Goal: Transaction & Acquisition: Obtain resource

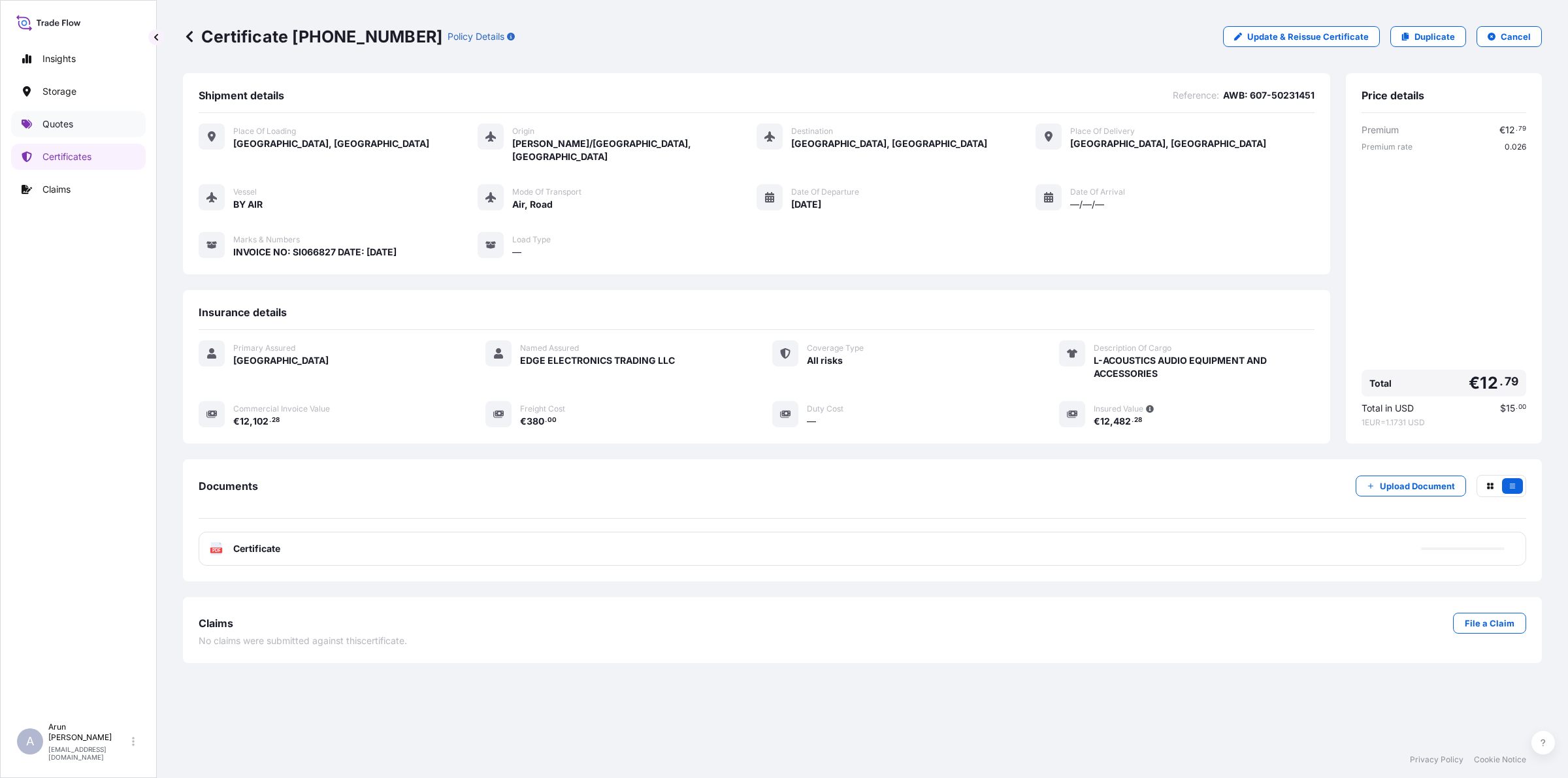
click at [45, 121] on p "Quotes" at bounding box center [58, 124] width 31 height 13
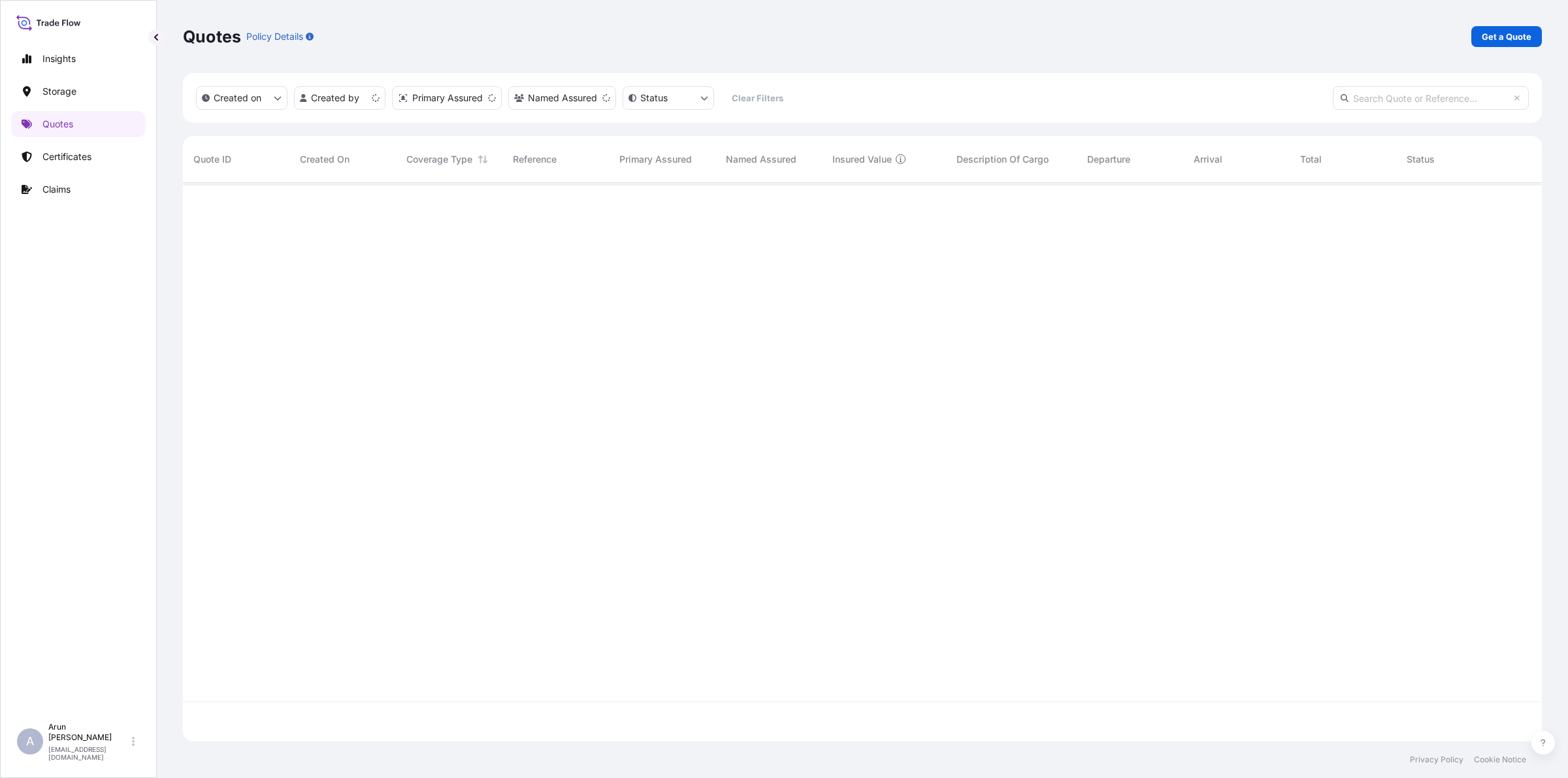
scroll to position [554, 1346]
click at [1517, 41] on p "Get a Quote" at bounding box center [1506, 36] width 49 height 13
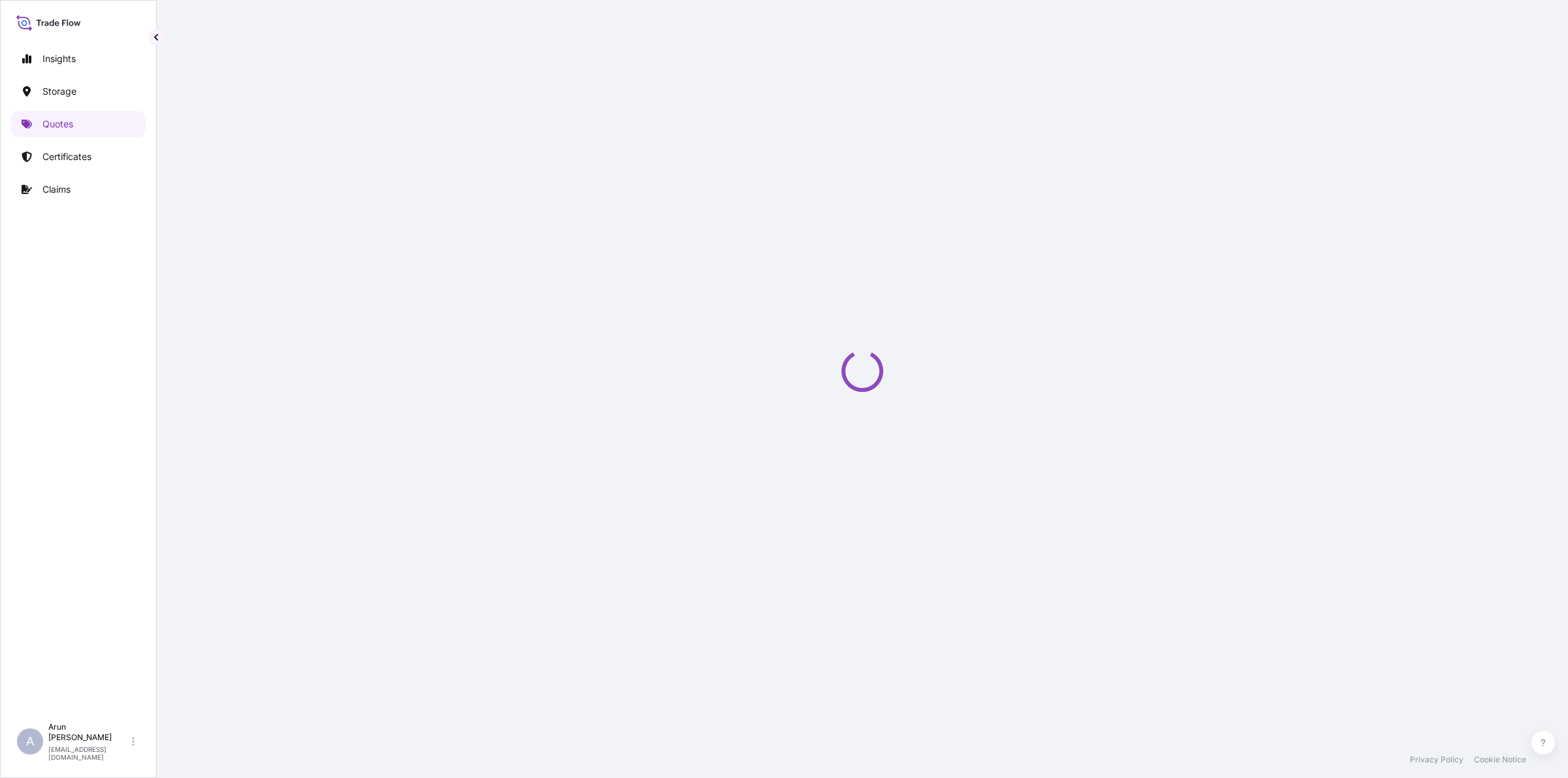
select select "Road / [GEOGRAPHIC_DATA]"
select select "Water"
select select "Road / [GEOGRAPHIC_DATA]"
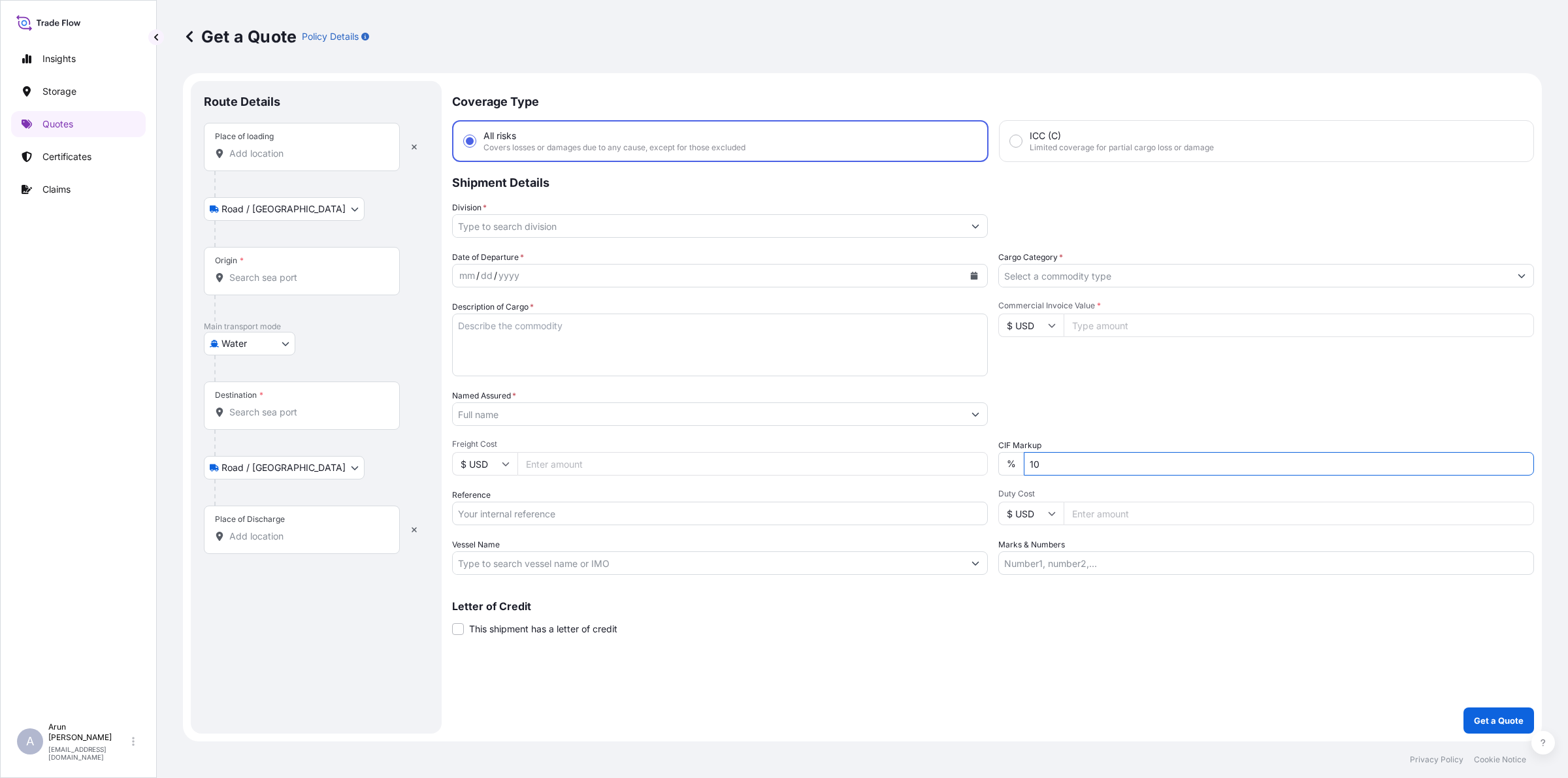
drag, startPoint x: 1070, startPoint y: 465, endPoint x: 1011, endPoint y: 474, distance: 59.7
click at [1011, 474] on div "% 10" at bounding box center [1266, 464] width 536 height 24
type input "0"
click at [294, 152] on input "Place of loading" at bounding box center [306, 153] width 154 height 13
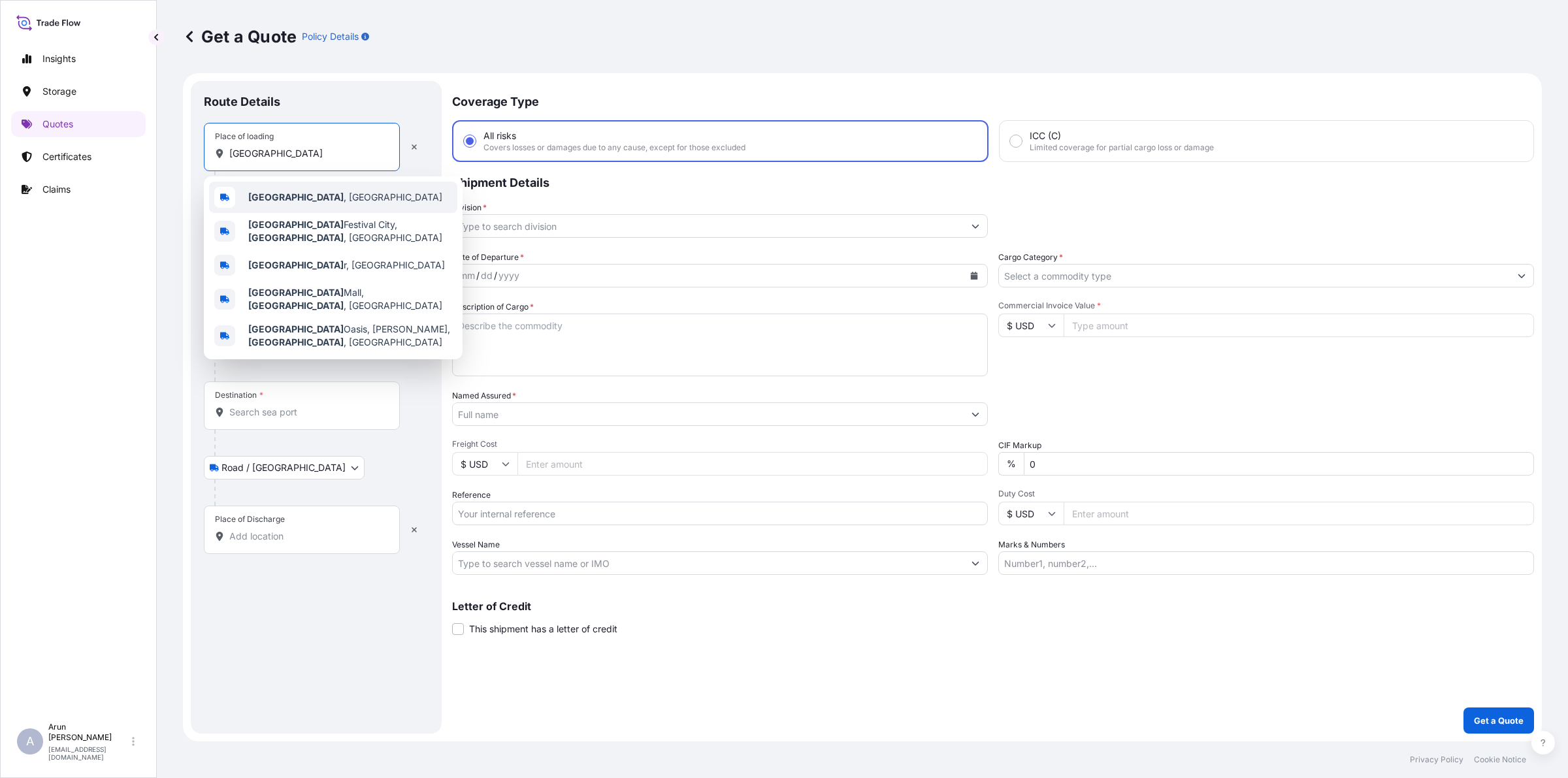
click at [245, 207] on div "[GEOGRAPHIC_DATA] , [GEOGRAPHIC_DATA]" at bounding box center [333, 197] width 248 height 31
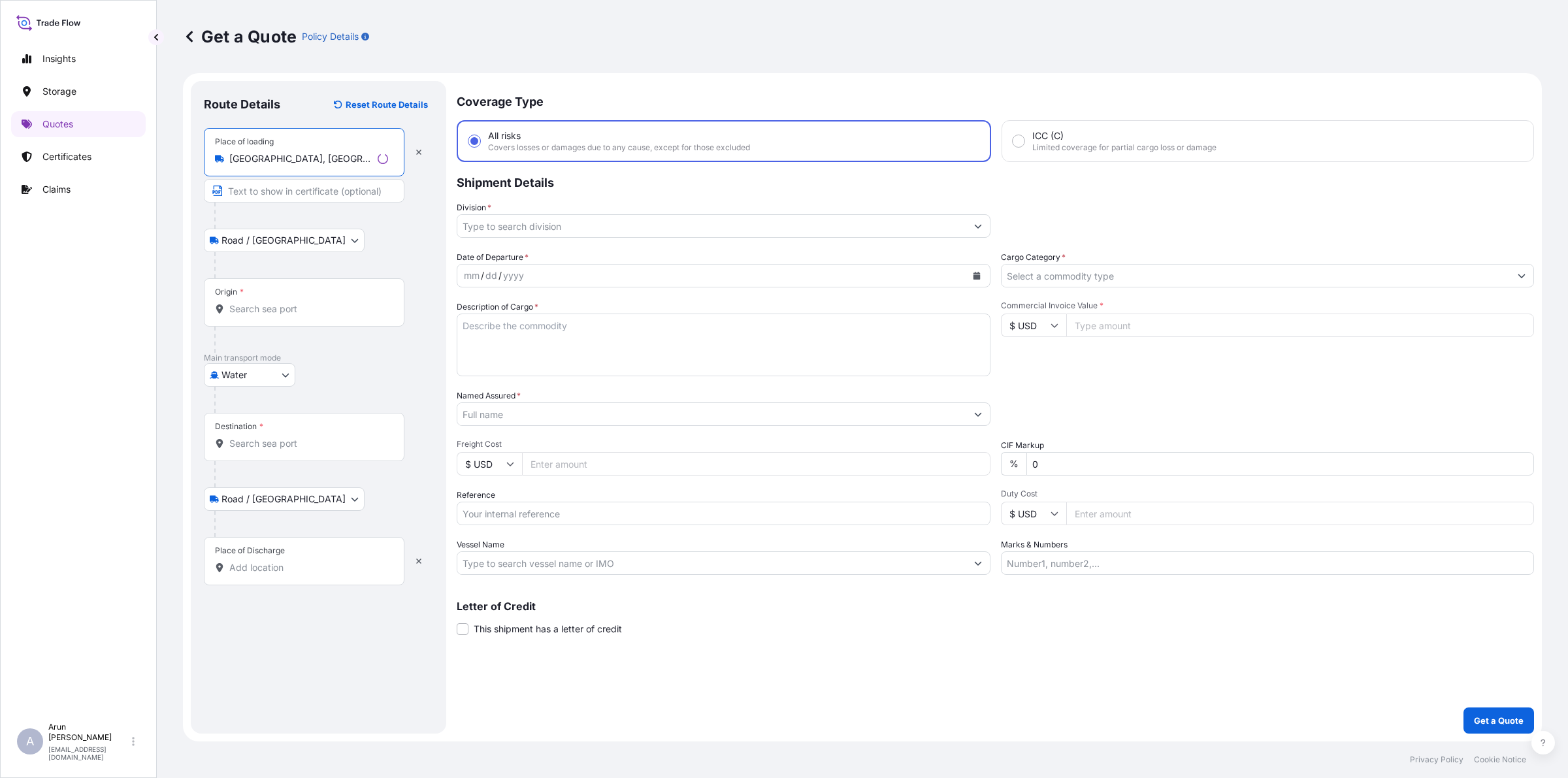
type input "[GEOGRAPHIC_DATA], [GEOGRAPHIC_DATA]"
click at [273, 191] on input "Text to appear on certificate" at bounding box center [304, 191] width 201 height 24
type input "QATAR WIRE PRODUCTS CO LLC, [GEOGRAPHIC_DATA],[GEOGRAPHIC_DATA]"
click at [325, 318] on div "Origin *" at bounding box center [301, 302] width 196 height 48
click at [325, 316] on input "Origin *" at bounding box center [306, 309] width 154 height 13
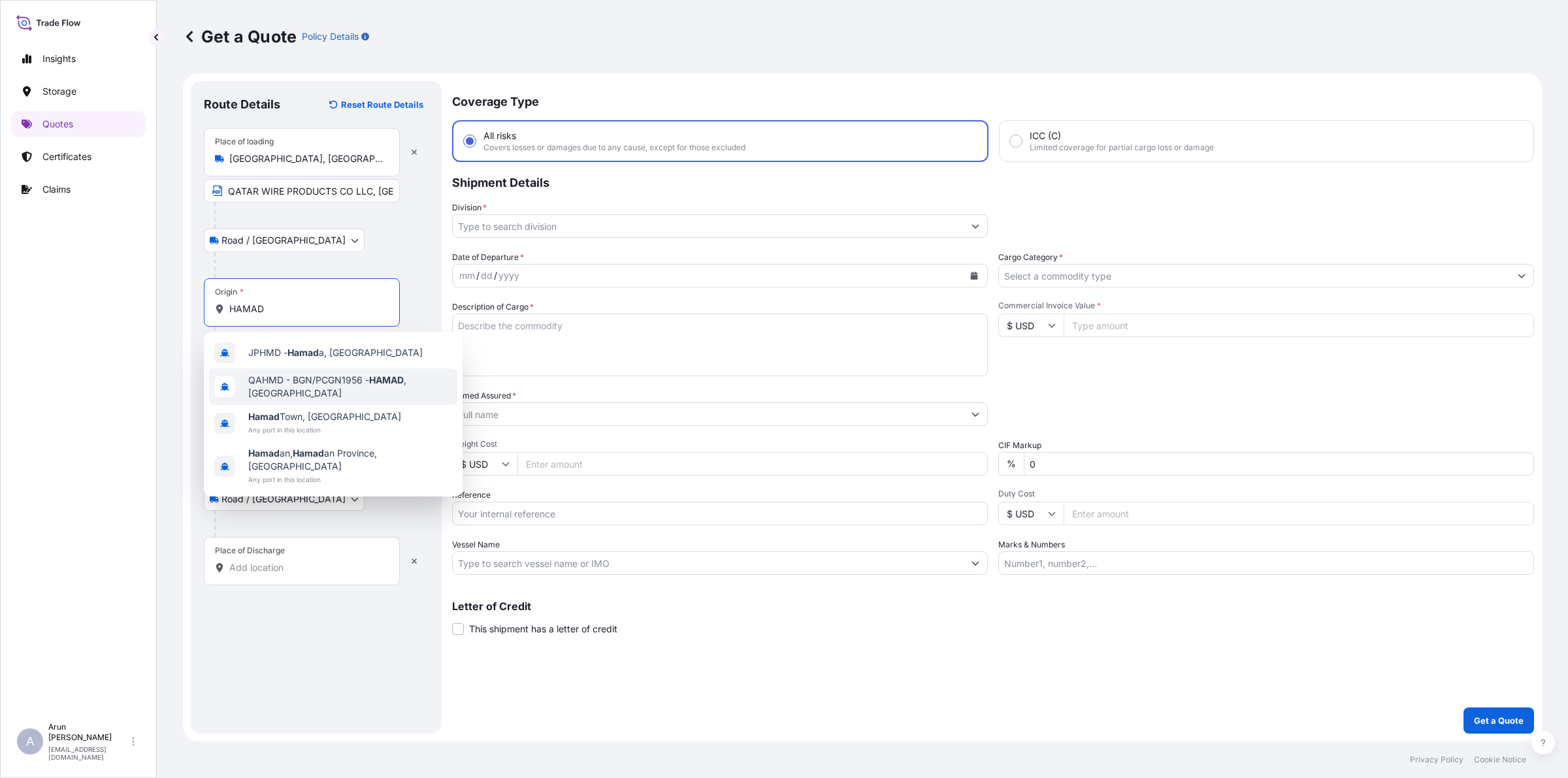
click at [308, 390] on span "QAHMD - BGN/PCGN1956 - HAMAD , [GEOGRAPHIC_DATA]" at bounding box center [350, 386] width 203 height 26
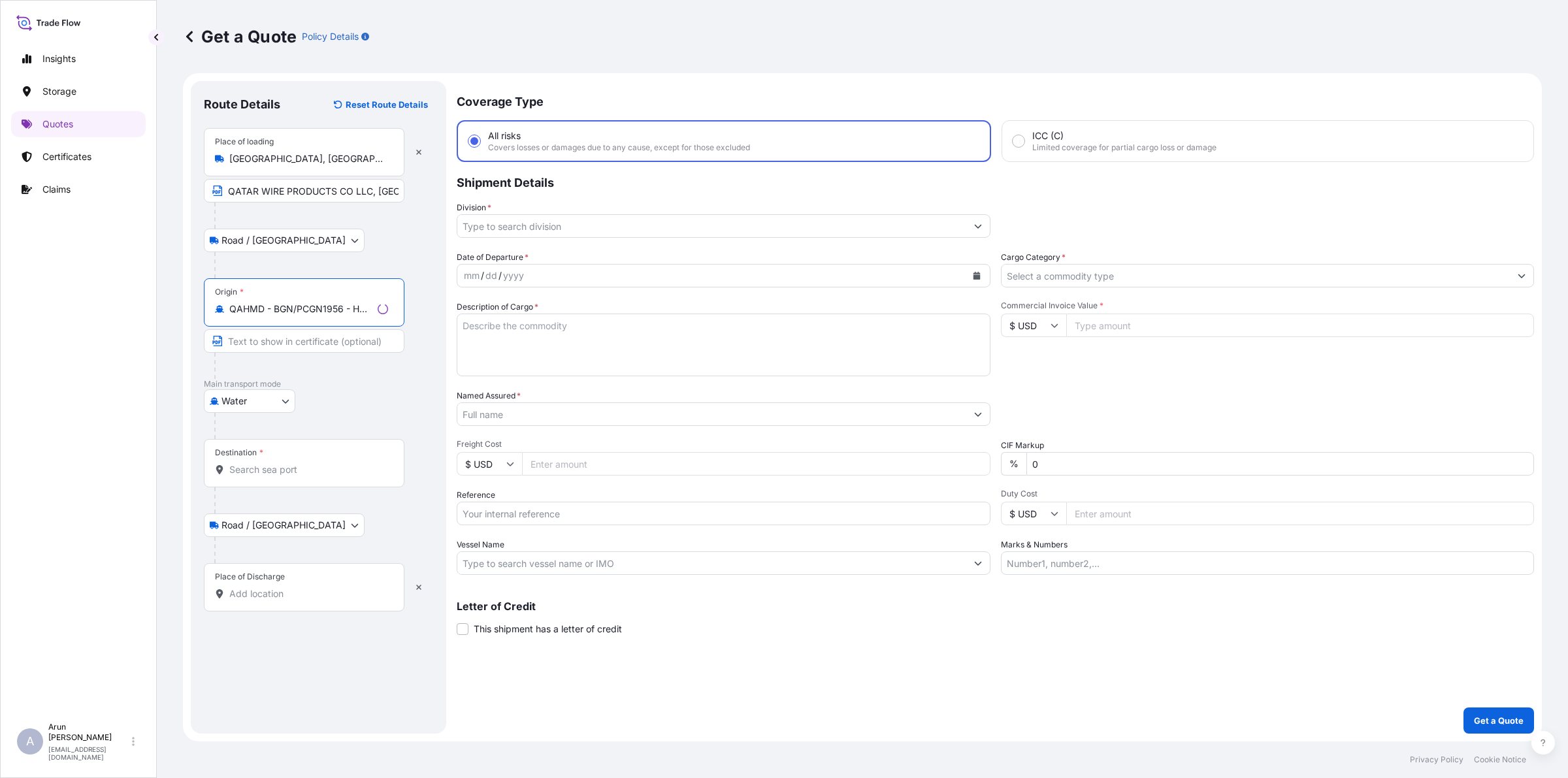
type input "QAHMD - BGN/PCGN1956 - HAMAD, [GEOGRAPHIC_DATA]"
click at [279, 475] on input "Destination *" at bounding box center [309, 470] width 159 height 13
drag, startPoint x: 377, startPoint y: 479, endPoint x: 225, endPoint y: 491, distance: 152.5
click at [225, 491] on div "Destination * [GEOGRAPHIC_DATA], [GEOGRAPHIC_DATA], [GEOGRAPHIC_DATA]" at bounding box center [316, 489] width 224 height 100
drag, startPoint x: 226, startPoint y: 474, endPoint x: 358, endPoint y: 475, distance: 132.0
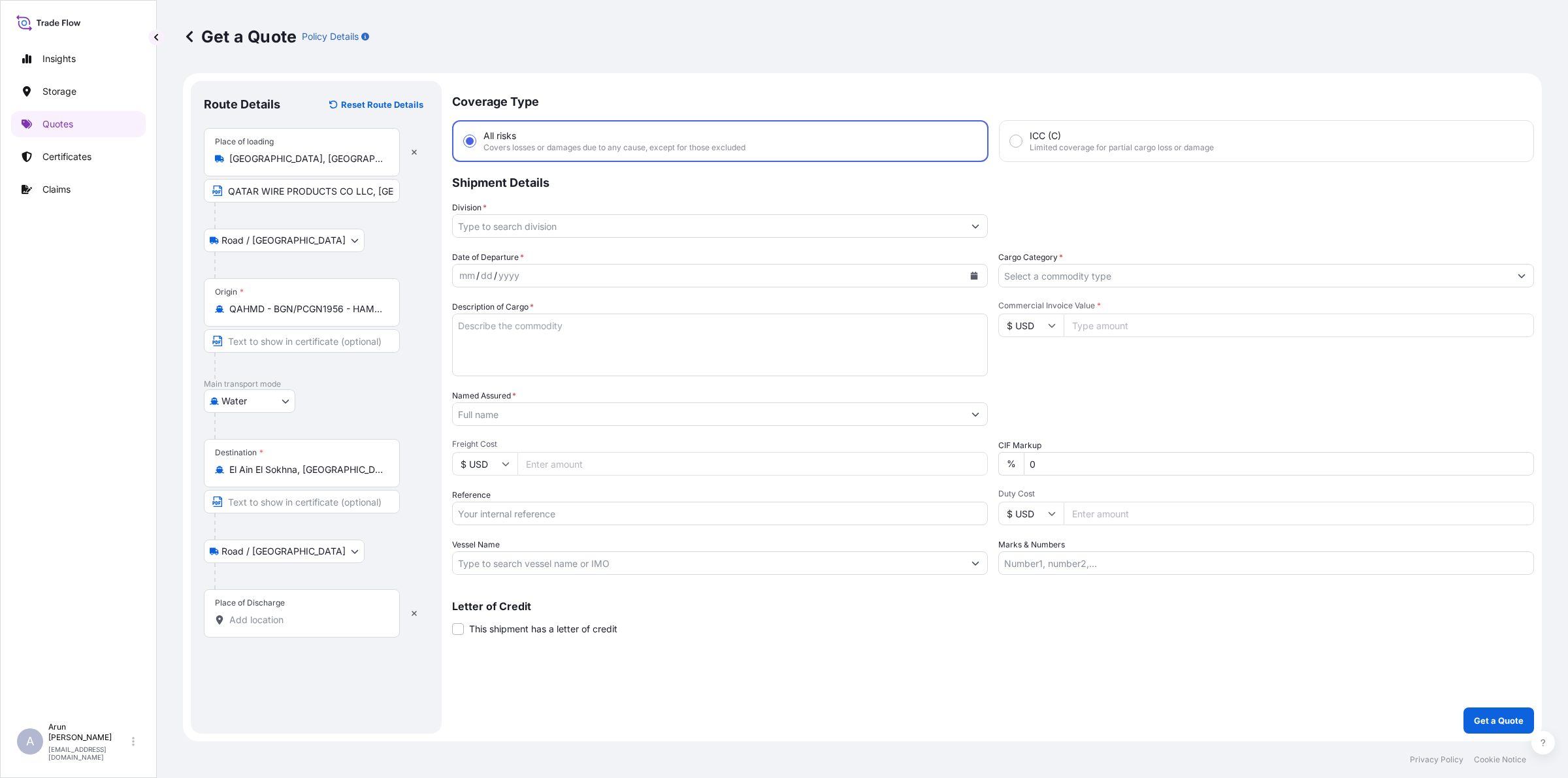
click at [358, 475] on div "El Ain El Sokhna, [GEOGRAPHIC_DATA], [GEOGRAPHIC_DATA]" at bounding box center [301, 470] width 174 height 13
click at [358, 475] on input "El Ain El Sokhna, [GEOGRAPHIC_DATA], [GEOGRAPHIC_DATA]" at bounding box center [306, 470] width 154 height 13
click at [366, 475] on input "El Ain El Sokhna, [GEOGRAPHIC_DATA], [GEOGRAPHIC_DATA]" at bounding box center [306, 470] width 154 height 13
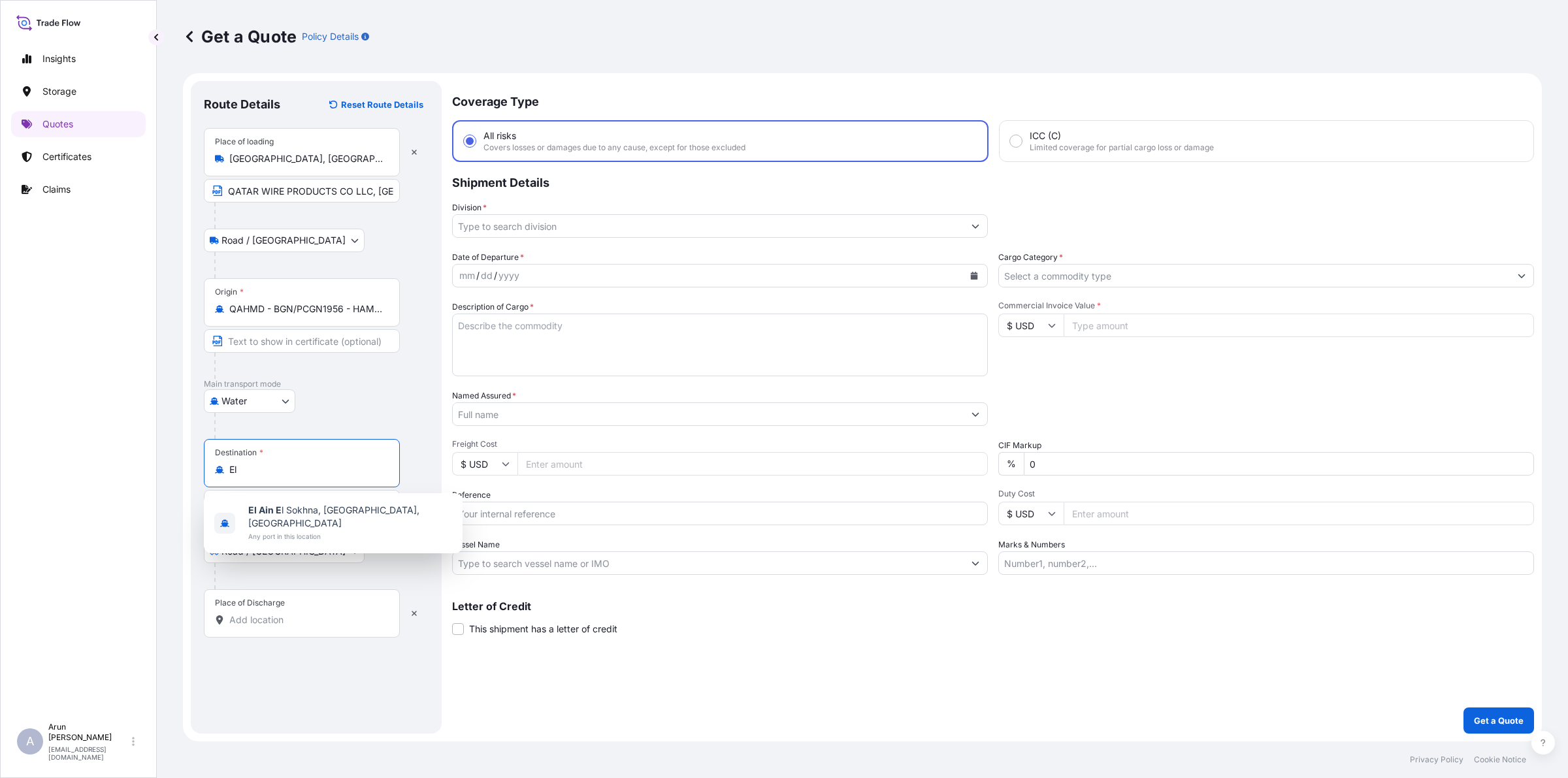
type input "E"
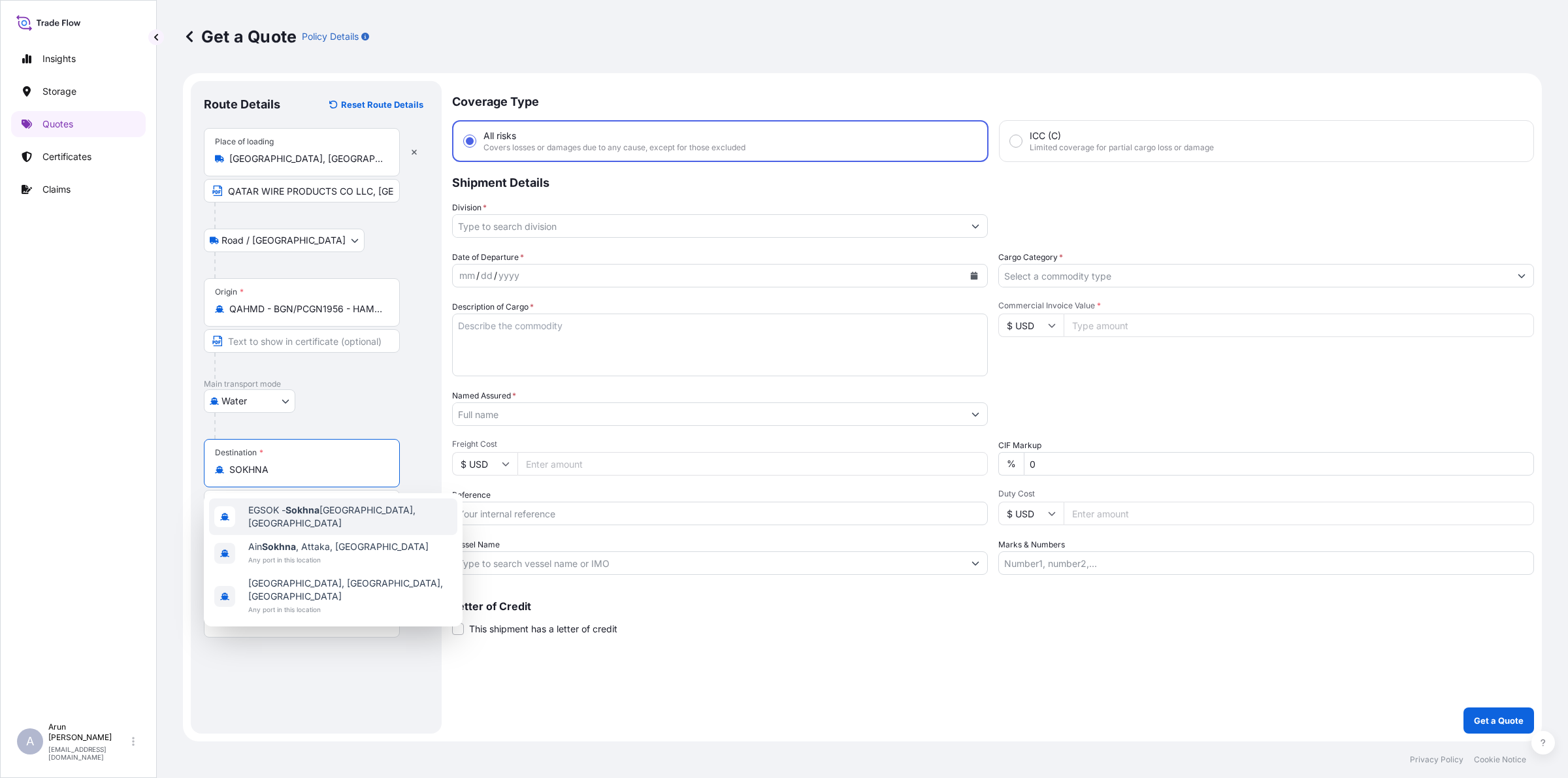
click at [372, 521] on div "EGSOK - [GEOGRAPHIC_DATA], [GEOGRAPHIC_DATA]" at bounding box center [333, 517] width 248 height 36
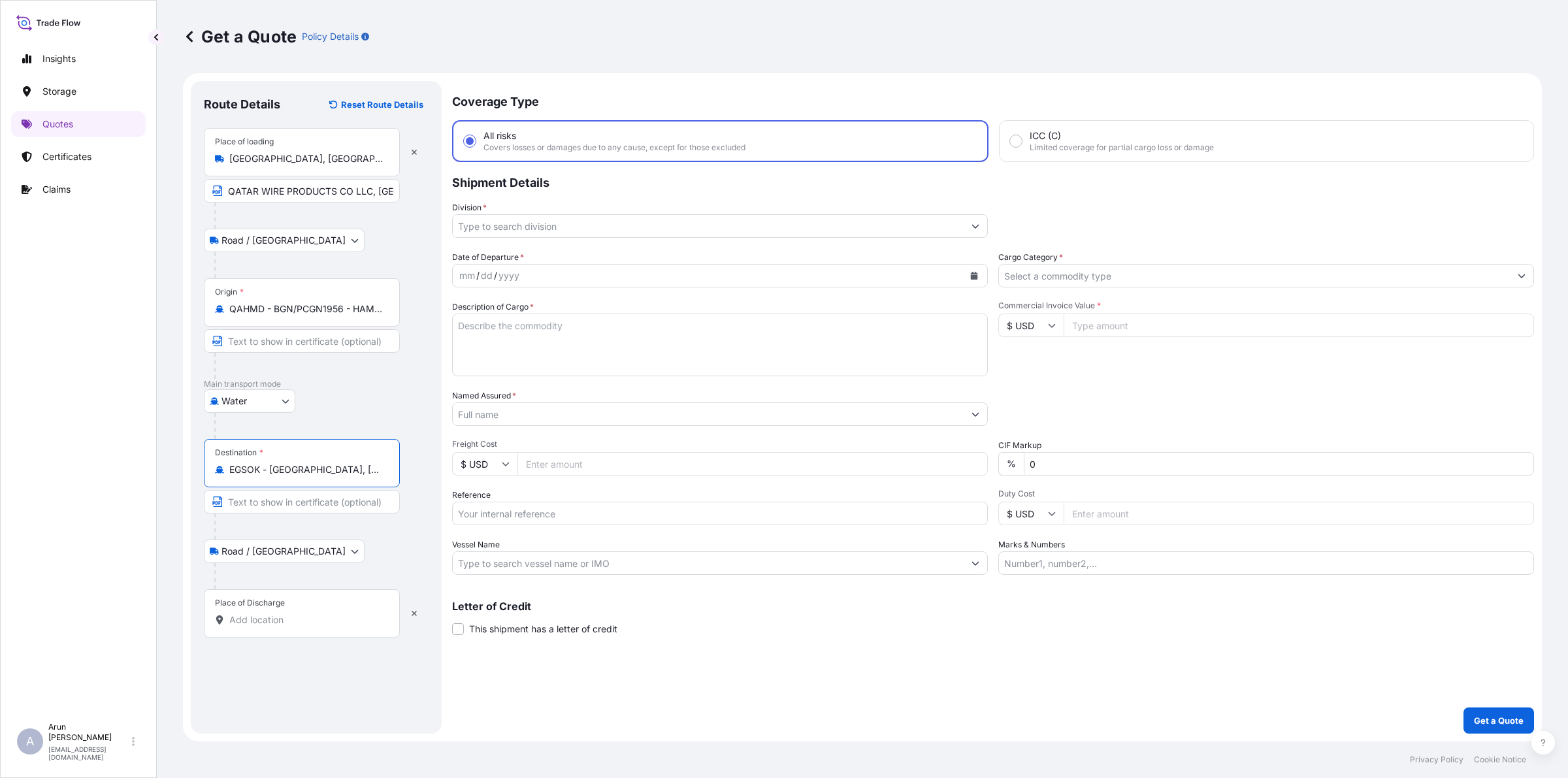
type input "EGSOK - [GEOGRAPHIC_DATA], [GEOGRAPHIC_DATA]"
click at [292, 615] on input "Place of Discharge" at bounding box center [306, 620] width 154 height 13
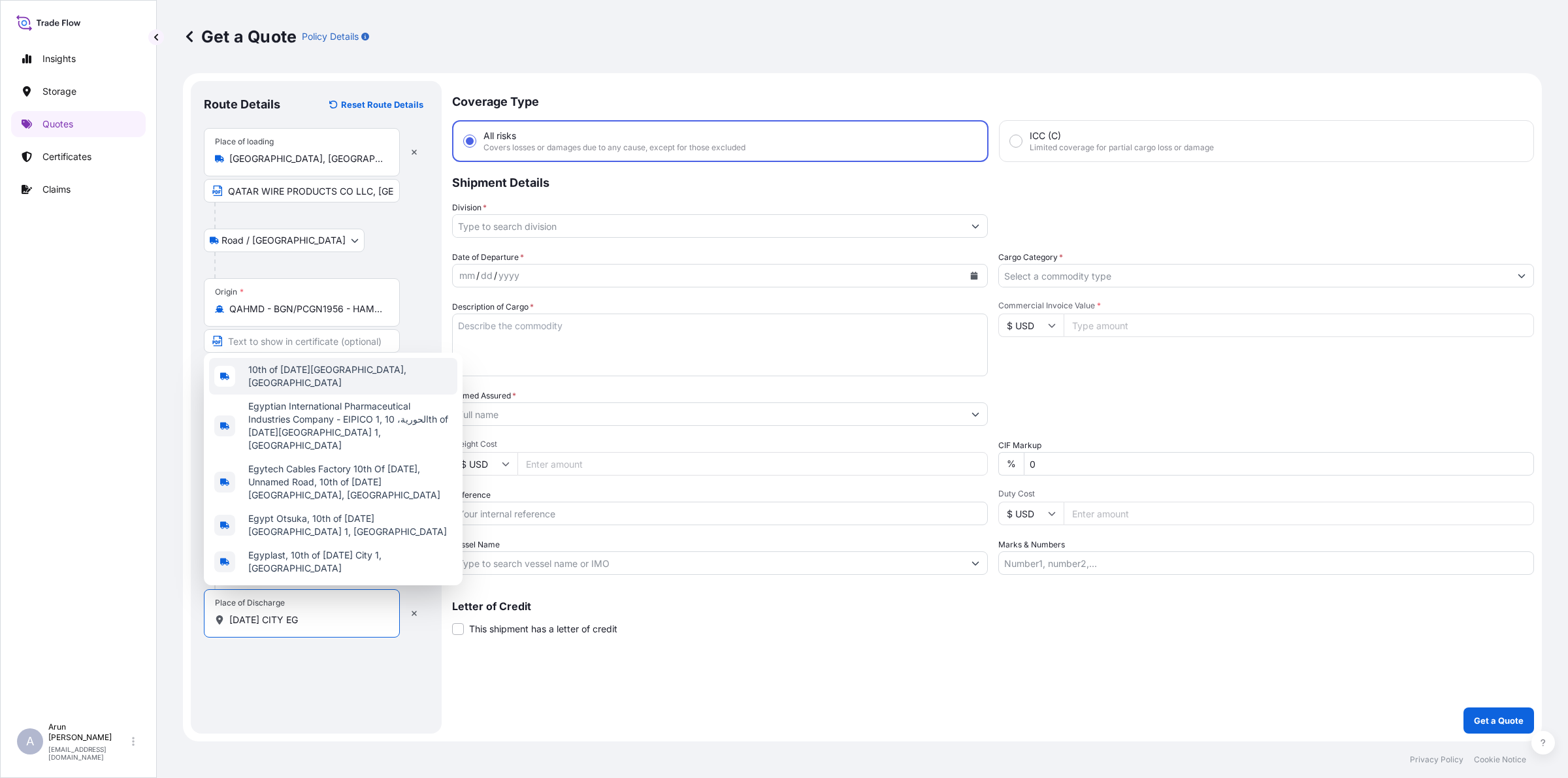
click at [294, 390] on span "10th of [DATE][GEOGRAPHIC_DATA], [GEOGRAPHIC_DATA]" at bounding box center [350, 376] width 203 height 26
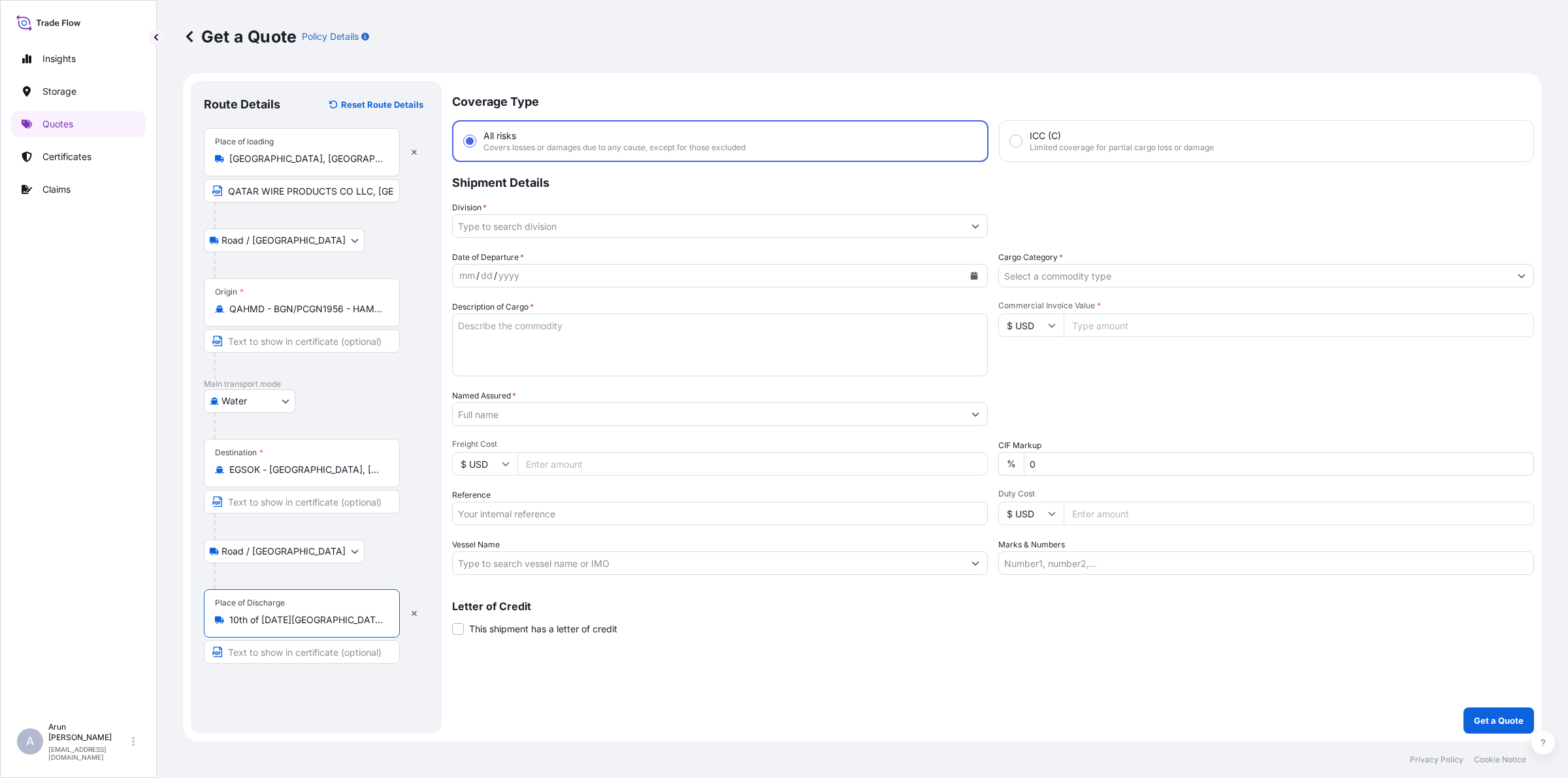
type input "10th of [DATE][GEOGRAPHIC_DATA], [GEOGRAPHIC_DATA]"
click at [316, 657] on input "Text to appear on certificate" at bounding box center [301, 653] width 196 height 24
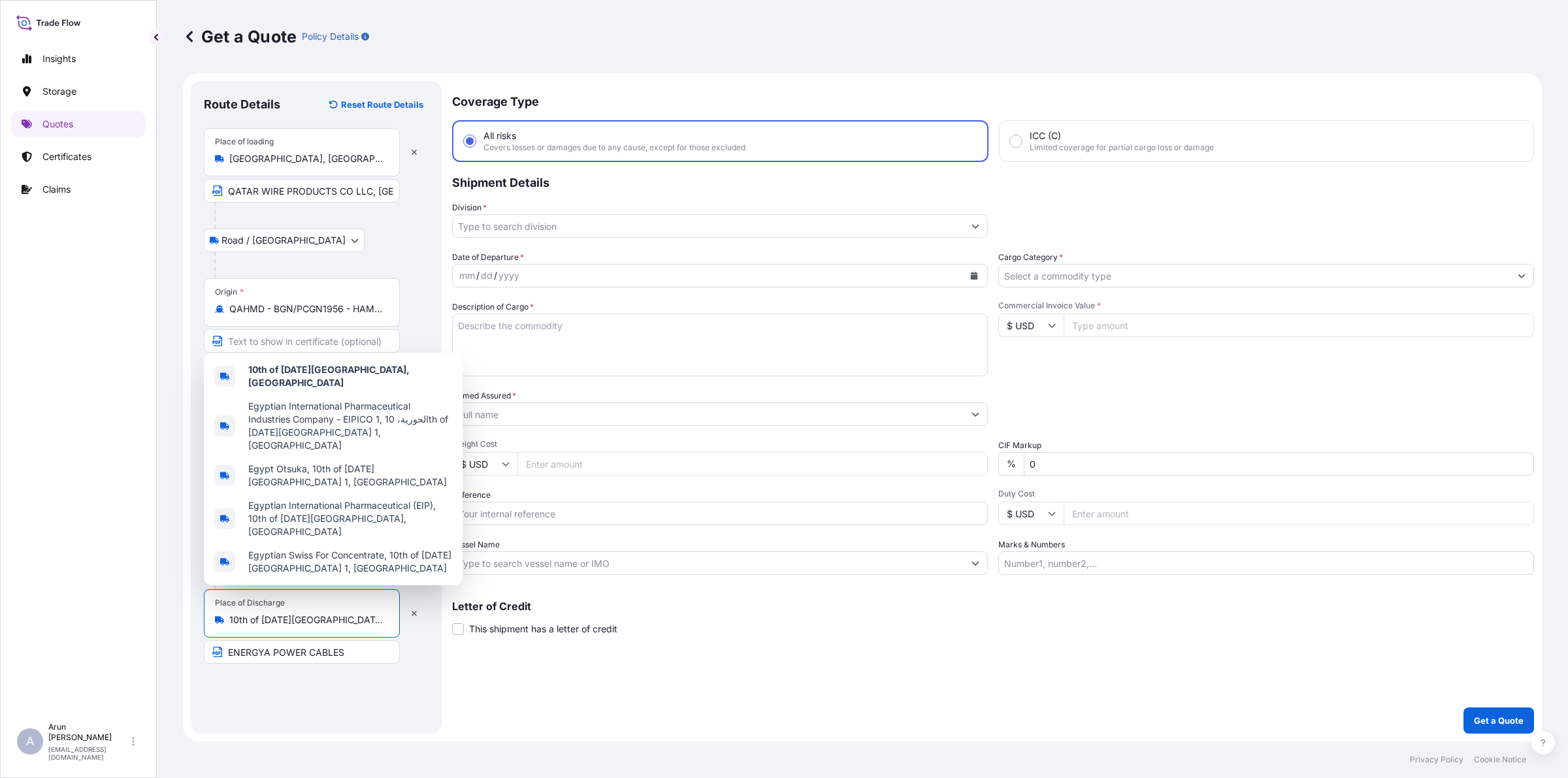
drag, startPoint x: 356, startPoint y: 625, endPoint x: 223, endPoint y: 611, distance: 133.7
click at [223, 611] on div "Place of Discharge 10th of [DATE][GEOGRAPHIC_DATA], [GEOGRAPHIC_DATA]" at bounding box center [301, 613] width 196 height 48
click at [367, 655] on input "ENERGYA POWER CABLES" at bounding box center [301, 653] width 196 height 24
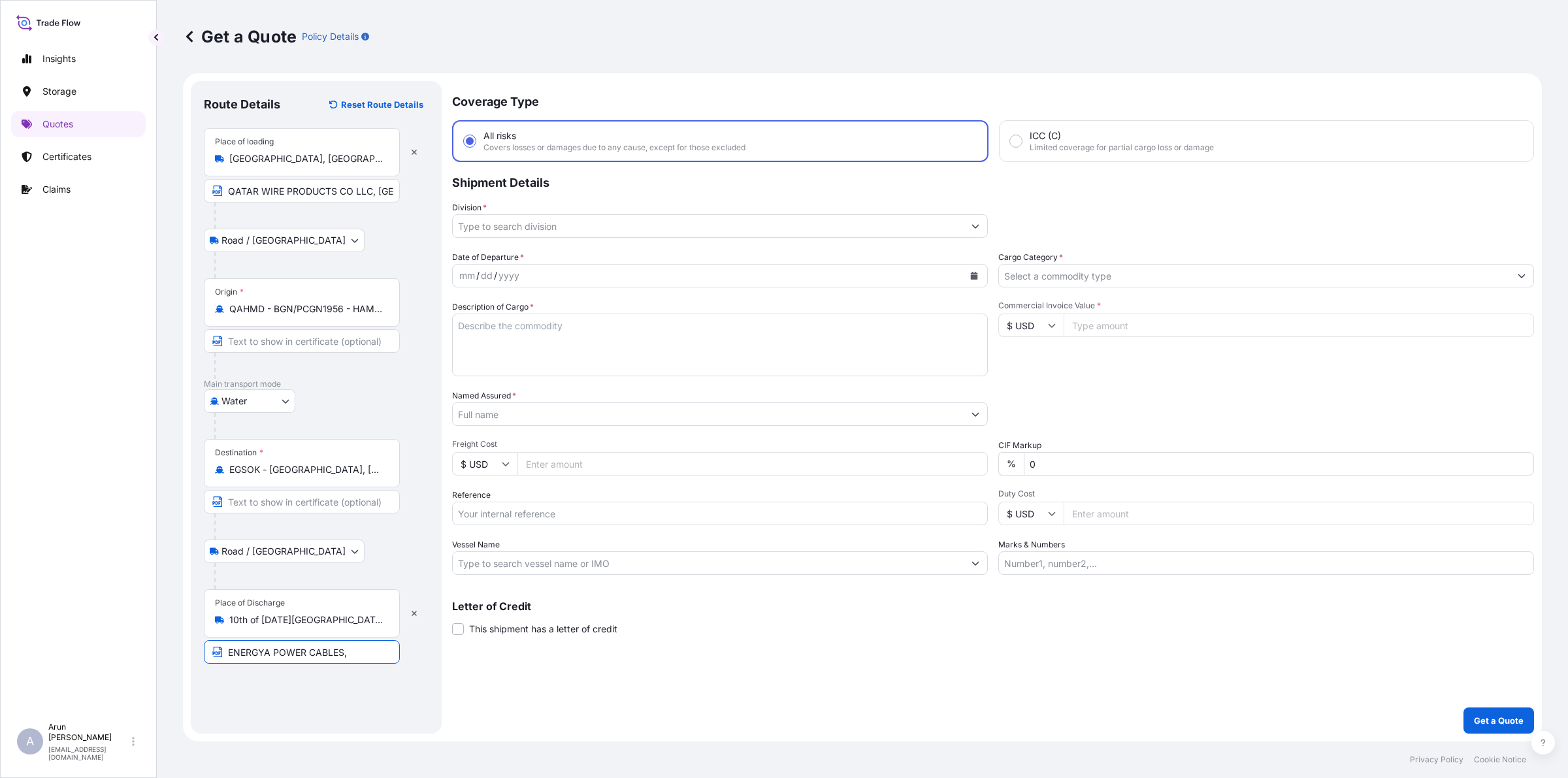
paste input "10th of [DATE][GEOGRAPHIC_DATA], [GEOGRAPHIC_DATA]"
type input "ENERGYA POWER CABLES, 10th of [DATE][GEOGRAPHIC_DATA], [GEOGRAPHIC_DATA]"
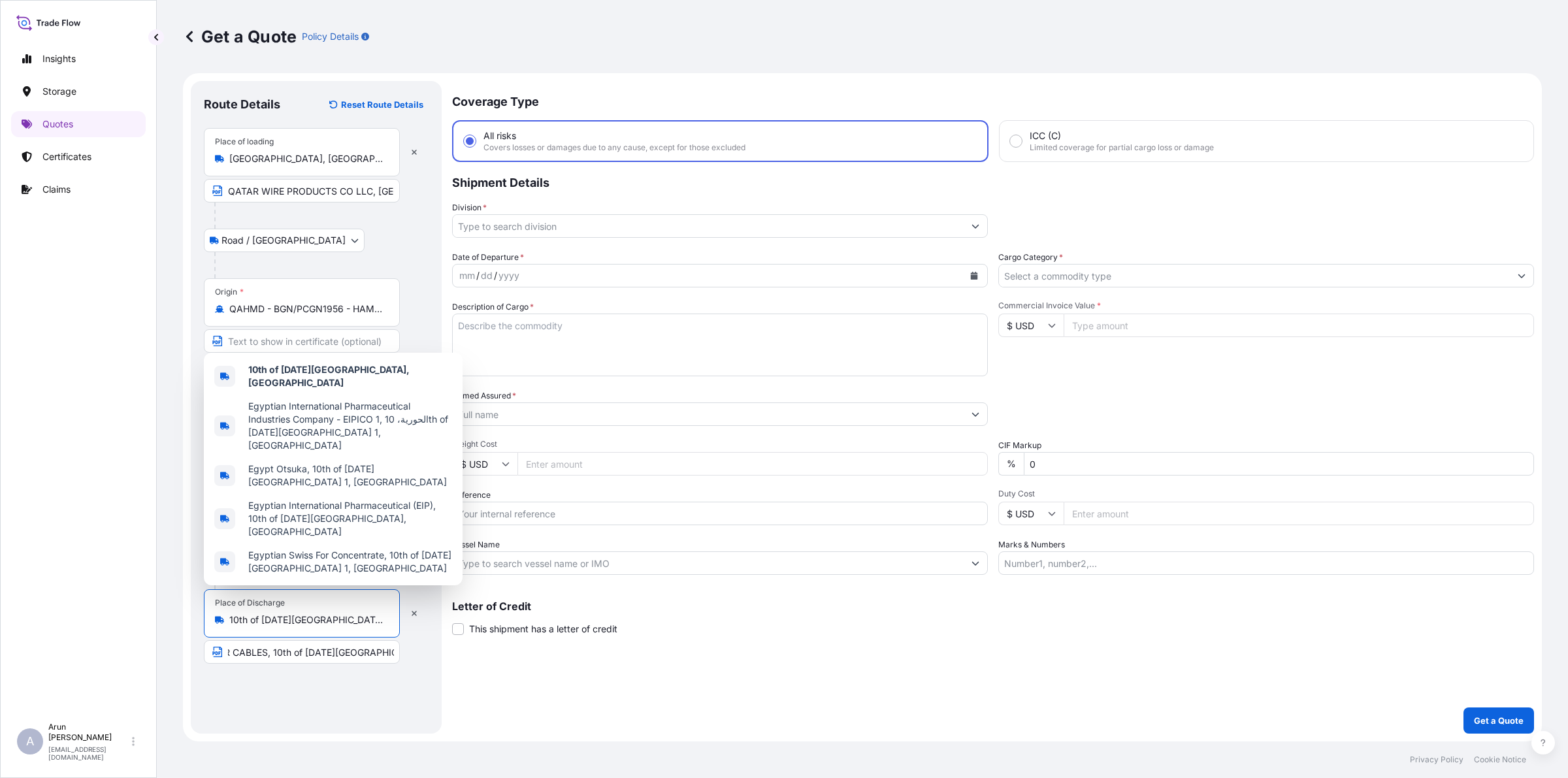
scroll to position [0, 0]
click at [358, 623] on input "10th of [DATE][GEOGRAPHIC_DATA], [GEOGRAPHIC_DATA]" at bounding box center [306, 620] width 154 height 13
click at [374, 655] on input "ENERGYA POWER CABLES, 10th of [DATE][GEOGRAPHIC_DATA], [GEOGRAPHIC_DATA]" at bounding box center [301, 653] width 196 height 24
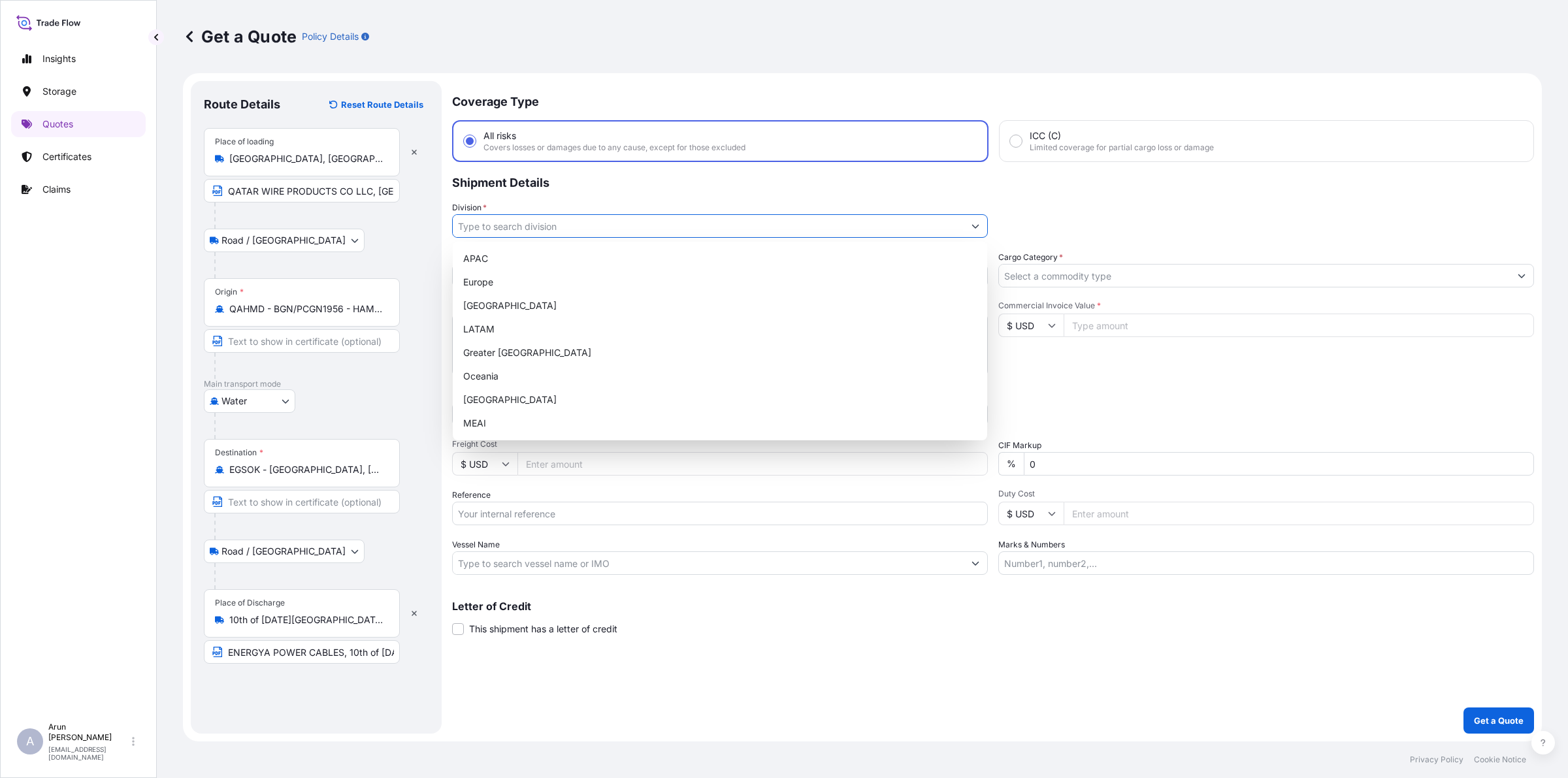
click at [573, 225] on input "Division *" at bounding box center [708, 226] width 511 height 24
click at [492, 423] on div "MEAI" at bounding box center [720, 424] width 524 height 24
type input "MEAI"
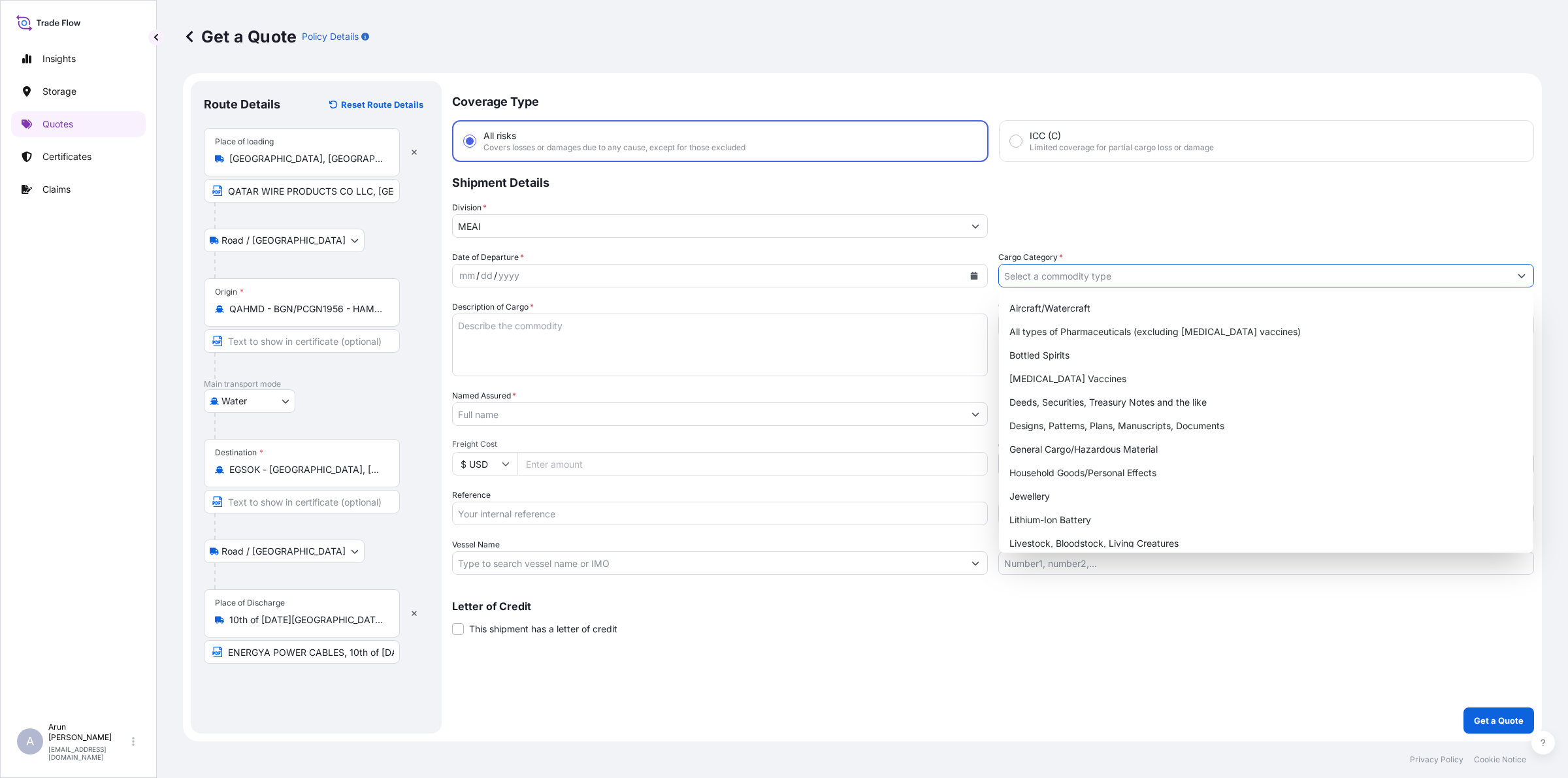
click at [1066, 276] on input "Cargo Category *" at bounding box center [1254, 276] width 511 height 24
click at [1044, 445] on div "General Cargo/Hazardous Material" at bounding box center [1266, 450] width 524 height 24
type input "General Cargo/Hazardous Material"
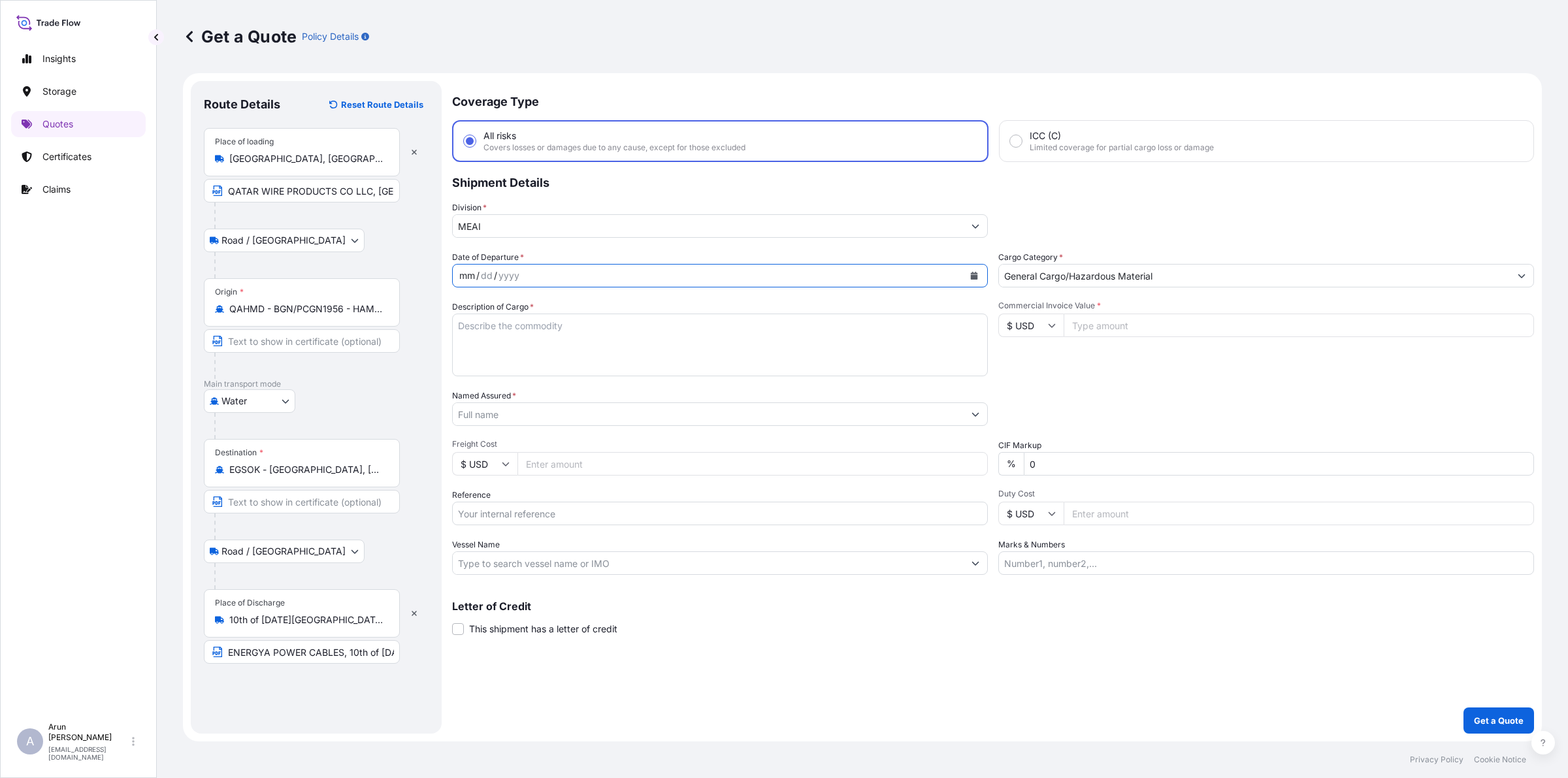
click at [558, 273] on div "mm / dd / yyyy" at bounding box center [708, 276] width 511 height 24
click at [972, 277] on icon "Calendar" at bounding box center [974, 275] width 7 height 8
click at [498, 386] on div "6" at bounding box center [500, 385] width 24 height 24
click at [537, 350] on textarea "Description of Cargo *" at bounding box center [720, 345] width 536 height 63
drag, startPoint x: 666, startPoint y: 326, endPoint x: 848, endPoint y: 334, distance: 182.2
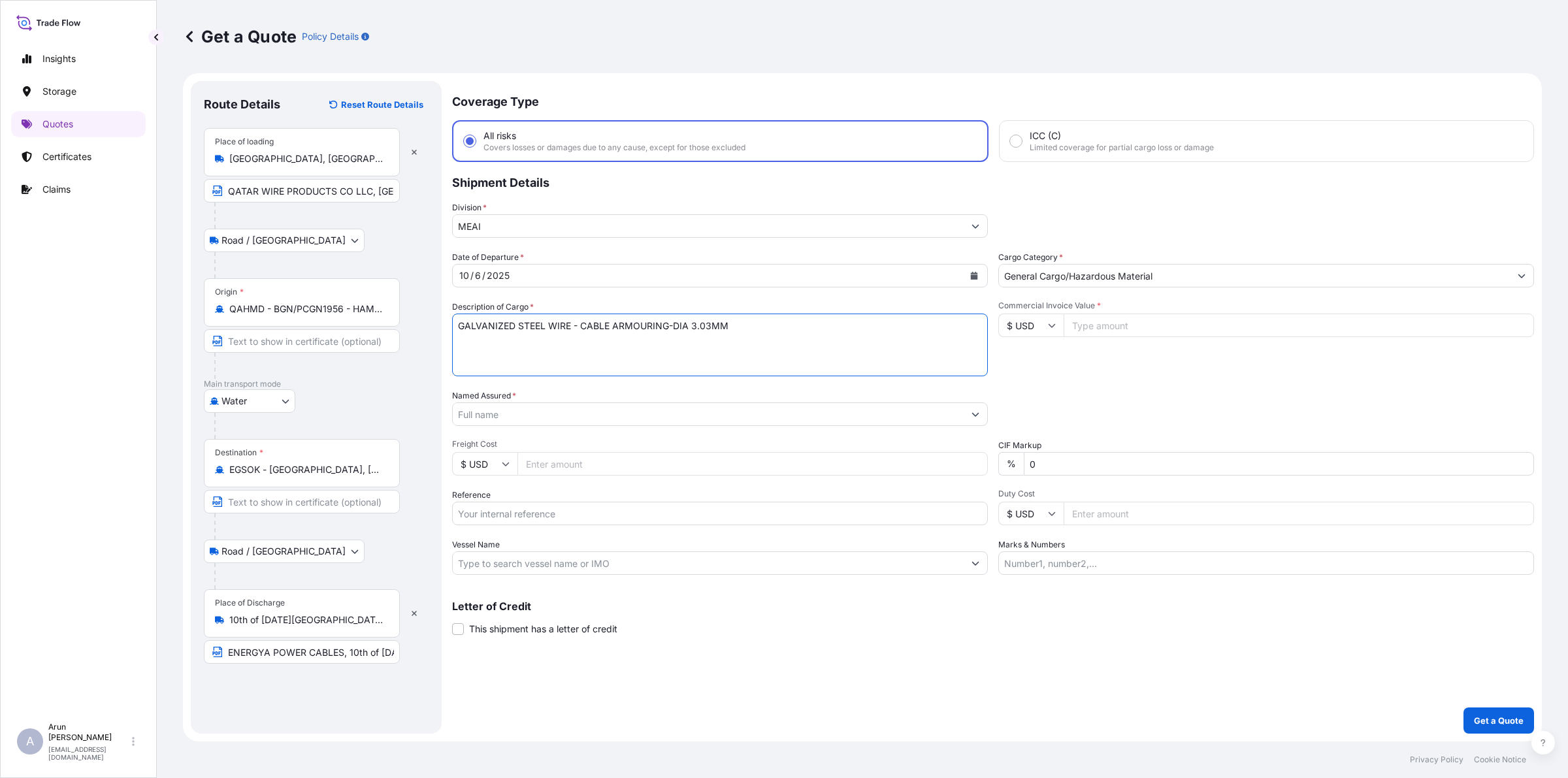
click at [848, 334] on textarea "GALVANIZED STEEL WIRE - CABLE ARMOURING-DIA 3.03MM" at bounding box center [720, 345] width 536 height 63
type textarea "GALVANIZED STEEL WIRE - CABLE ARMOURING-DIA 3.03MM"
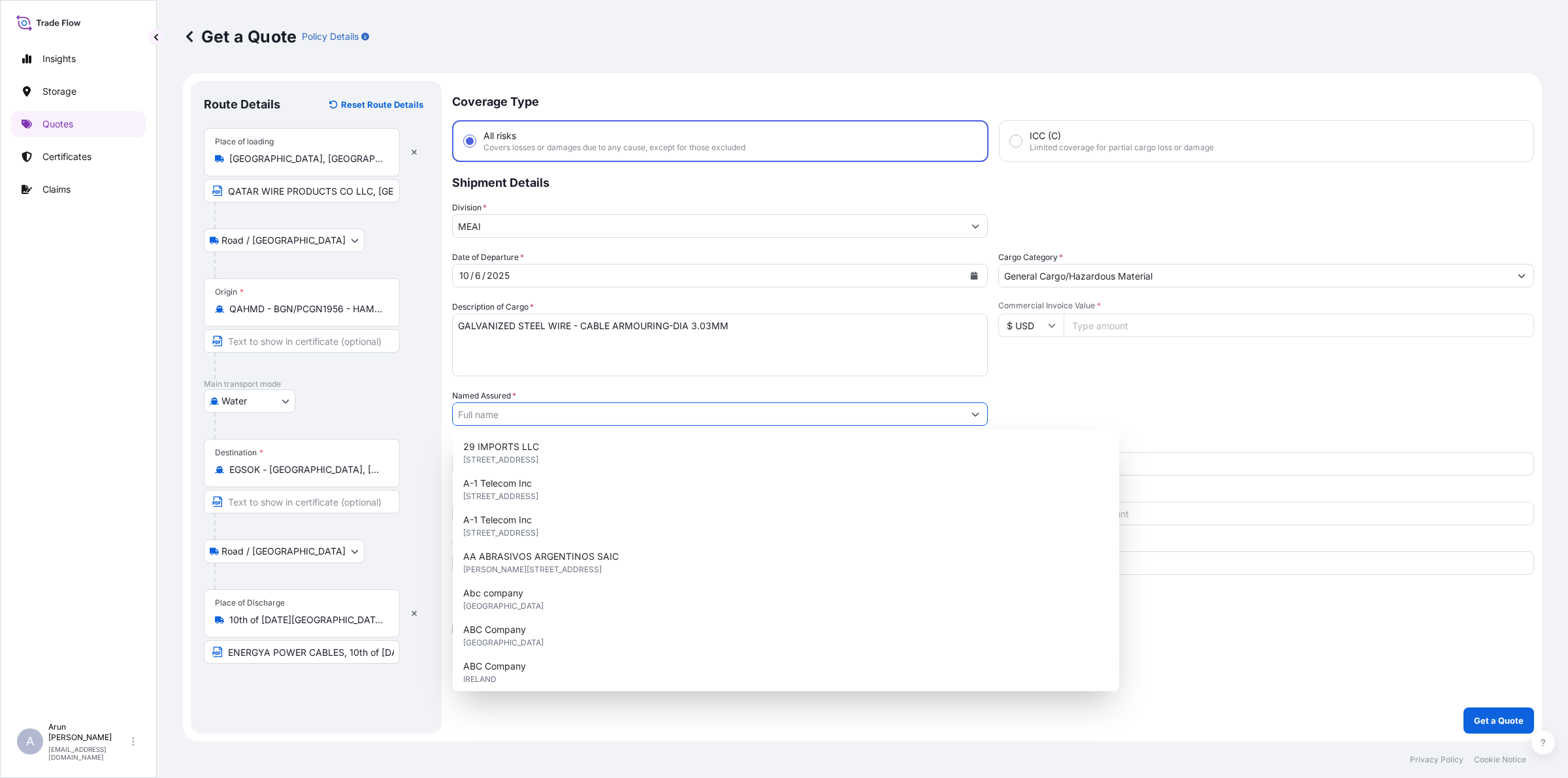
click at [578, 411] on input "Named Assured *" at bounding box center [708, 414] width 511 height 24
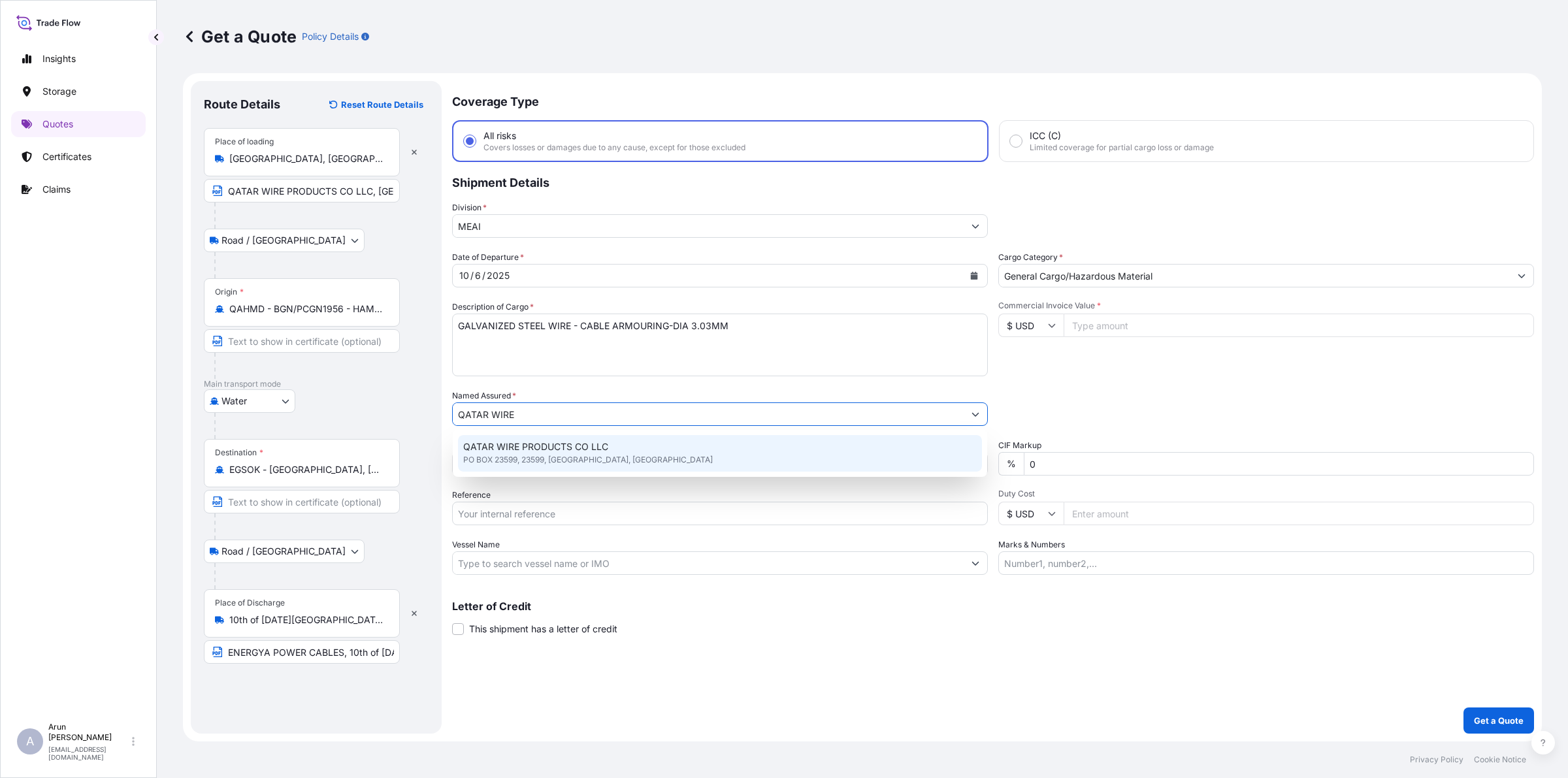
click at [528, 442] on span "QATAR WIRE PRODUCTS CO LLC" at bounding box center [536, 447] width 145 height 13
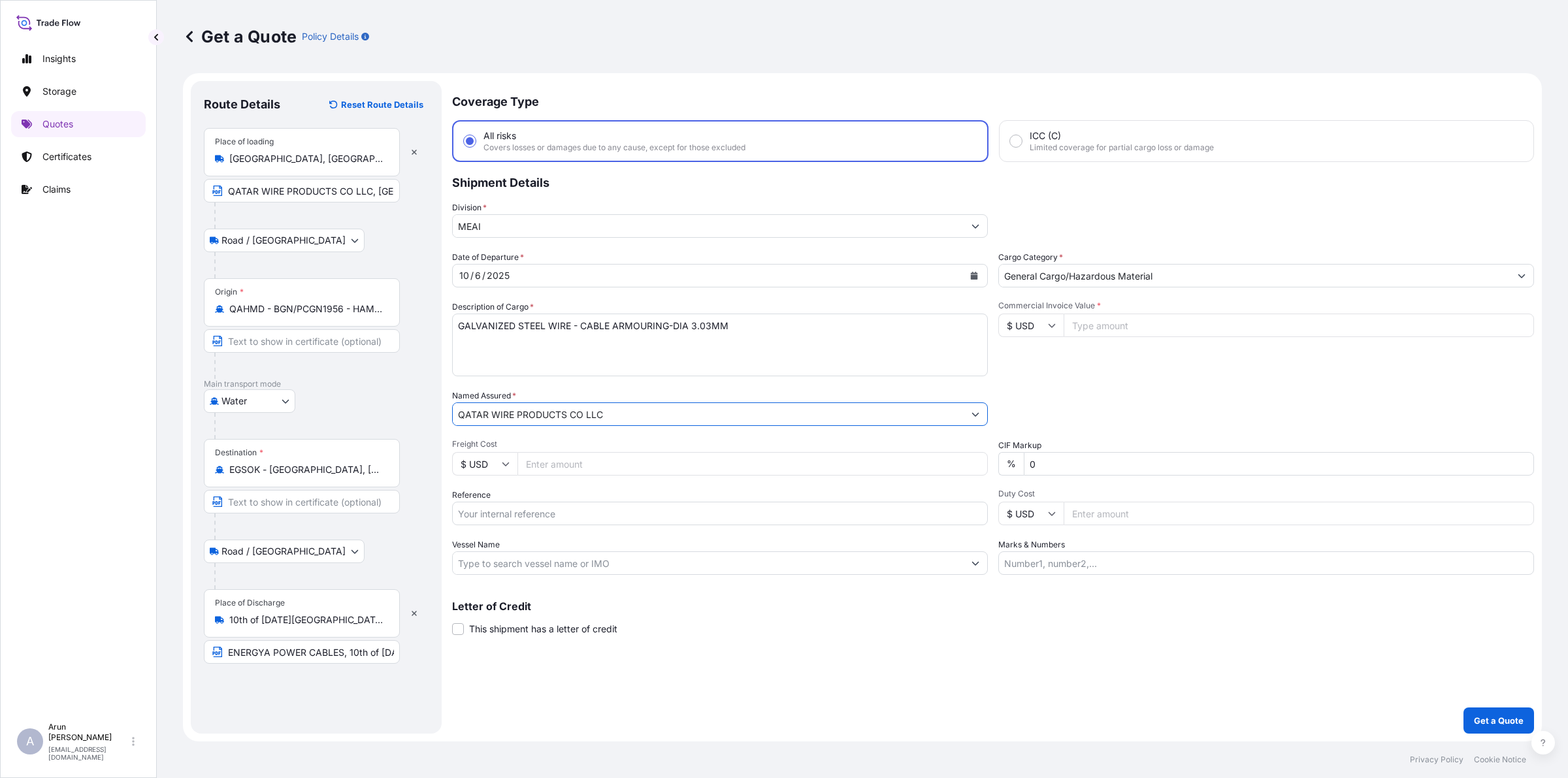
type input "QATAR WIRE PRODUCTS CO LLC"
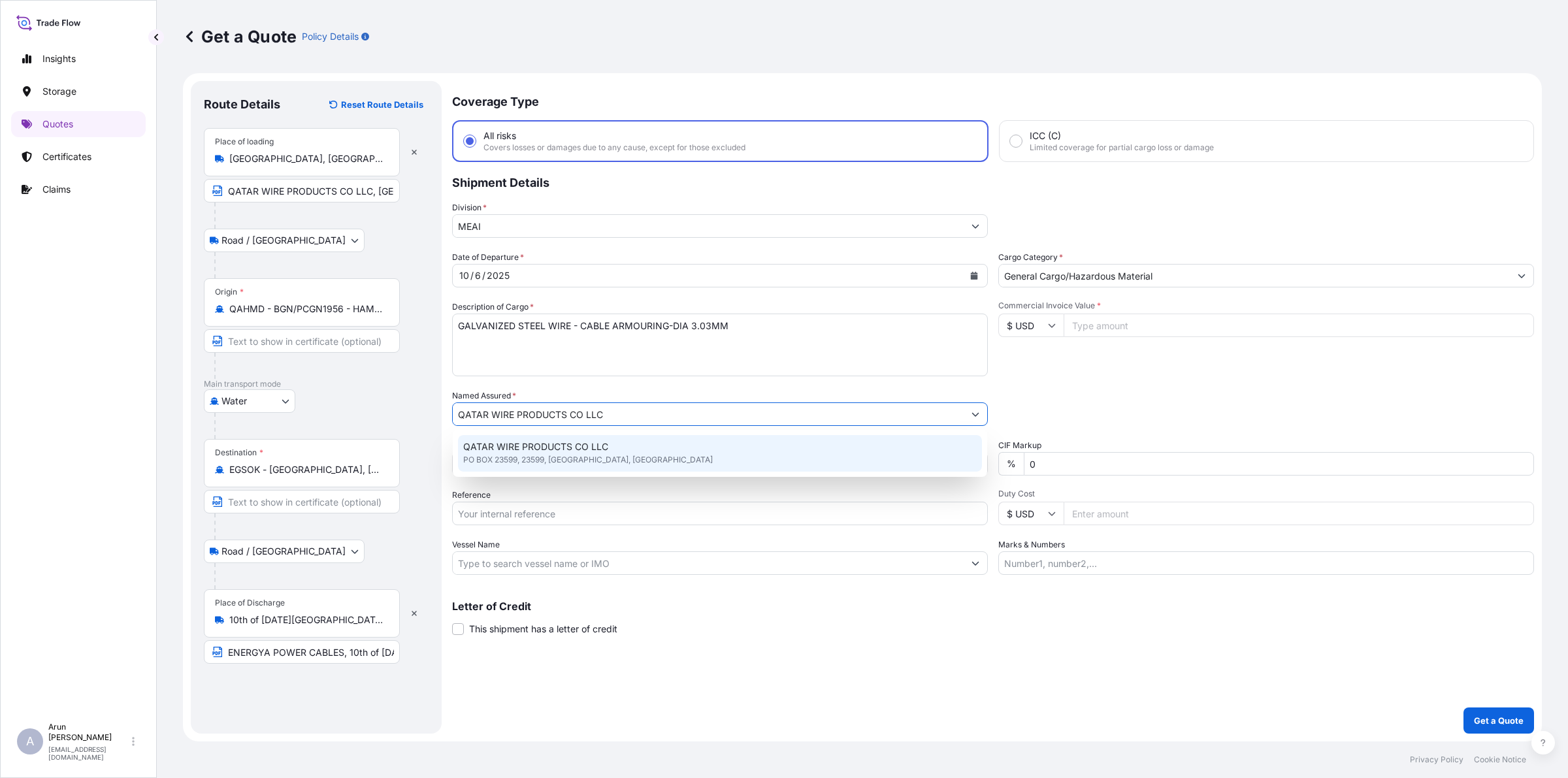
click at [622, 457] on div "QATAR WIRE PRODUCTS CO LLC PO BOX 23599, 23599, [GEOGRAPHIC_DATA], [GEOGRAPHIC_…" at bounding box center [720, 453] width 524 height 36
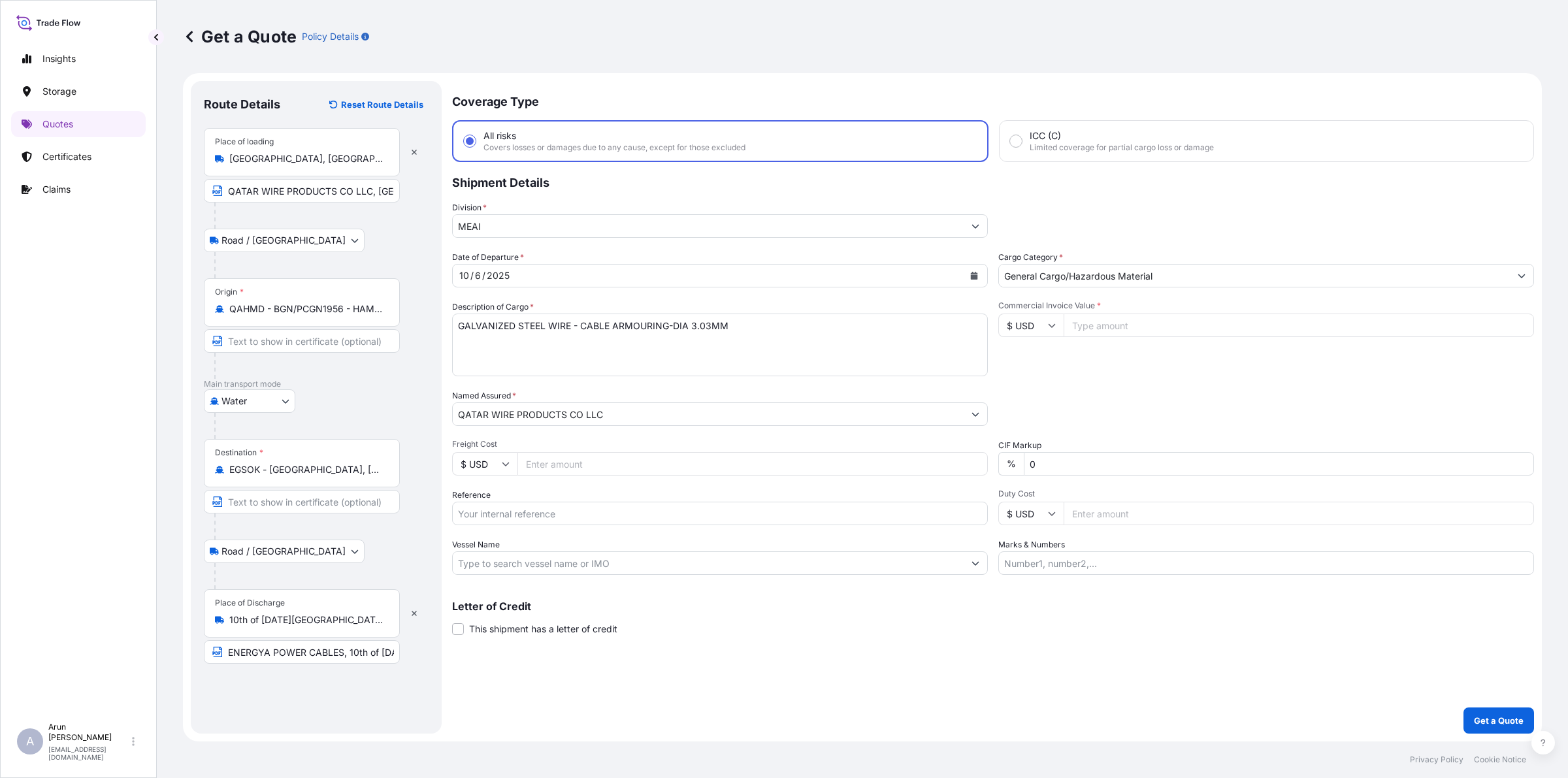
click at [537, 463] on input "Freight Cost" at bounding box center [752, 464] width 470 height 24
type input "2190"
click at [511, 513] on input "Reference" at bounding box center [720, 514] width 536 height 24
type input "QA1001046037"
click at [477, 569] on input "Vessel Name" at bounding box center [708, 563] width 511 height 24
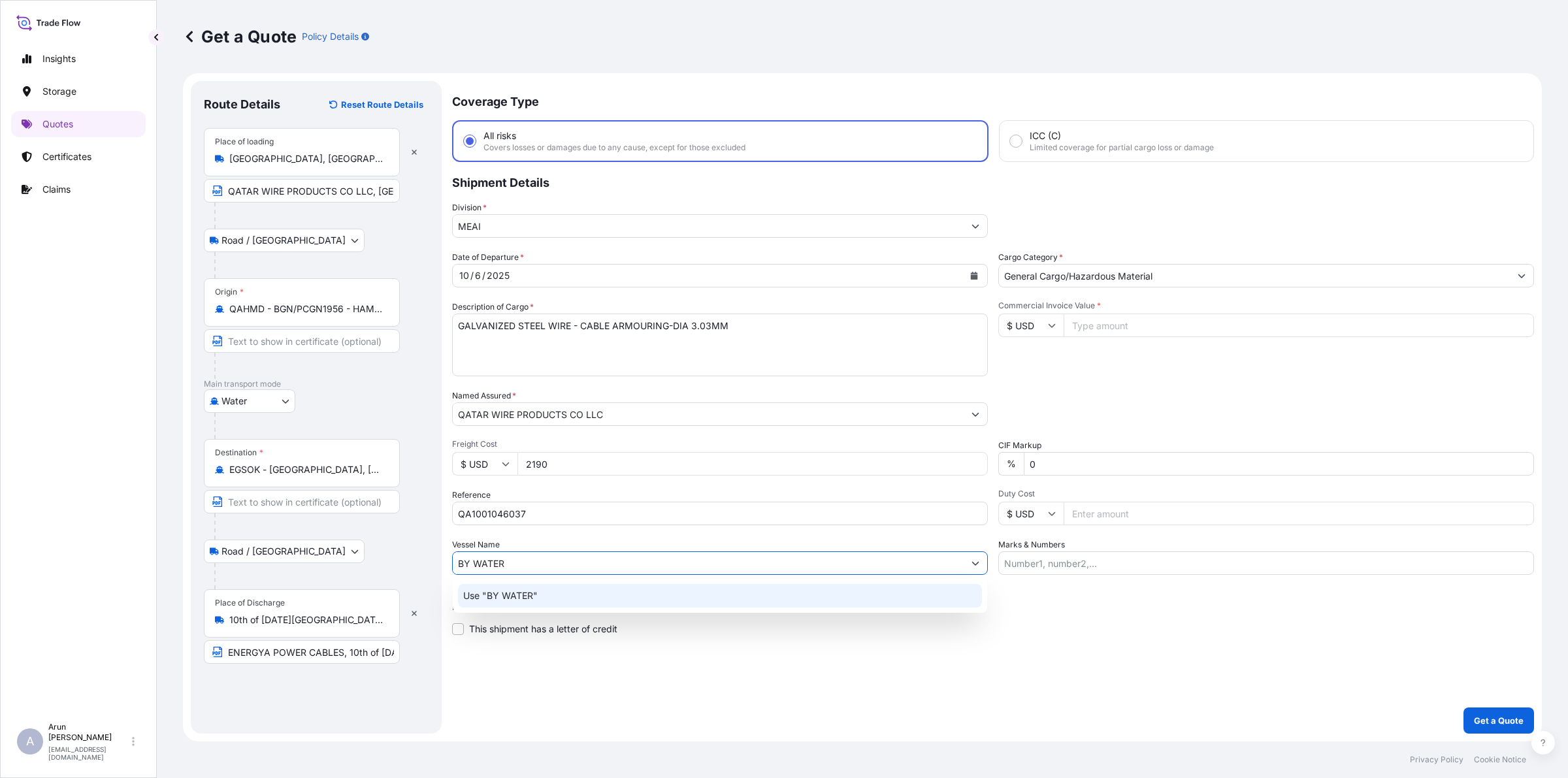
click at [495, 590] on p "Use "BY WATER"" at bounding box center [500, 595] width 75 height 13
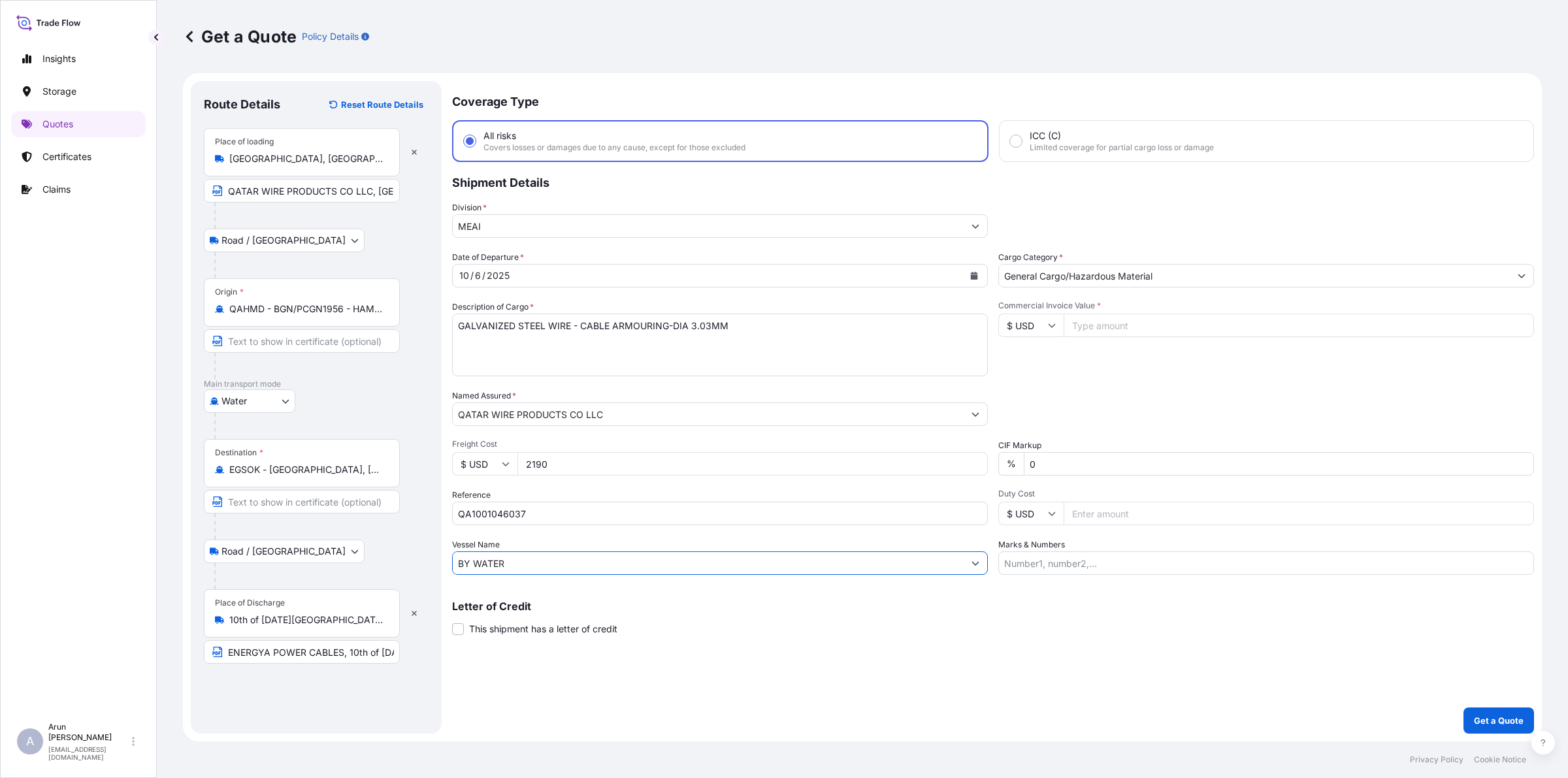
type input "BY WATER"
click at [1096, 327] on input "Commercial Invoice Value *" at bounding box center [1298, 326] width 470 height 24
type input "45000"
click at [1115, 560] on input "Marks & Numbers" at bounding box center [1266, 563] width 536 height 24
drag, startPoint x: 1060, startPoint y: 558, endPoint x: 1115, endPoint y: 574, distance: 57.3
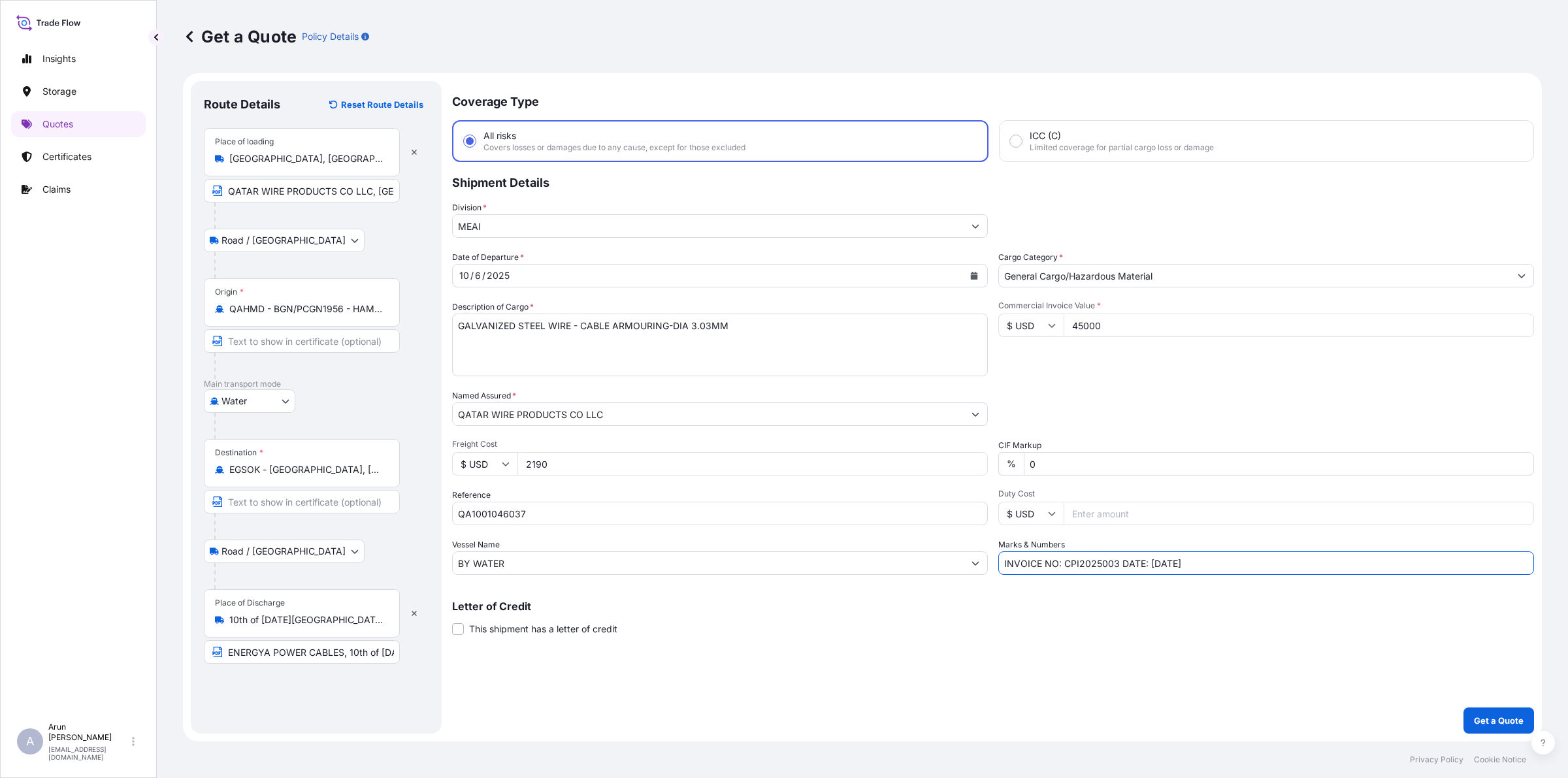
click at [1115, 574] on div "Coverage Type All risks Covers losses or damages due to any cause, except for t…" at bounding box center [993, 407] width 1082 height 653
click at [1121, 562] on input "INVOICE NO:2691 DATE: [DATE]" at bounding box center [1266, 563] width 536 height 24
click at [1192, 567] on input "INVOICE NO:2691 DATE: [DATE]" at bounding box center [1266, 563] width 536 height 24
click at [1060, 560] on input "INVOICE NO:2691 DATE: [DATE]" at bounding box center [1266, 563] width 536 height 24
click at [1083, 559] on input "INVOICE NO: 2691 DATE: [DATE]" at bounding box center [1266, 563] width 536 height 24
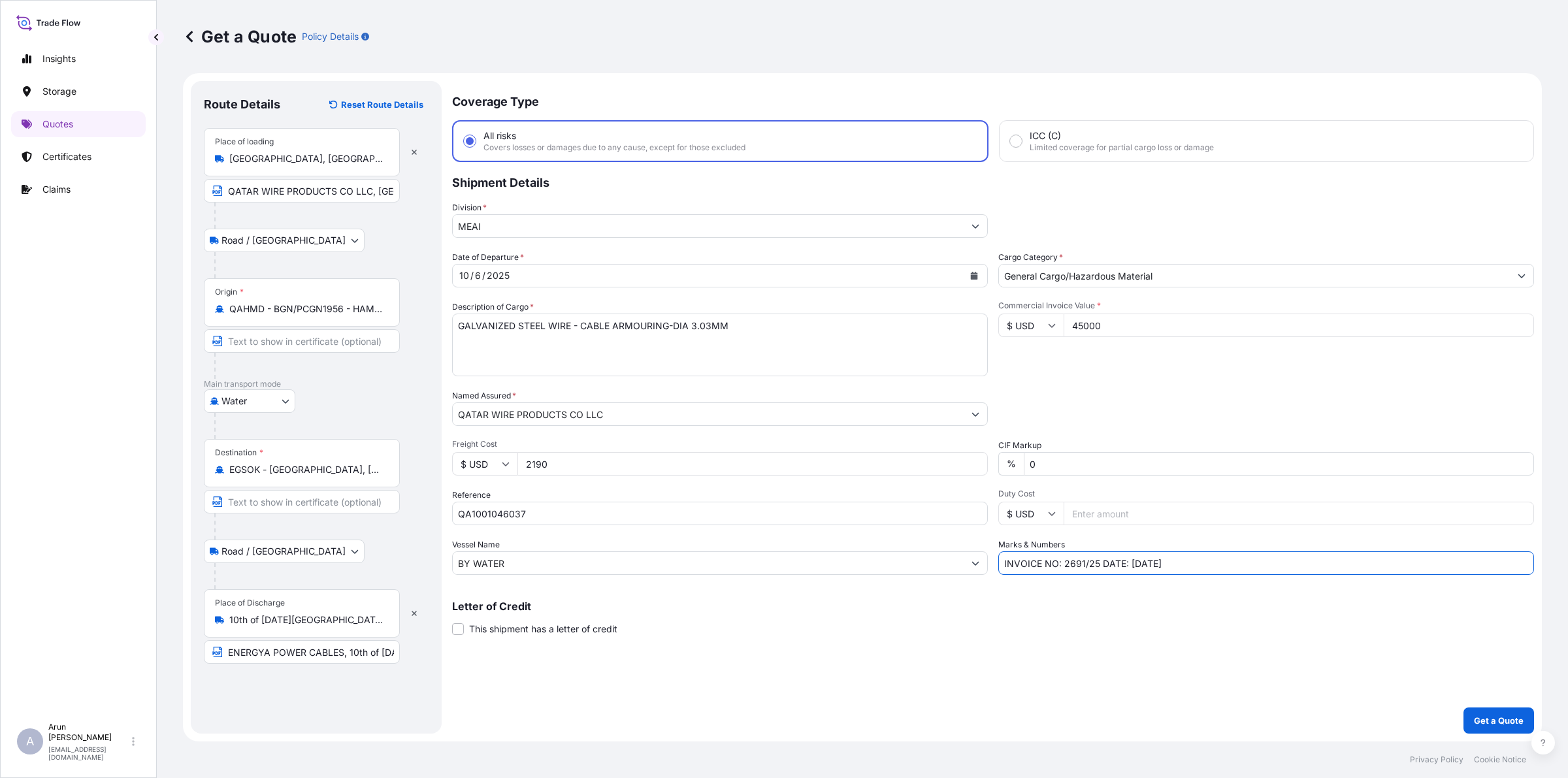
click at [1206, 567] on input "INVOICE NO: 2691/25 DATE: [DATE]" at bounding box center [1266, 563] width 536 height 24
type input "INVOICE NO: 2691/25 DATE: [DATE]"
click at [1497, 717] on p "Get a Quote" at bounding box center [1498, 721] width 49 height 13
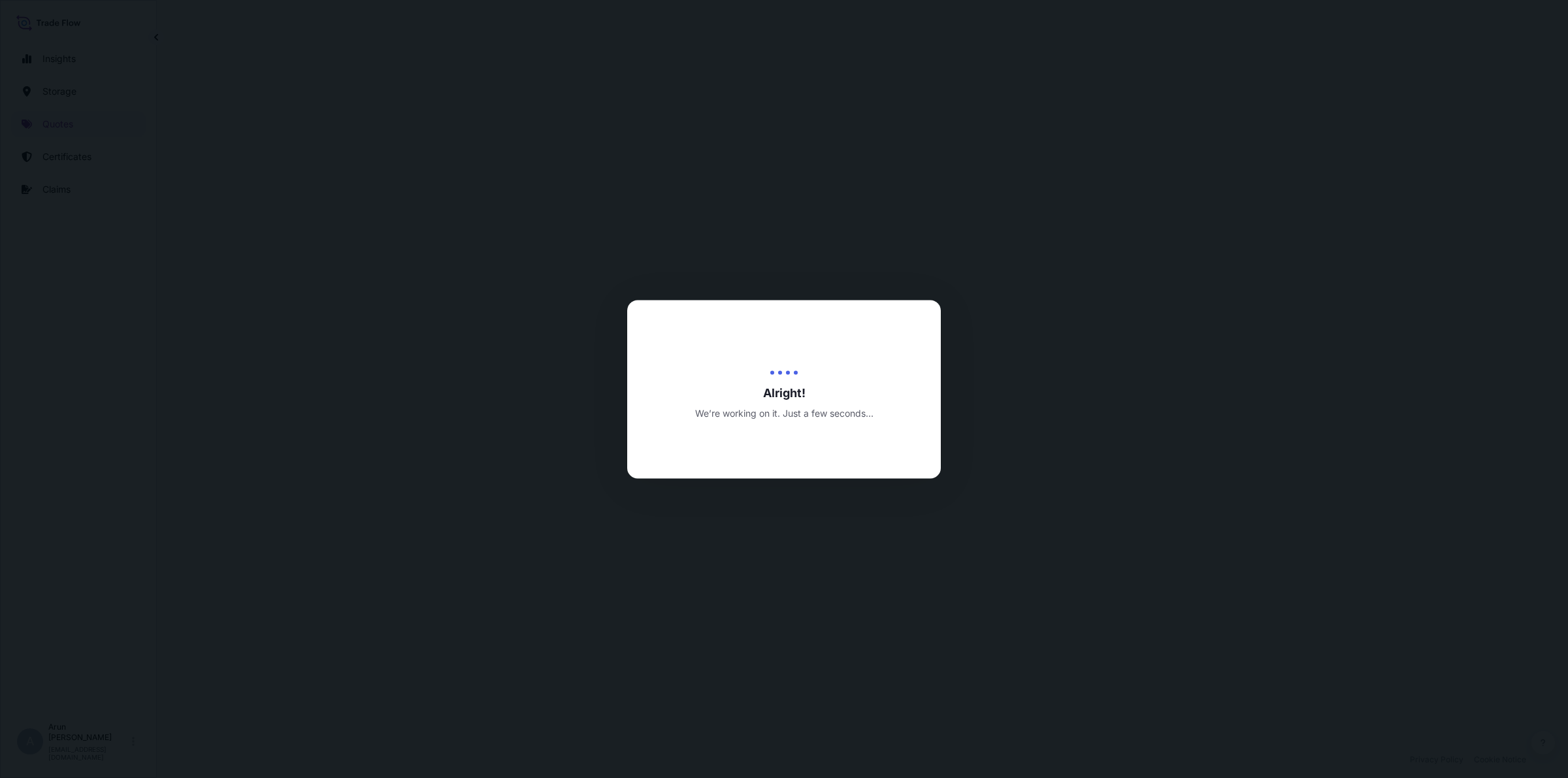
select select "Road / [GEOGRAPHIC_DATA]"
select select "Water"
select select "Road / [GEOGRAPHIC_DATA]"
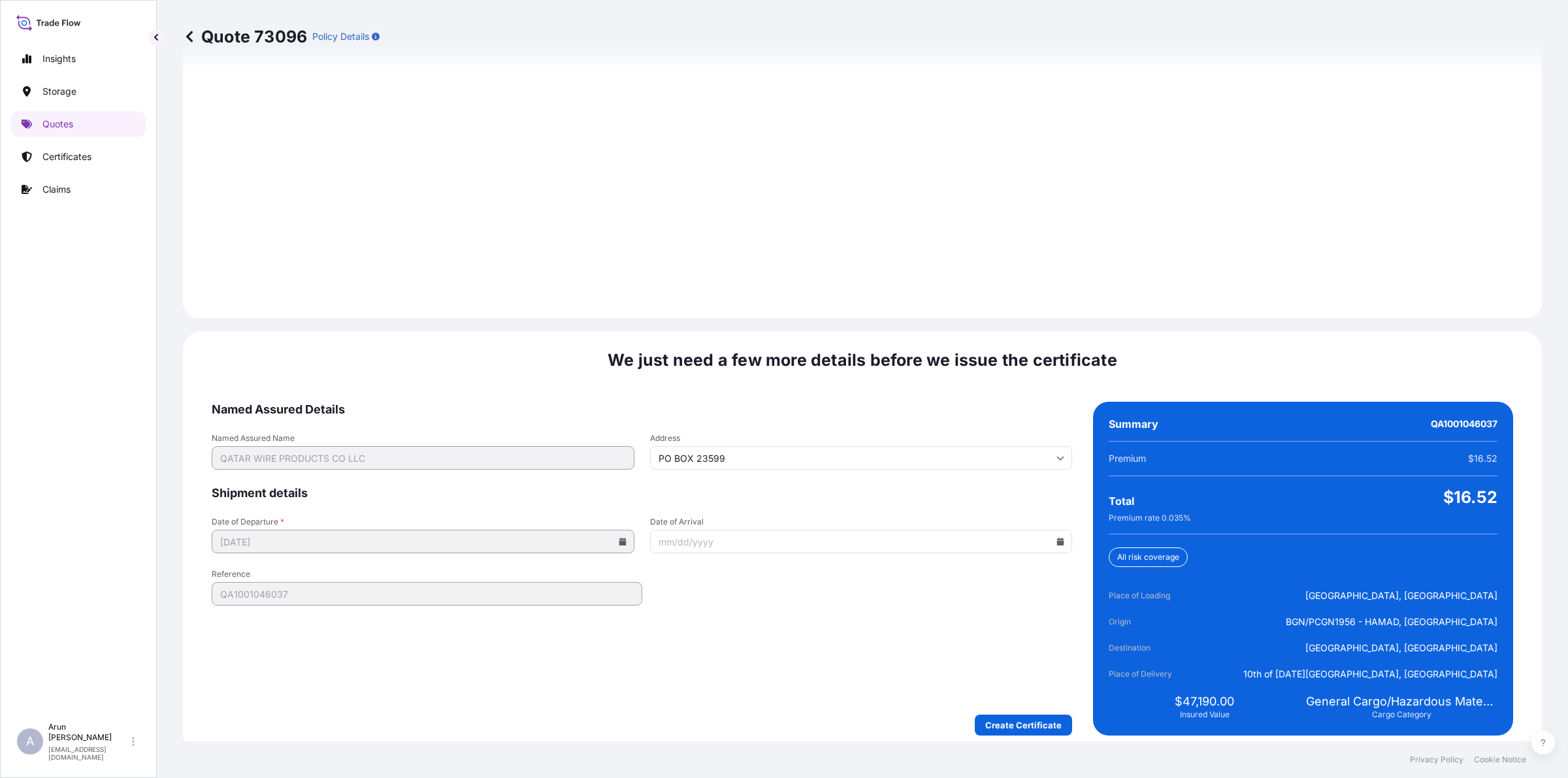
scroll to position [1806, 0]
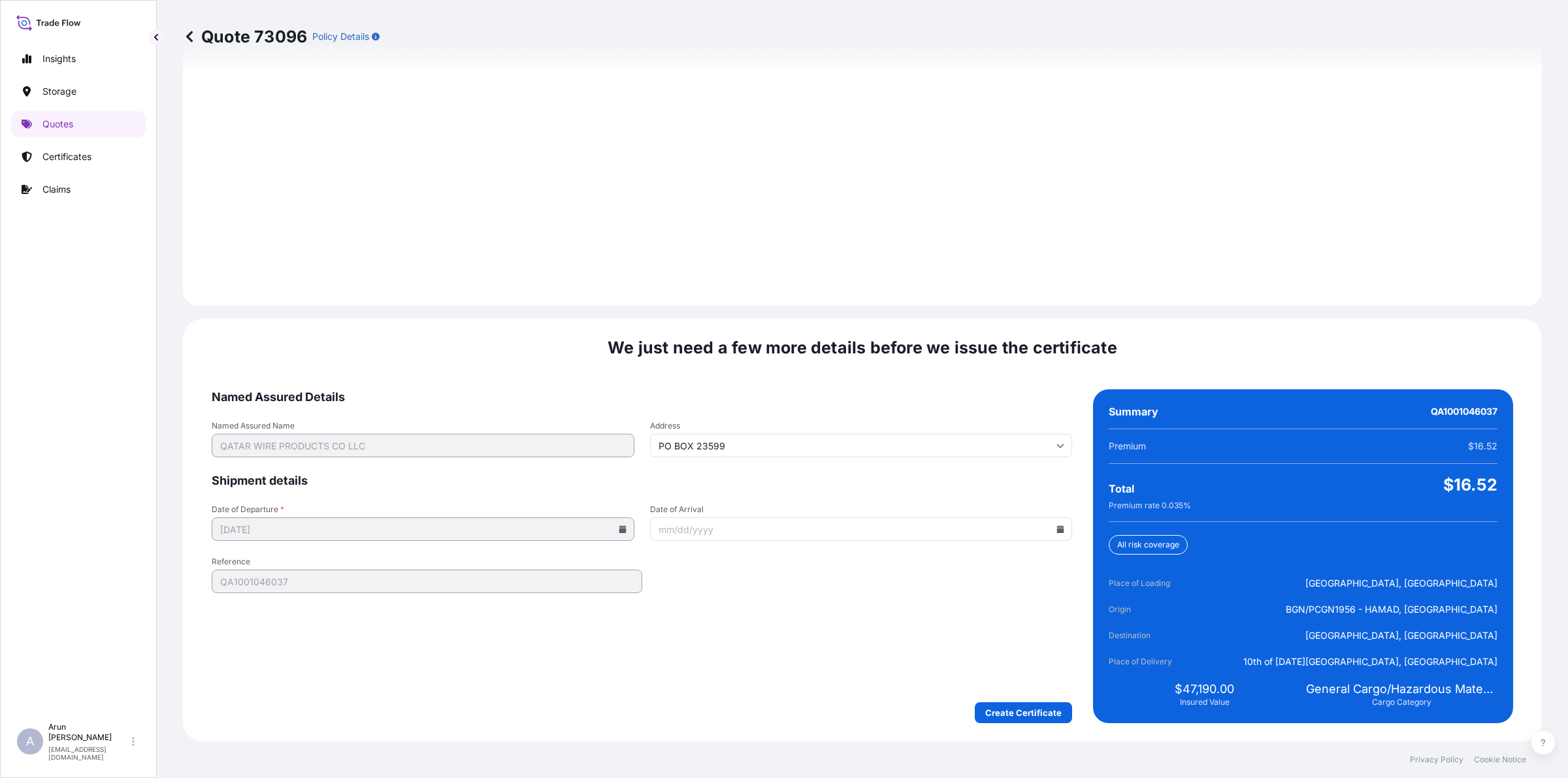
click at [1040, 733] on div "We just need a few more details before we issue the certificate Named Assured D…" at bounding box center [862, 530] width 1359 height 422
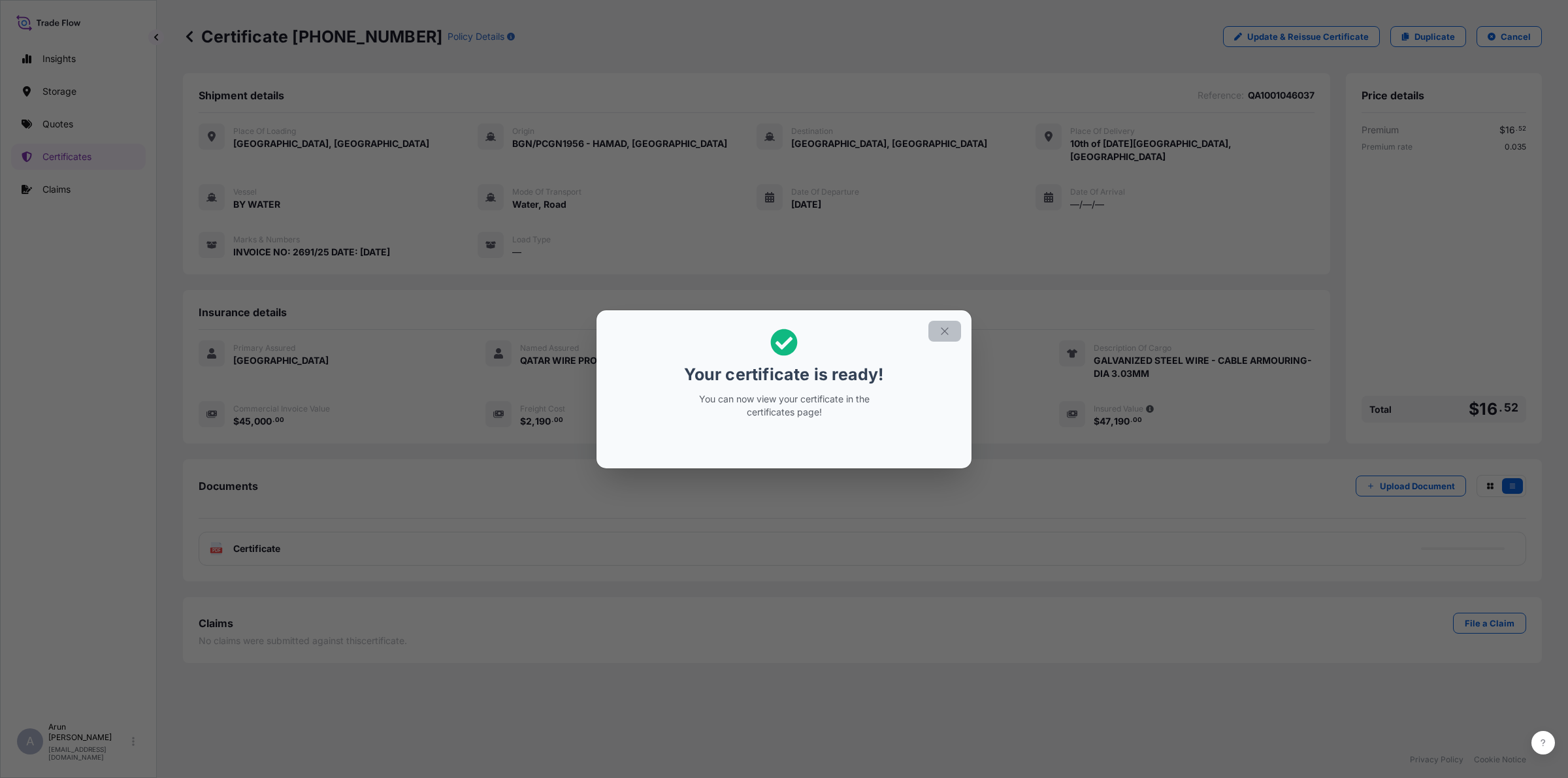
click at [941, 334] on icon "button" at bounding box center [944, 331] width 12 height 12
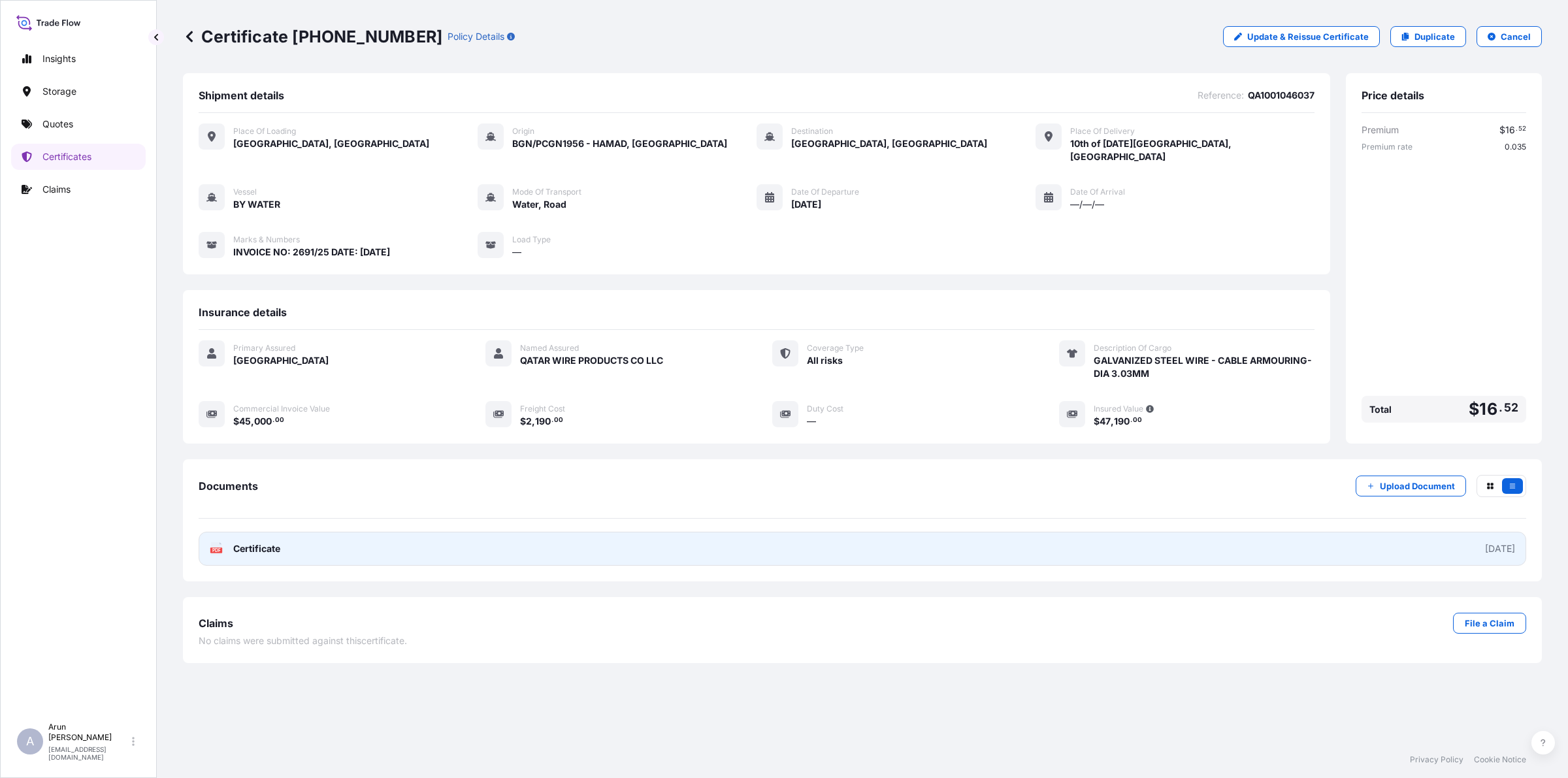
click at [335, 532] on link "PDF Certificate [DATE]" at bounding box center [862, 549] width 1328 height 34
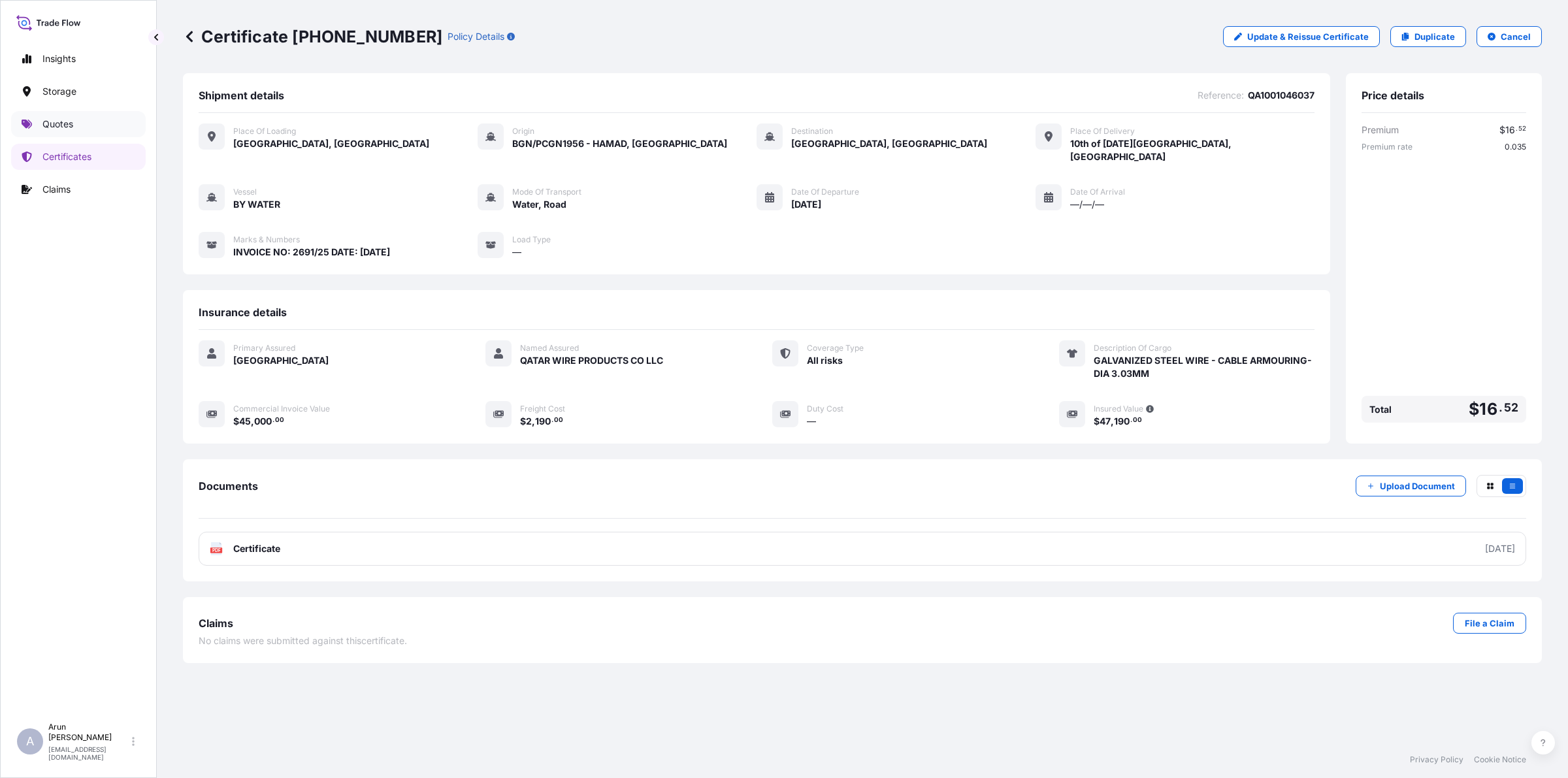
click at [54, 124] on p "Quotes" at bounding box center [58, 124] width 31 height 13
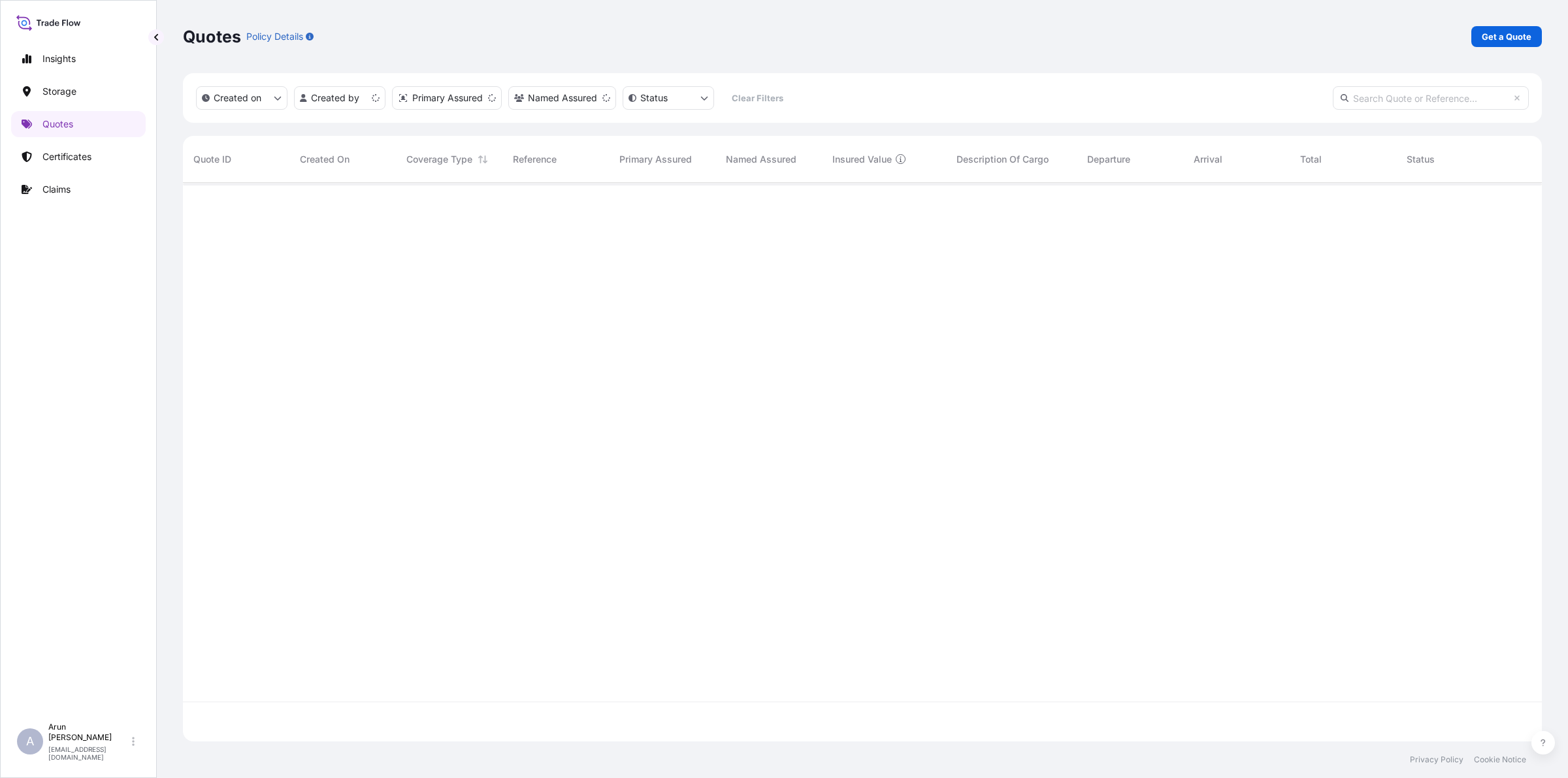
scroll to position [554, 1346]
click at [1493, 38] on p "Get a Quote" at bounding box center [1506, 36] width 49 height 13
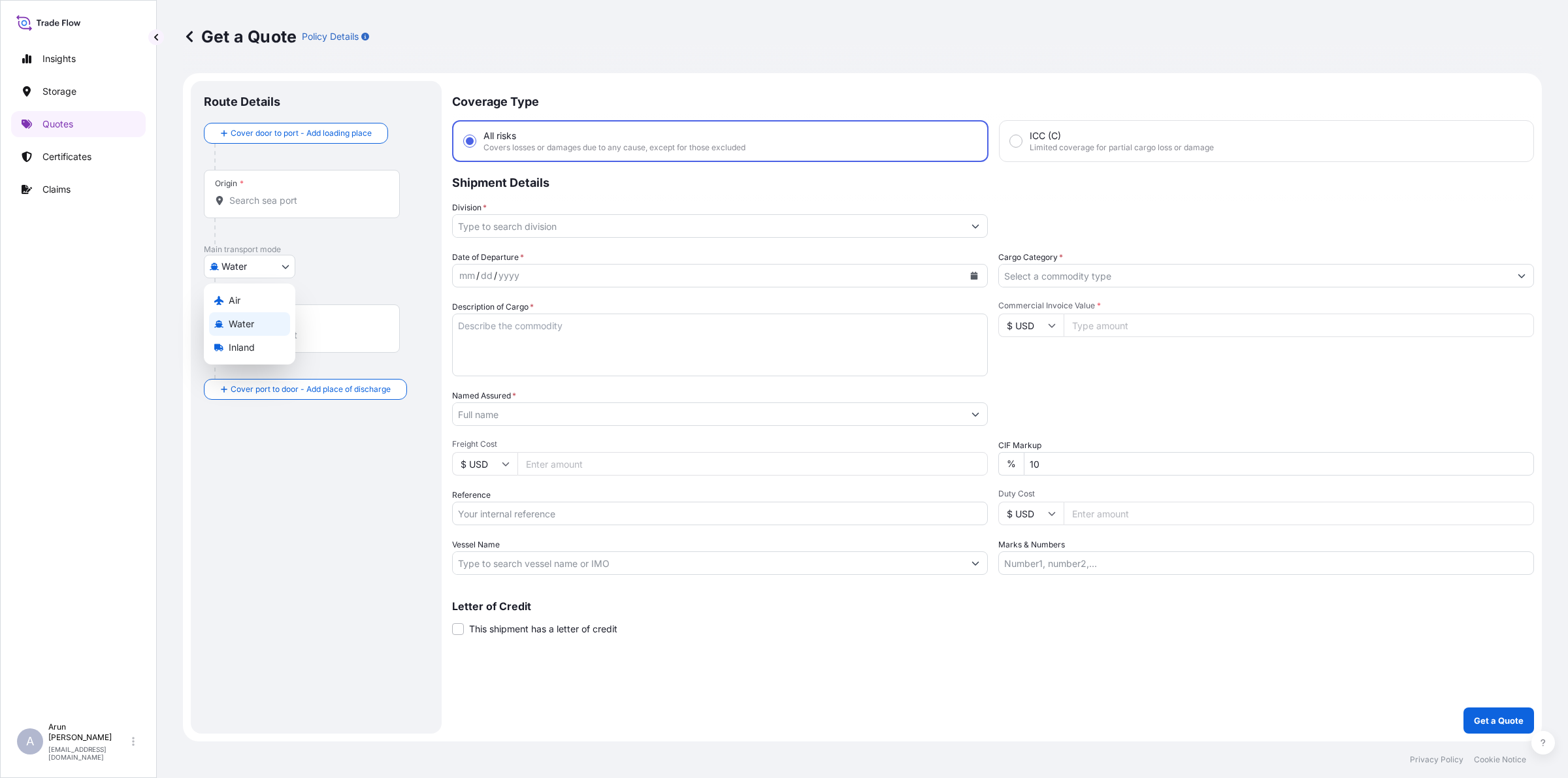
click at [269, 259] on body "Insights Storage Quotes Certificates Claims A [PERSON_NAME] [PERSON_NAME][EMAIL…" at bounding box center [784, 389] width 1568 height 778
click at [245, 349] on span "Inland" at bounding box center [241, 347] width 26 height 13
select select "Inland"
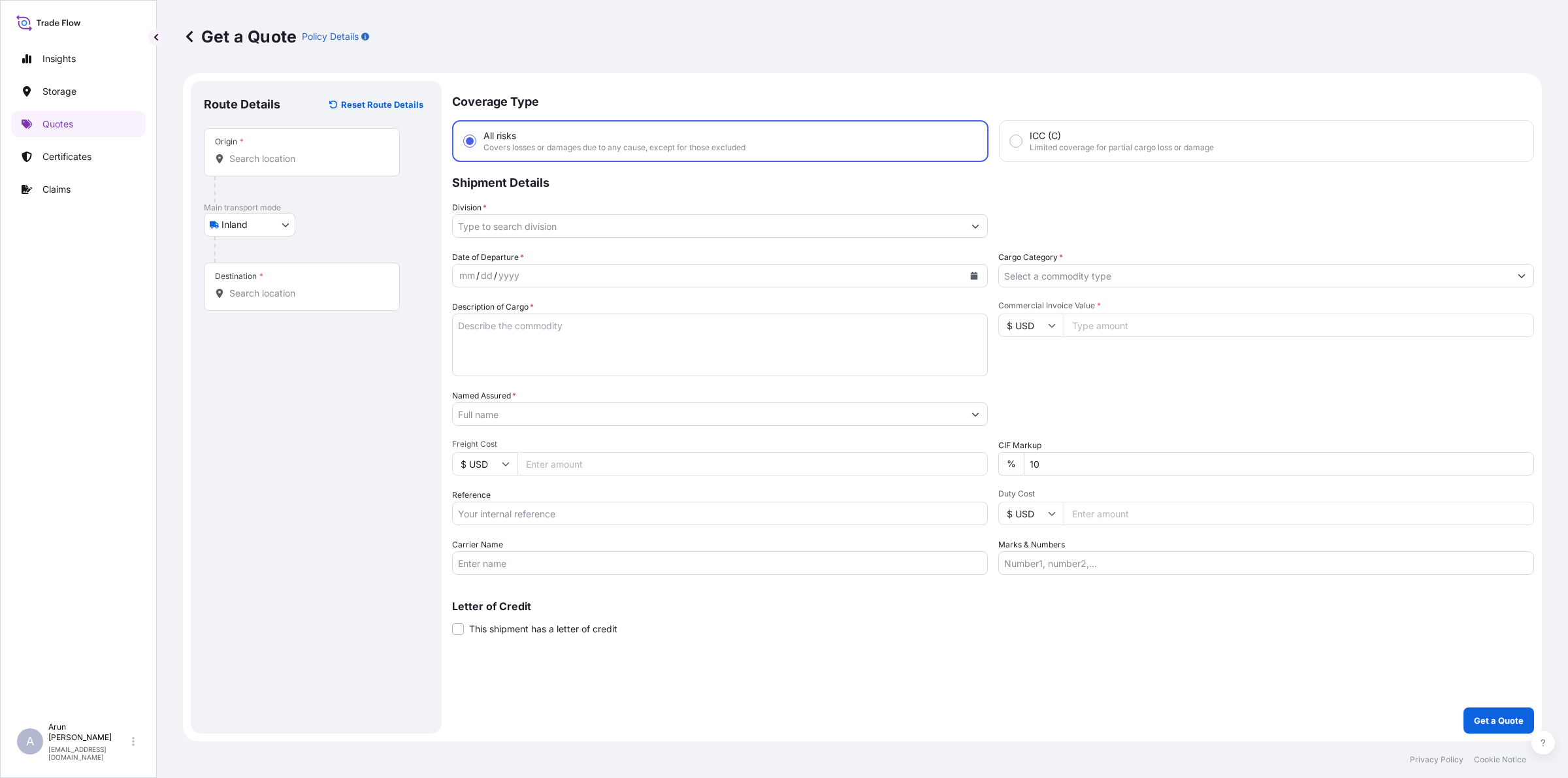
click at [277, 167] on div "Origin *" at bounding box center [301, 152] width 196 height 48
click at [277, 165] on input "Origin *" at bounding box center [306, 158] width 154 height 13
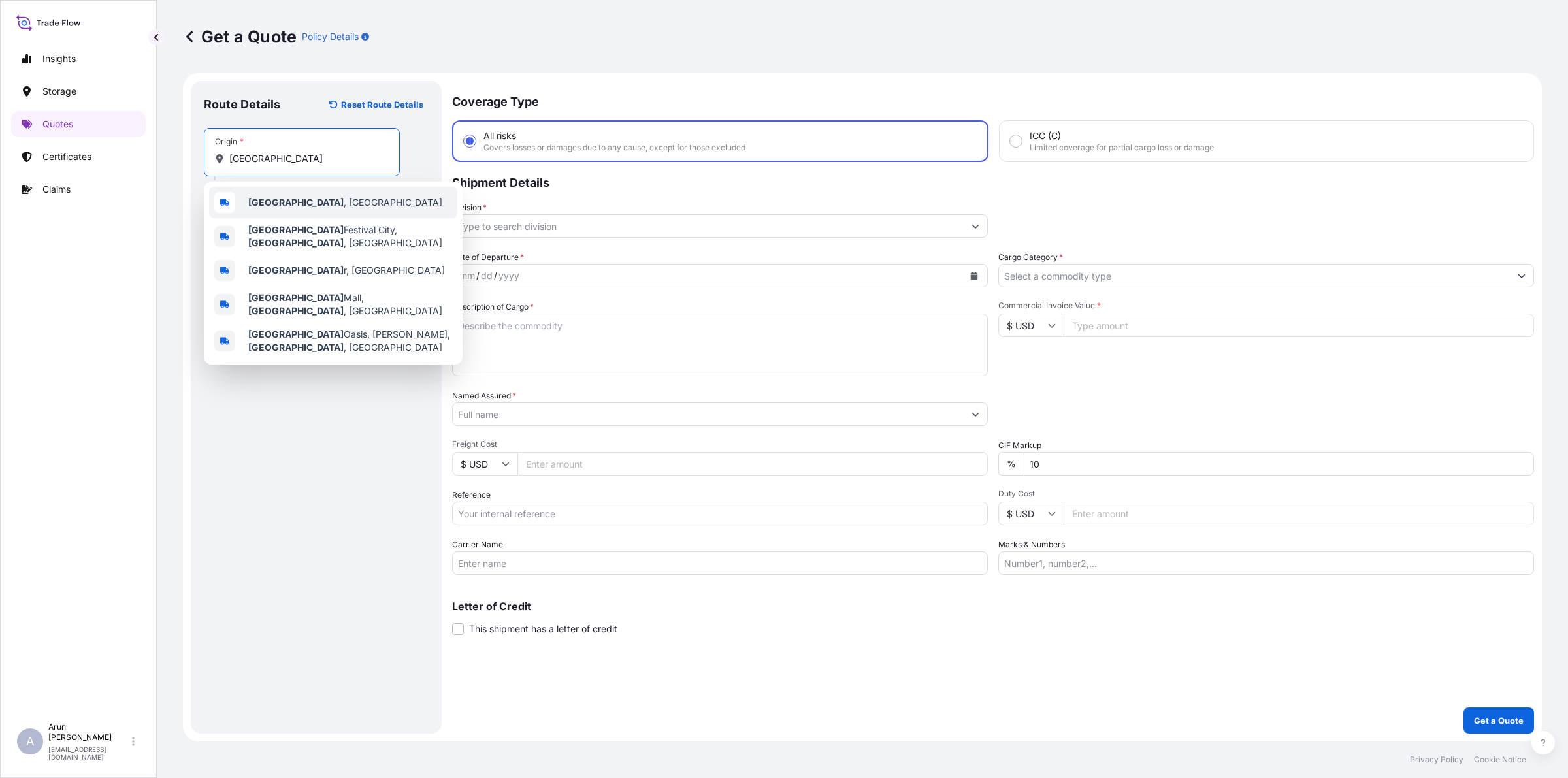
click at [259, 206] on b "[GEOGRAPHIC_DATA]" at bounding box center [295, 202] width 95 height 11
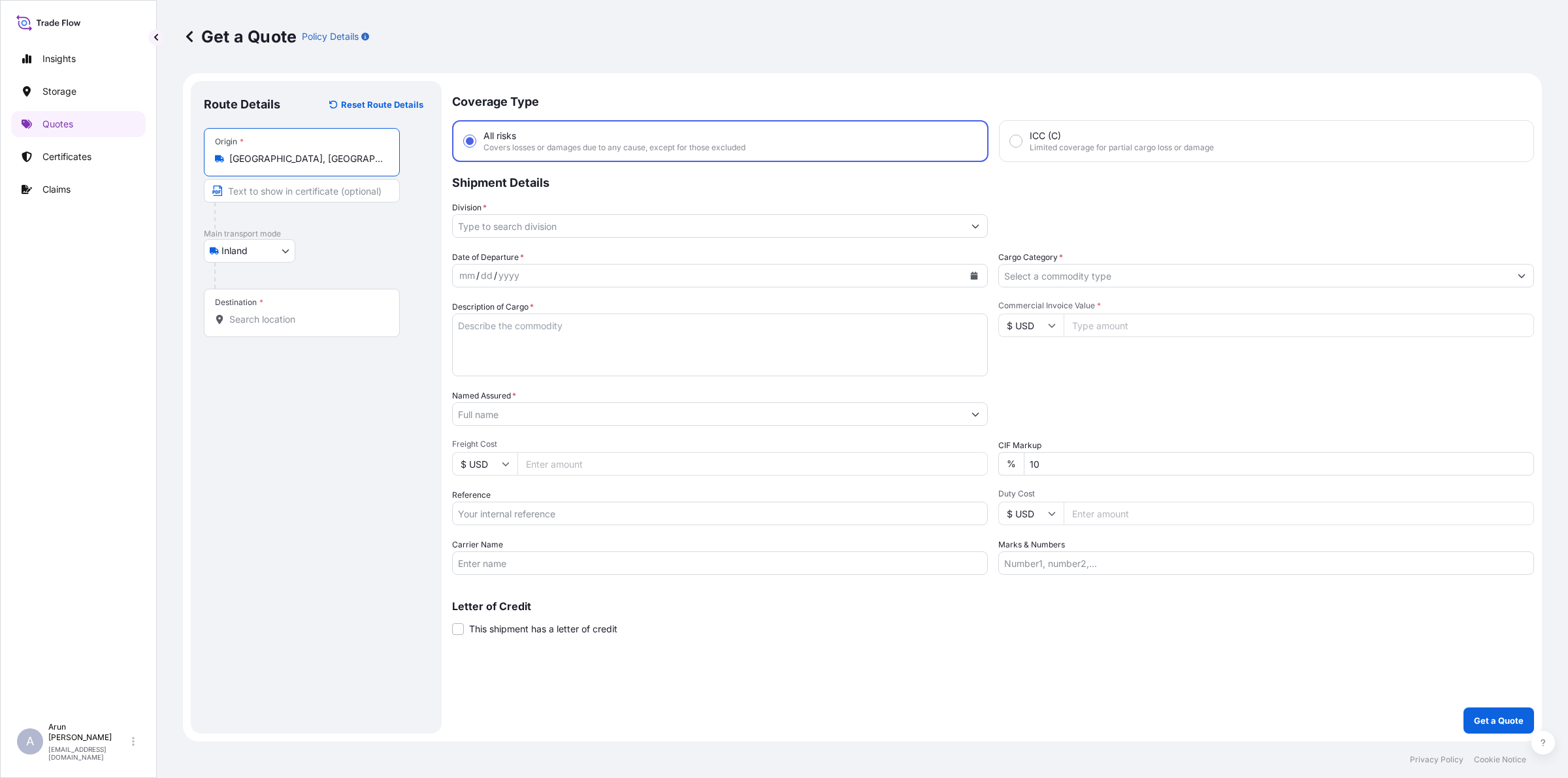
type input "[GEOGRAPHIC_DATA], [GEOGRAPHIC_DATA]"
click at [298, 193] on input "Text to appear on certificate" at bounding box center [301, 191] width 196 height 24
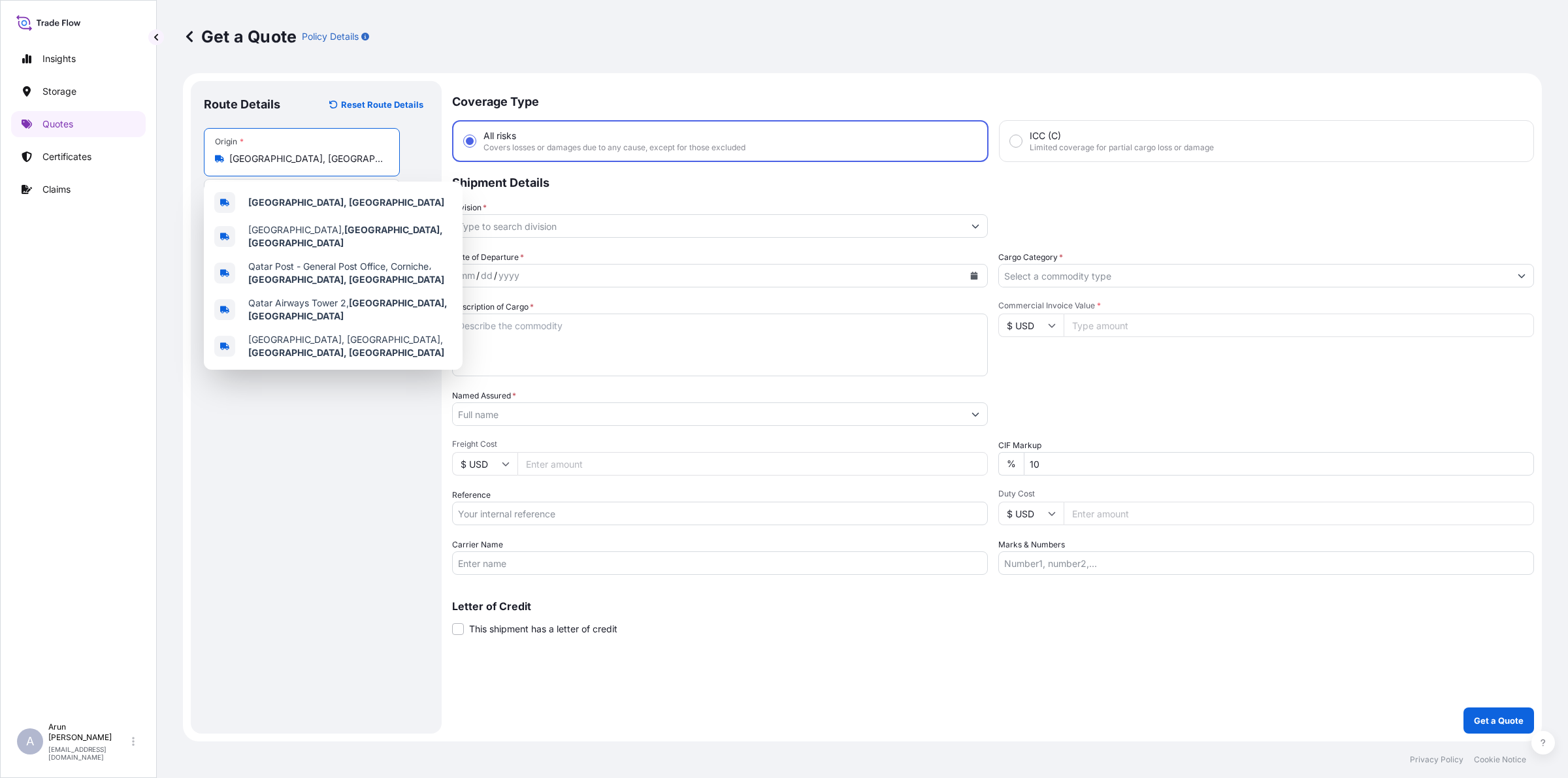
drag, startPoint x: 295, startPoint y: 155, endPoint x: 229, endPoint y: 157, distance: 66.0
click at [229, 157] on div "[GEOGRAPHIC_DATA], [GEOGRAPHIC_DATA]" at bounding box center [301, 158] width 174 height 13
click at [270, 204] on b "[GEOGRAPHIC_DATA], [GEOGRAPHIC_DATA]" at bounding box center [346, 202] width 196 height 11
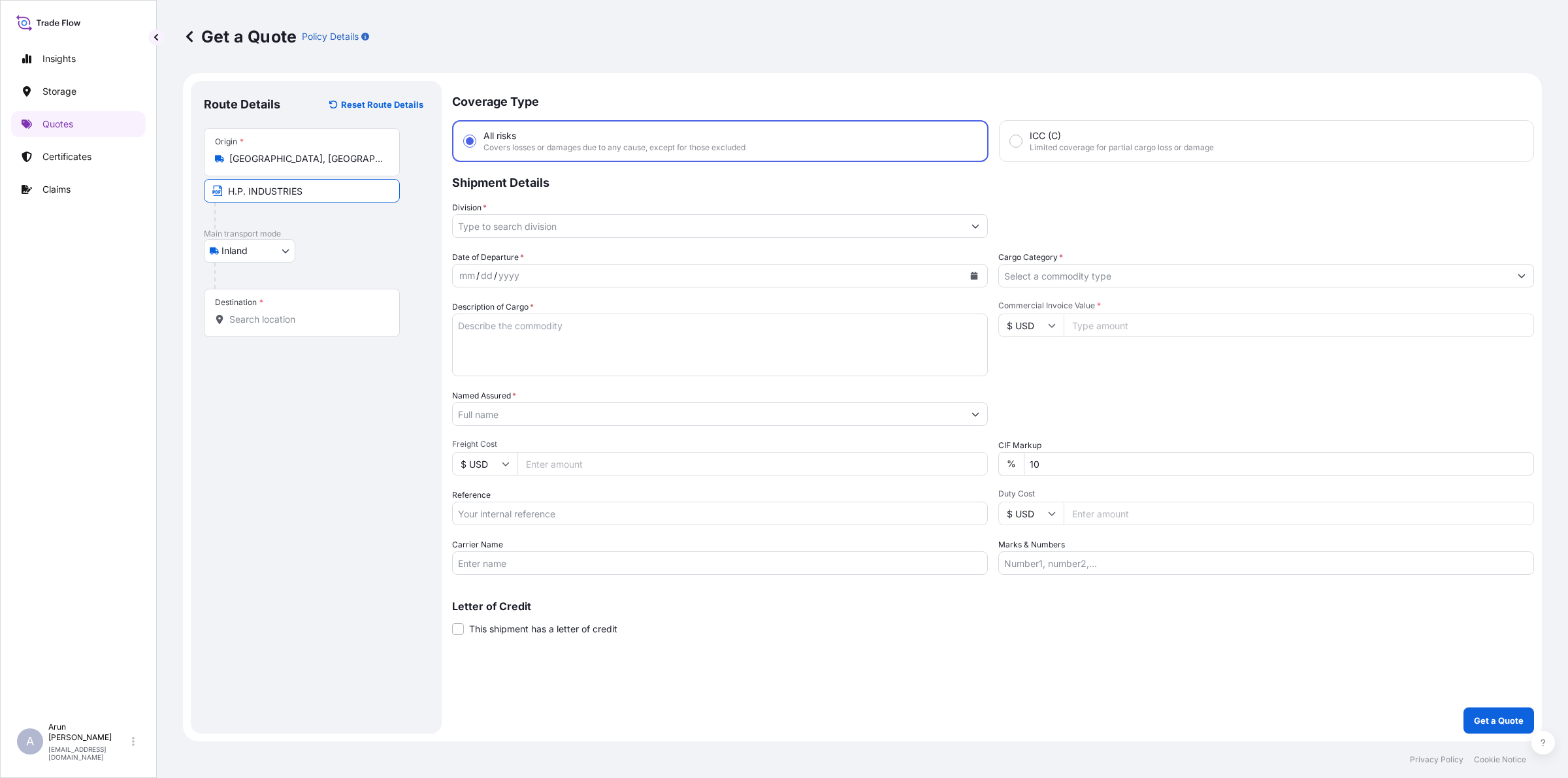
click at [248, 194] on input "H.P. INDUSTRIES" at bounding box center [301, 191] width 196 height 24
click at [361, 192] on input "[PERSON_NAME]" at bounding box center [301, 191] width 196 height 24
click at [249, 194] on input "[PERSON_NAME]" at bounding box center [301, 191] width 196 height 24
click at [318, 187] on input "[DOMAIN_NAME]" at bounding box center [301, 191] width 196 height 24
click at [245, 194] on input "[DOMAIN_NAME]" at bounding box center [301, 191] width 196 height 24
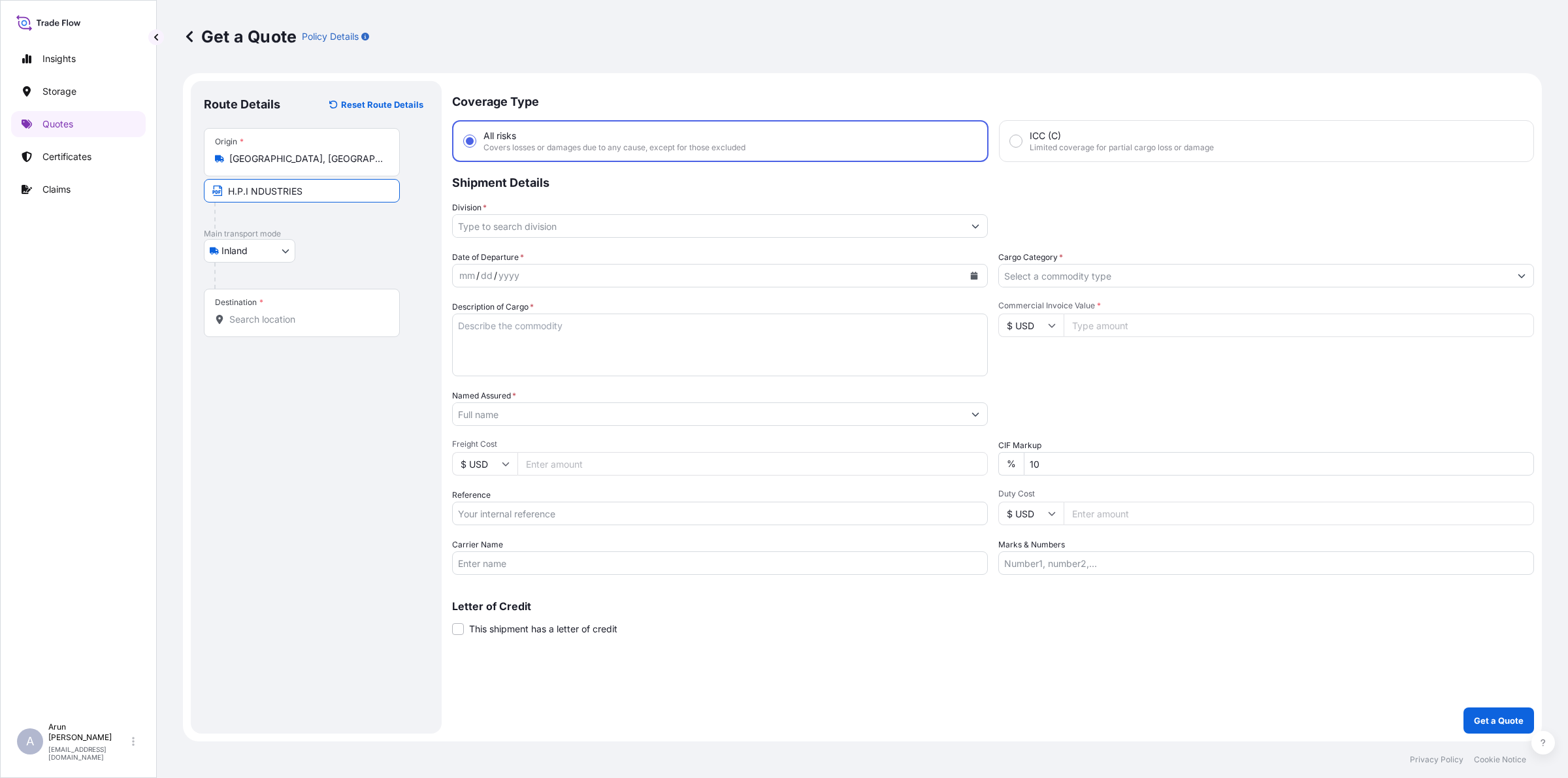
click at [306, 197] on input "H.P.I NDUSTRIES" at bounding box center [301, 191] width 196 height 24
paste input "[GEOGRAPHIC_DATA], [GEOGRAPHIC_DATA]"
type input "H.P.I NDUSTRIES., [GEOGRAPHIC_DATA], [GEOGRAPHIC_DATA]"
click at [341, 318] on input "Destination *" at bounding box center [306, 319] width 154 height 13
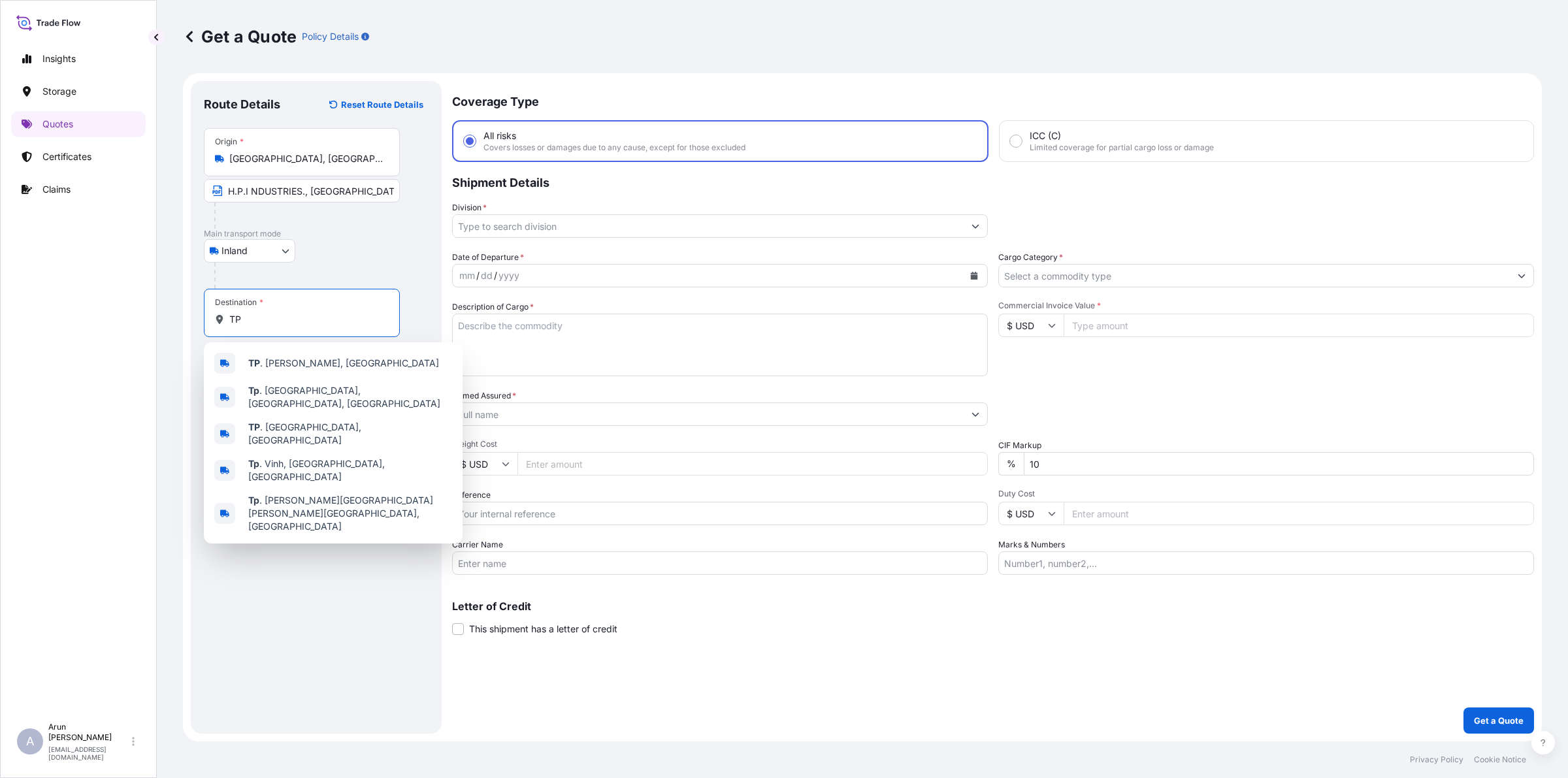
type input "T"
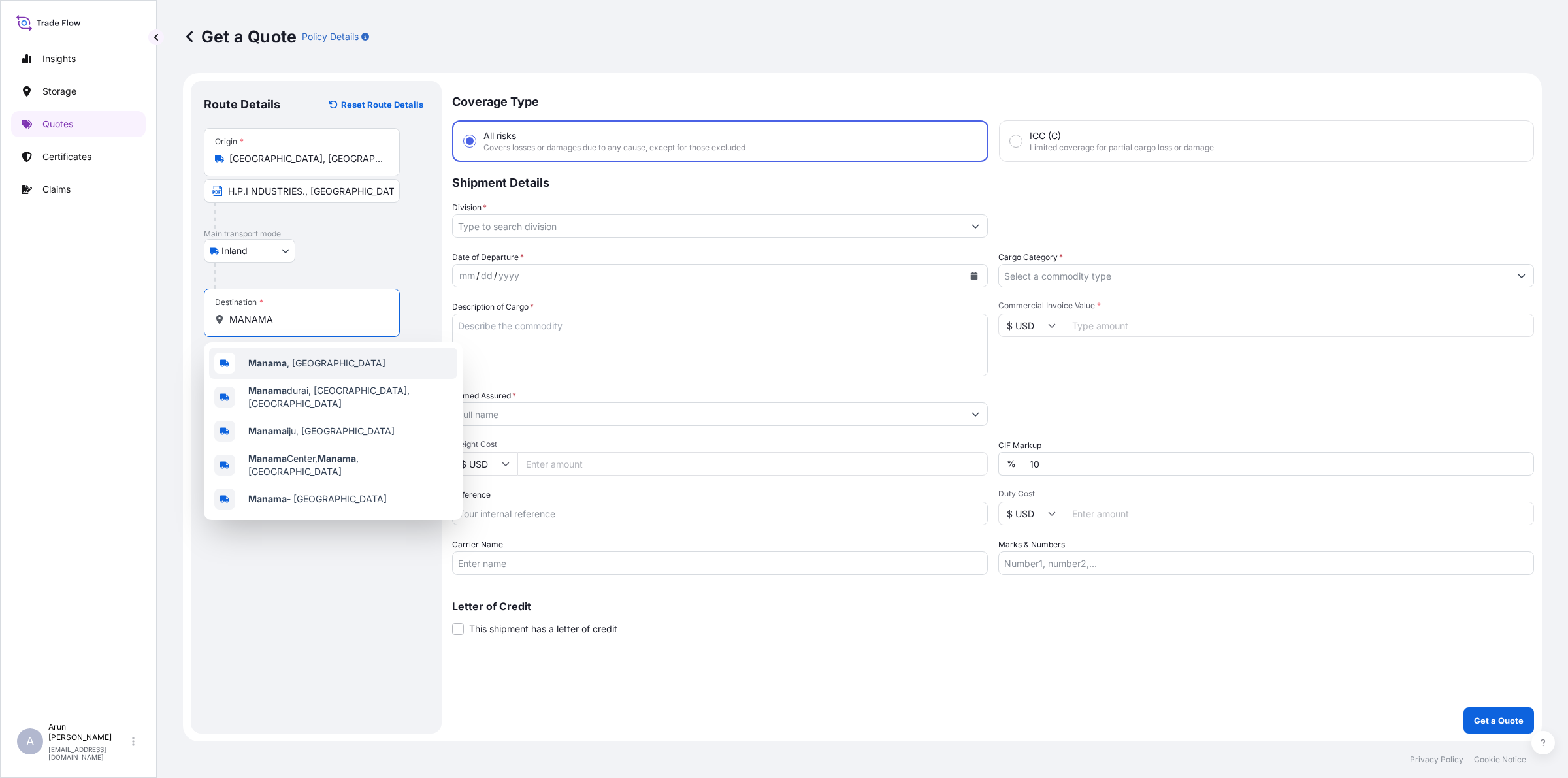
click at [312, 366] on span "[GEOGRAPHIC_DATA] , [GEOGRAPHIC_DATA]" at bounding box center [316, 363] width 137 height 13
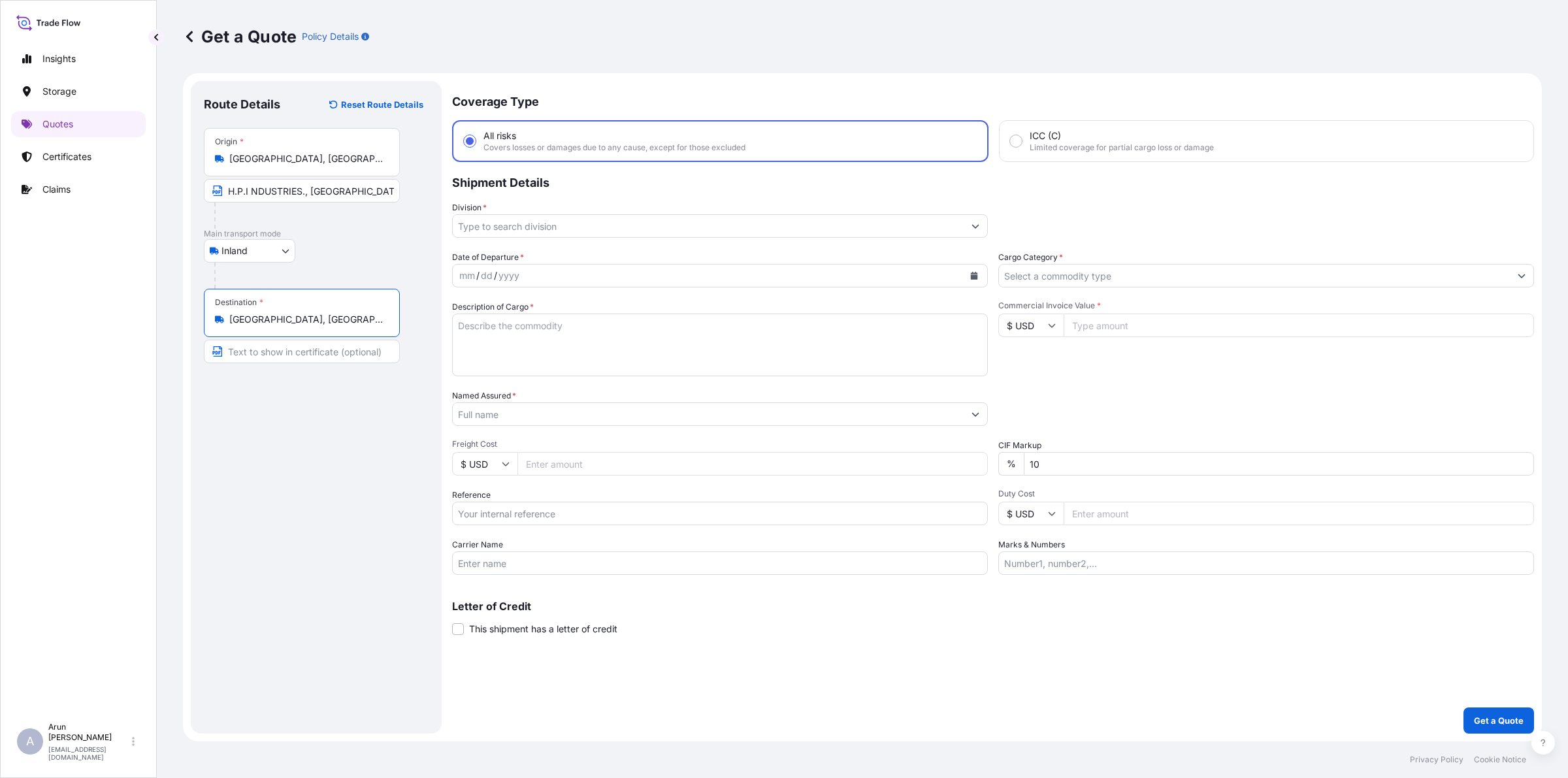
drag, startPoint x: 308, startPoint y: 317, endPoint x: 233, endPoint y: 308, distance: 75.5
click at [233, 308] on div "Destination * [GEOGRAPHIC_DATA], [GEOGRAPHIC_DATA]" at bounding box center [301, 312] width 196 height 48
type input "[GEOGRAPHIC_DATA], [GEOGRAPHIC_DATA]"
click at [266, 353] on input "Text to appear on certificate" at bounding box center [301, 351] width 196 height 24
paste input "[GEOGRAPHIC_DATA], [GEOGRAPHIC_DATA]"
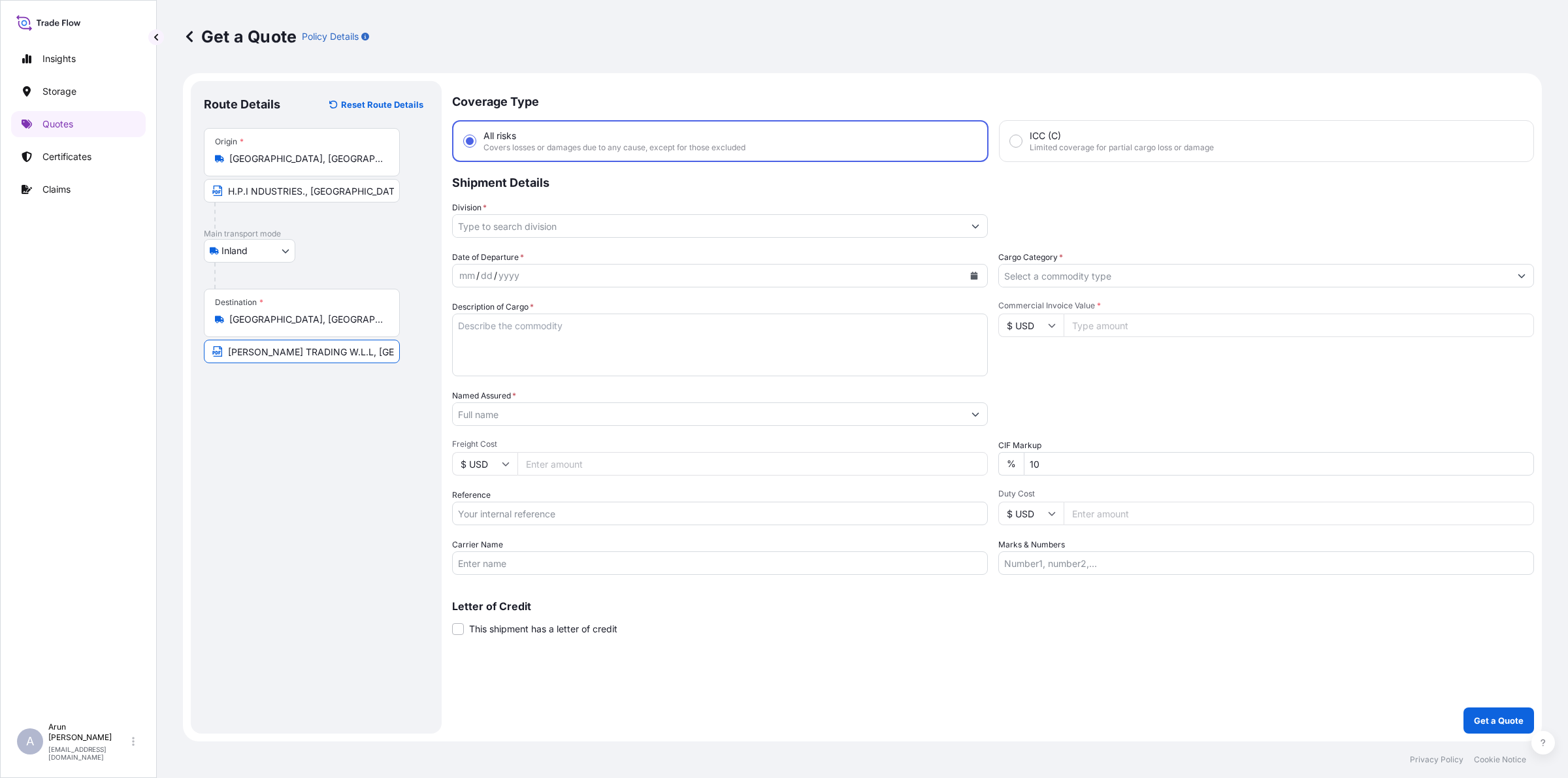
scroll to position [0, 27]
type input "[PERSON_NAME] TRADING W.L.L, [GEOGRAPHIC_DATA], [GEOGRAPHIC_DATA]"
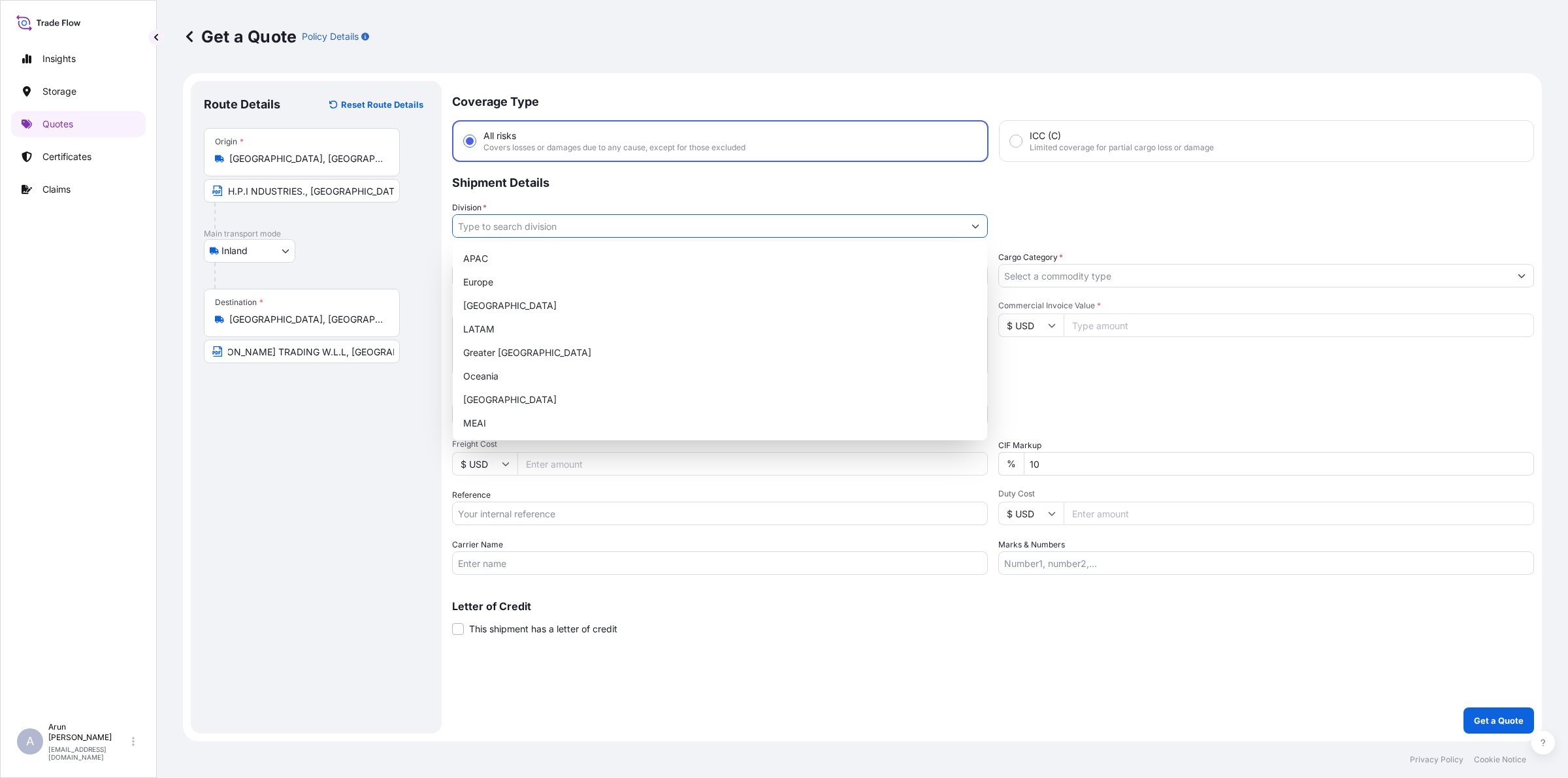
scroll to position [0, 0]
click at [573, 220] on input "Division *" at bounding box center [708, 226] width 511 height 24
click at [482, 418] on div "MEAI" at bounding box center [720, 424] width 524 height 24
type input "MEAI"
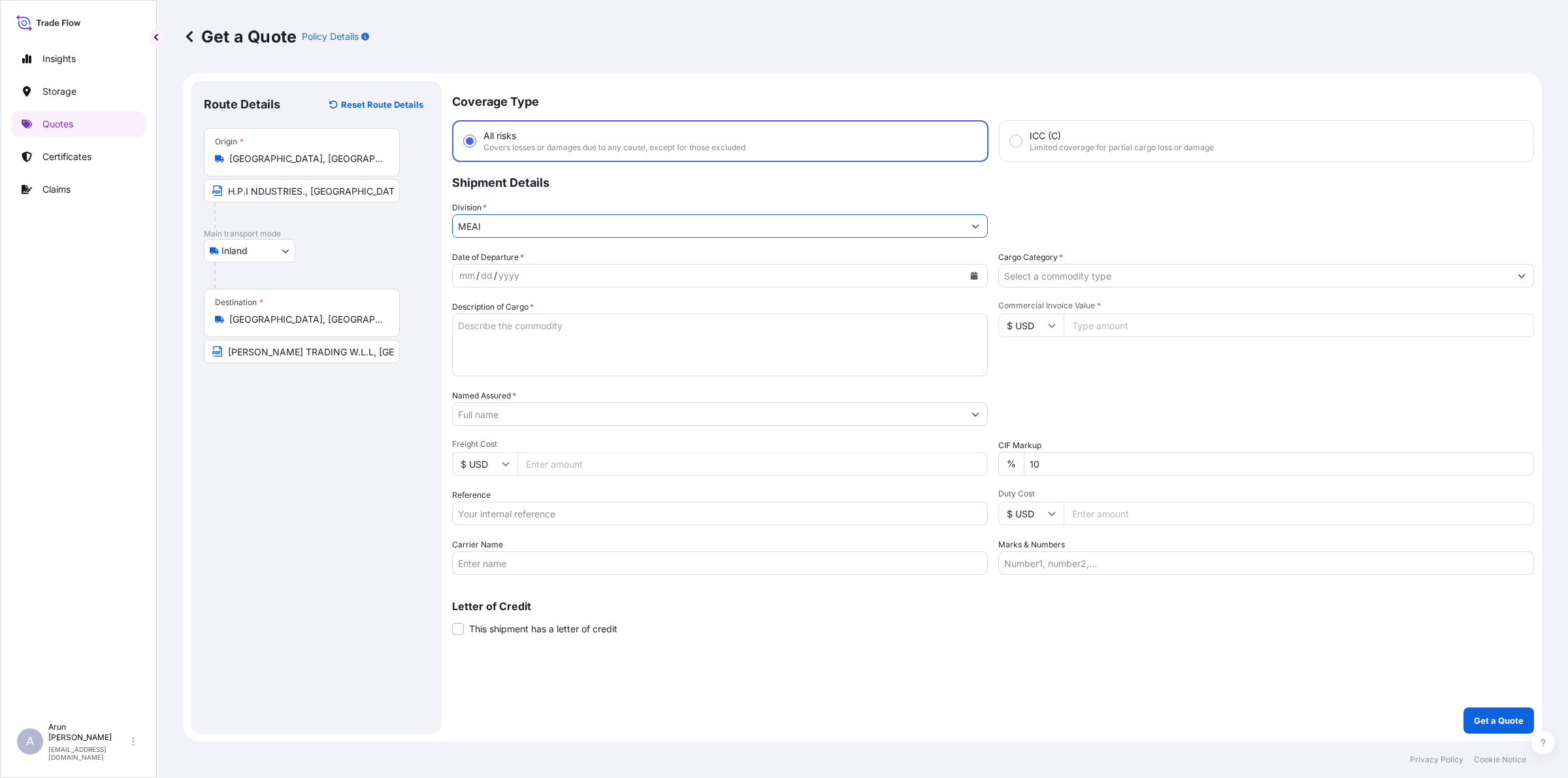
click at [1199, 273] on input "Cargo Category *" at bounding box center [1254, 276] width 511 height 24
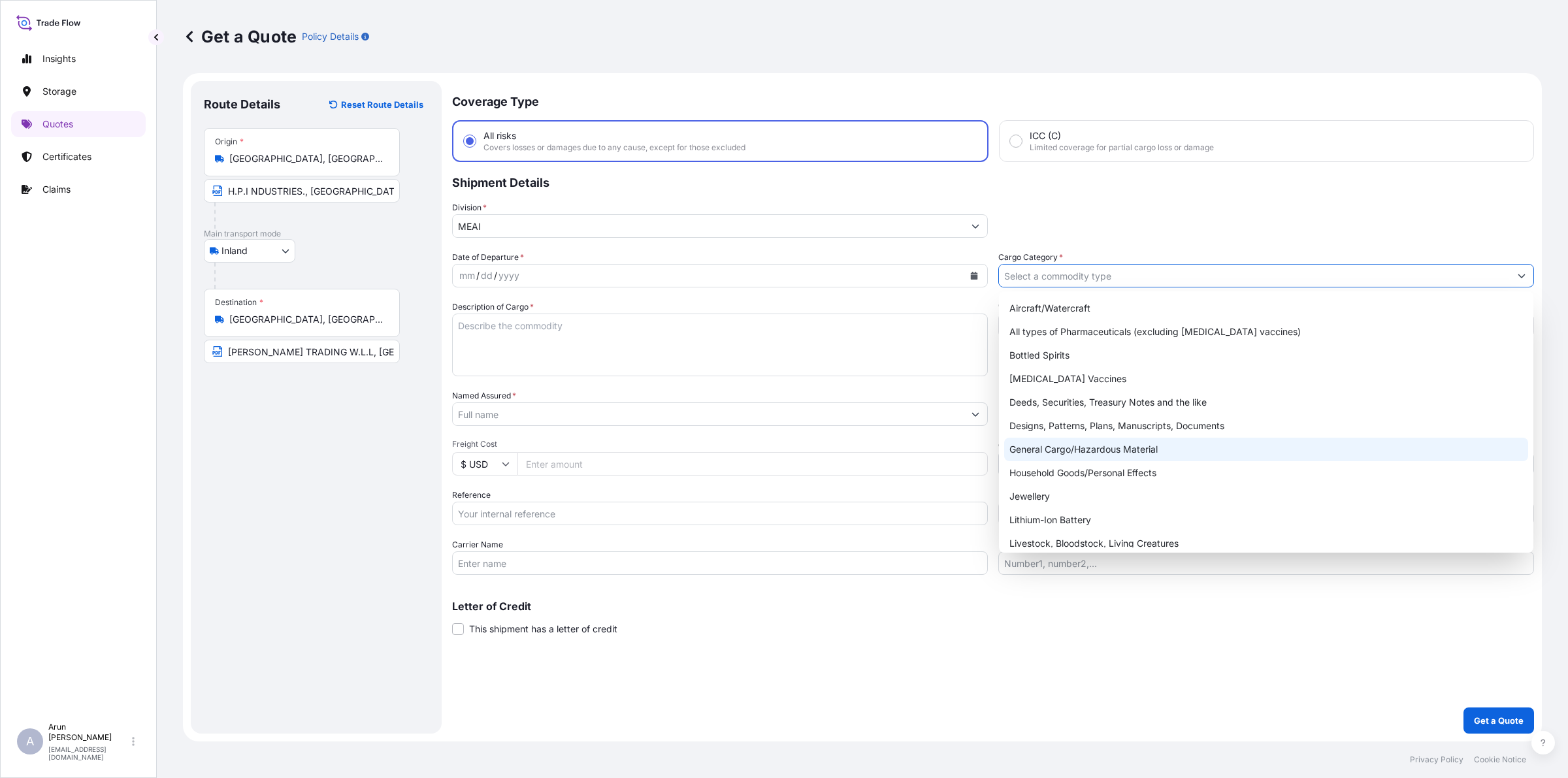
click at [1046, 449] on div "General Cargo/Hazardous Material" at bounding box center [1266, 450] width 524 height 24
type input "General Cargo/Hazardous Material"
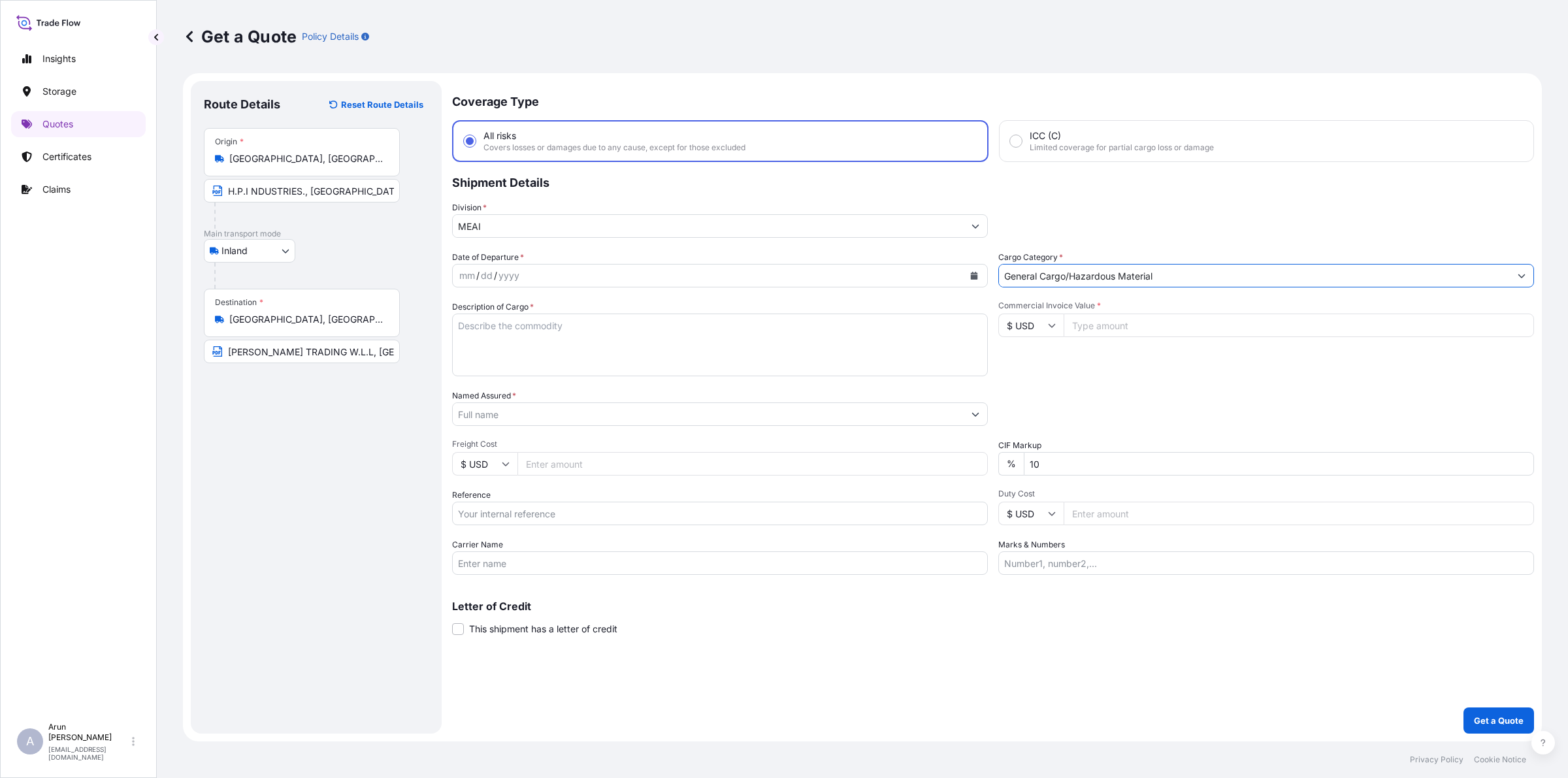
click at [971, 278] on button "Calendar" at bounding box center [974, 276] width 21 height 21
click at [618, 361] on div "4" at bounding box center [624, 360] width 24 height 24
click at [618, 360] on textarea "Description of Cargo *" at bounding box center [720, 345] width 536 height 63
drag, startPoint x: 599, startPoint y: 325, endPoint x: 378, endPoint y: 321, distance: 221.0
click at [378, 321] on form "Route Details Reset Route Details Place of loading Road / Inland Road / Inland …" at bounding box center [862, 407] width 1359 height 669
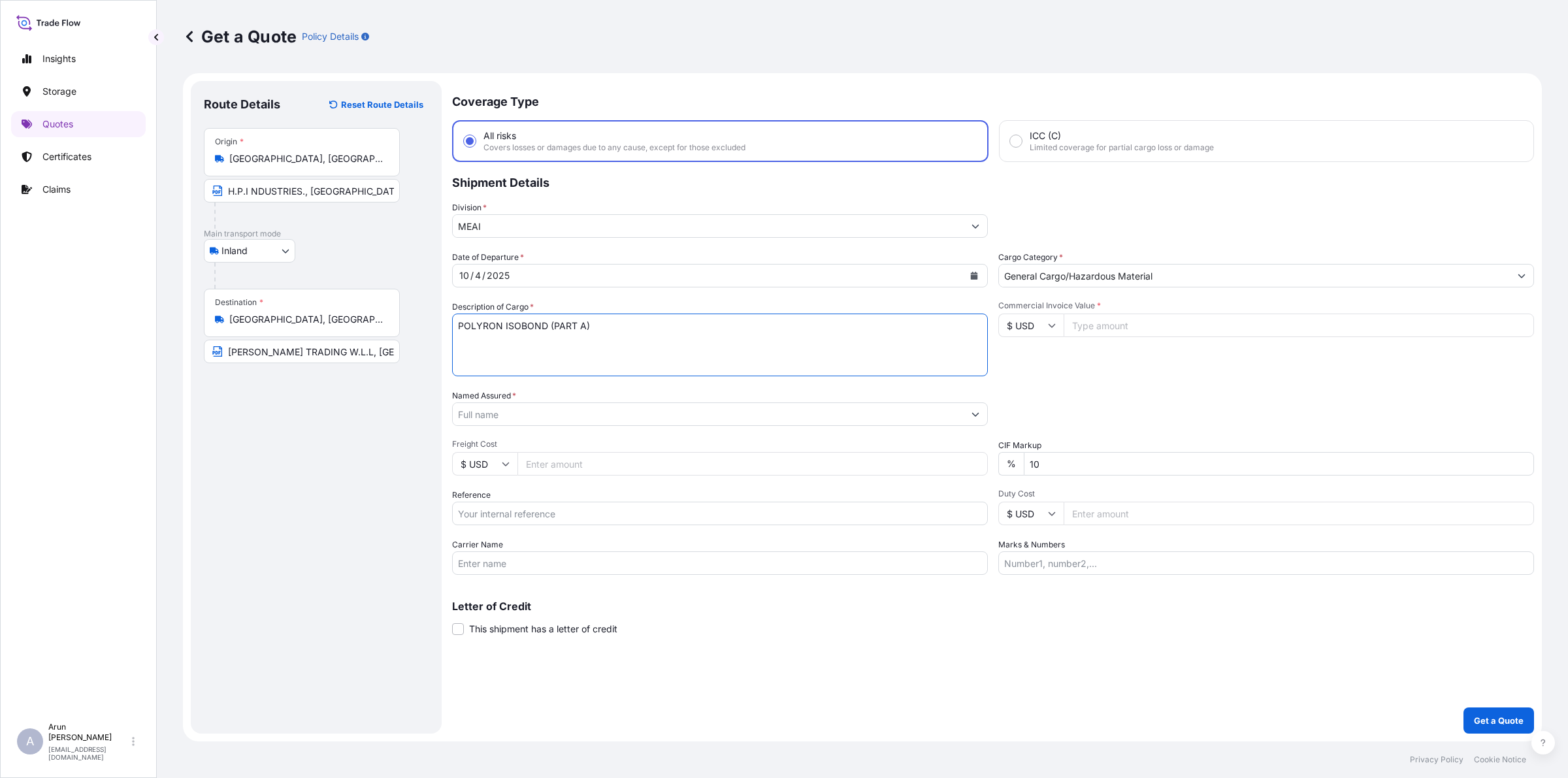
click at [614, 331] on textarea "POLYRON ISOBOND (PART A)" at bounding box center [720, 345] width 536 height 63
paste textarea "POLYRON ISOBOND (PART A)"
click at [583, 342] on textarea "POLYRON ISOBOND (PART A) POLYRON ISOBOND (PART A)" at bounding box center [720, 345] width 536 height 63
click at [721, 353] on textarea "POLYRON ISOBOND (PART A) POLYRON ISOBOND (PART B)" at bounding box center [720, 345] width 536 height 63
paste textarea "POLYRON ISOBOND (PART A)"
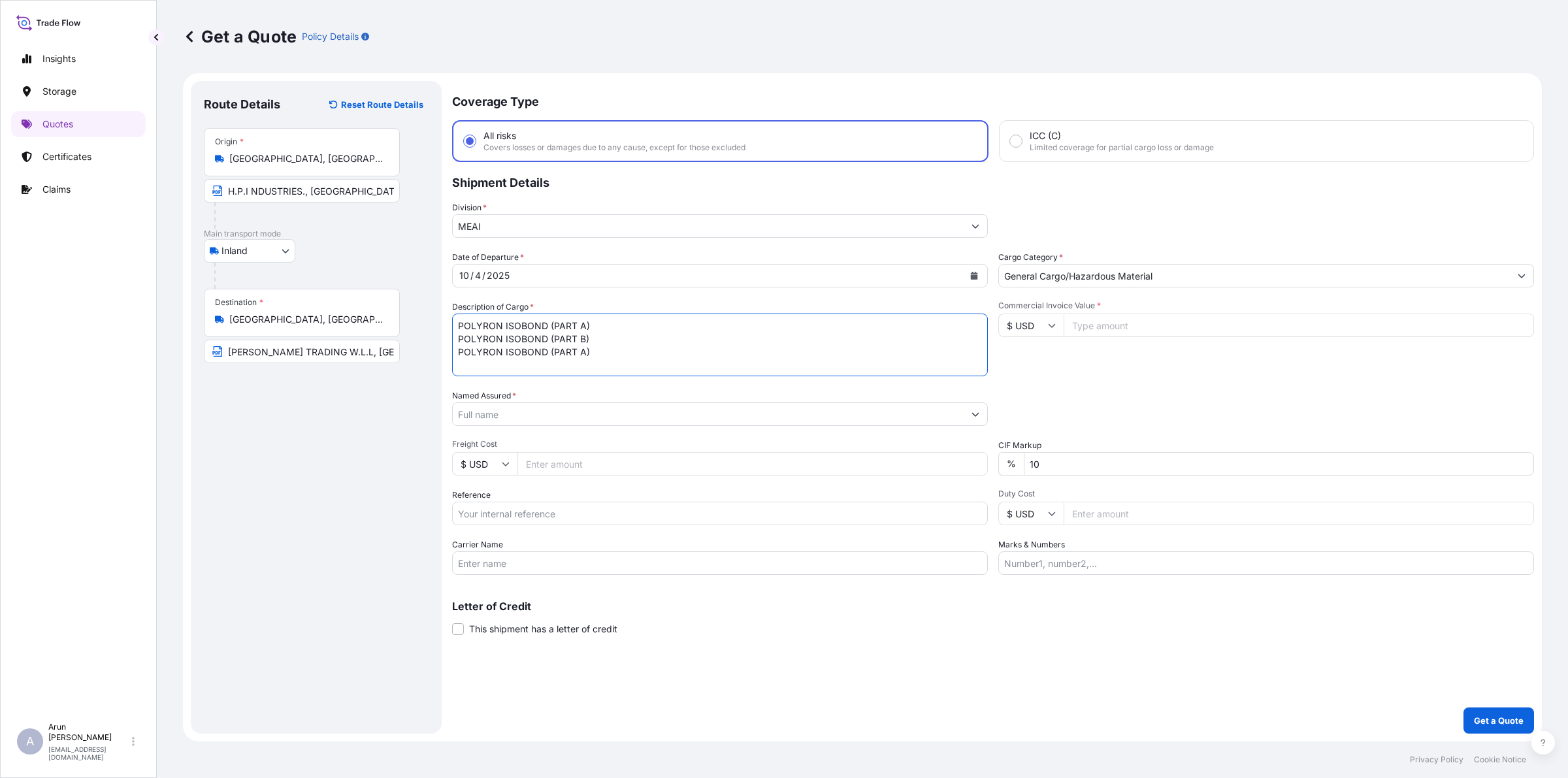
drag, startPoint x: 503, startPoint y: 350, endPoint x: 631, endPoint y: 367, distance: 129.1
click at [631, 367] on textarea "POLYRON ISOBOND (PART A) POLYRON ISOBOND (PART B) POLYRON ISOBOND (PART A)" at bounding box center [720, 345] width 536 height 63
paste textarea "POLYRON ISOBOND (PART A)"
drag, startPoint x: 505, startPoint y: 364, endPoint x: 694, endPoint y: 373, distance: 189.2
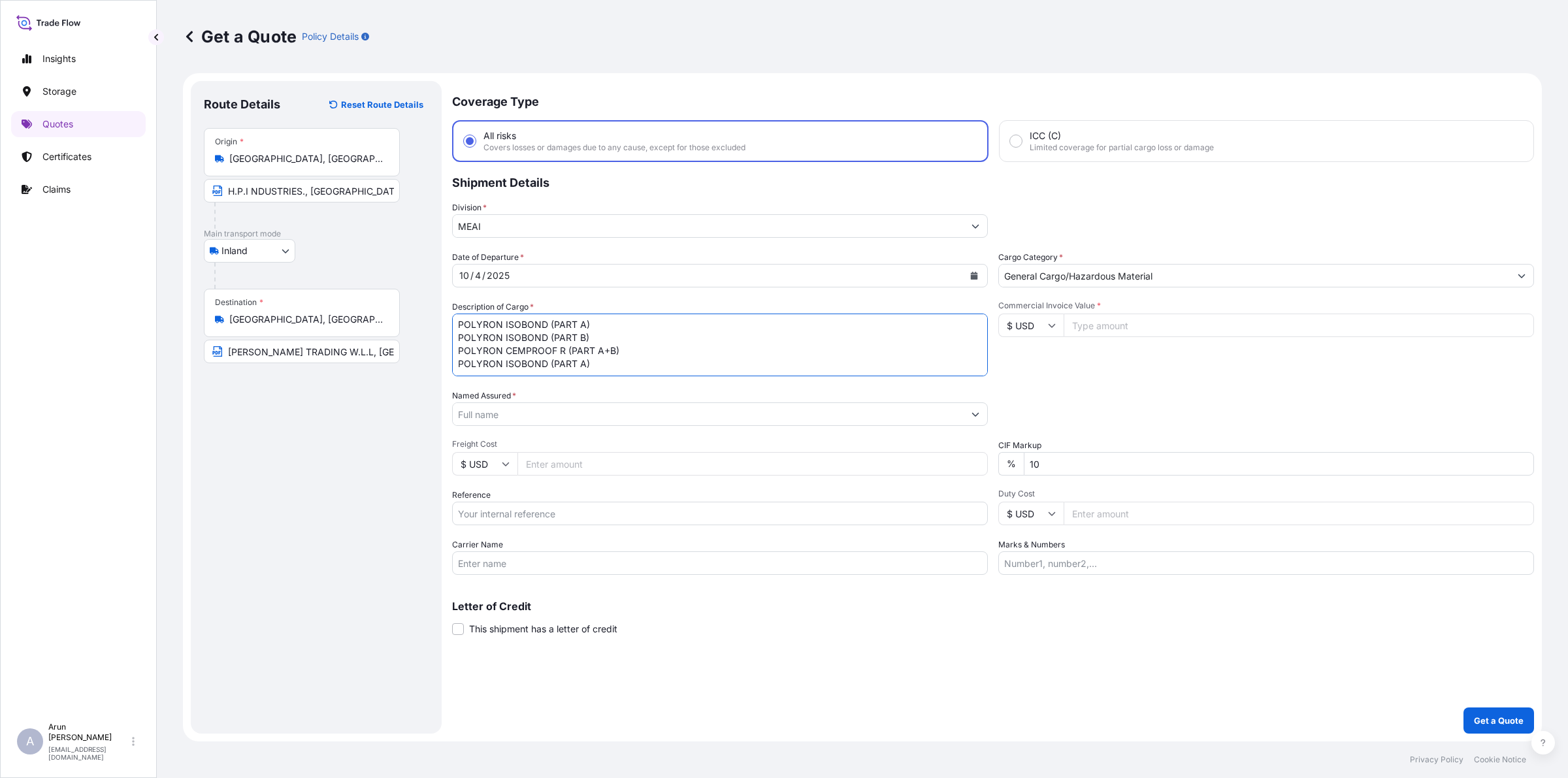
click at [694, 373] on textarea "POLYRON ISOBOND (PART A) POLYRON ISOBOND (PART B) POLYRON CEMPROOF R (PART A+B)…" at bounding box center [720, 345] width 536 height 63
type textarea "POLYRON ISOBOND (PART A) POLYRON ISOBOND (PART B) POLYRON CEMPROOF R (PART A+B)…"
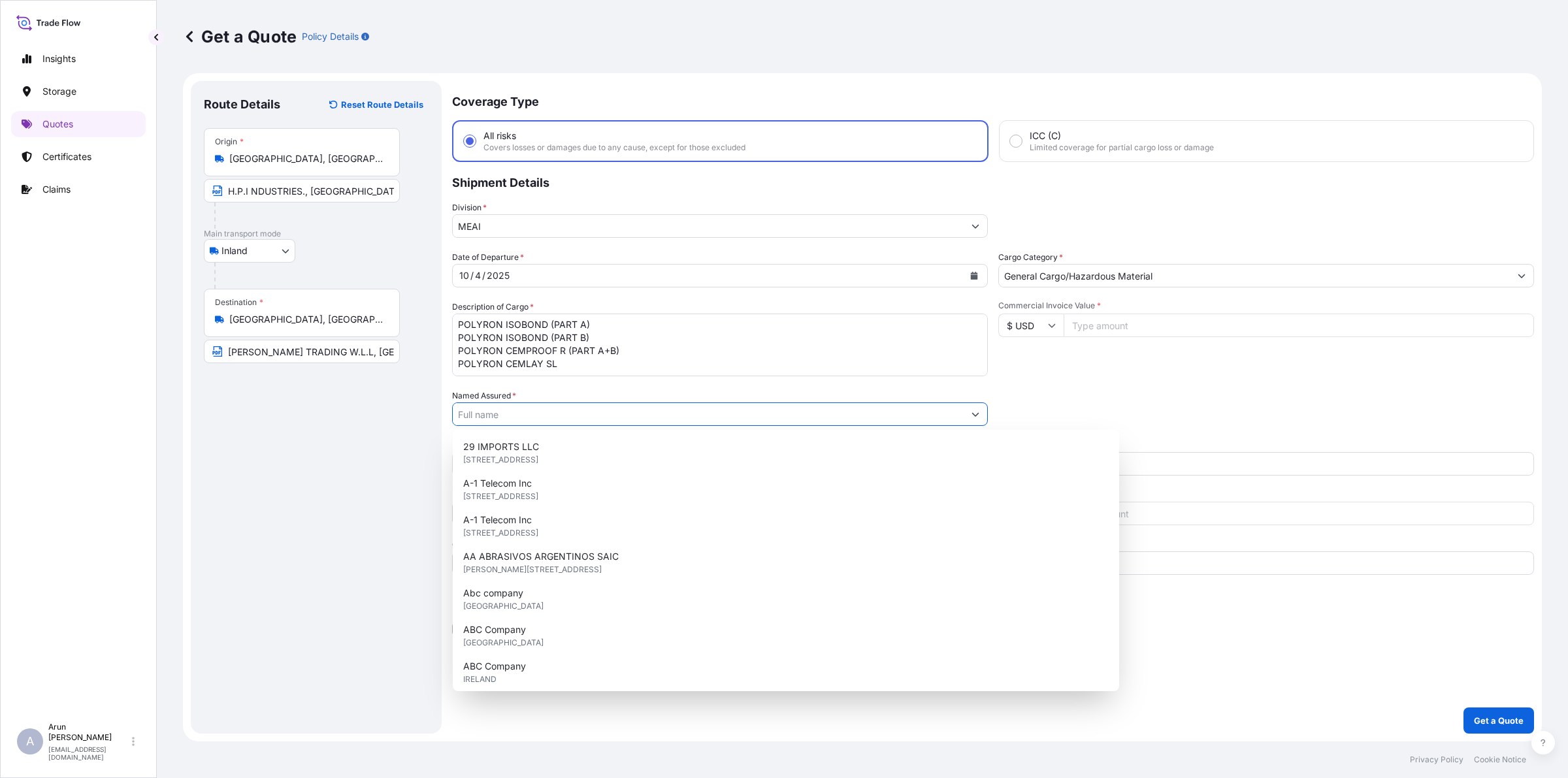
click at [553, 415] on input "Named Assured *" at bounding box center [708, 414] width 511 height 24
click at [252, 193] on input "H.P.I NDUSTRIES., [GEOGRAPHIC_DATA], [GEOGRAPHIC_DATA]" at bounding box center [301, 191] width 196 height 24
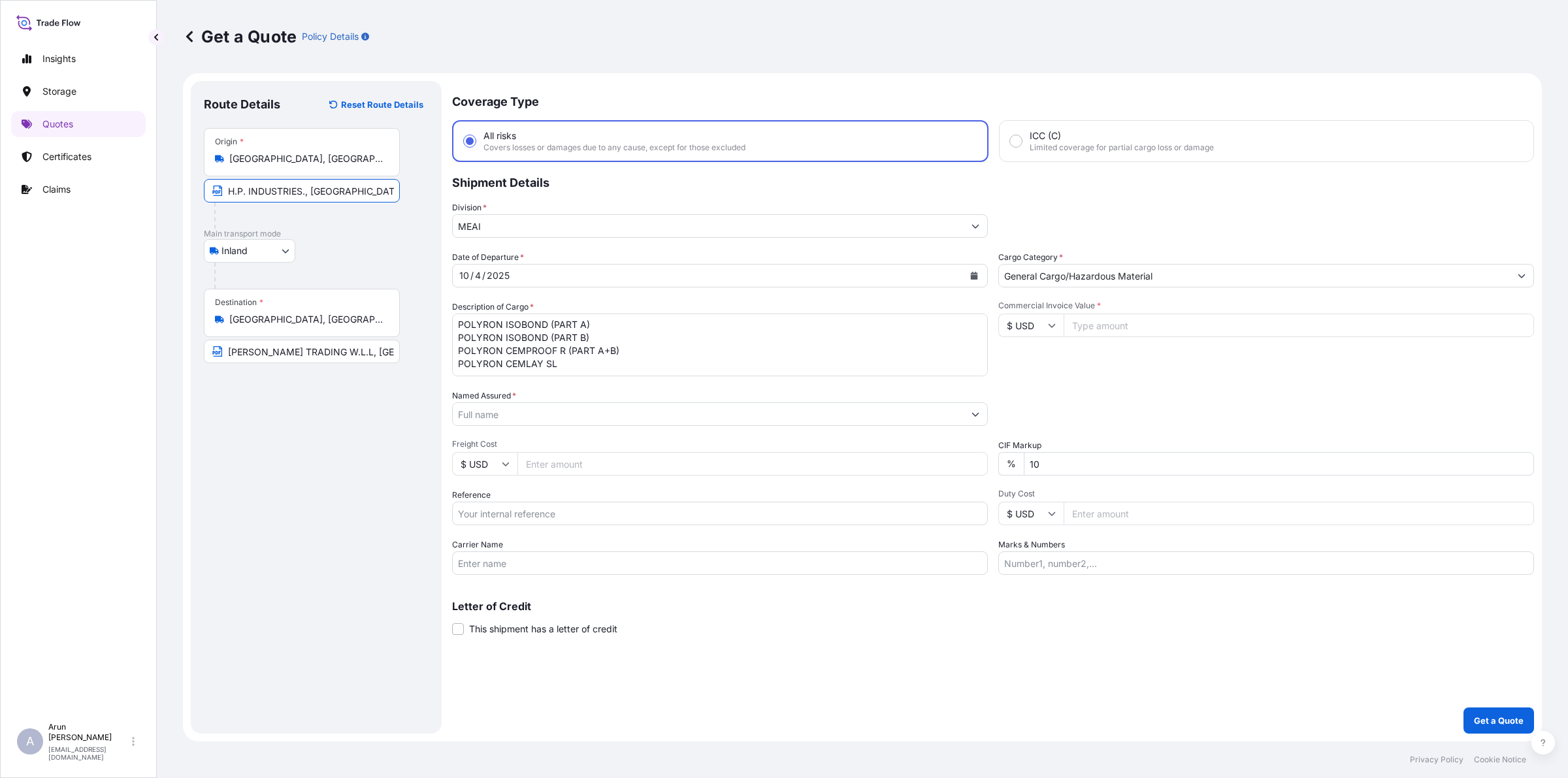
type input "H.P. INDUSTRIES., [GEOGRAPHIC_DATA], [GEOGRAPHIC_DATA]"
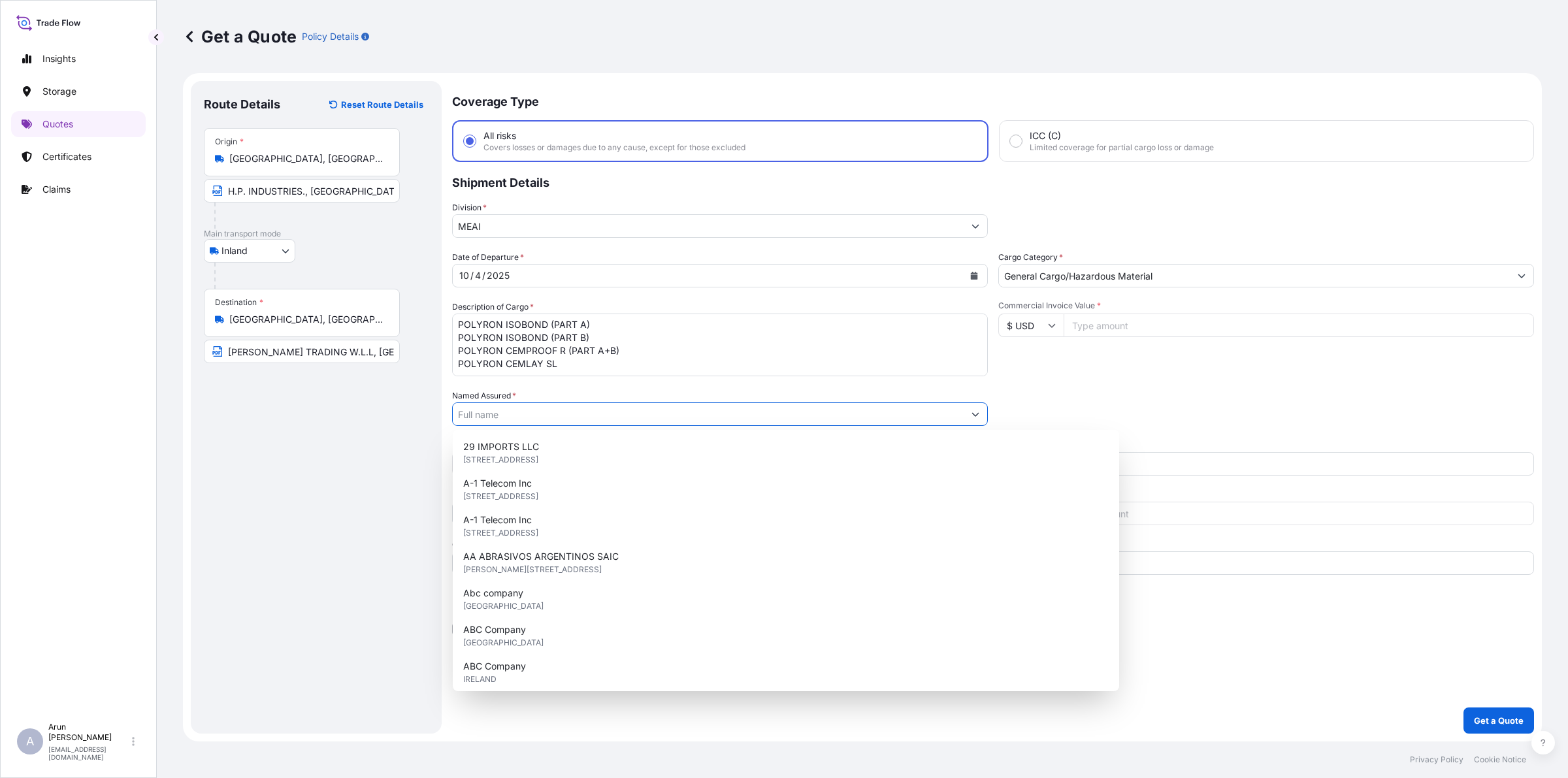
click at [491, 417] on input "Named Assured *" at bounding box center [708, 414] width 511 height 24
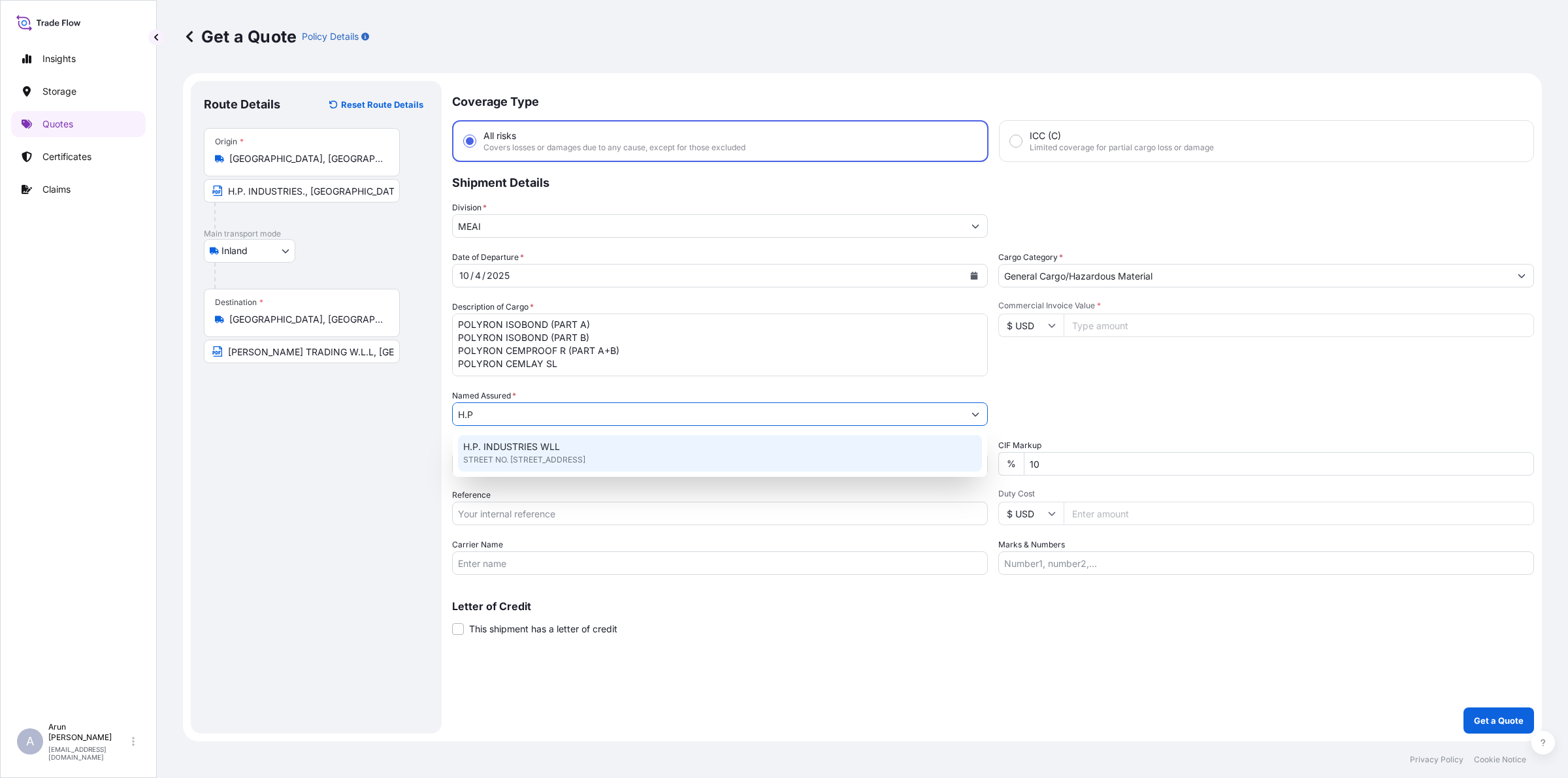
click at [534, 452] on span "H.P. INDUSTRIES WLL" at bounding box center [512, 447] width 97 height 13
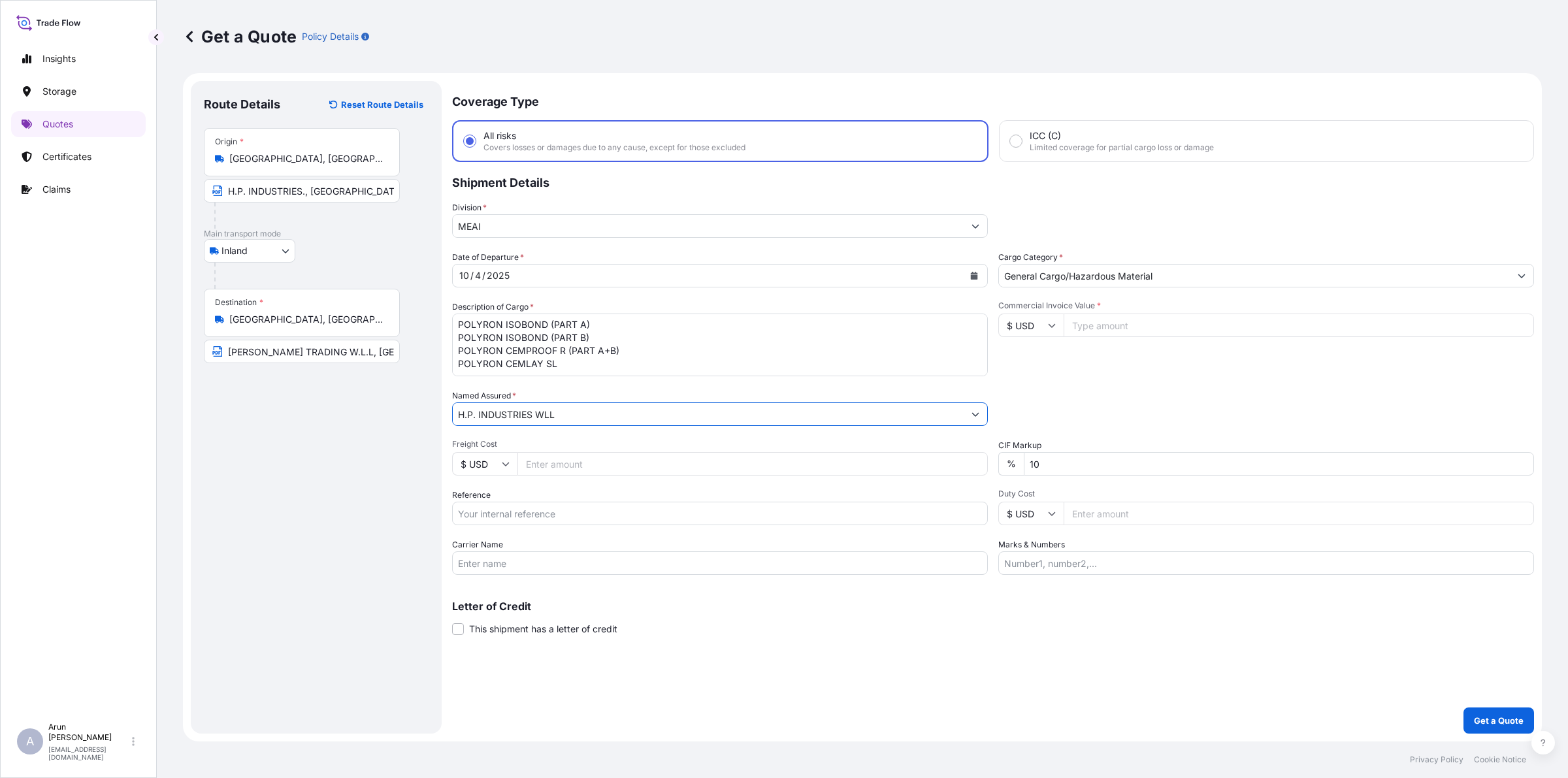
drag, startPoint x: 569, startPoint y: 410, endPoint x: 447, endPoint y: 416, distance: 122.1
click at [447, 416] on form "Route Details Reset Route Details Place of loading Road / Inland Road / Inland …" at bounding box center [862, 407] width 1359 height 669
type input "H.P. INDUSTRIES WLL"
drag, startPoint x: 301, startPoint y: 194, endPoint x: 152, endPoint y: 213, distance: 150.2
click at [152, 213] on div "Insights Storage Quotes Certificates Claims A [PERSON_NAME] [PERSON_NAME][EMAIL…" at bounding box center [784, 389] width 1568 height 778
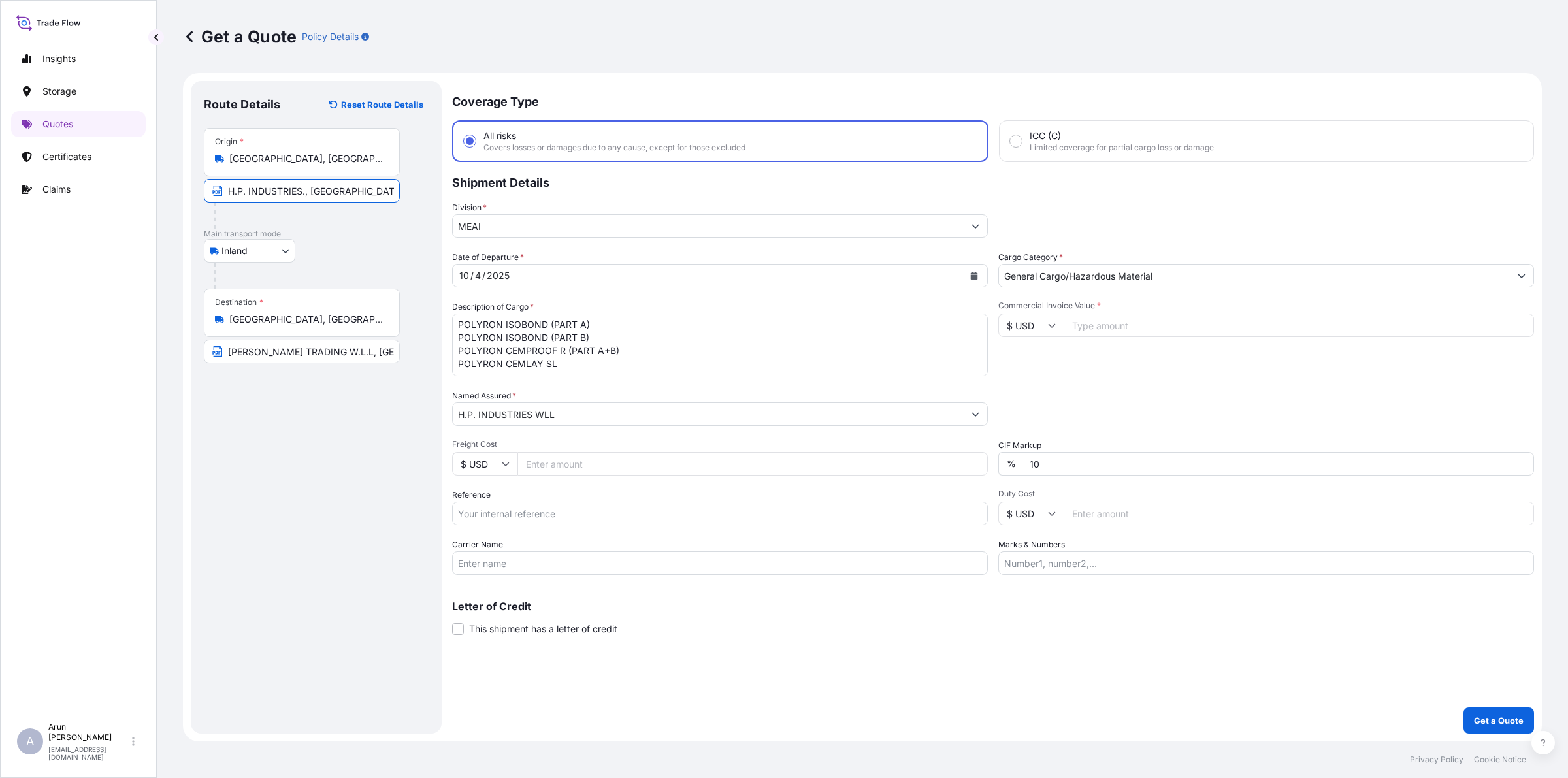
paste input "WLL"
type input "H.P. INDUSTRIES WLL., [GEOGRAPHIC_DATA], [GEOGRAPHIC_DATA]"
click at [507, 460] on icon at bounding box center [505, 464] width 8 height 8
click at [465, 59] on div "﷼ QAR" at bounding box center [484, 47] width 55 height 25
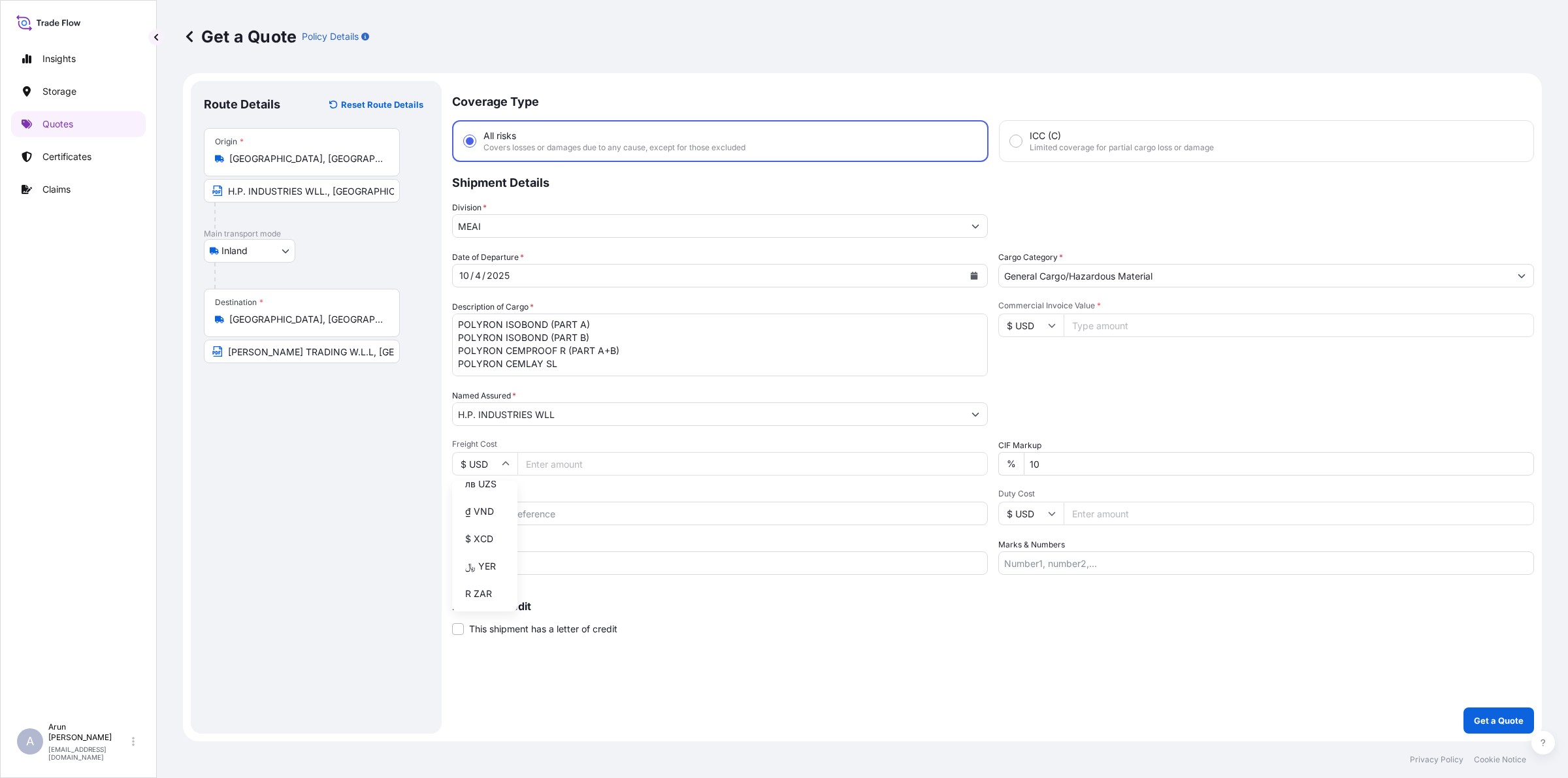
type input "﷼ QAR"
click at [549, 473] on input "Freight Cost" at bounding box center [752, 464] width 470 height 24
type input "3250"
click at [542, 515] on input "Reference" at bounding box center [720, 514] width 536 height 24
type input "QA1001046043"
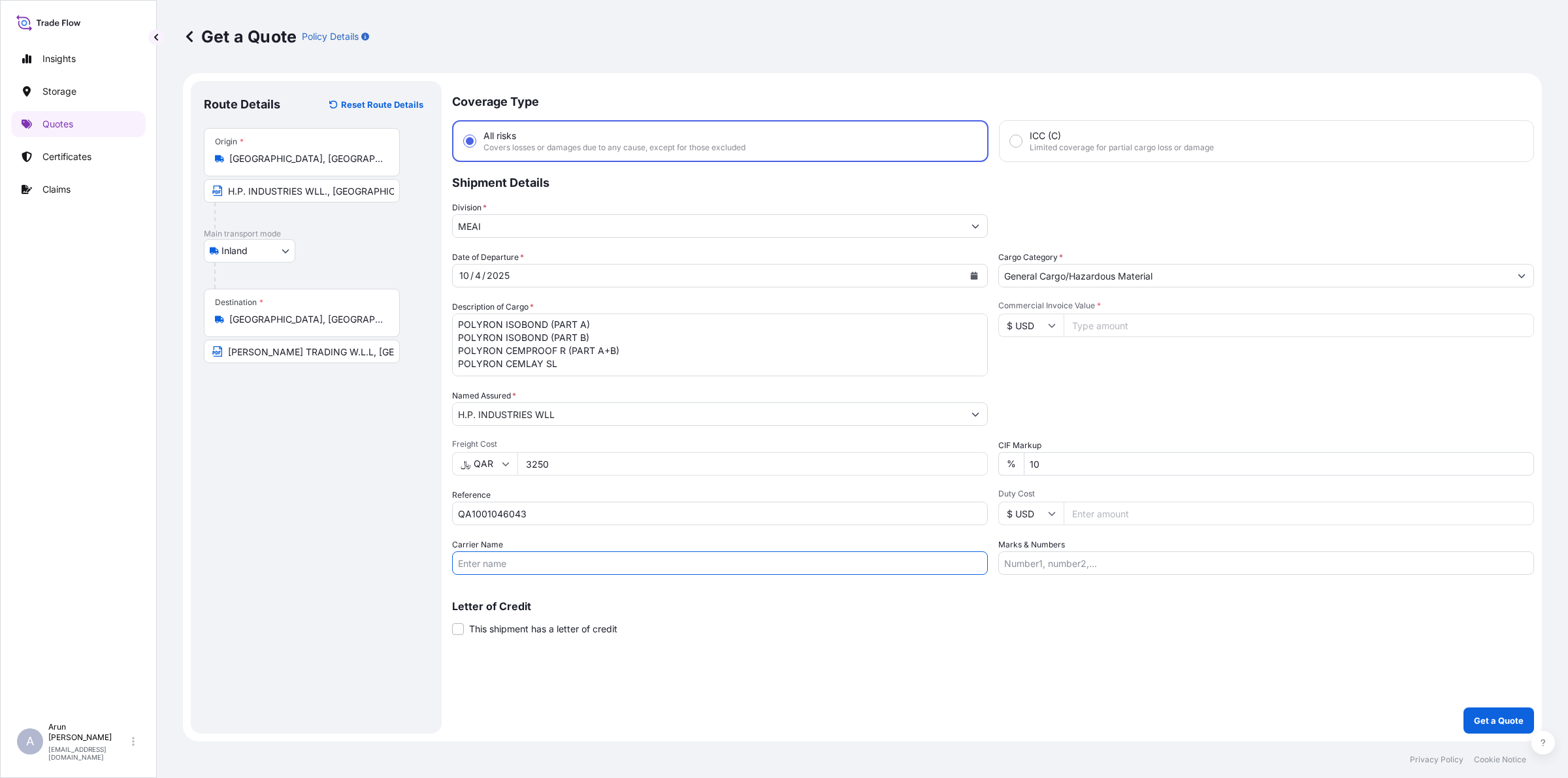
click at [536, 560] on input "Carrier Name" at bounding box center [720, 563] width 536 height 24
type input "BY TRUCK"
click at [1056, 325] on input "$ USD" at bounding box center [1031, 326] width 66 height 24
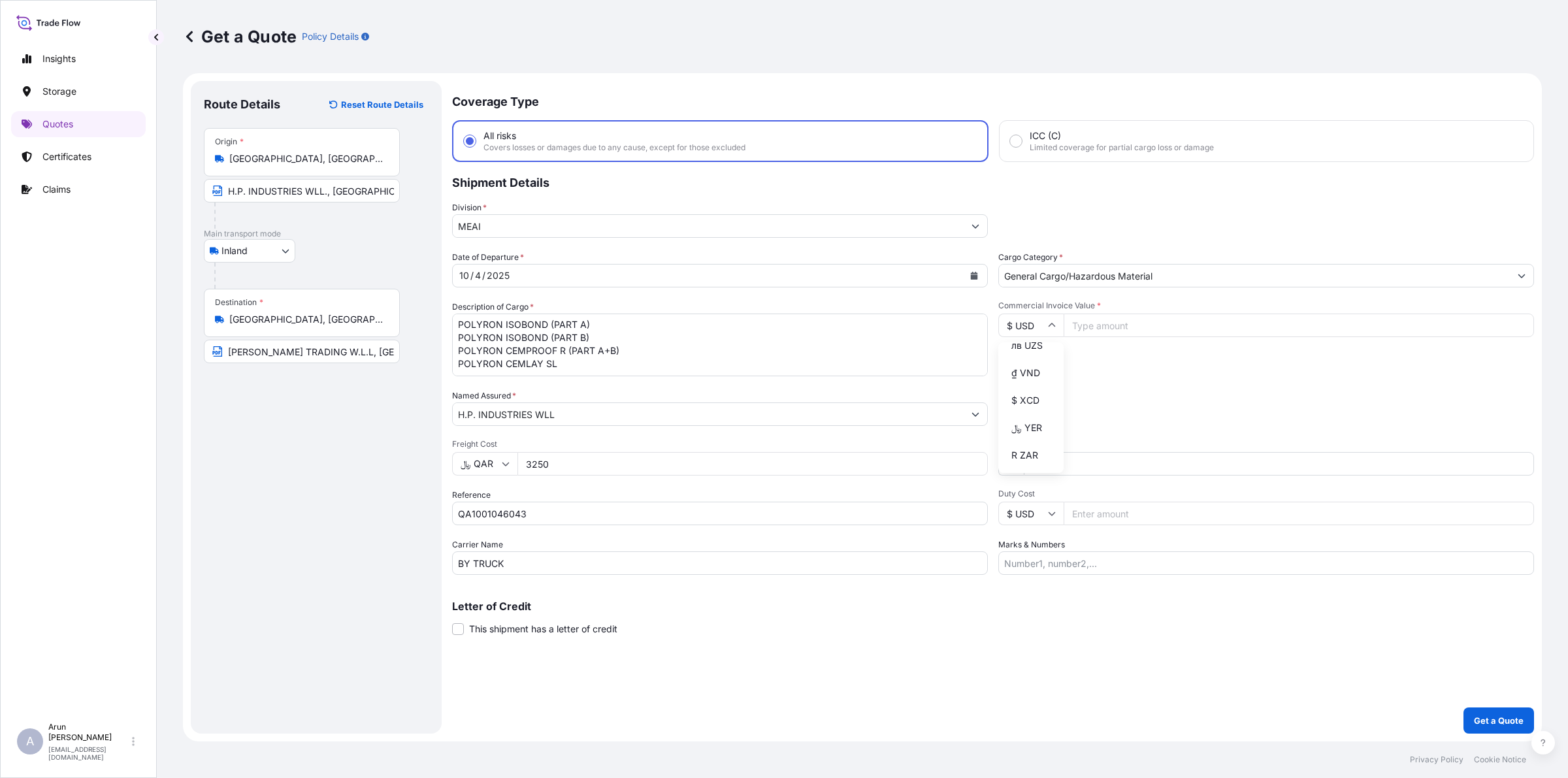
type input "﷼ QAR"
click at [1090, 328] on input "Commercial Invoice Value *" at bounding box center [1298, 326] width 470 height 24
type input "74287.50"
click at [1083, 556] on input "Marks & Numbers" at bounding box center [1266, 563] width 536 height 24
drag, startPoint x: 1061, startPoint y: 563, endPoint x: 1119, endPoint y: 572, distance: 58.7
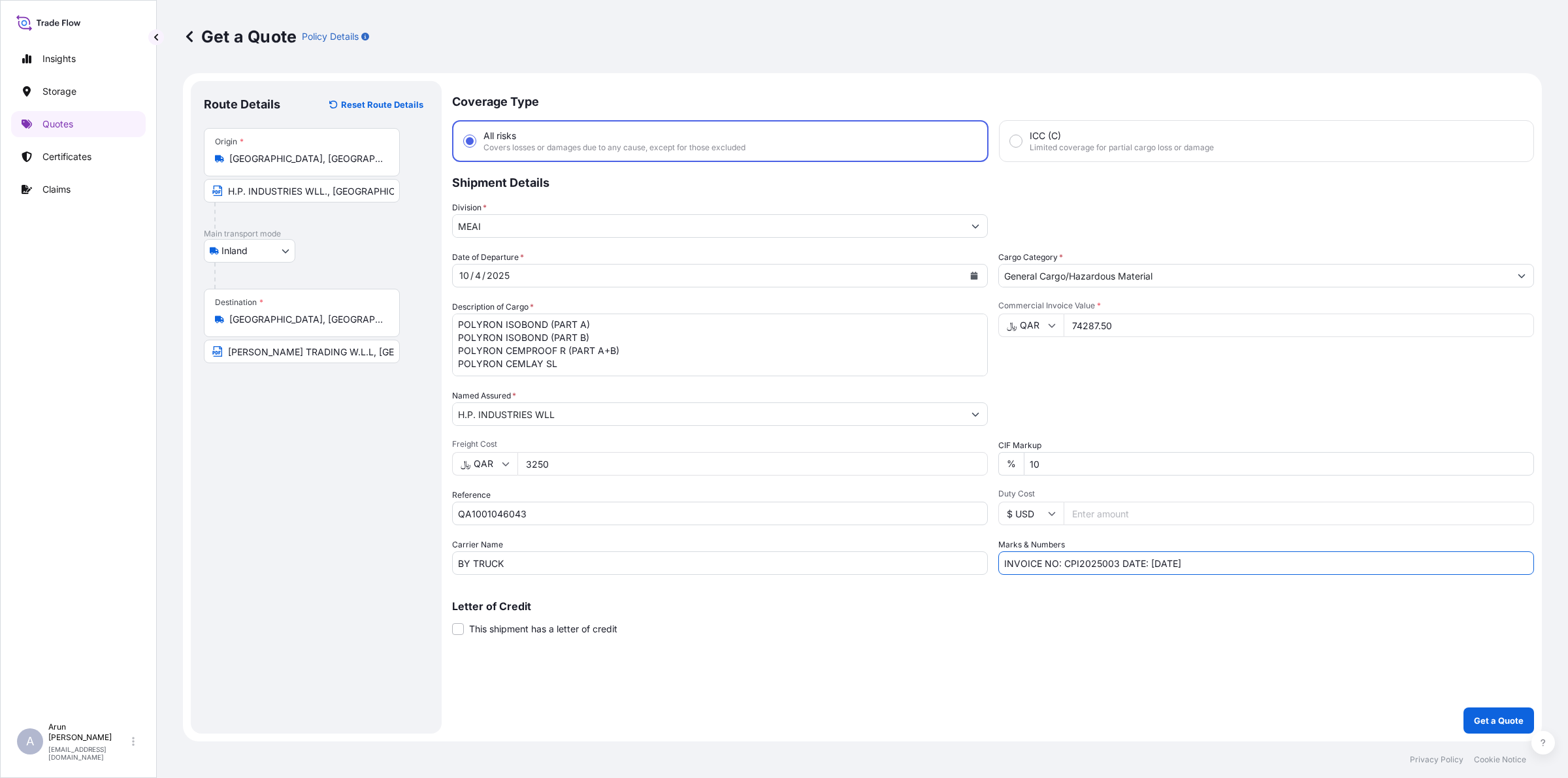
click at [1119, 572] on input "INVOICE NO: CPI2025003 DATE: [DATE]" at bounding box center [1266, 563] width 536 height 24
click at [1151, 562] on input "INVOICE NO: 11021/2025 DATE: [DATE]" at bounding box center [1266, 563] width 536 height 24
type input "INVOICE NO: 11021/2025 DATE: [DATE]"
click at [1250, 577] on div "Coverage Type All risks Covers losses or damages due to any cause, except for t…" at bounding box center [993, 407] width 1082 height 653
click at [1498, 717] on p "Get a Quote" at bounding box center [1498, 721] width 49 height 13
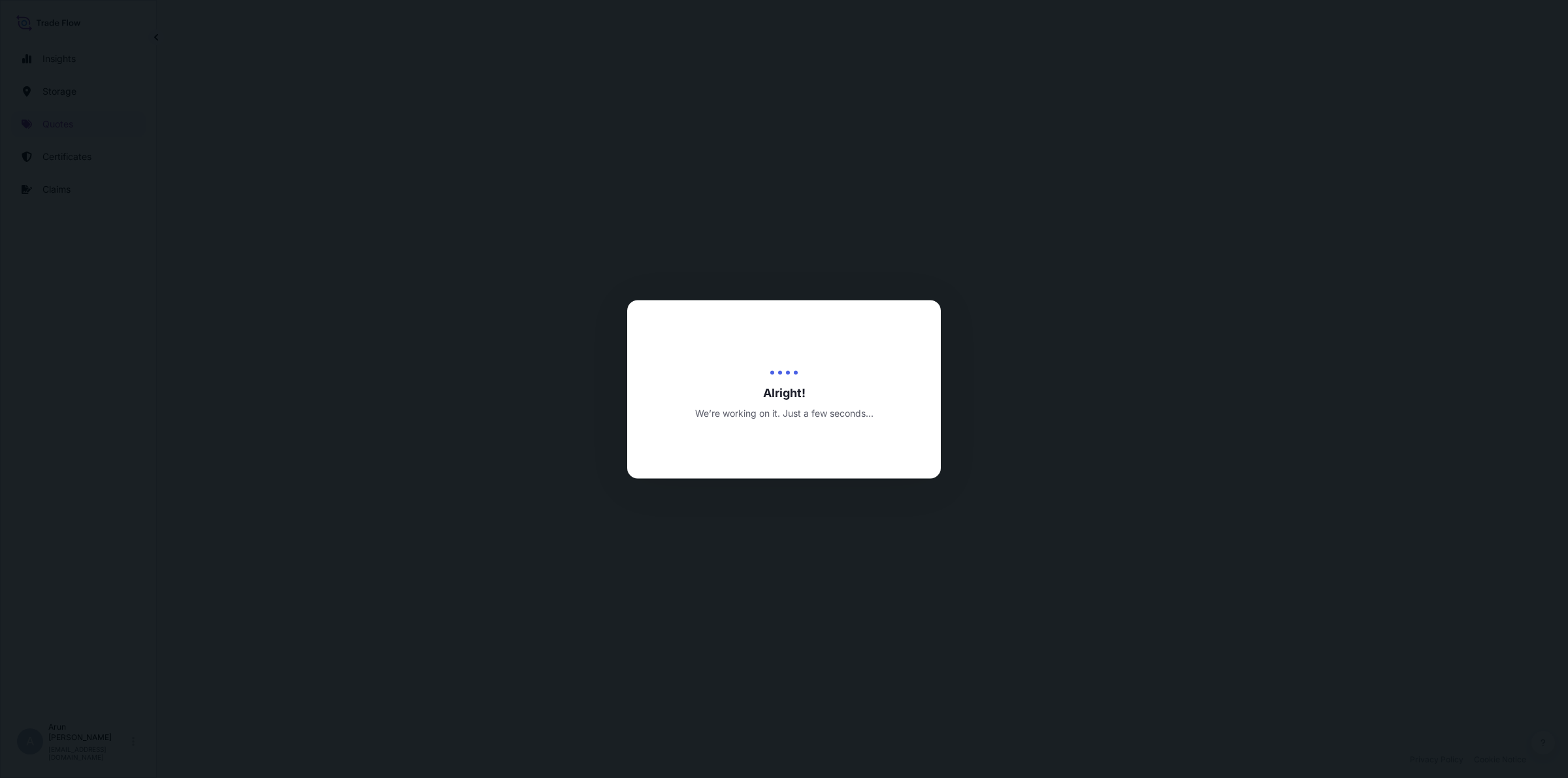
select select "Inland"
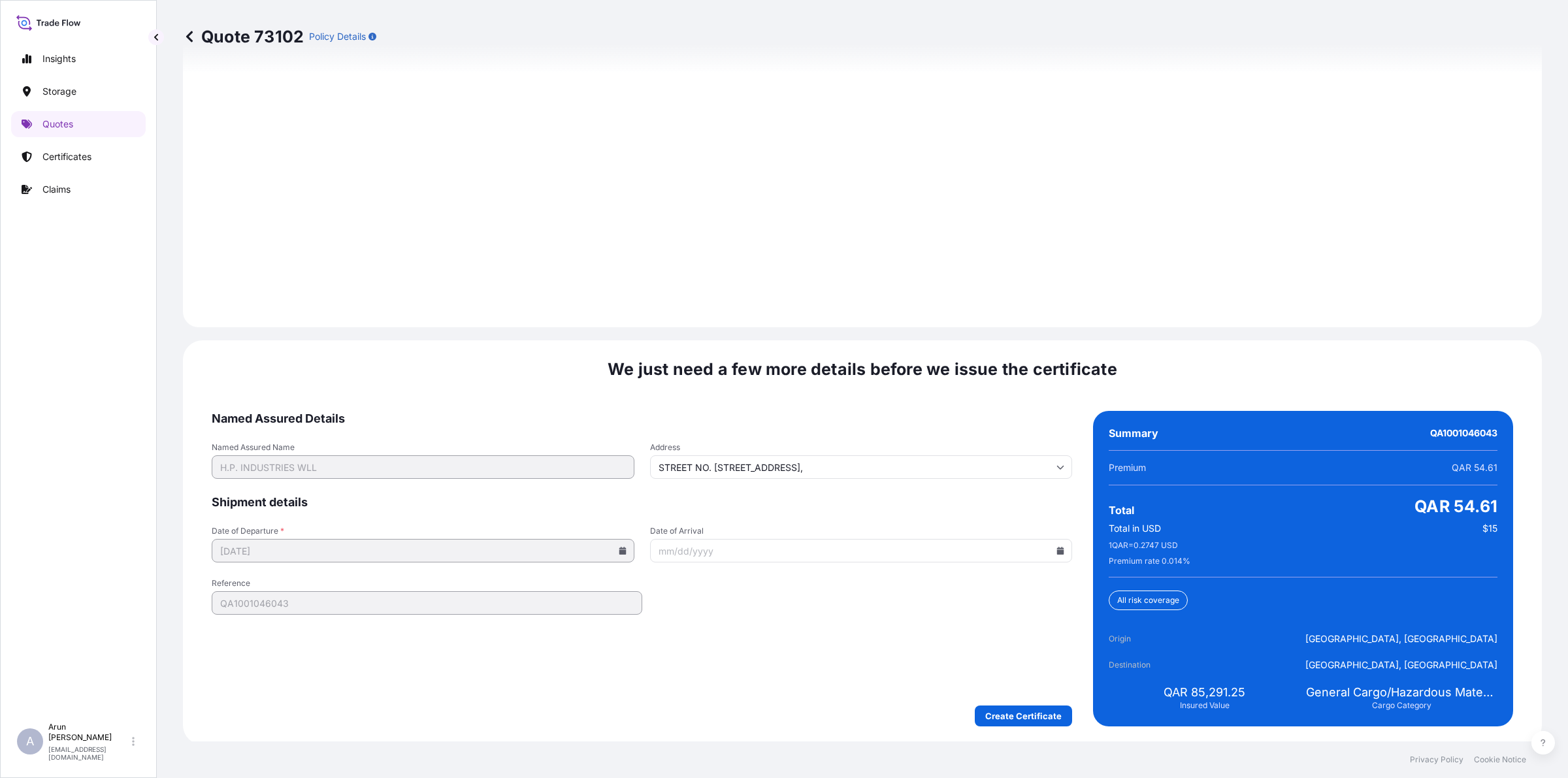
scroll to position [1764, 0]
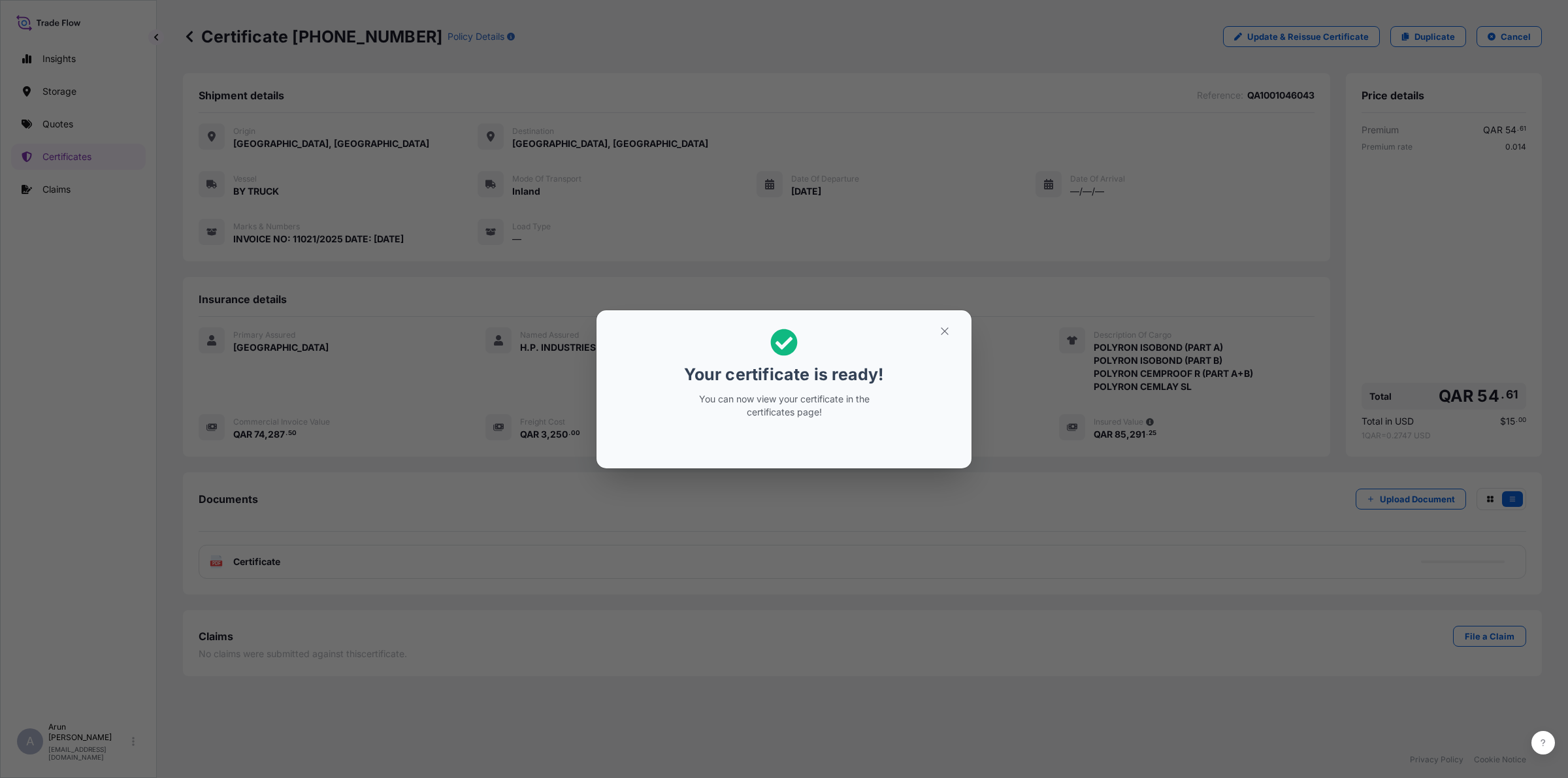
click at [929, 321] on h2 "Your certificate is ready! You can now view your certificate in the certificate…" at bounding box center [784, 374] width 354 height 106
click at [948, 331] on icon "button" at bounding box center [944, 331] width 12 height 12
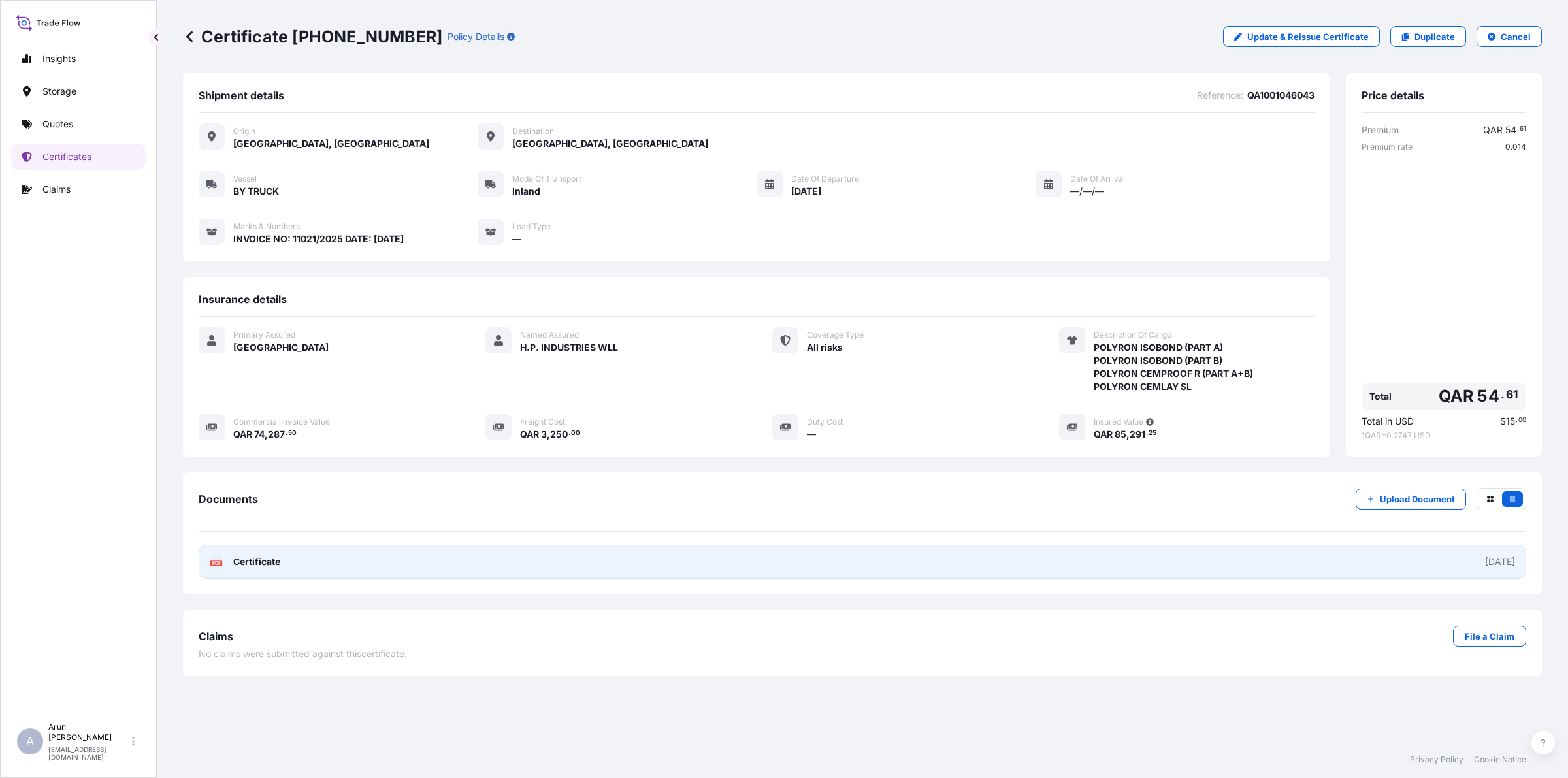
click at [255, 563] on span "Certificate" at bounding box center [256, 562] width 47 height 13
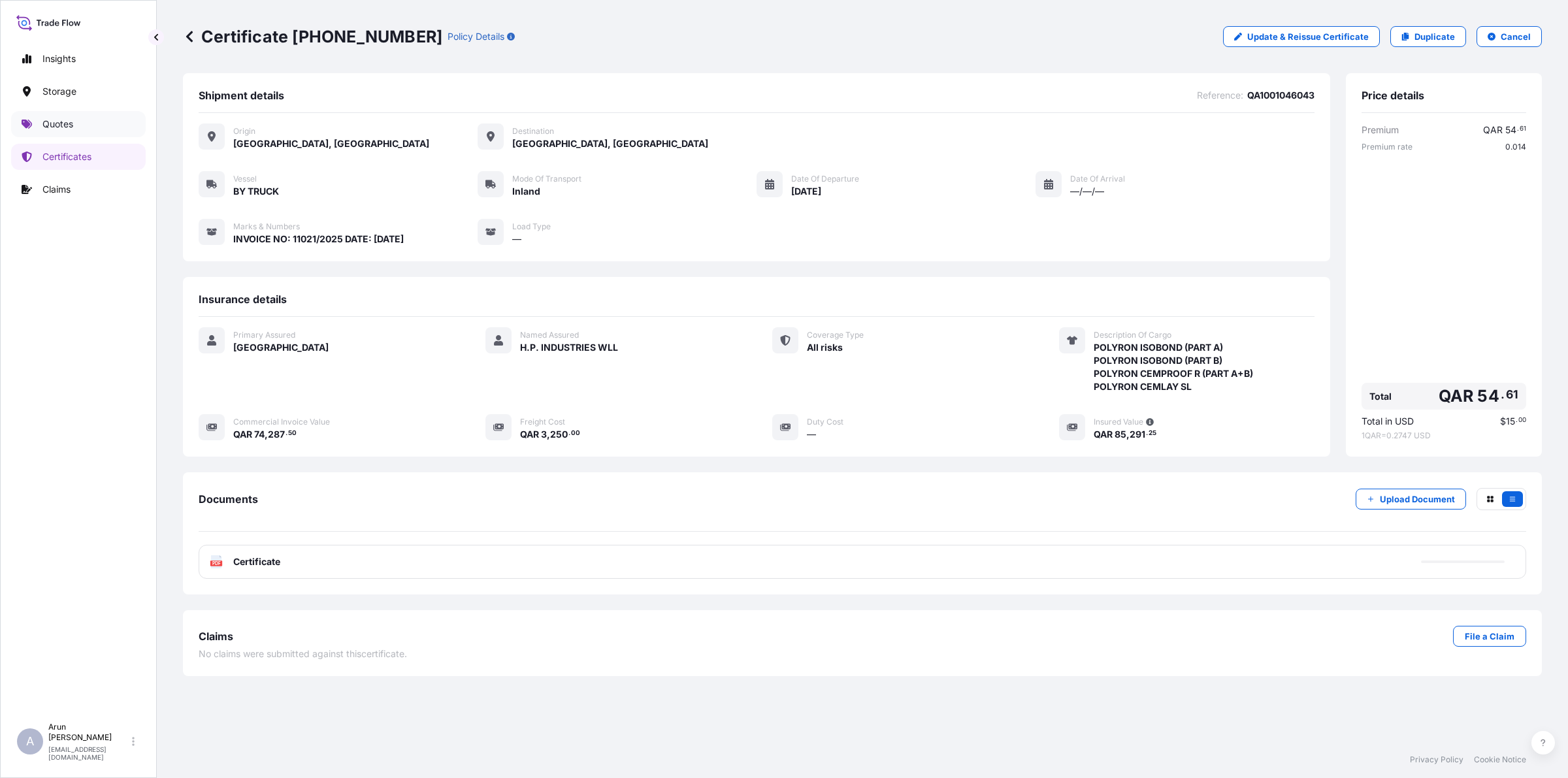
click at [78, 135] on link "Quotes" at bounding box center [78, 123] width 134 height 26
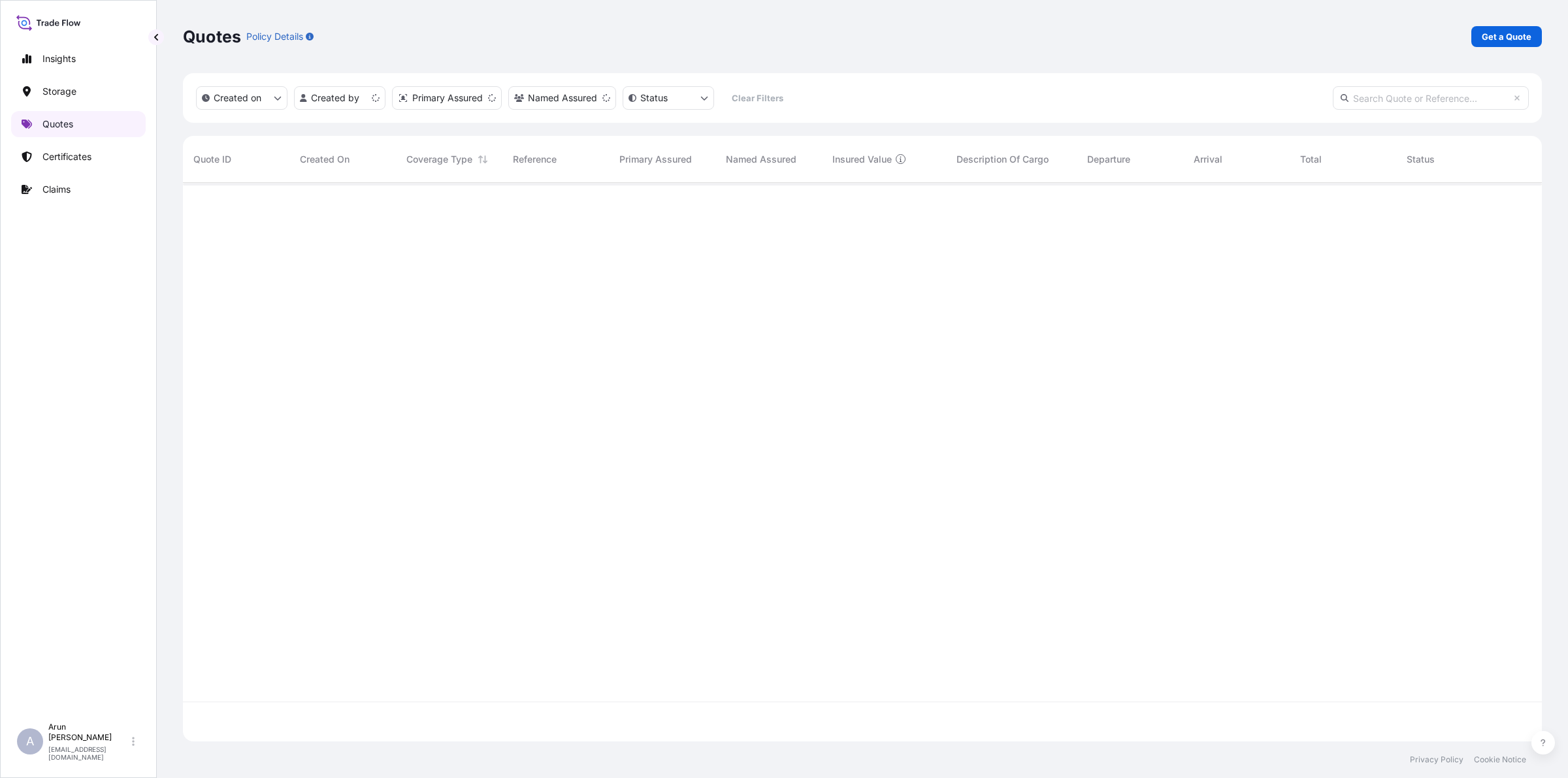
scroll to position [554, 1346]
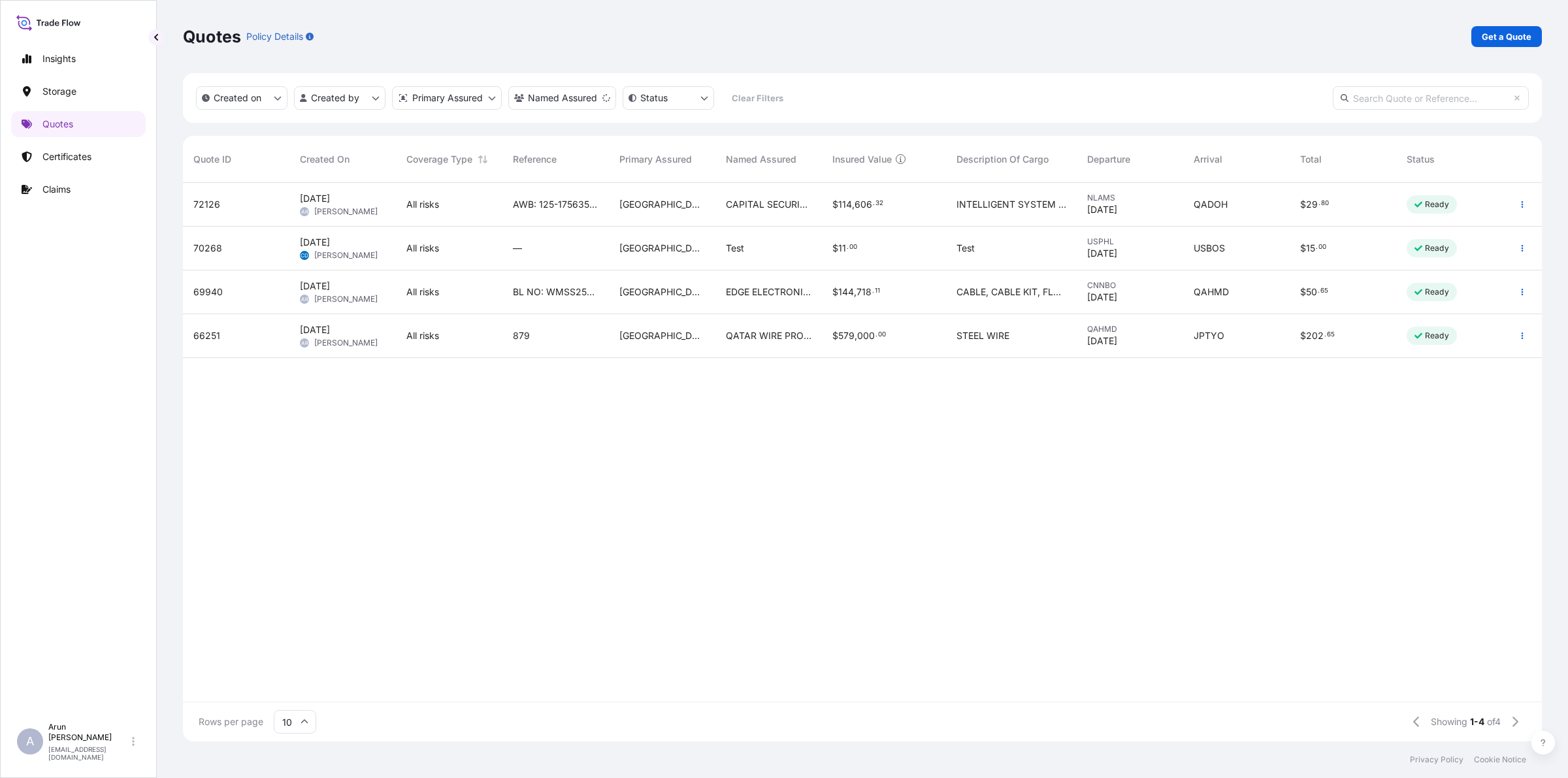
click at [1503, 50] on div "Quotes Policy Details Get a Quote" at bounding box center [862, 36] width 1359 height 73
click at [1509, 43] on p "Get a Quote" at bounding box center [1506, 36] width 49 height 13
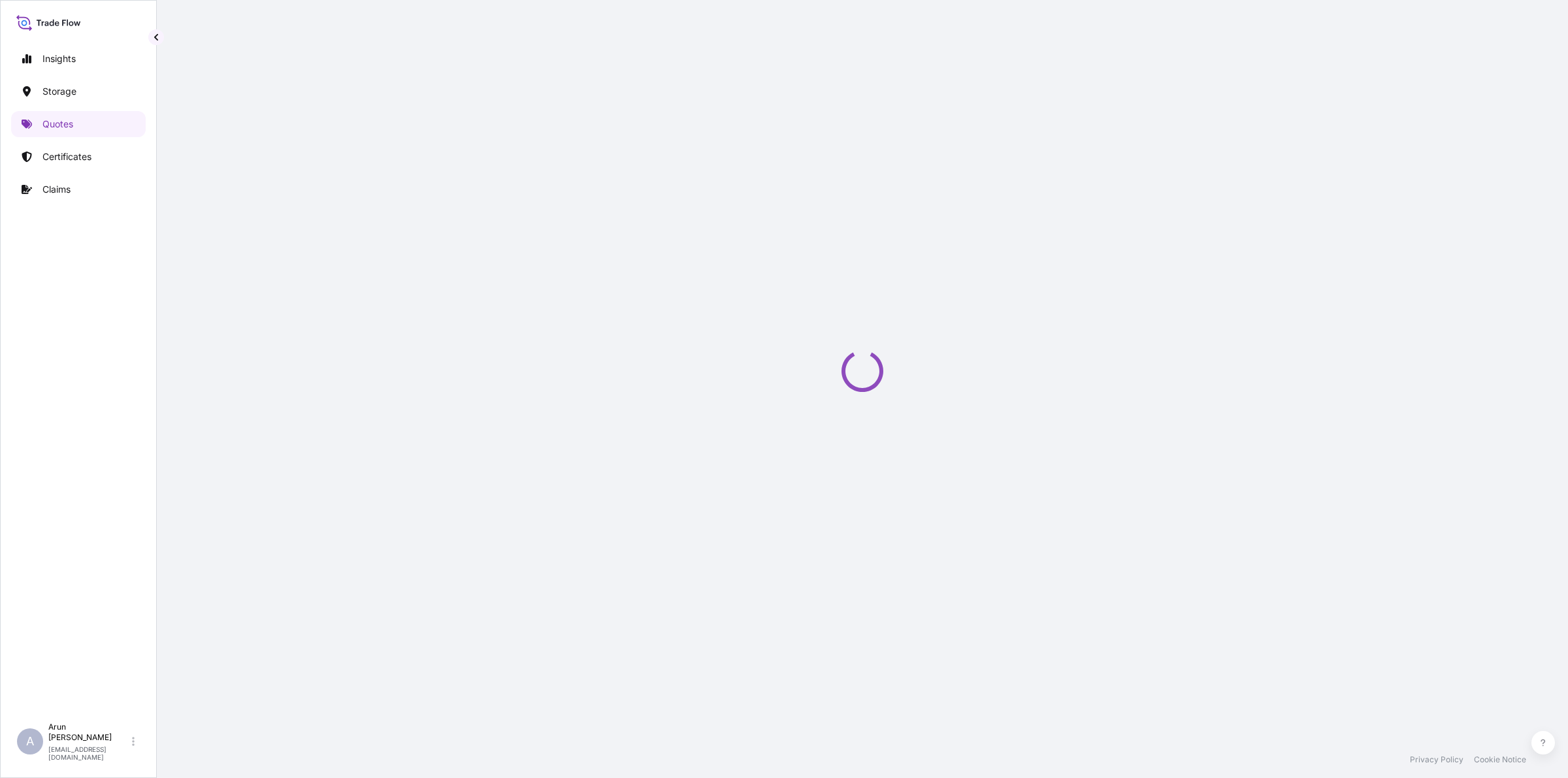
select select "Road / [GEOGRAPHIC_DATA]"
select select "Water"
select select "Road / [GEOGRAPHIC_DATA]"
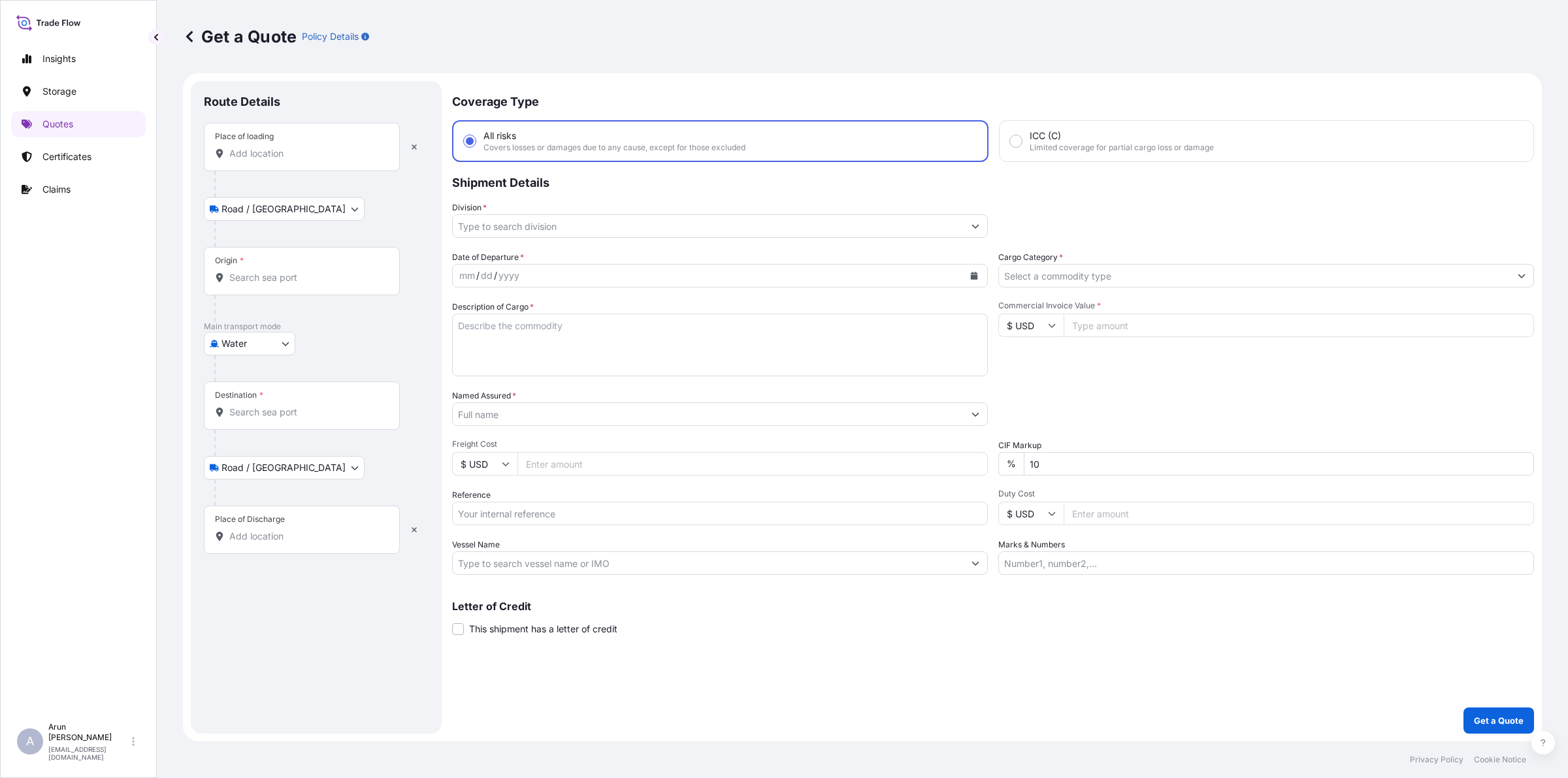
click at [337, 151] on input "Place of loading" at bounding box center [306, 153] width 154 height 13
click at [286, 350] on body "0 options available. Insights Storage Quotes Certificates Claims A [PERSON_NAME…" at bounding box center [784, 389] width 1568 height 778
click at [240, 379] on span "Air" at bounding box center [234, 377] width 12 height 13
select select "Air"
click at [651, 234] on input "Division *" at bounding box center [708, 226] width 511 height 24
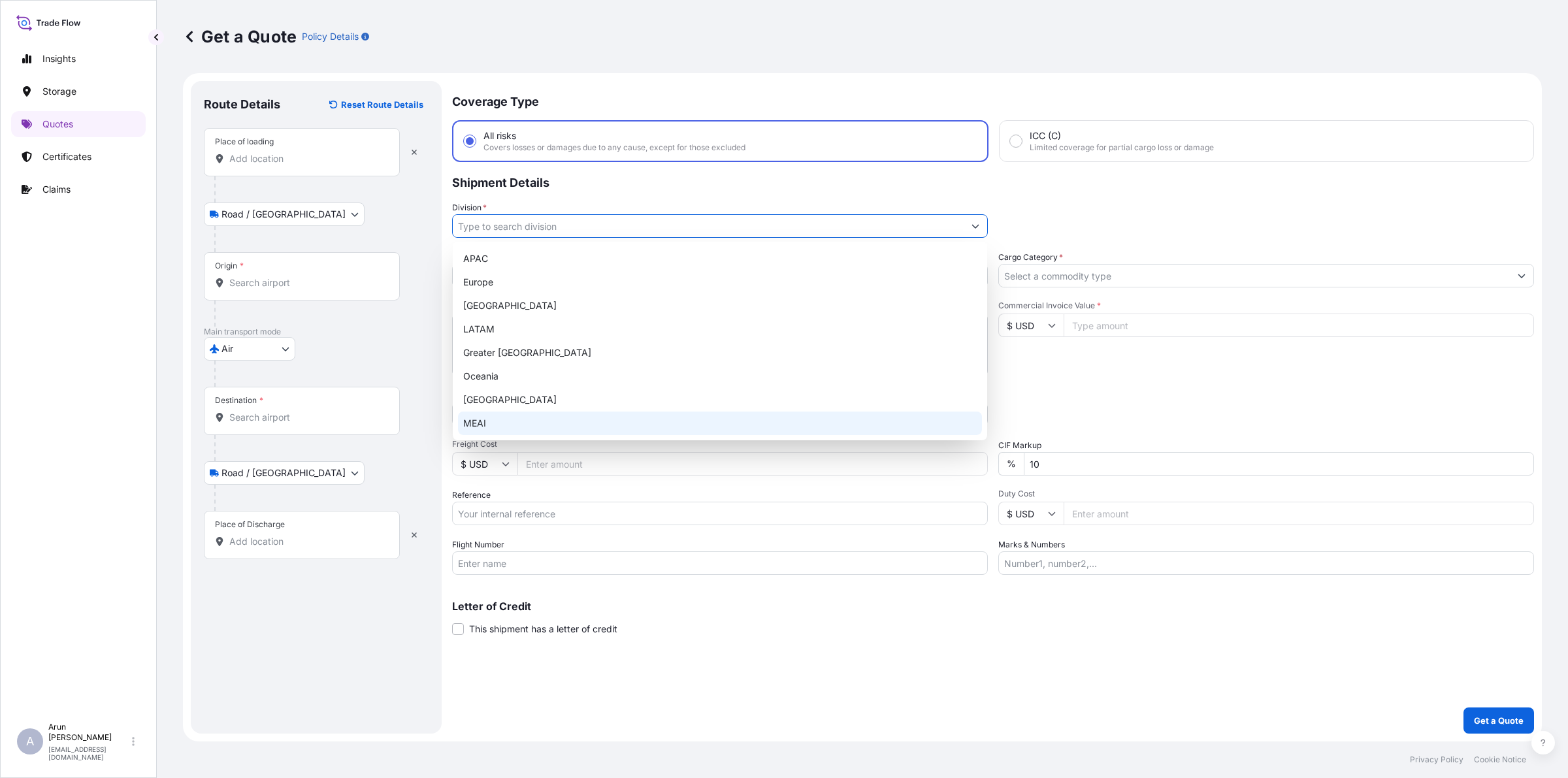
click at [512, 420] on div "MEAI" at bounding box center [720, 424] width 524 height 24
type input "MEAI"
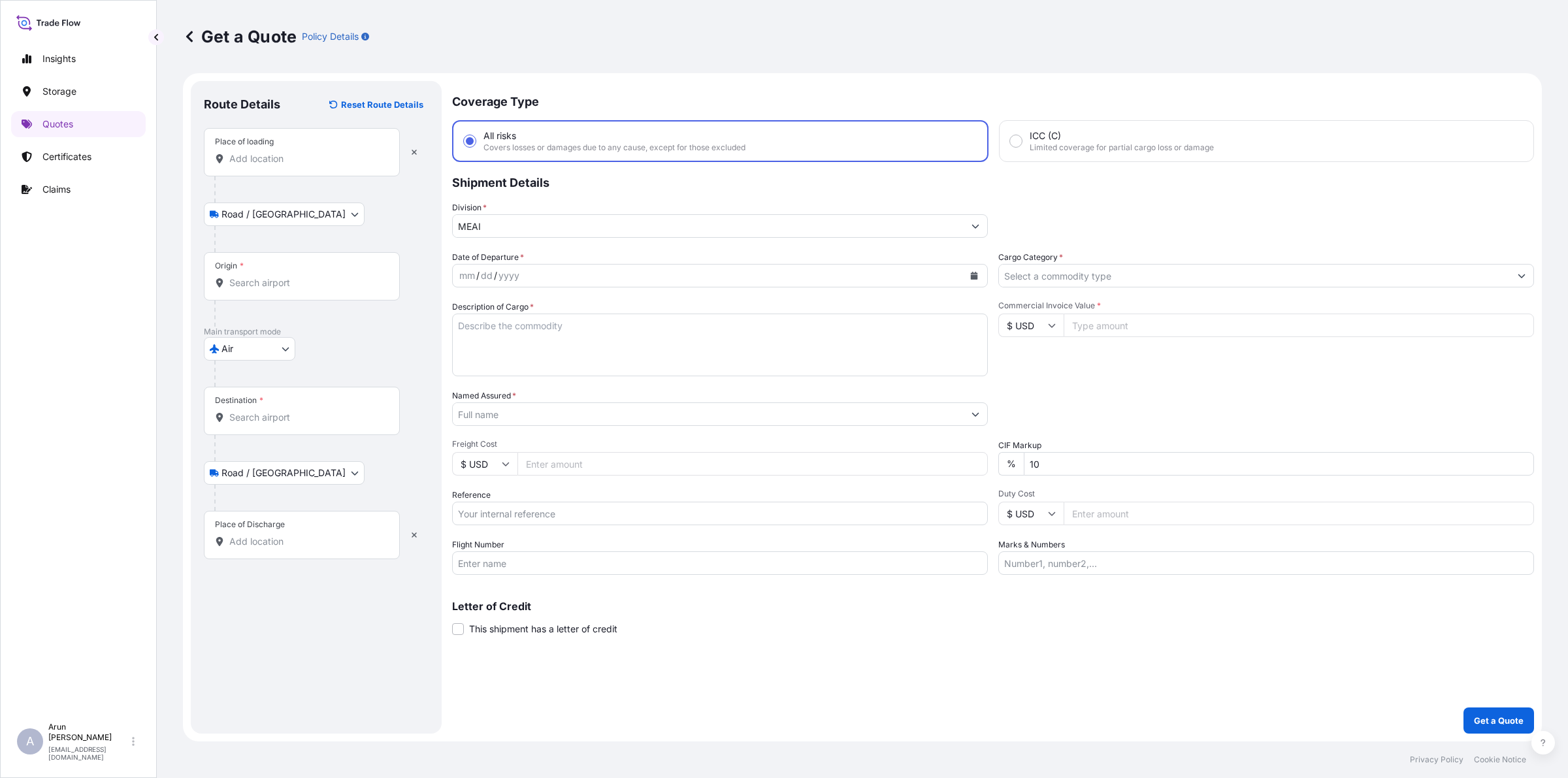
click at [1044, 294] on div "Date of Departure * mm / dd / yyyy Cargo Category * Description of Cargo * Comm…" at bounding box center [993, 413] width 1082 height 324
click at [1048, 277] on input "Cargo Category *" at bounding box center [1254, 276] width 511 height 24
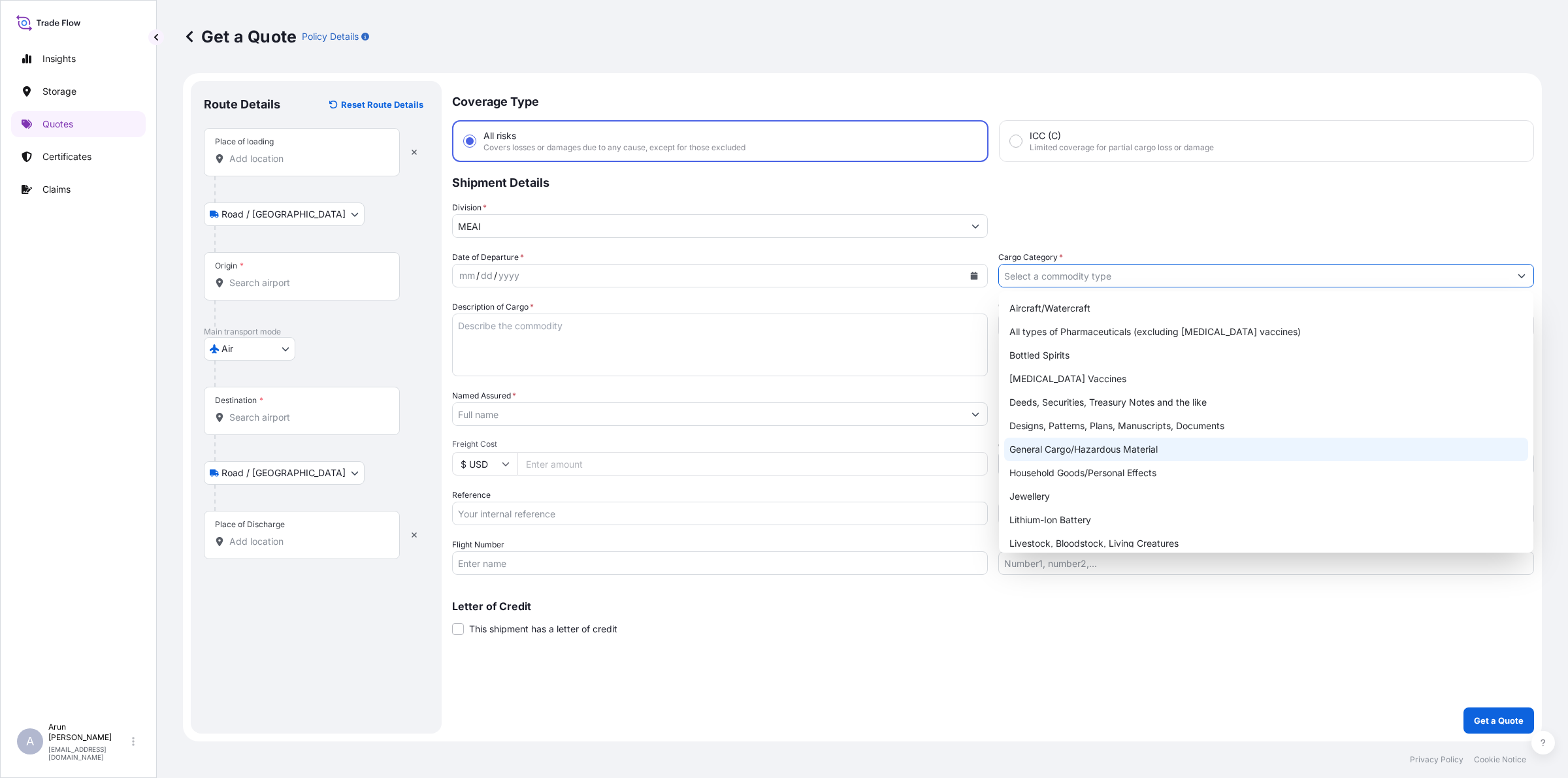
click at [1036, 456] on div "General Cargo/Hazardous Material" at bounding box center [1266, 450] width 524 height 24
type input "General Cargo/Hazardous Material"
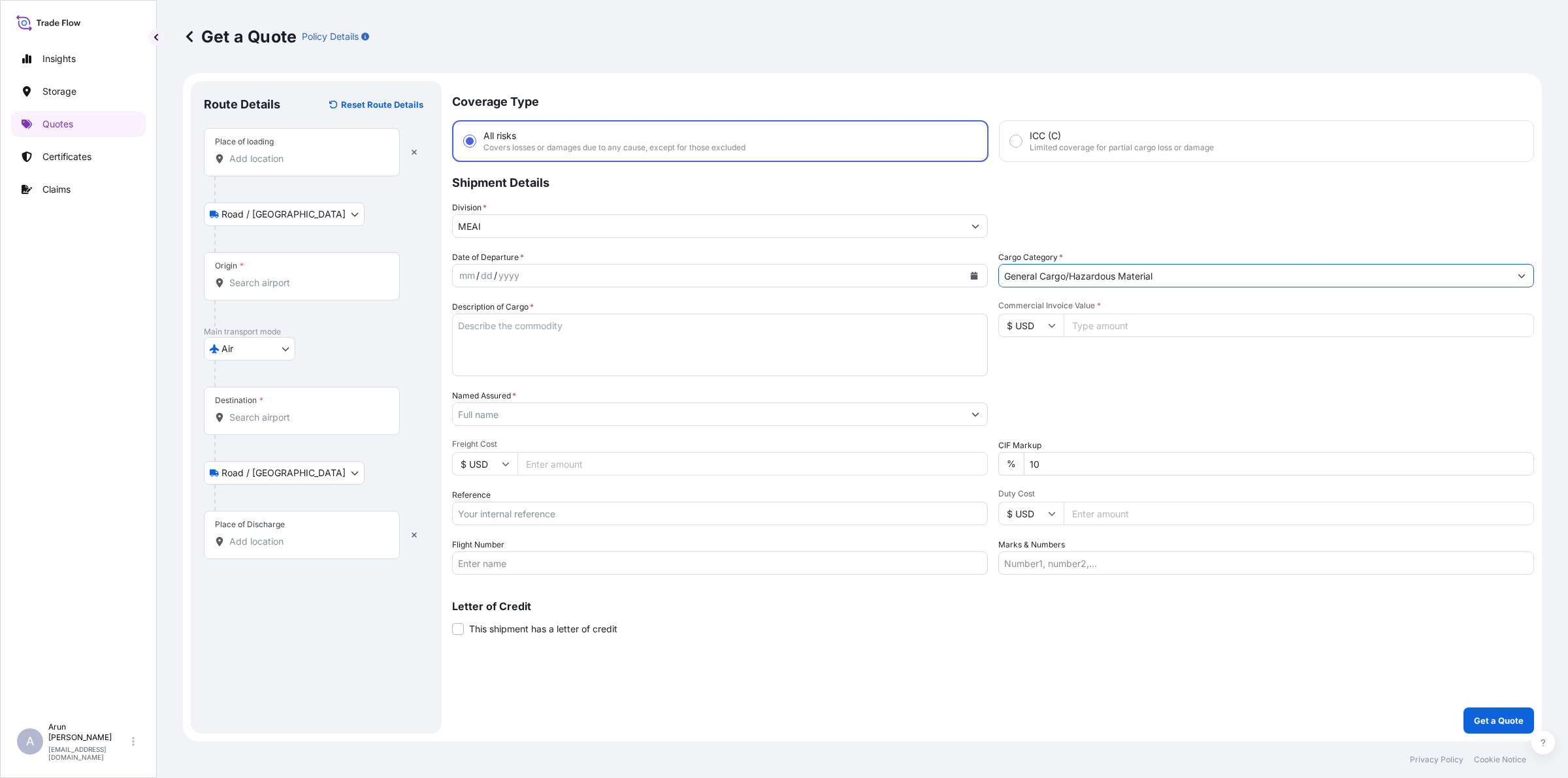
click at [967, 276] on button "Calendar" at bounding box center [974, 276] width 21 height 21
click at [478, 318] on button "Previous" at bounding box center [479, 312] width 29 height 21
click at [517, 456] on div "30" at bounding box center [525, 459] width 24 height 24
click at [293, 291] on div "Origin *" at bounding box center [301, 276] width 196 height 48
click at [293, 289] on input "Origin *" at bounding box center [306, 283] width 154 height 13
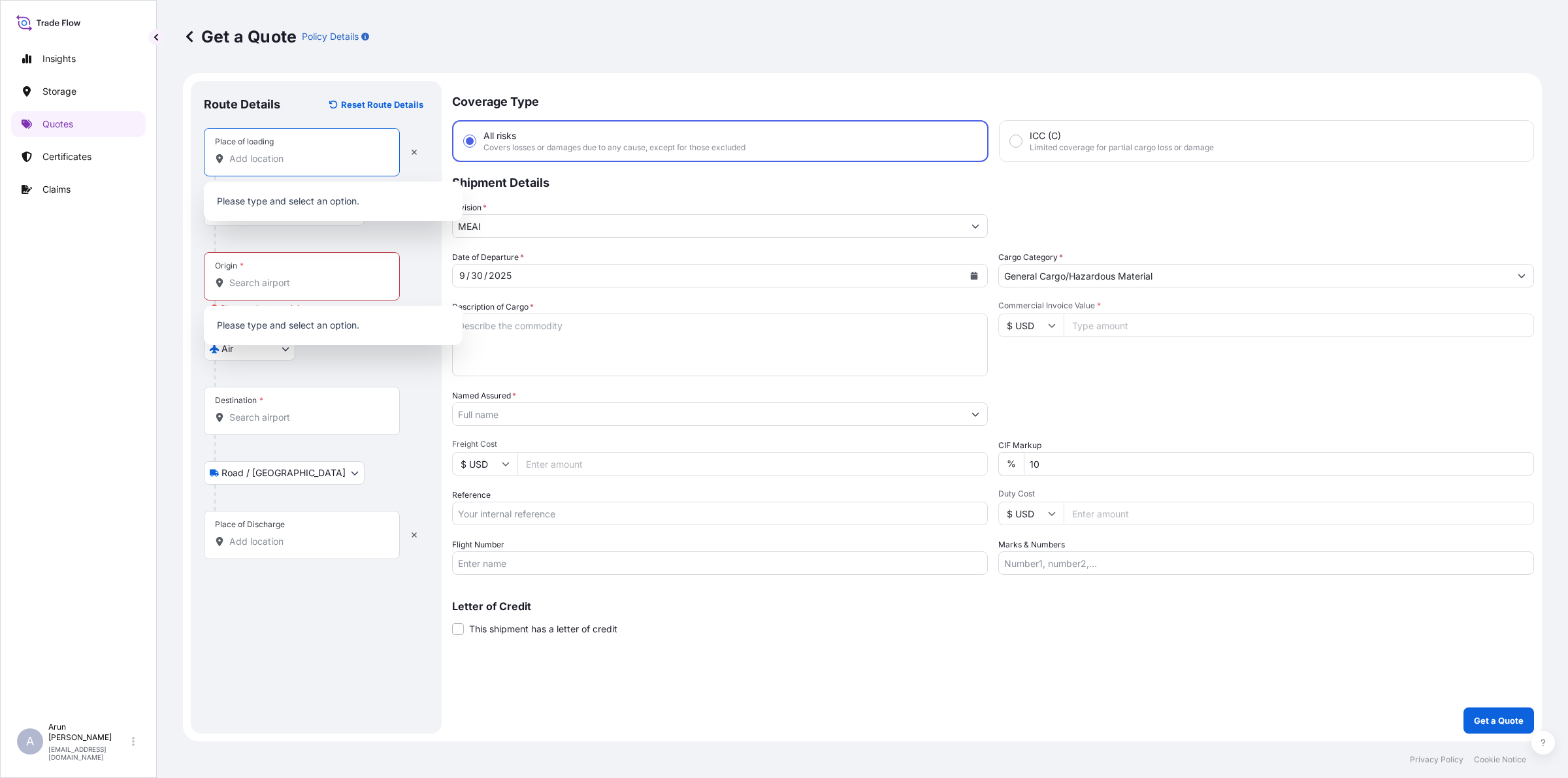
click at [282, 152] on input "Place of loading" at bounding box center [306, 158] width 154 height 13
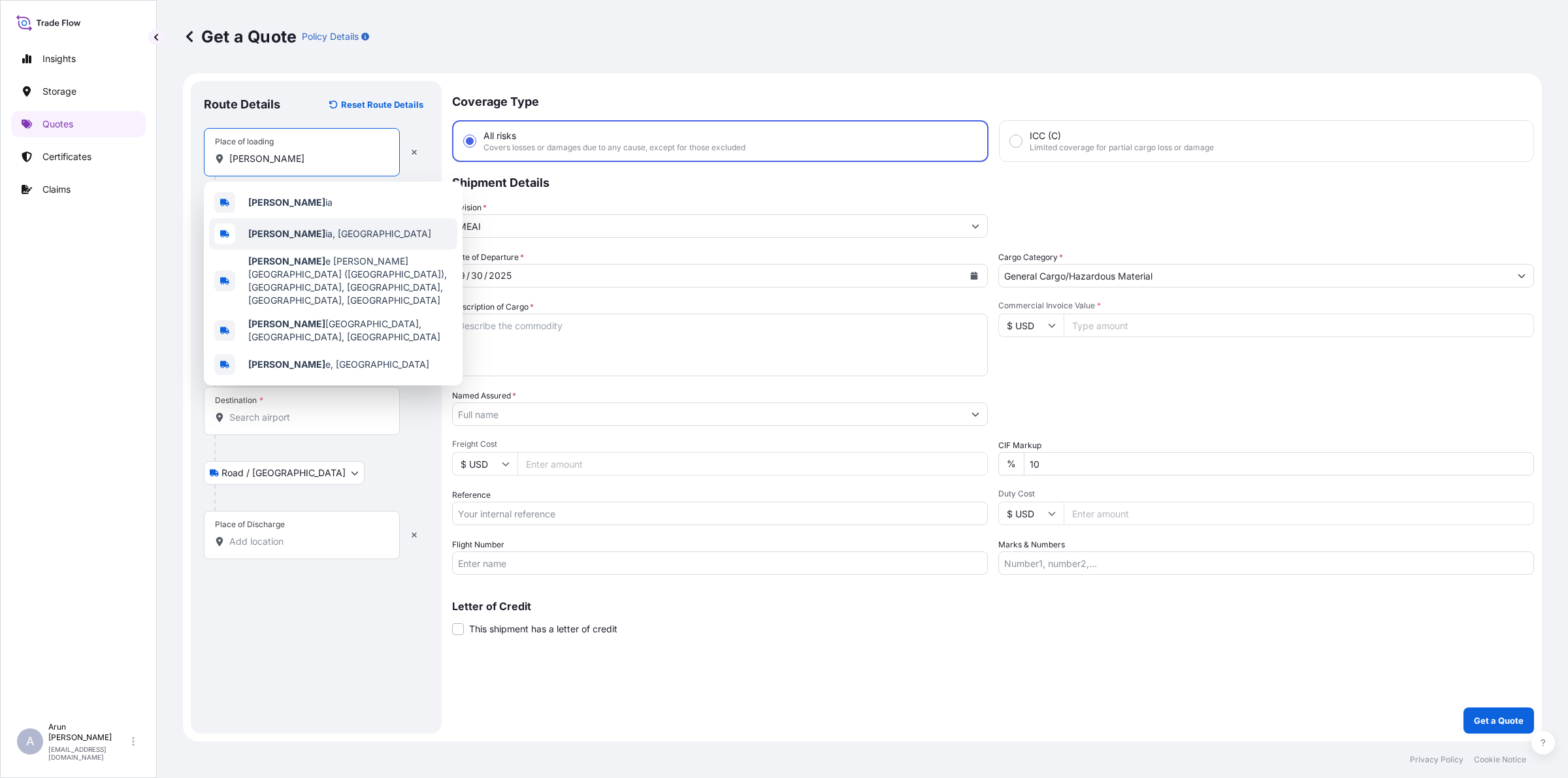
click at [259, 223] on div "[PERSON_NAME], [GEOGRAPHIC_DATA]" at bounding box center [333, 234] width 248 height 31
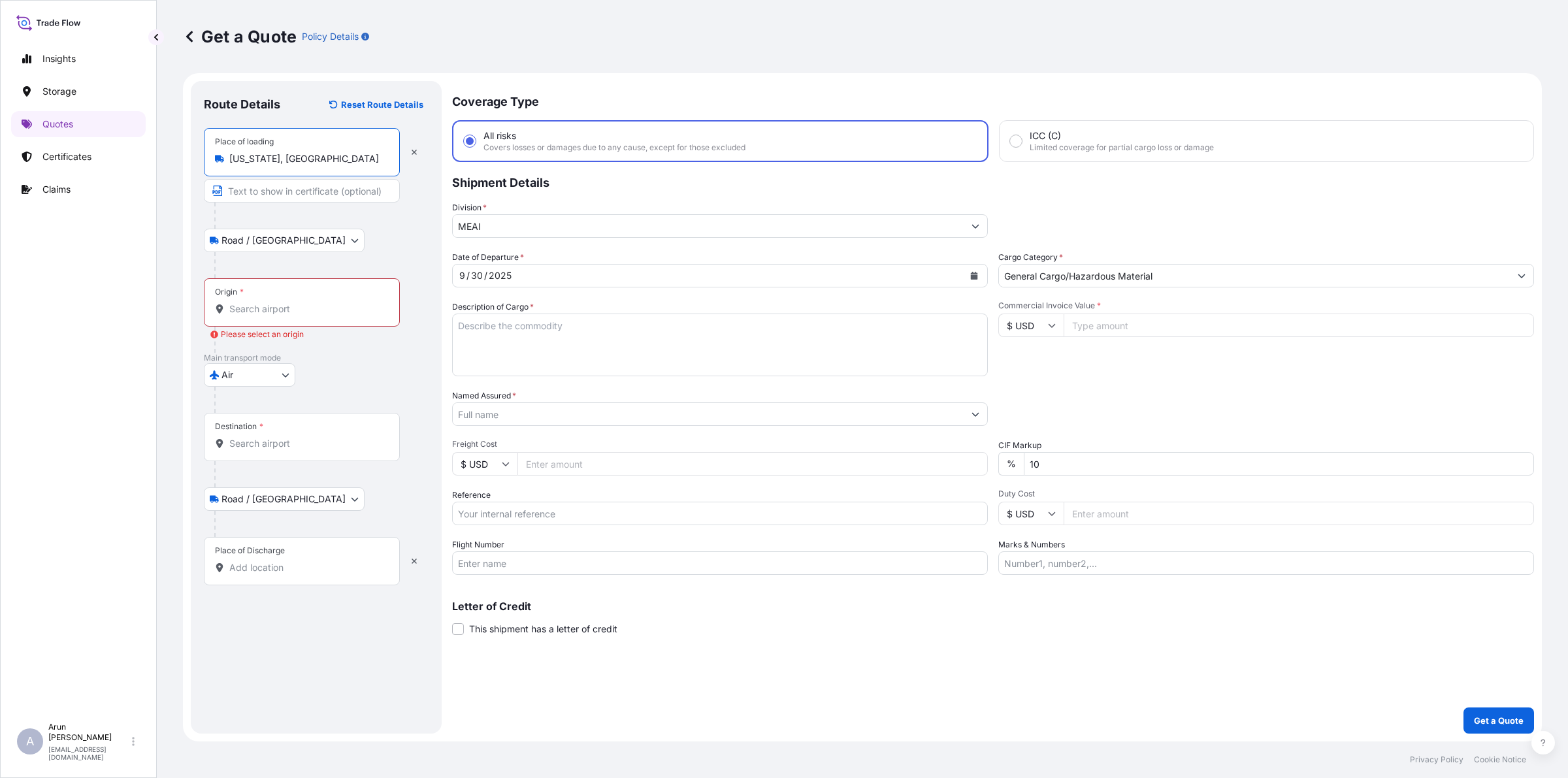
type input "[US_STATE], [GEOGRAPHIC_DATA]"
click at [277, 193] on input "Text to appear on certificate" at bounding box center [301, 191] width 196 height 24
type input "MISSISYSTEMS INC., [GEOGRAPHIC_DATA], [GEOGRAPHIC_DATA], [GEOGRAPHIC_DATA]"
click at [333, 197] on input "MISSISYSTEMS INC., [GEOGRAPHIC_DATA], [GEOGRAPHIC_DATA], [GEOGRAPHIC_DATA]" at bounding box center [301, 191] width 196 height 24
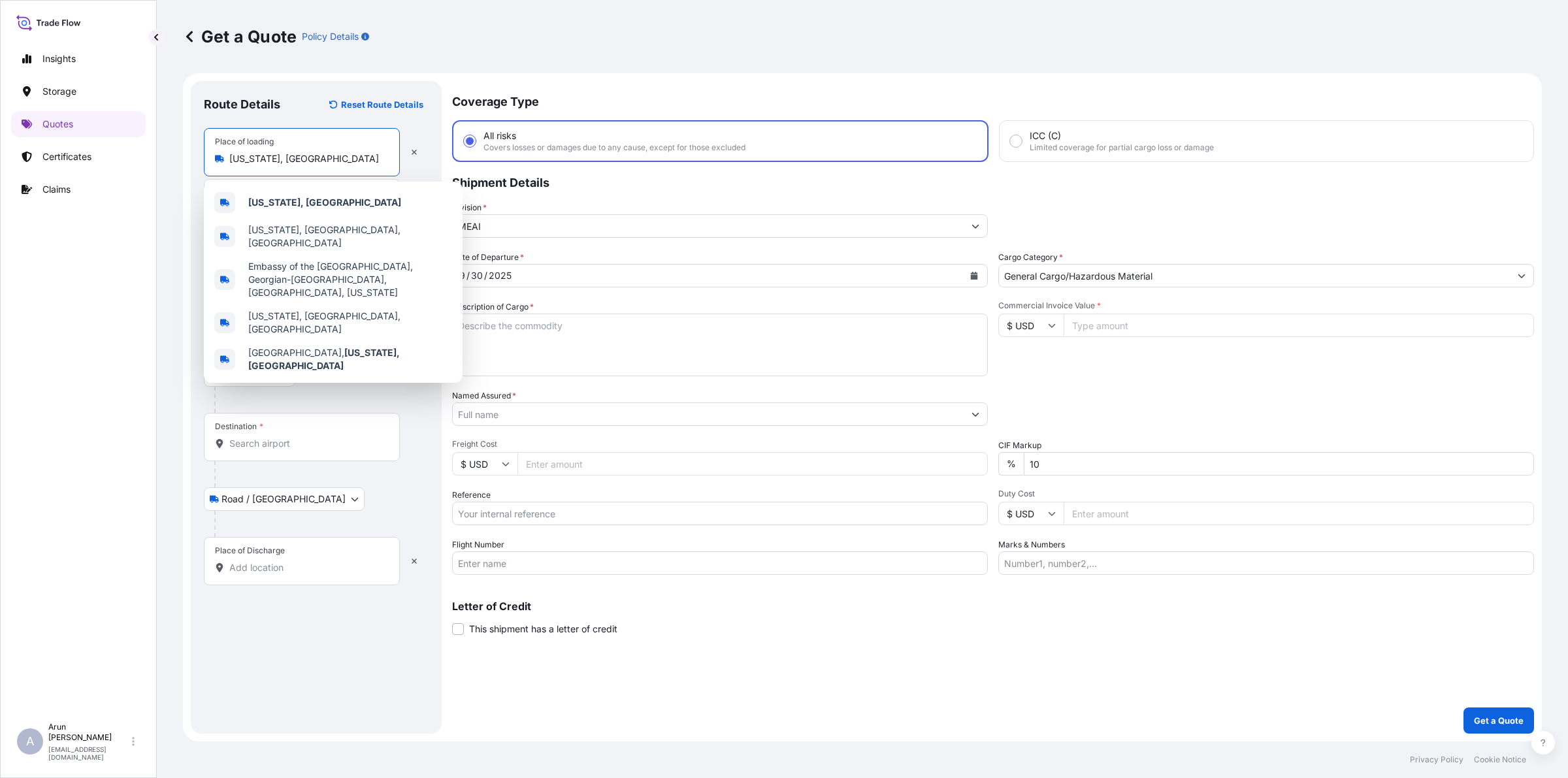
drag, startPoint x: 289, startPoint y: 152, endPoint x: 215, endPoint y: 158, distance: 74.2
click at [215, 158] on div "[US_STATE], [GEOGRAPHIC_DATA]" at bounding box center [301, 158] width 174 height 13
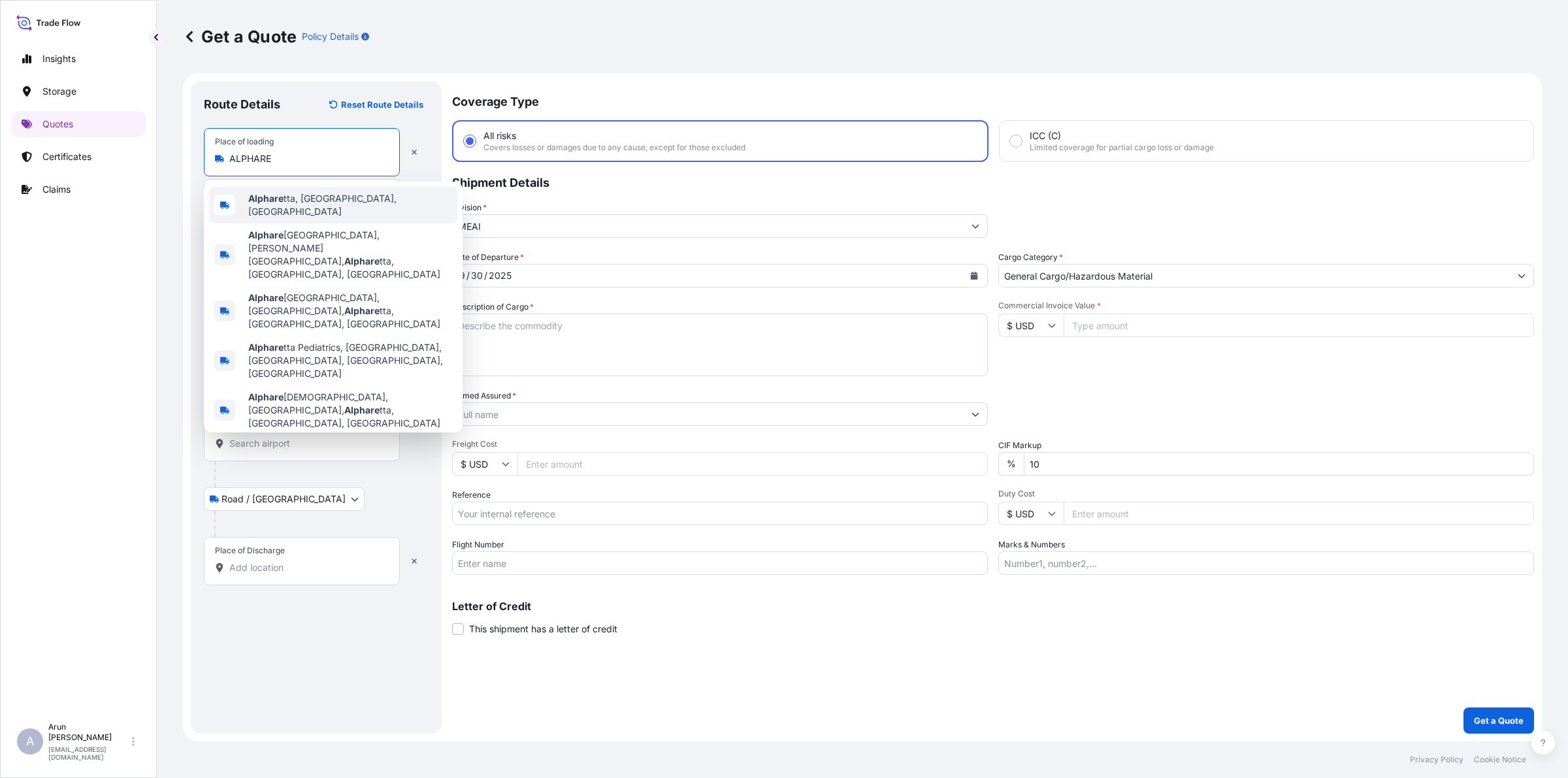
click at [299, 201] on span "Alphare tta, [GEOGRAPHIC_DATA], [GEOGRAPHIC_DATA]" at bounding box center [350, 205] width 203 height 26
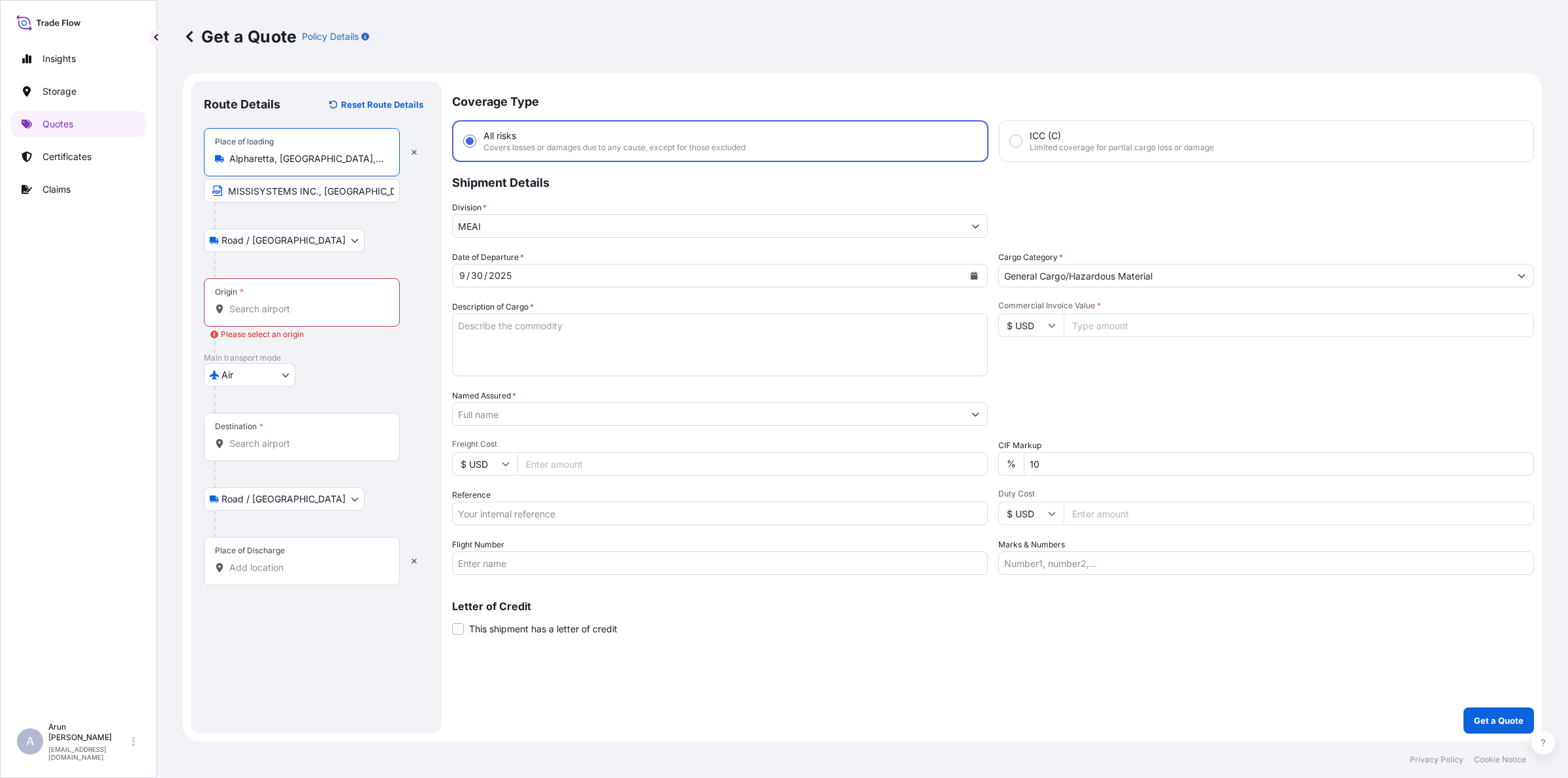
type input "Alpharetta, [GEOGRAPHIC_DATA], [GEOGRAPHIC_DATA]"
click at [321, 320] on div "Origin *" at bounding box center [301, 302] width 196 height 48
click at [321, 316] on input "Origin * Please select an origin" at bounding box center [306, 309] width 154 height 13
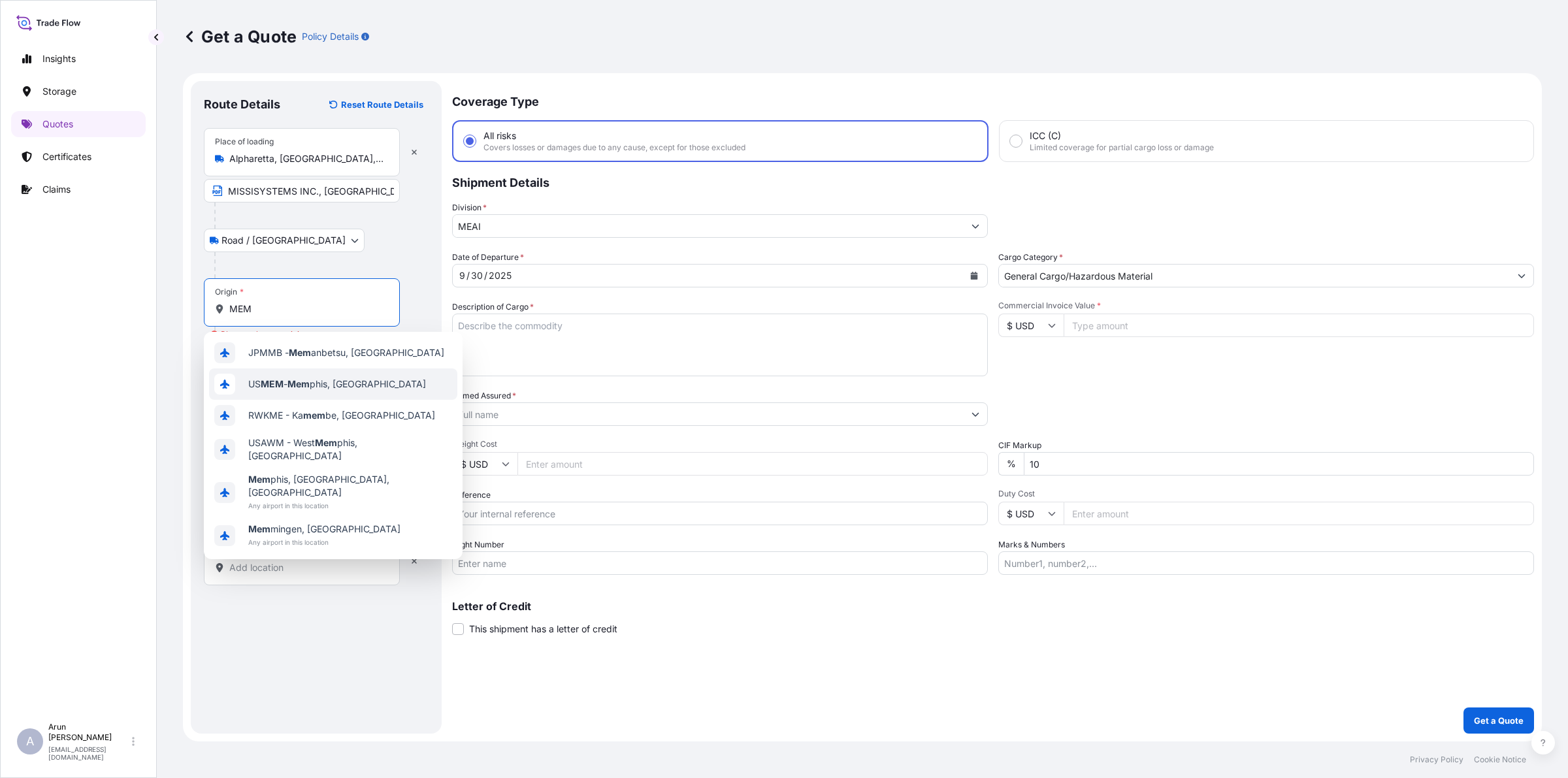
click at [345, 383] on span "US MEM - Mem phis, [GEOGRAPHIC_DATA]" at bounding box center [337, 384] width 178 height 13
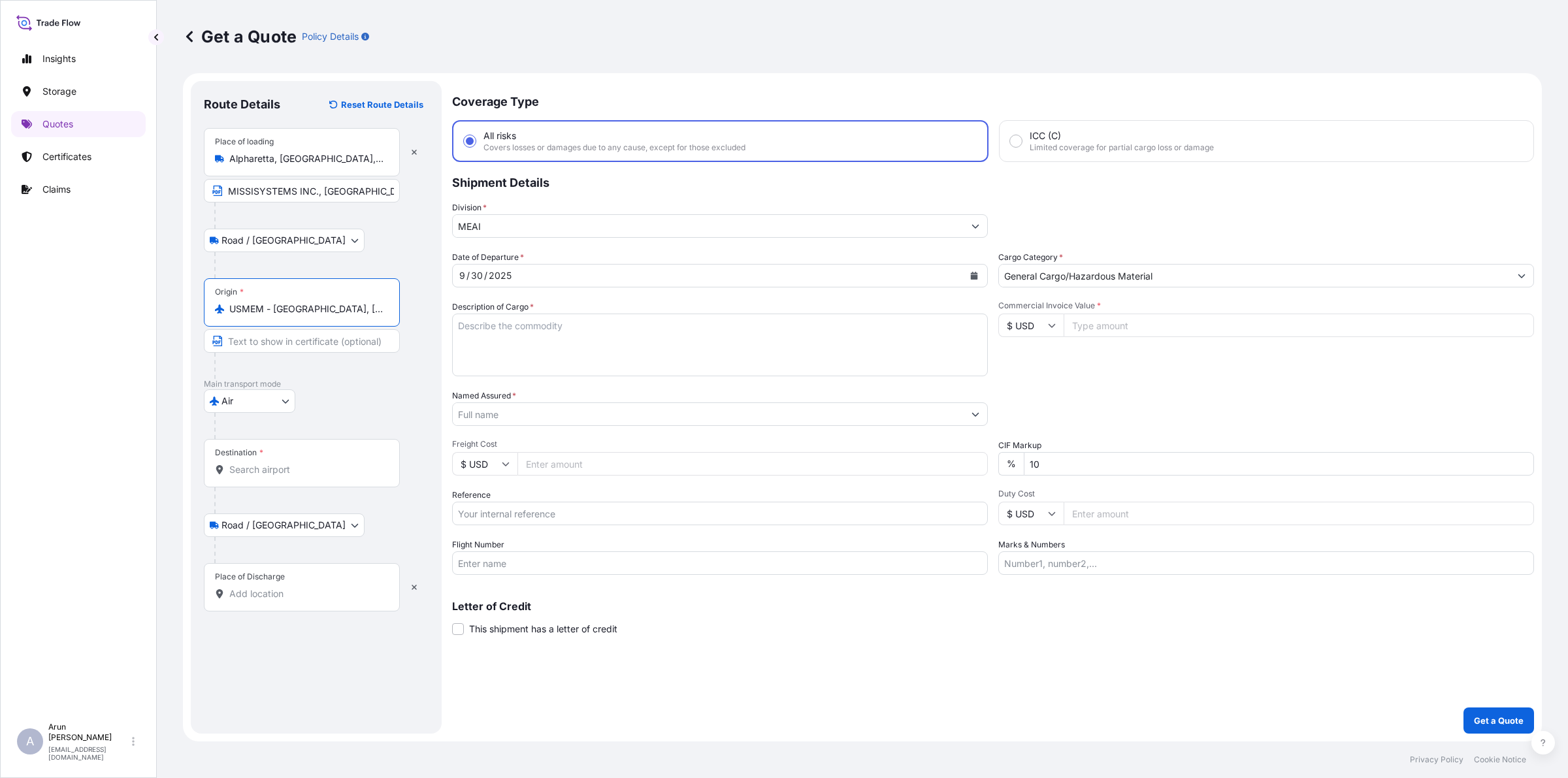
type input "USMEM - [GEOGRAPHIC_DATA], [GEOGRAPHIC_DATA]"
click at [318, 465] on input "Destination *" at bounding box center [306, 470] width 154 height 13
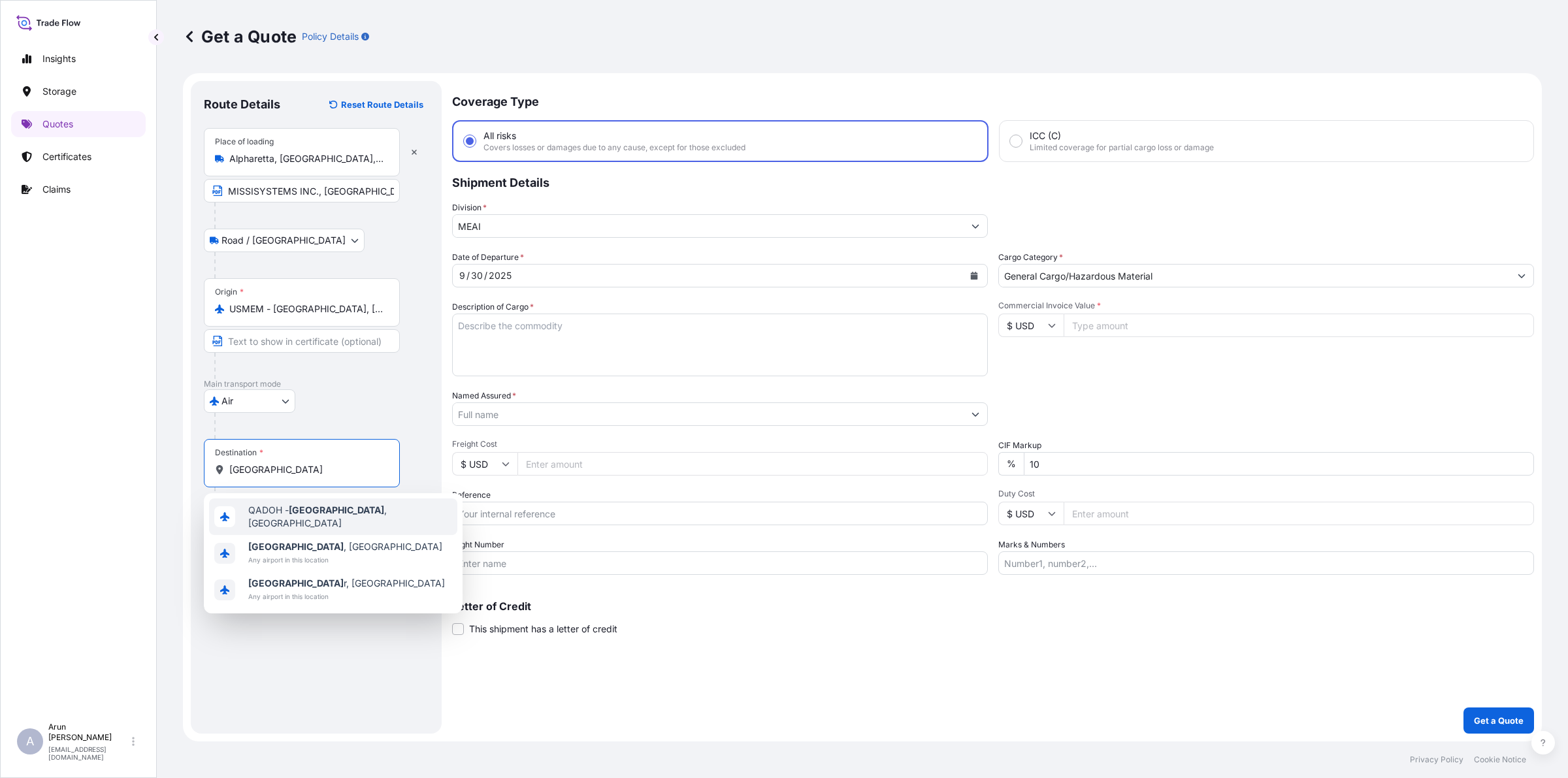
click at [276, 514] on span "QADOH - [GEOGRAPHIC_DATA] , [GEOGRAPHIC_DATA]" at bounding box center [350, 517] width 203 height 26
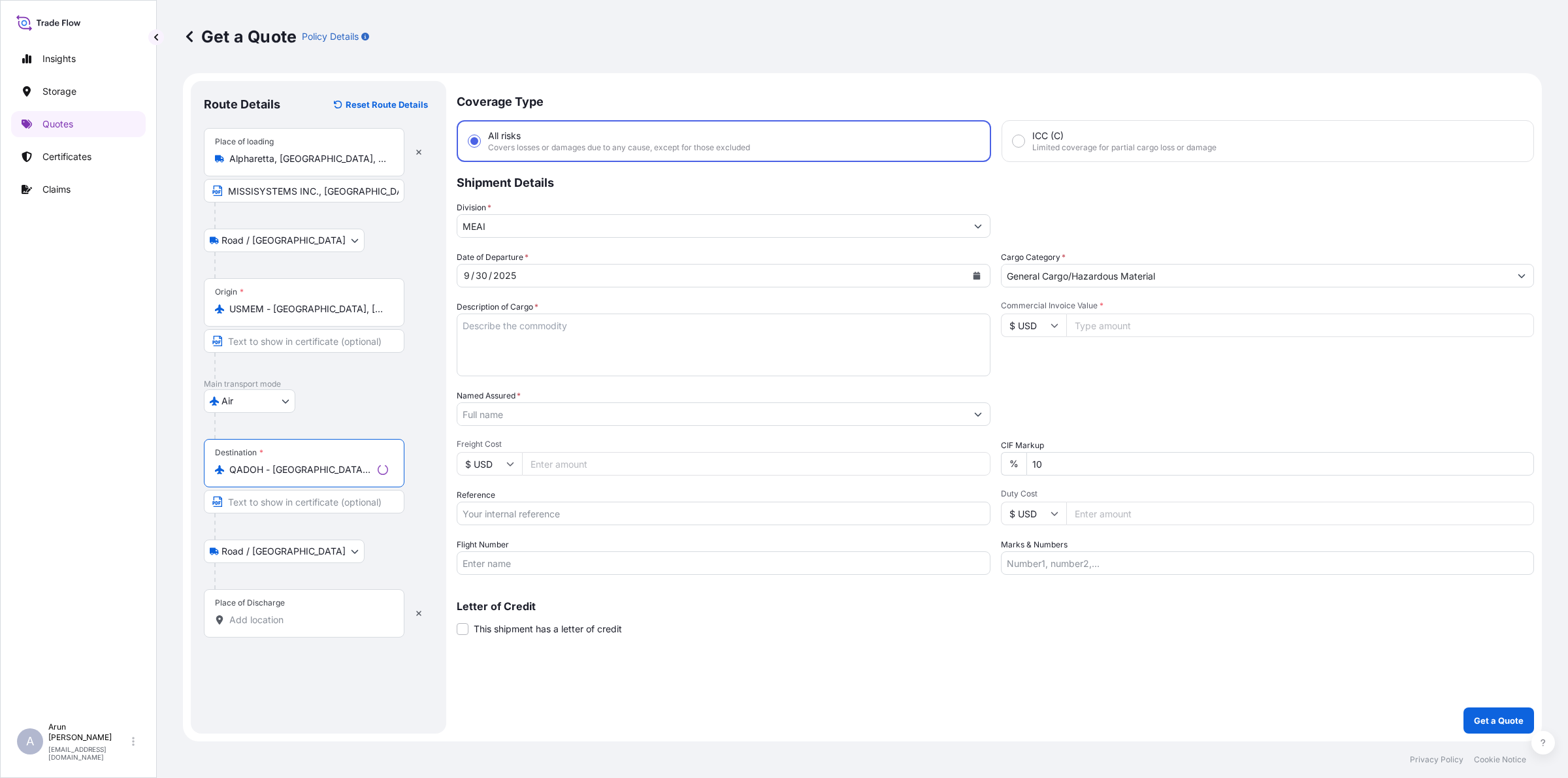
type input "QADOH - [GEOGRAPHIC_DATA], [GEOGRAPHIC_DATA]"
click at [311, 625] on input "Place of Discharge" at bounding box center [309, 620] width 159 height 13
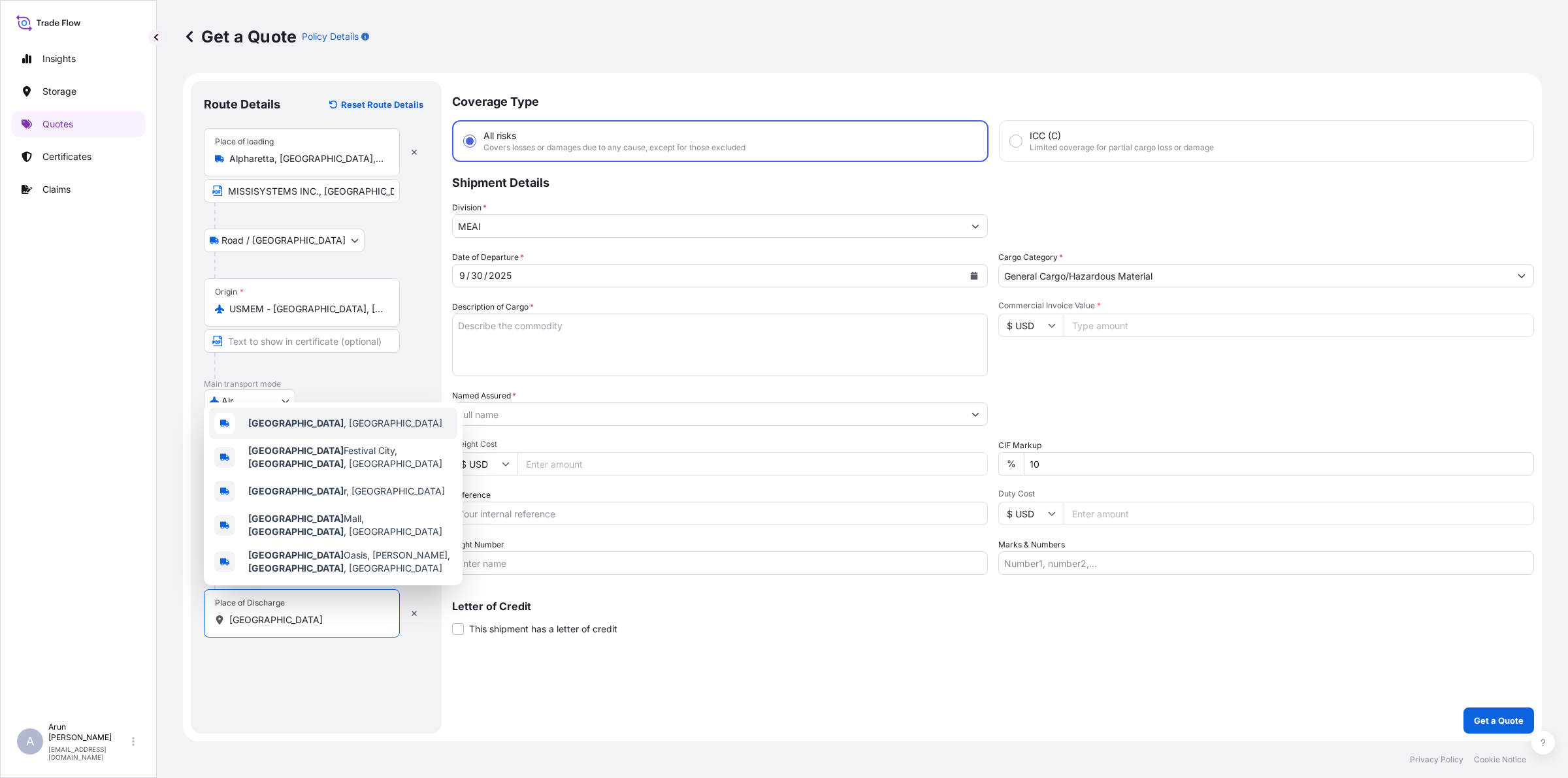
click at [321, 439] on div "[GEOGRAPHIC_DATA] , [GEOGRAPHIC_DATA]" at bounding box center [333, 423] width 248 height 31
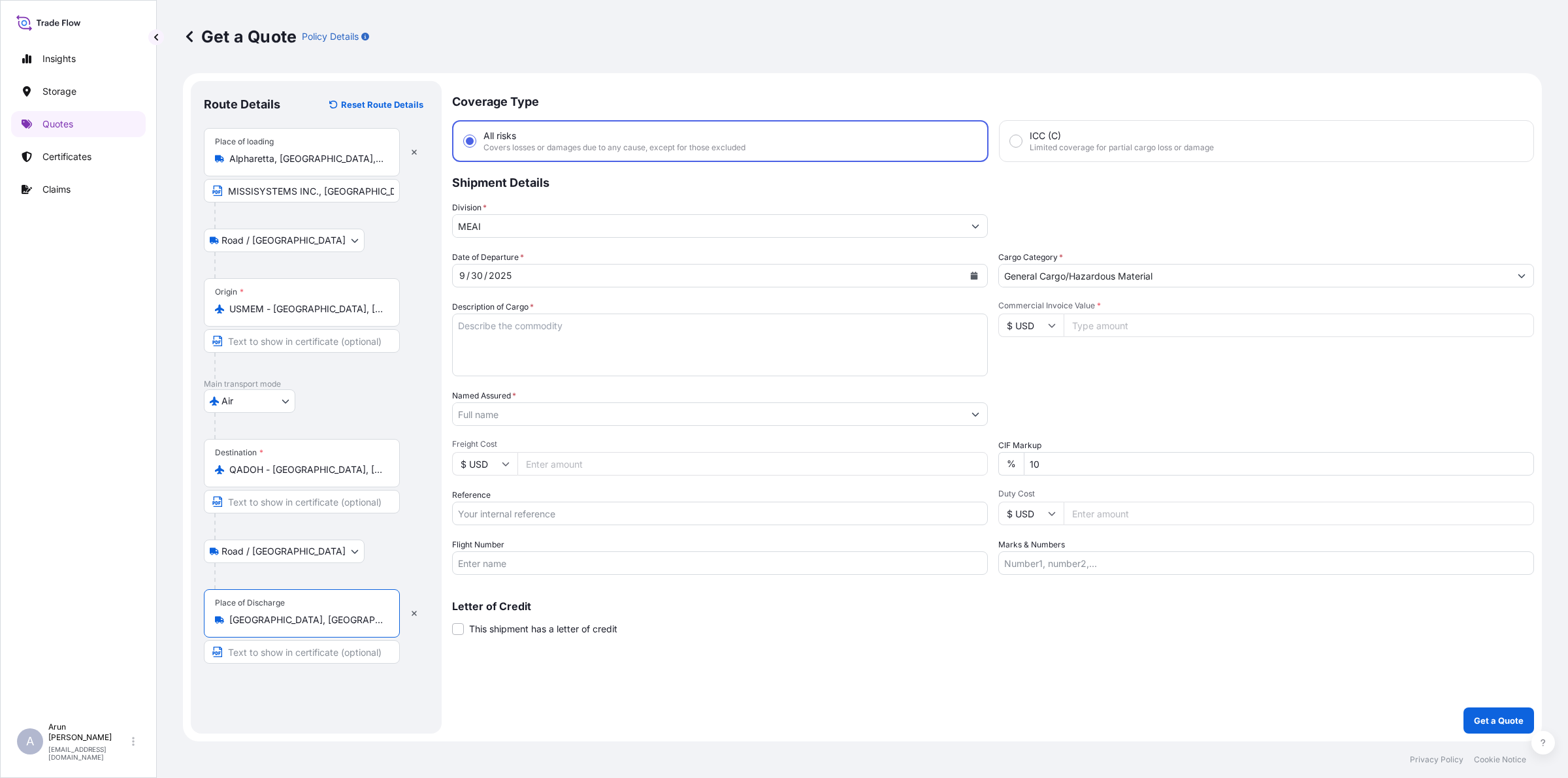
type input "[GEOGRAPHIC_DATA], [GEOGRAPHIC_DATA]"
click at [331, 655] on input "Text to appear on certificate" at bounding box center [301, 653] width 196 height 24
click at [318, 655] on input "MESAIEED POWER COMPANY LIMITED, [GEOGRAPHIC_DATA], [GEOGRAPHIC_DATA],[GEOGRAPHI…" at bounding box center [301, 653] width 196 height 24
drag, startPoint x: 297, startPoint y: 629, endPoint x: 247, endPoint y: 638, distance: 50.8
click at [247, 638] on div "Place of Discharge [GEOGRAPHIC_DATA], [GEOGRAPHIC_DATA]" at bounding box center [301, 613] width 196 height 48
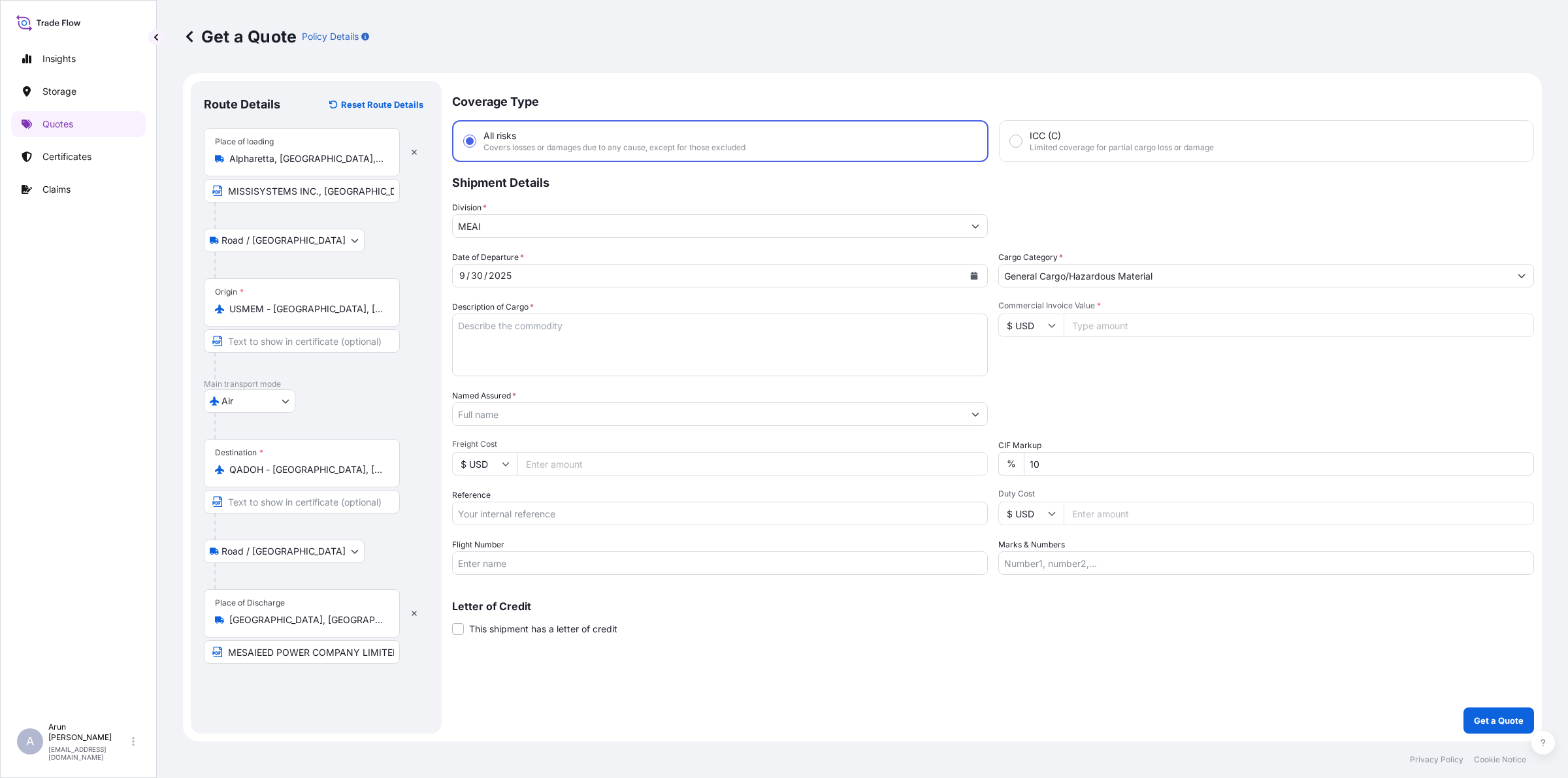
click at [247, 627] on input "[GEOGRAPHIC_DATA], [GEOGRAPHIC_DATA]" at bounding box center [306, 620] width 154 height 13
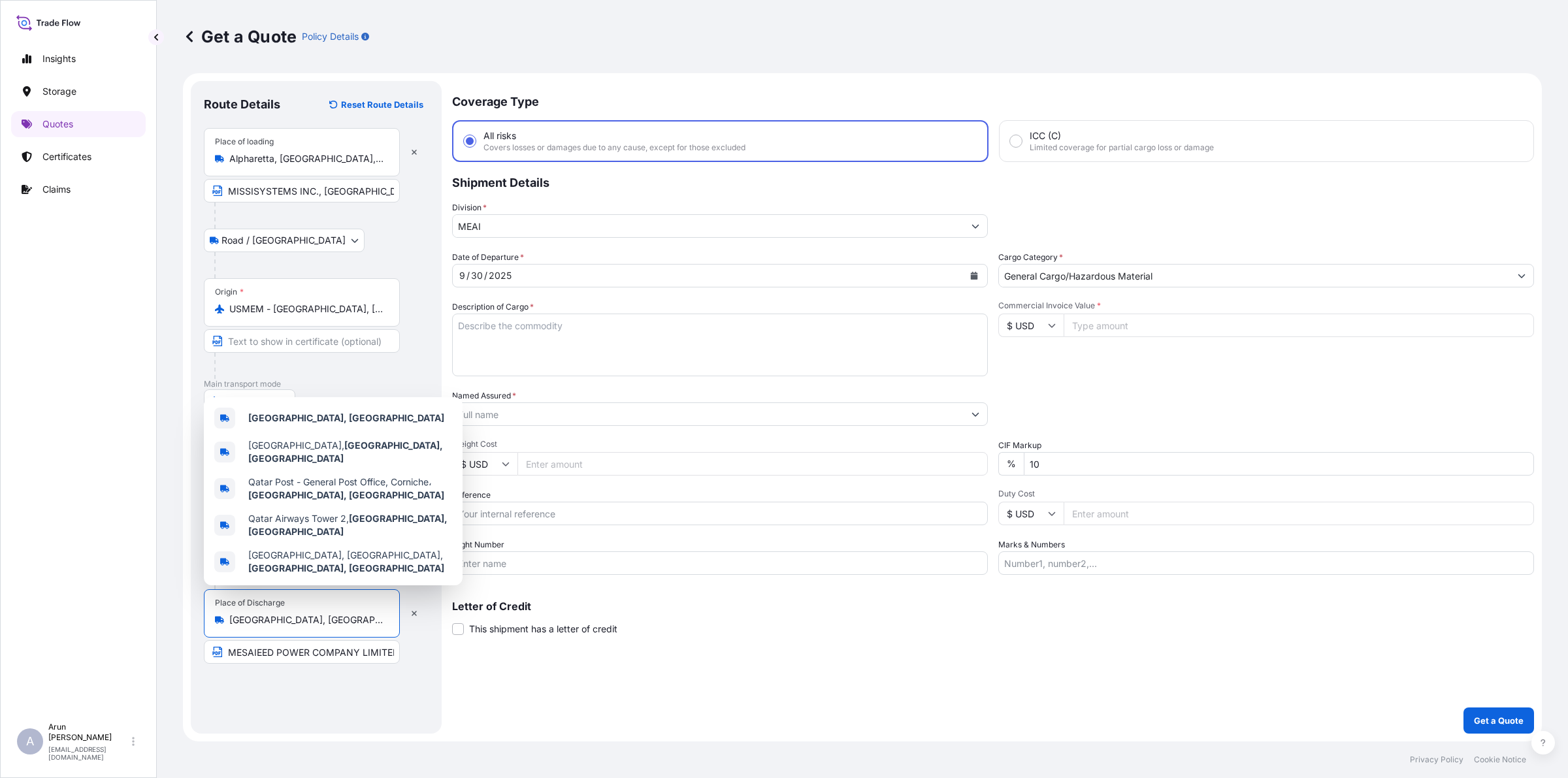
drag, startPoint x: 281, startPoint y: 625, endPoint x: 174, endPoint y: 620, distance: 107.1
click at [174, 620] on div "Get a Quote Policy Details Route Details Reset Route Details Place of loading […" at bounding box center [862, 371] width 1411 height 742
click at [371, 650] on input "MESAIEED POWER COMPANY LIMITED, [GEOGRAPHIC_DATA], [GEOGRAPHIC_DATA],[GEOGRAPHI…" at bounding box center [301, 653] width 196 height 24
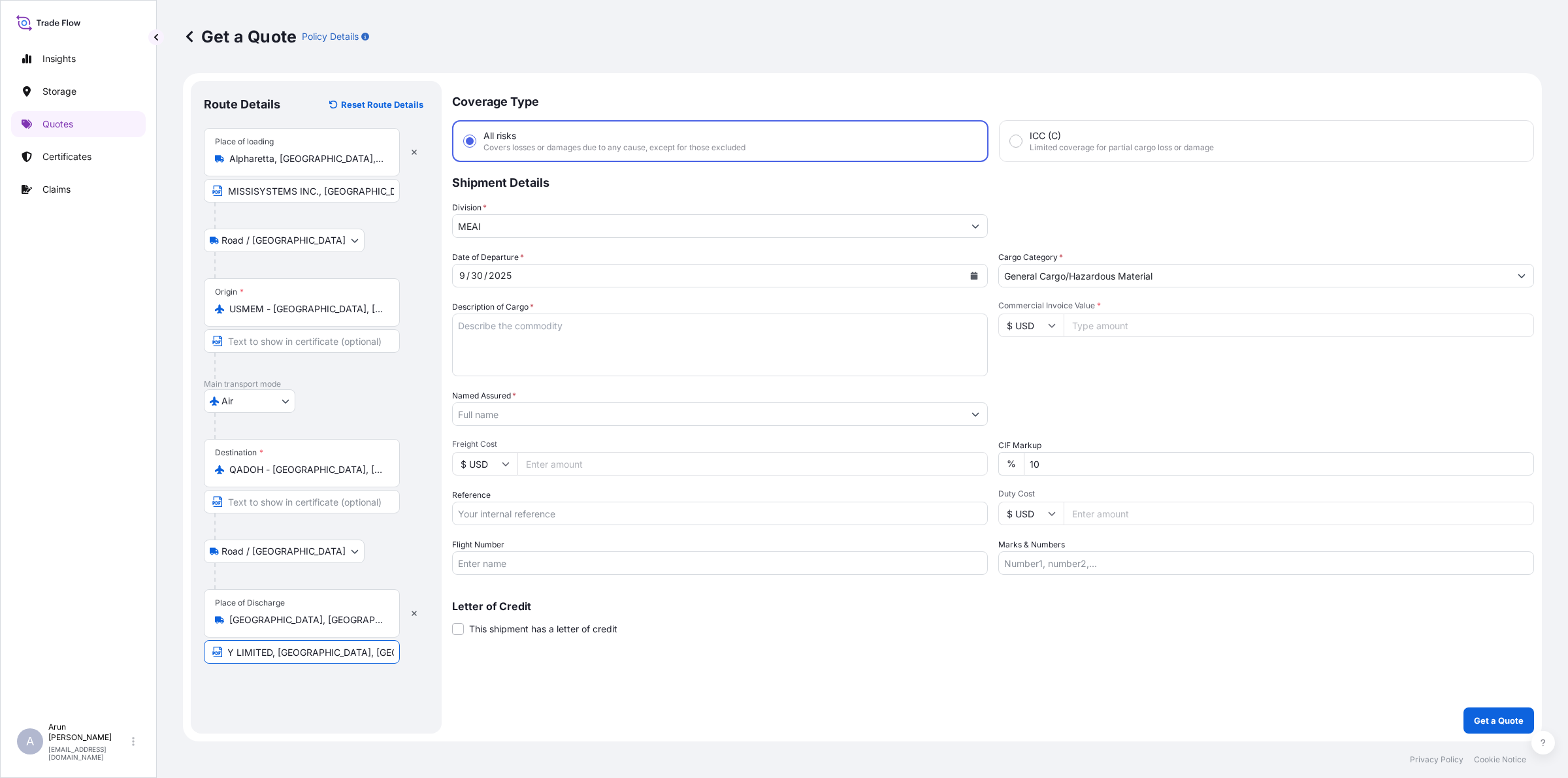
scroll to position [0, 172]
drag, startPoint x: 276, startPoint y: 657, endPoint x: 436, endPoint y: 671, distance: 160.6
click at [436, 671] on div "Route Details Reset Route Details Place of loading [GEOGRAPHIC_DATA], [GEOGRAPH…" at bounding box center [316, 407] width 251 height 653
click at [390, 653] on input "MESAIEED POWER COMPANY LIMITED, [GEOGRAPHIC_DATA], [GEOGRAPHIC_DATA]" at bounding box center [301, 653] width 196 height 24
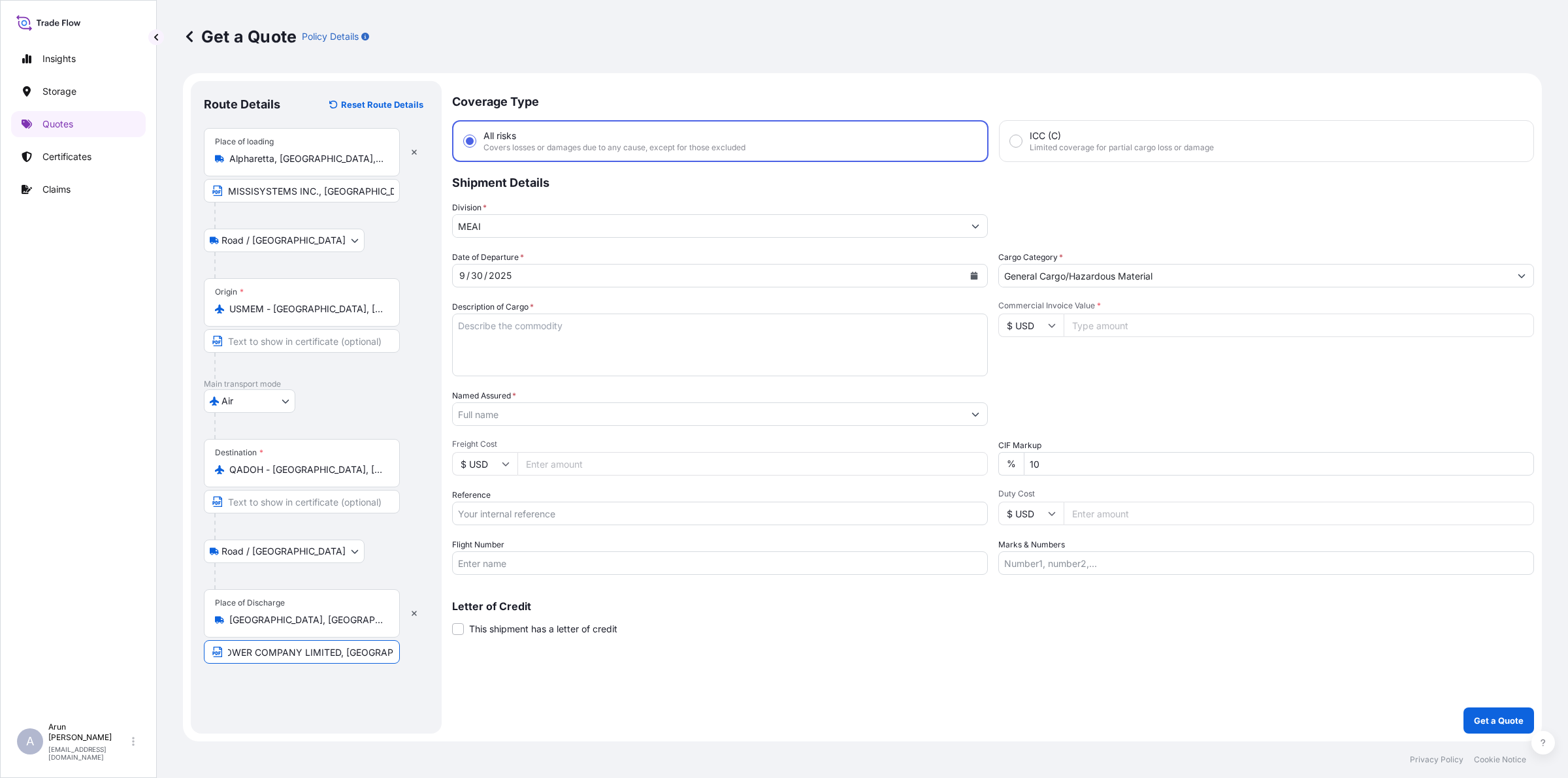
scroll to position [0, 89]
drag, startPoint x: 314, startPoint y: 652, endPoint x: 495, endPoint y: 645, distance: 181.1
click at [495, 645] on form "Route Details Reset Route Details Place of loading [GEOGRAPHIC_DATA], [GEOGRAPH…" at bounding box center [862, 407] width 1359 height 669
paste input "[GEOGRAPHIC_DATA], [GEOGRAPHIC_DATA]"
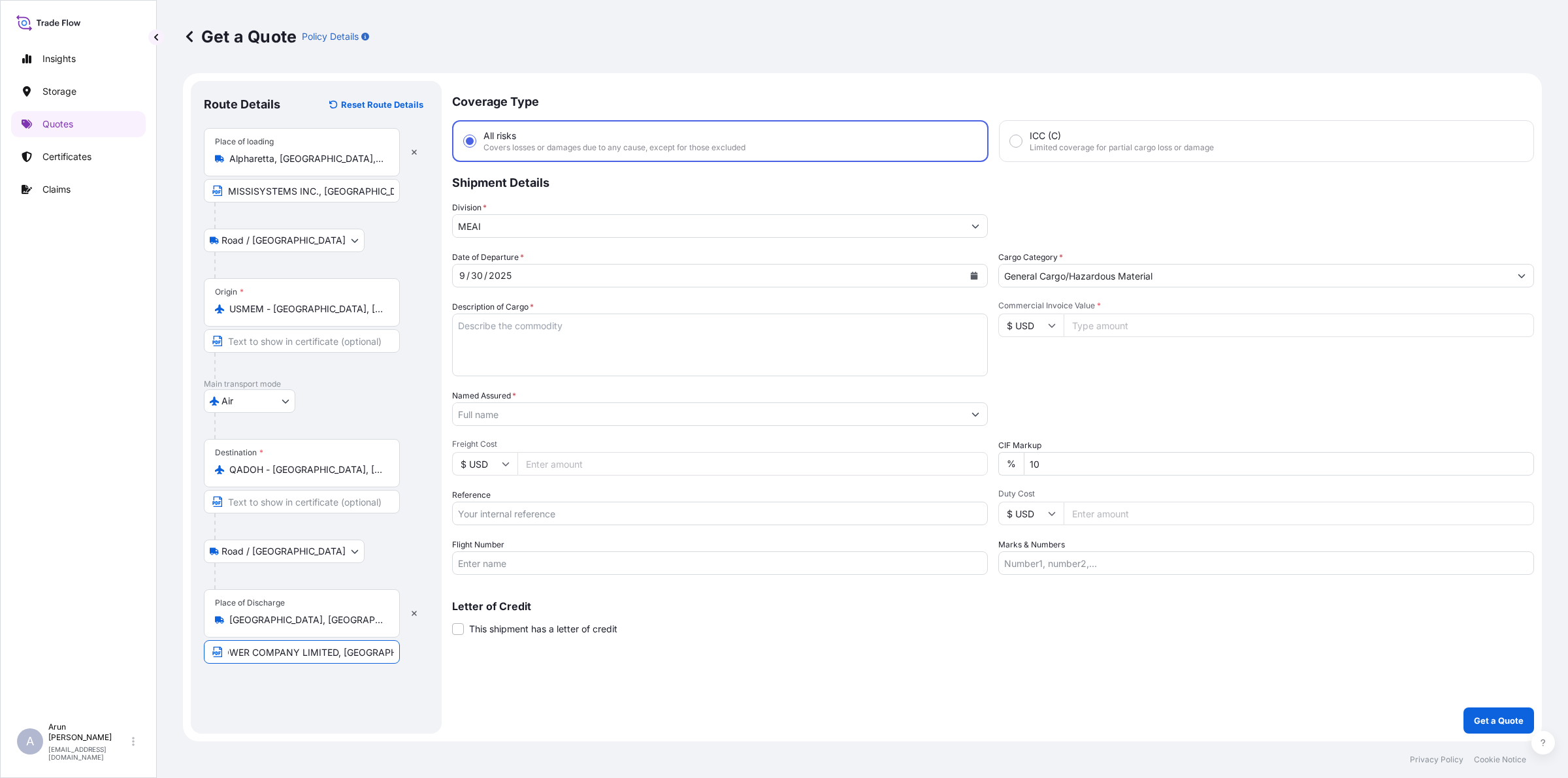
type input "MESAIEED POWER COMPANY LIMITED, [GEOGRAPHIC_DATA], [GEOGRAPHIC_DATA]"
click at [334, 613] on div "Place of Discharge [GEOGRAPHIC_DATA], [GEOGRAPHIC_DATA]" at bounding box center [301, 613] width 196 height 48
click at [334, 613] on input "[GEOGRAPHIC_DATA], [GEOGRAPHIC_DATA]" at bounding box center [306, 620] width 154 height 13
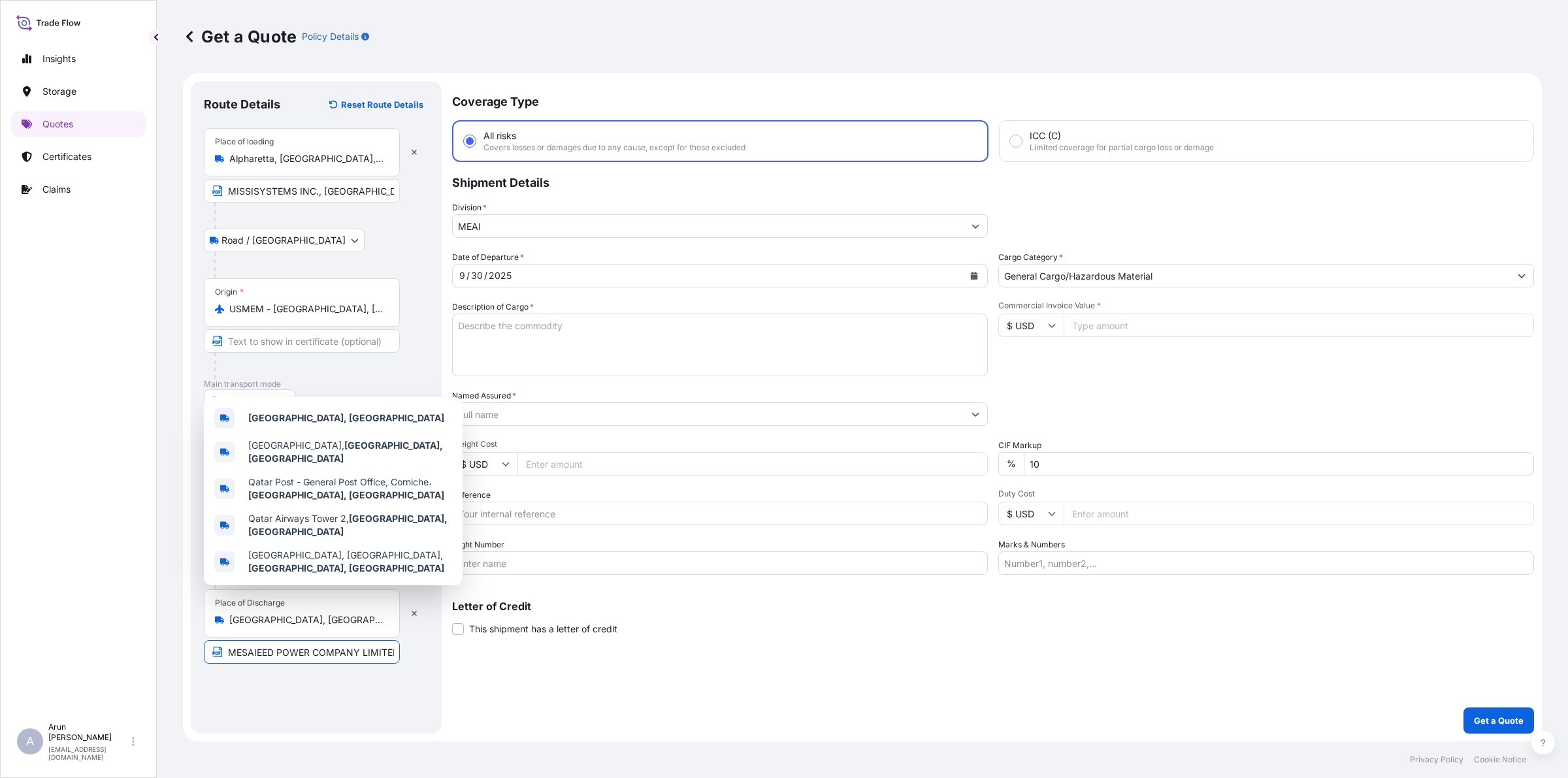
click at [340, 652] on input "MESAIEED POWER COMPANY LIMITED, [GEOGRAPHIC_DATA], [GEOGRAPHIC_DATA]" at bounding box center [301, 653] width 196 height 24
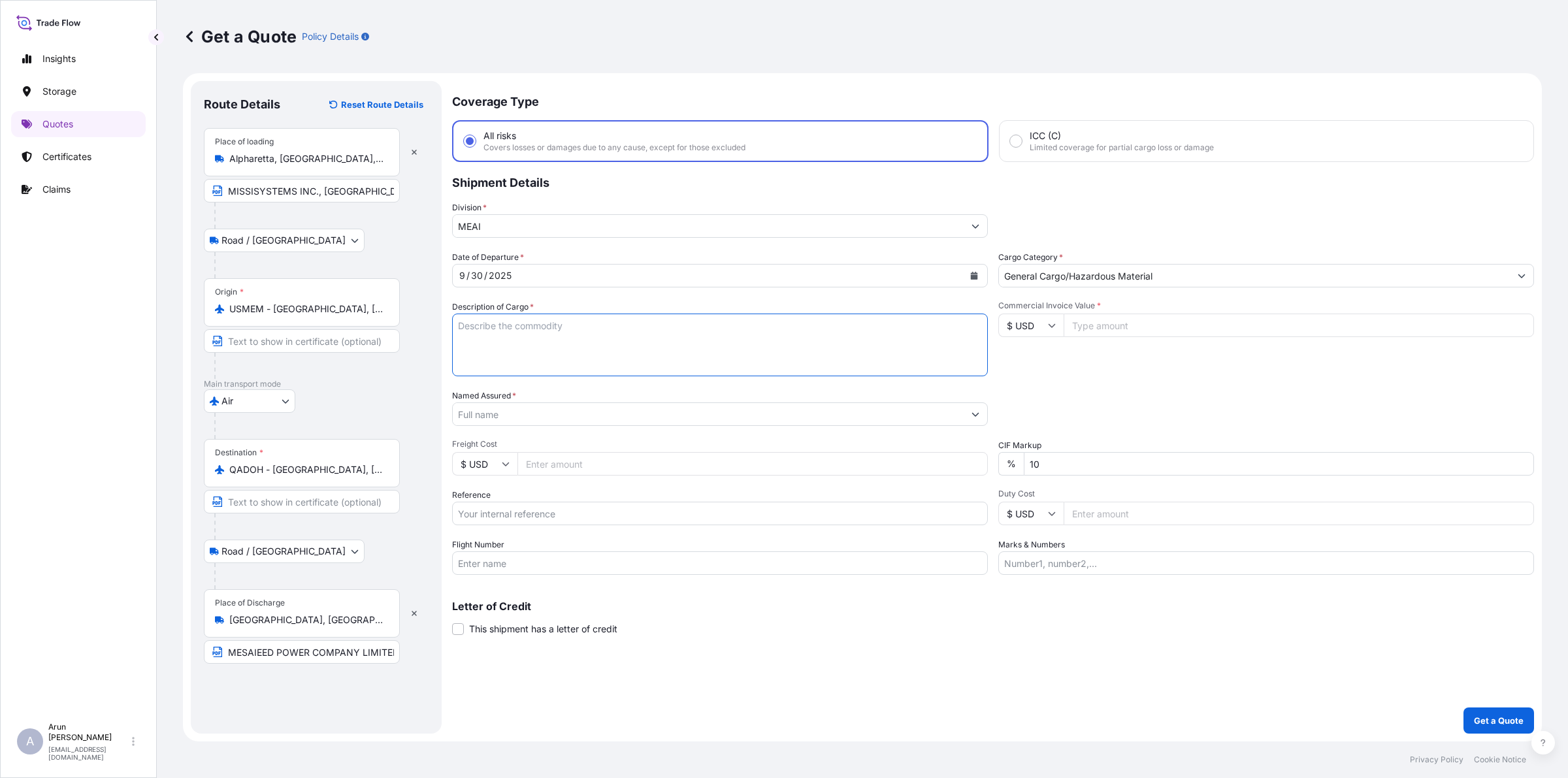
click at [537, 328] on textarea "Description of Cargo *" at bounding box center [720, 345] width 536 height 63
click at [537, 327] on textarea "M03-13-02-0040THERMO" at bounding box center [720, 345] width 536 height 63
click at [619, 320] on textarea "M03-13-02-0040THERMO" at bounding box center [720, 345] width 536 height 63
click at [798, 324] on textarea "M03-13-02-0040THERMO SCIENTIFIC CIMAREC+ HOTPLATE 10.25" x 10.25" 230V SPEC: 23…" at bounding box center [720, 345] width 536 height 63
click at [614, 347] on textarea "M03-13-02-0040THERMO SCIENTIFIC CIMAREC+ HOTPLATE 10.25" x 10.25" 230V SPEC: 23…" at bounding box center [720, 345] width 536 height 63
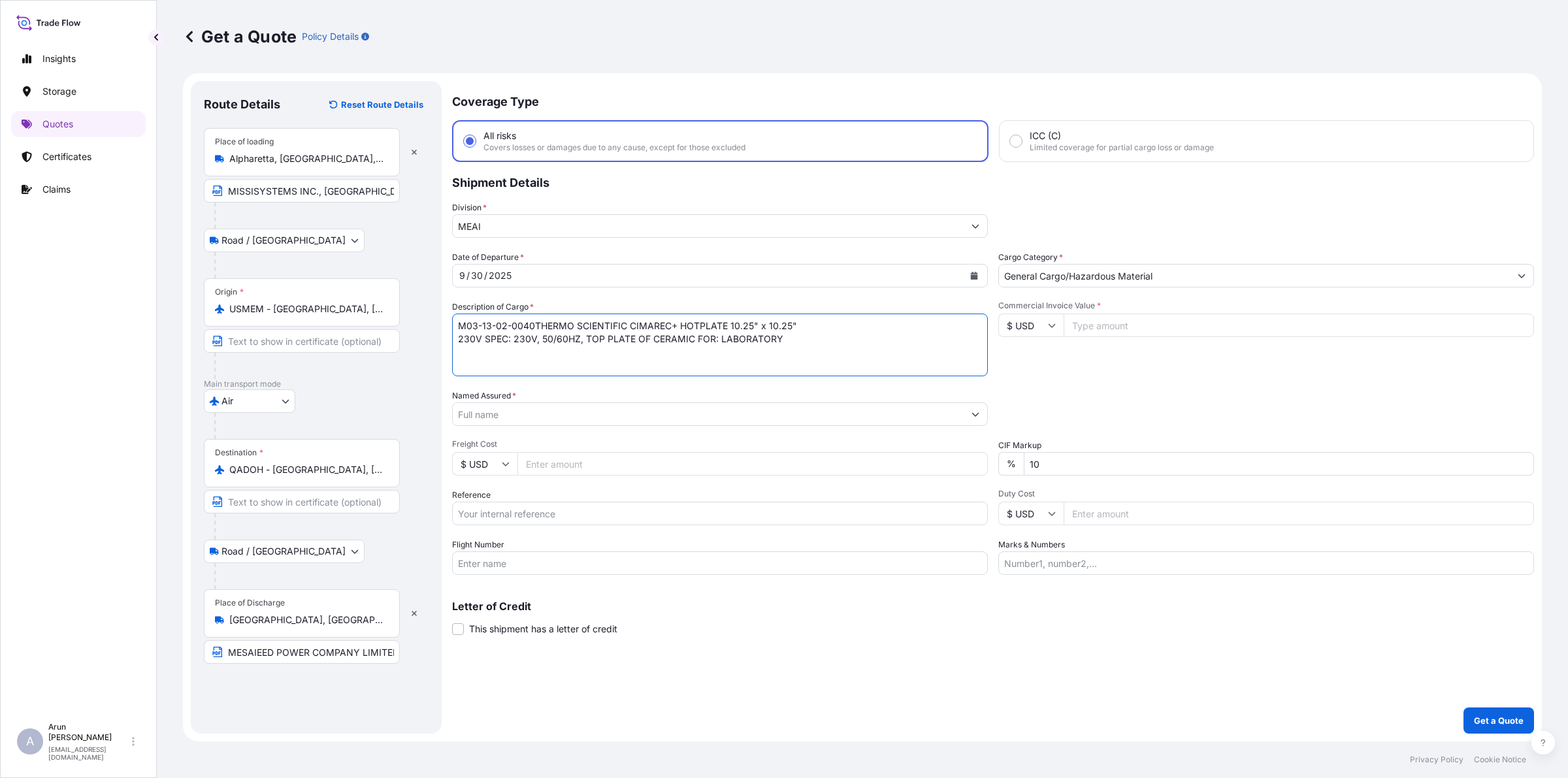
type textarea "M03-13-02-0040THERMO SCIENTIFIC CIMAREC+ HOTPLATE 10.25" x 10.25" 230V SPEC: 23…"
click at [537, 413] on input "Named Assured *" at bounding box center [708, 414] width 511 height 24
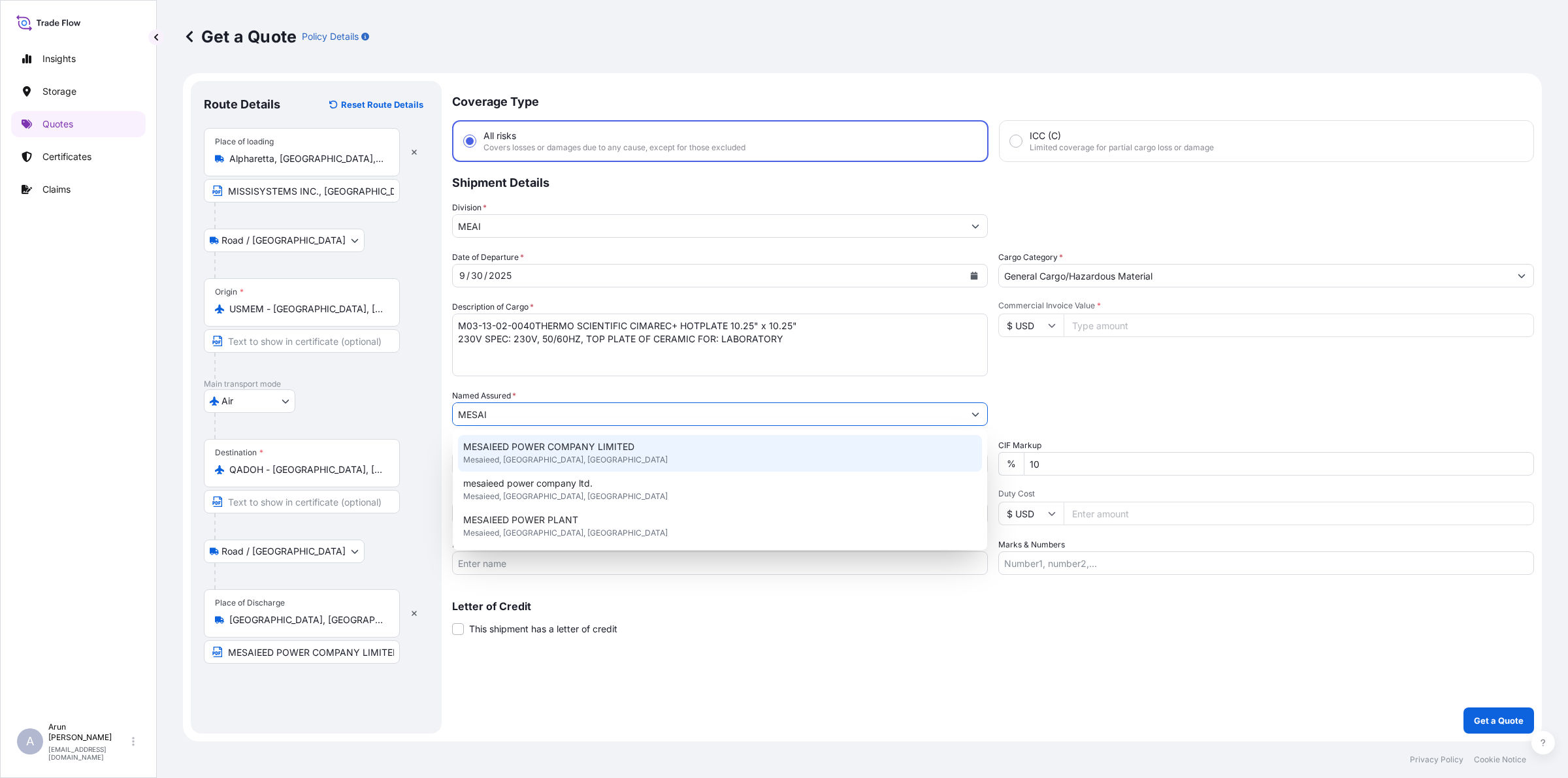
click at [558, 456] on span "Mesaieed, [GEOGRAPHIC_DATA], [GEOGRAPHIC_DATA]" at bounding box center [565, 460] width 204 height 13
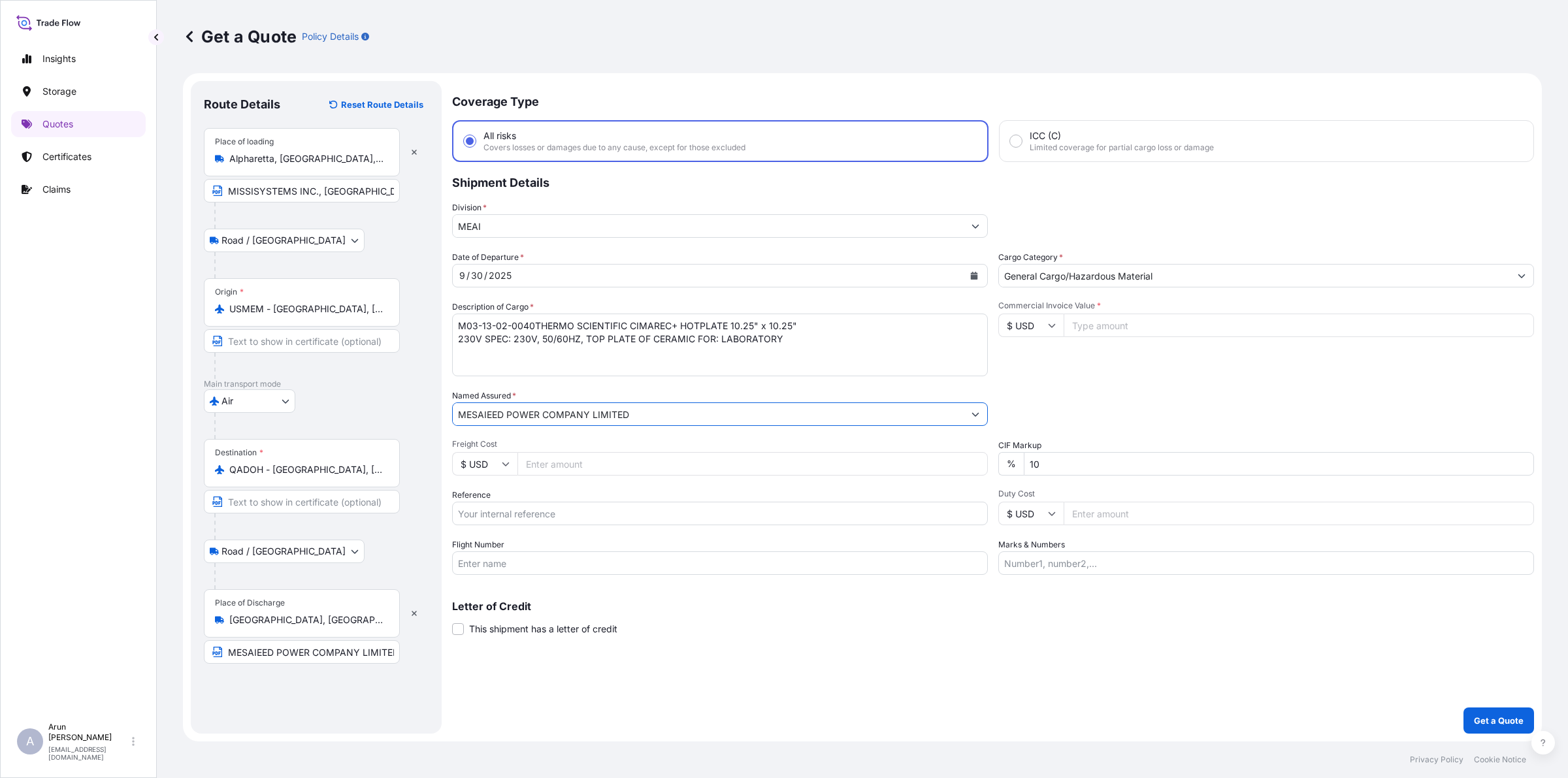
type input "MESAIEED POWER COMPANY LIMITED"
click at [558, 456] on input "Freight Cost" at bounding box center [752, 464] width 470 height 24
type input "200"
click at [556, 519] on input "Reference" at bounding box center [720, 514] width 536 height 24
type input "884730684635"
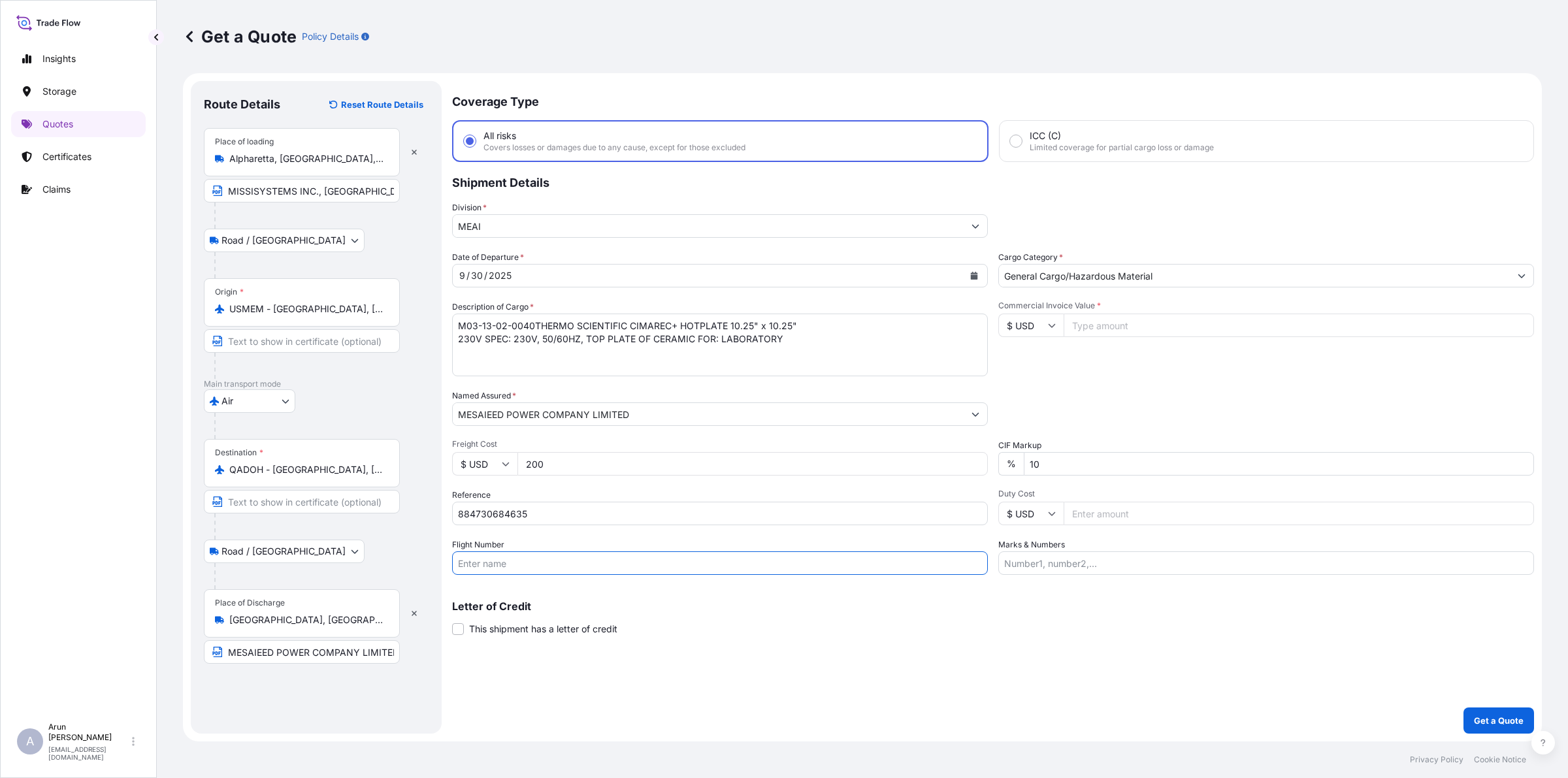
click at [552, 567] on input "Flight Number" at bounding box center [720, 563] width 536 height 24
type input "BY AIR"
click at [1124, 303] on span "Commercial Invoice Value *" at bounding box center [1266, 305] width 536 height 10
click at [1124, 314] on input "Commercial Invoice Value *" at bounding box center [1298, 326] width 470 height 24
click at [1118, 331] on input "Commercial Invoice Value *" at bounding box center [1298, 326] width 470 height 24
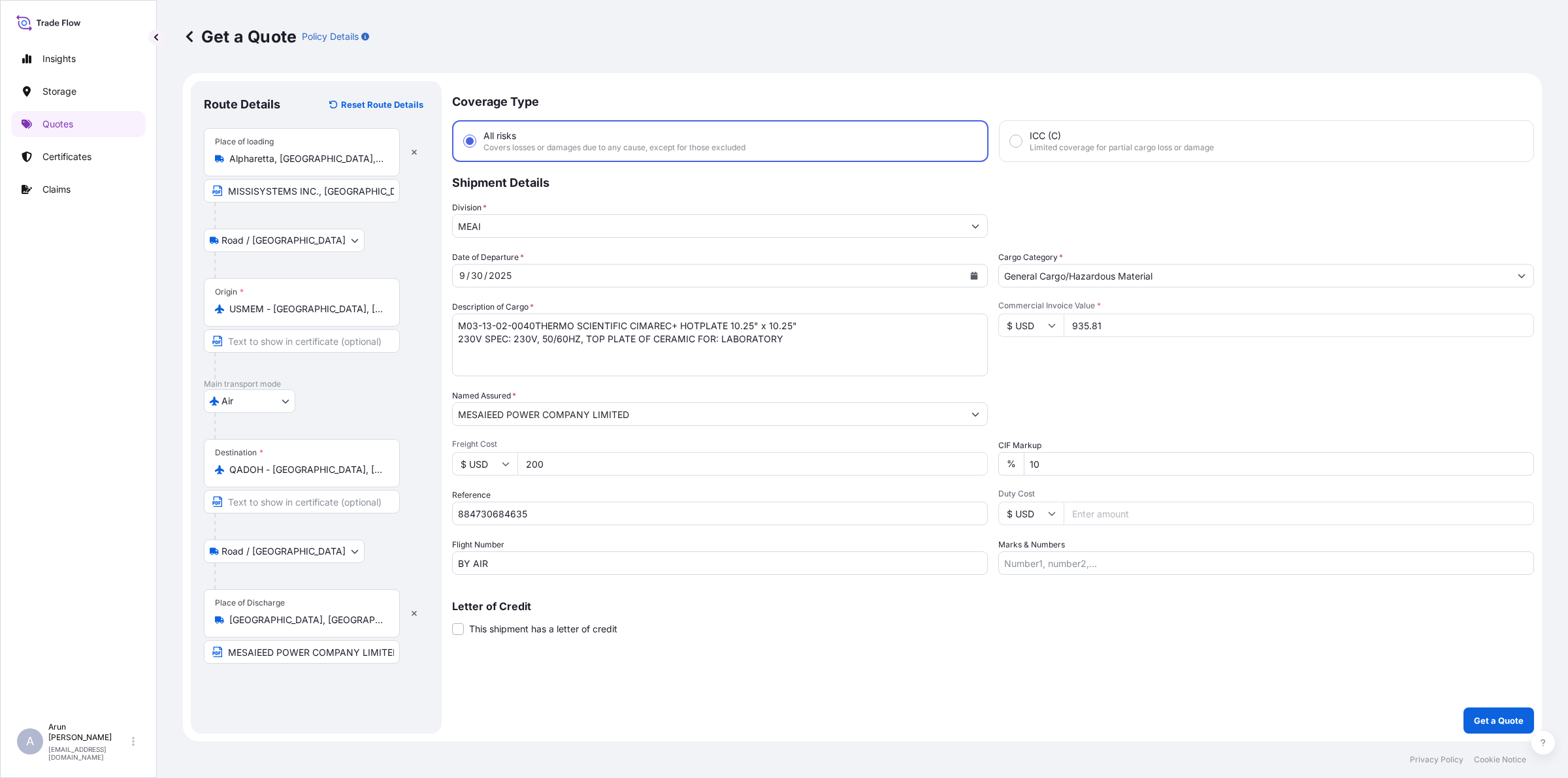
type input "935.81"
drag, startPoint x: 1055, startPoint y: 459, endPoint x: 964, endPoint y: 478, distance: 93.0
click at [964, 478] on div "Date of Departure * [DATE] Cargo Category * General Cargo/Hazardous Material De…" at bounding box center [993, 413] width 1082 height 324
type input "0"
click at [1125, 554] on input "Marks & Numbers" at bounding box center [1266, 563] width 536 height 24
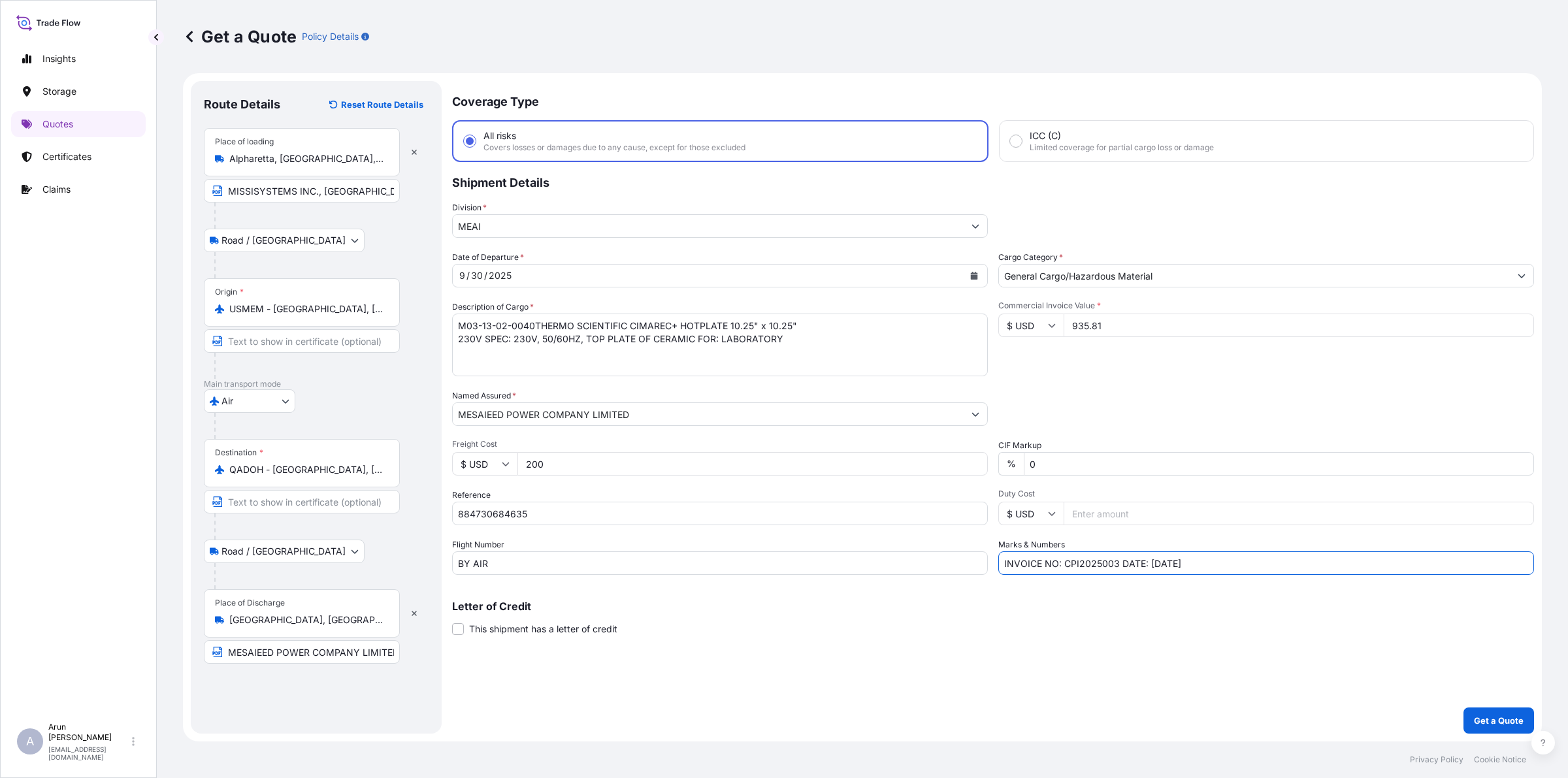
drag, startPoint x: 1062, startPoint y: 562, endPoint x: 1118, endPoint y: 579, distance: 58.5
click at [1118, 579] on div "Coverage Type All risks Covers losses or damages due to any cause, except for t…" at bounding box center [993, 407] width 1082 height 653
click at [1157, 559] on input "INVOICE NO: 8250913054 DATE: [DATE]" at bounding box center [1266, 563] width 536 height 24
type input "INVOICE NO: 8250913054 DATE: [DATE]"
click at [1486, 720] on p "Get a Quote" at bounding box center [1498, 721] width 49 height 13
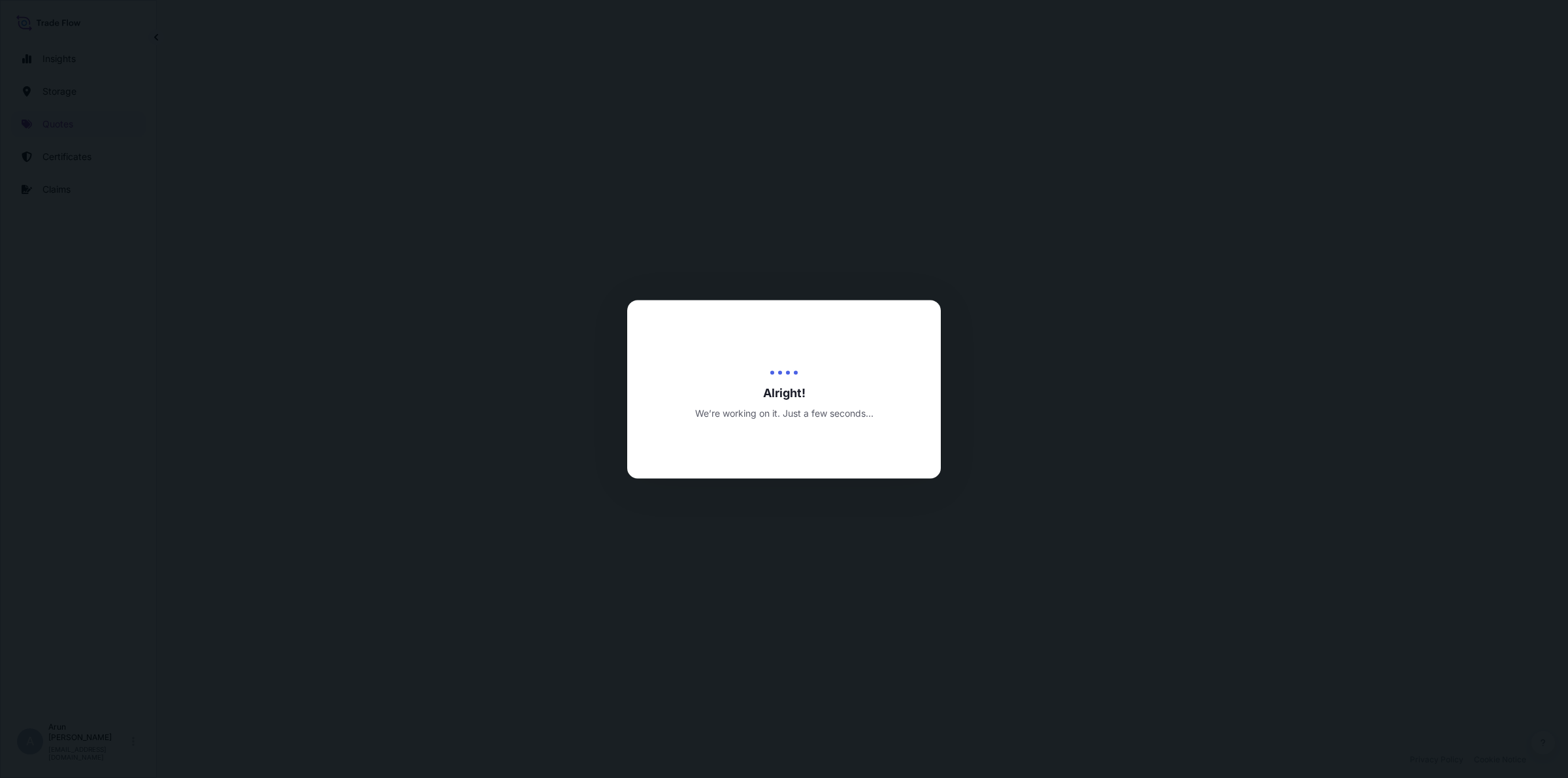
select select "Road / [GEOGRAPHIC_DATA]"
select select "Air"
select select "Road / [GEOGRAPHIC_DATA]"
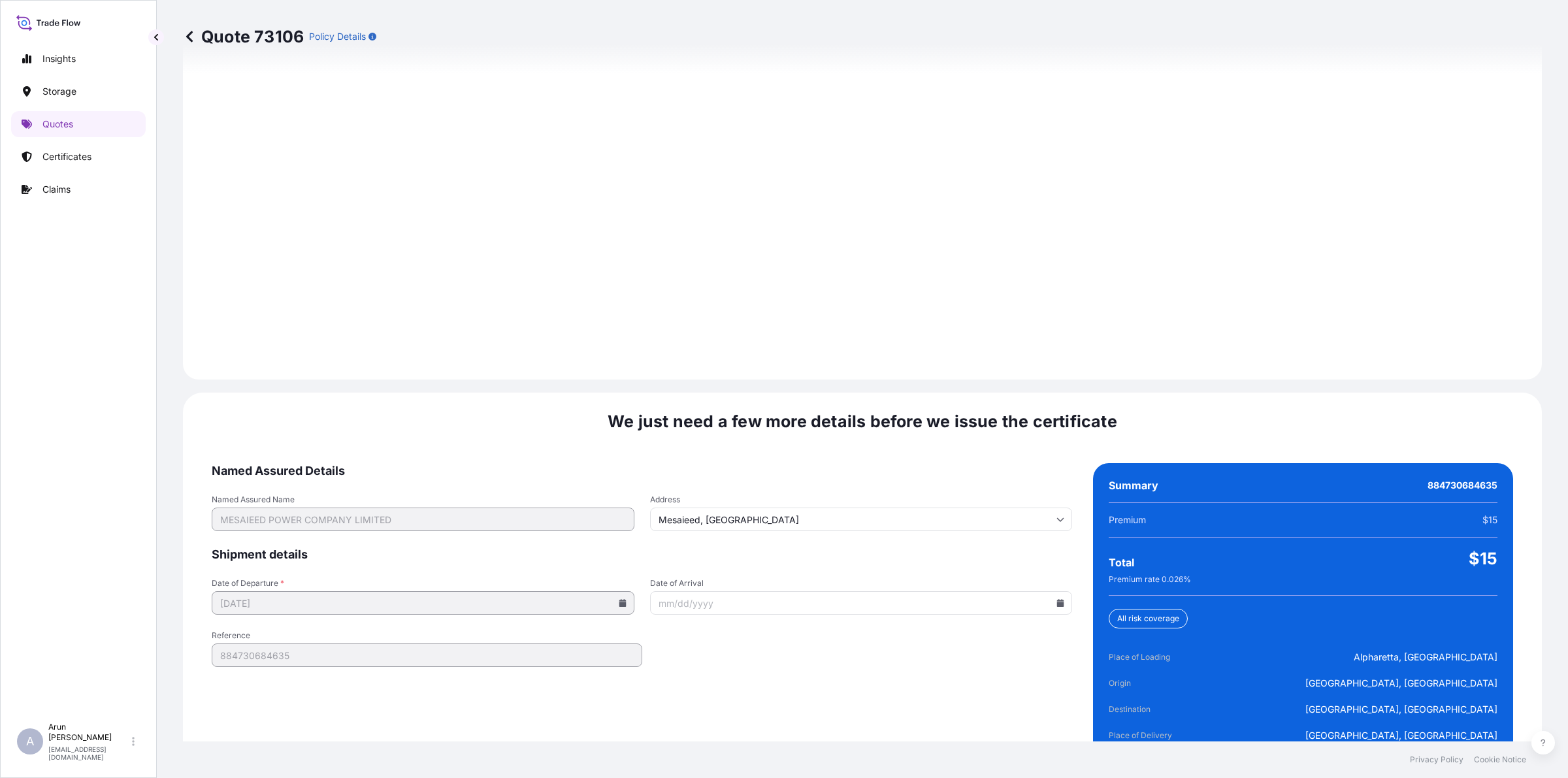
scroll to position [1806, 0]
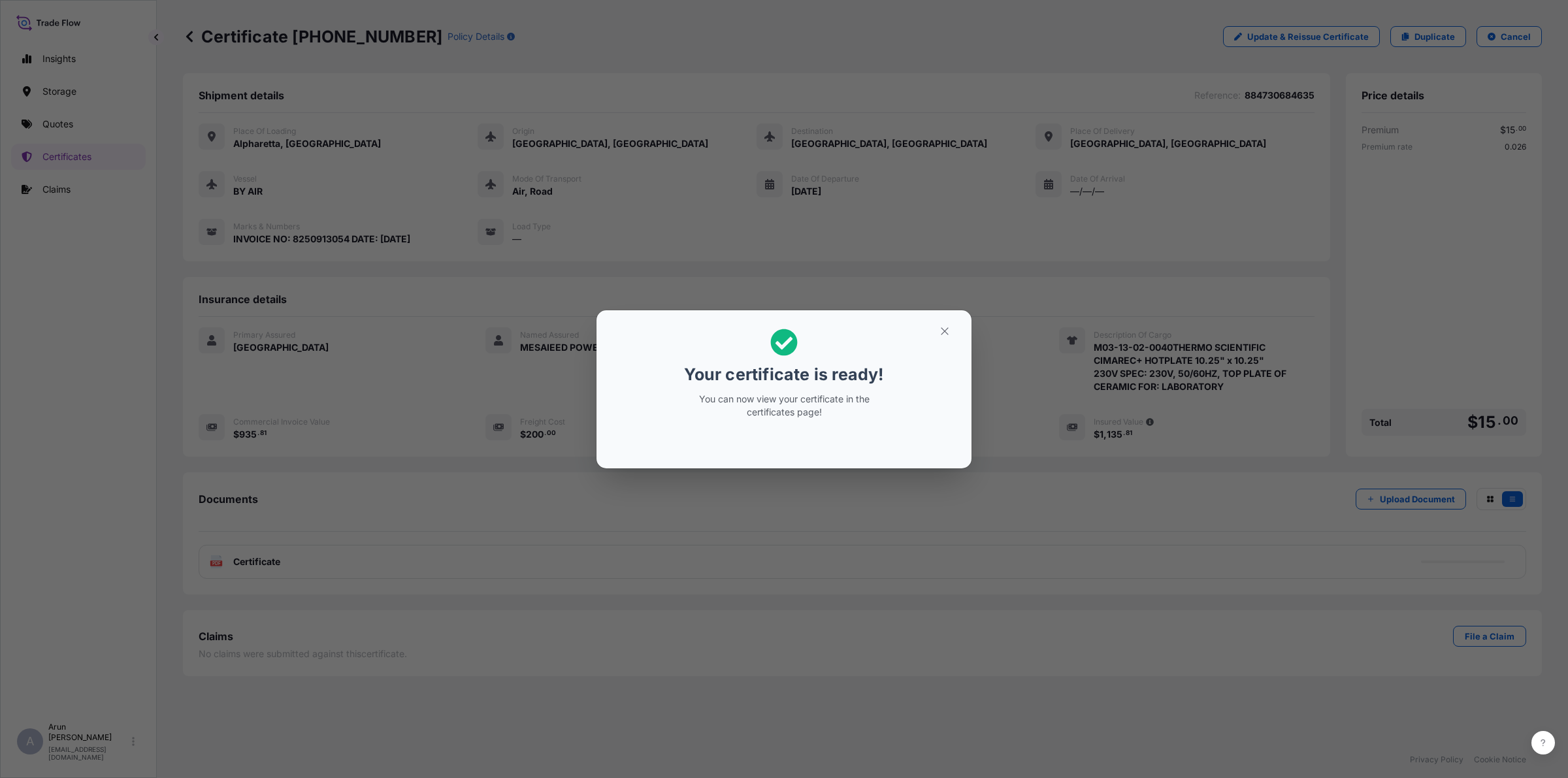
click at [955, 316] on section "Your certificate is ready! You can now view your certificate in the certificate…" at bounding box center [784, 389] width 375 height 158
click at [946, 328] on icon "button" at bounding box center [944, 331] width 12 height 12
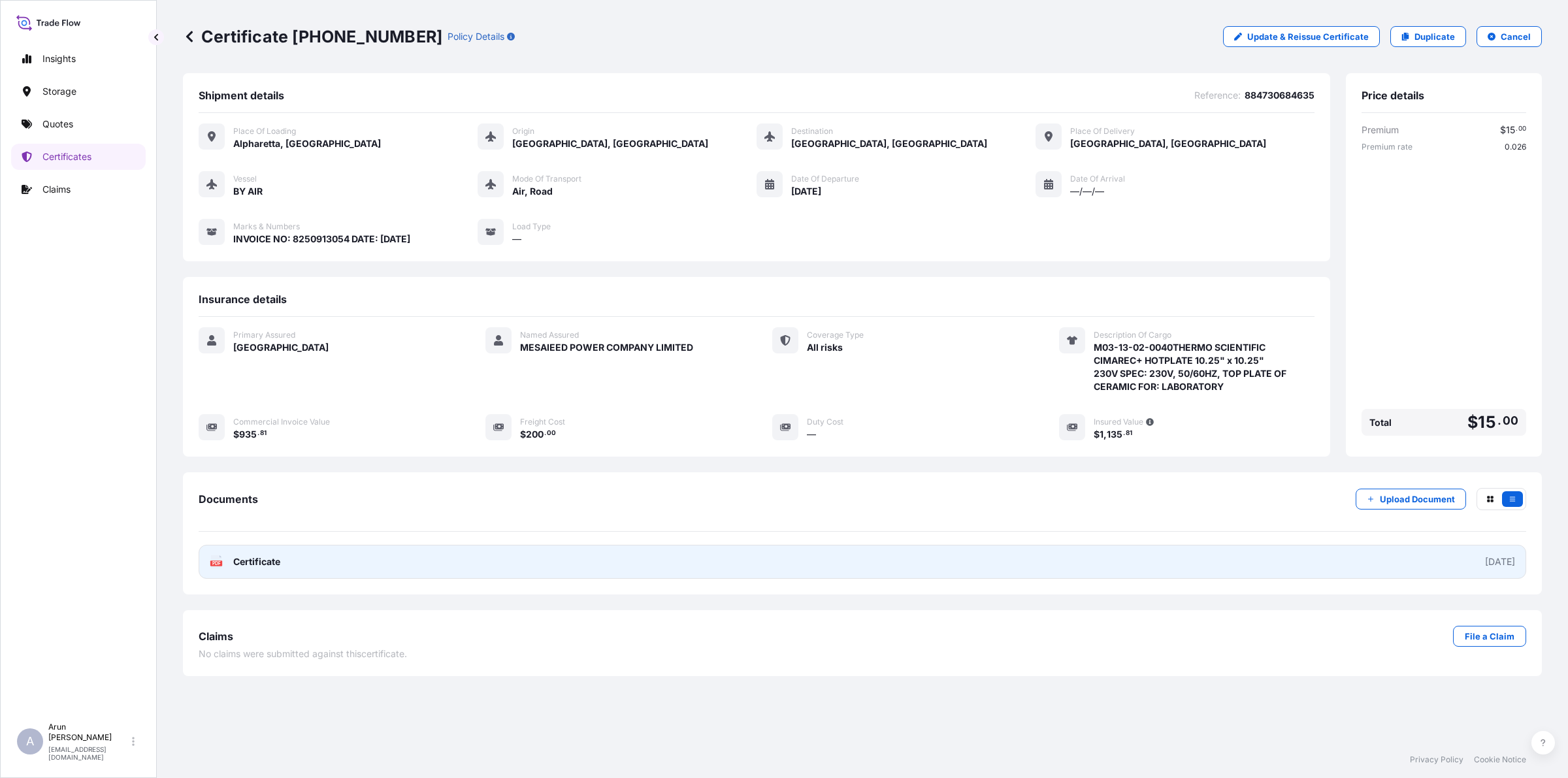
click at [338, 556] on link "PDF Certificate [DATE]" at bounding box center [862, 562] width 1328 height 34
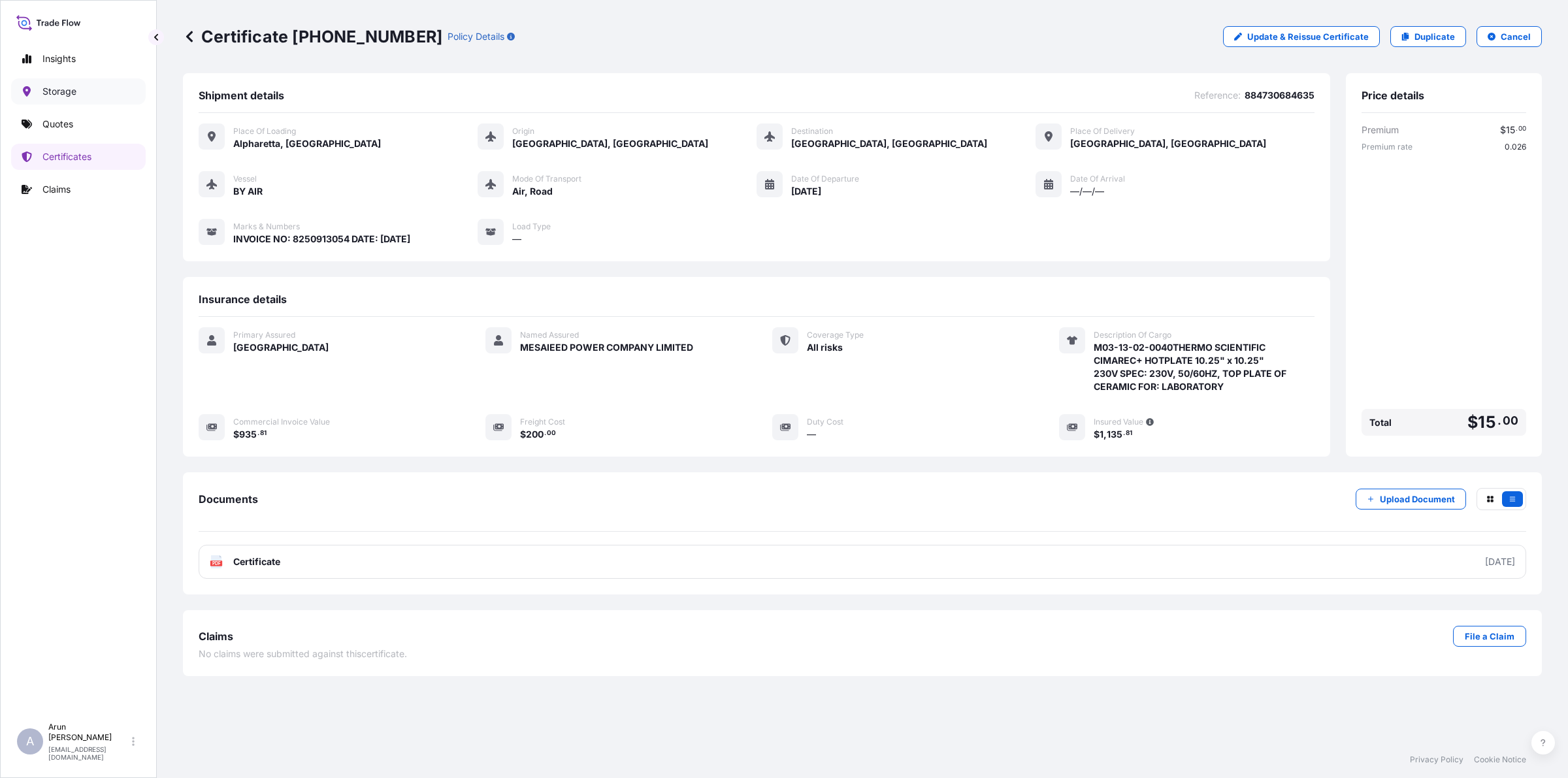
click at [56, 83] on link "Storage" at bounding box center [78, 91] width 134 height 26
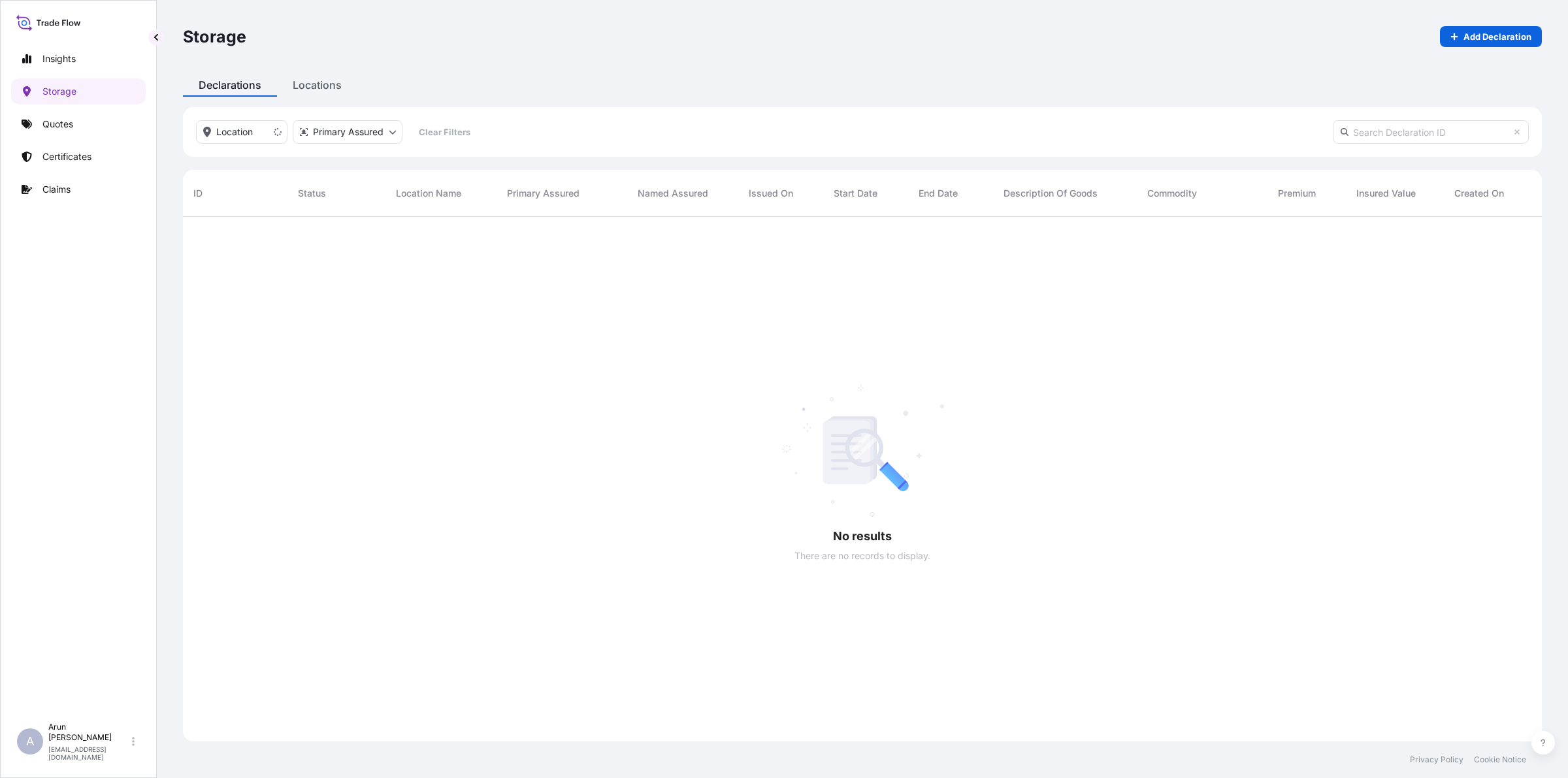
scroll to position [560, 1346]
click at [82, 126] on link "Quotes" at bounding box center [78, 123] width 134 height 26
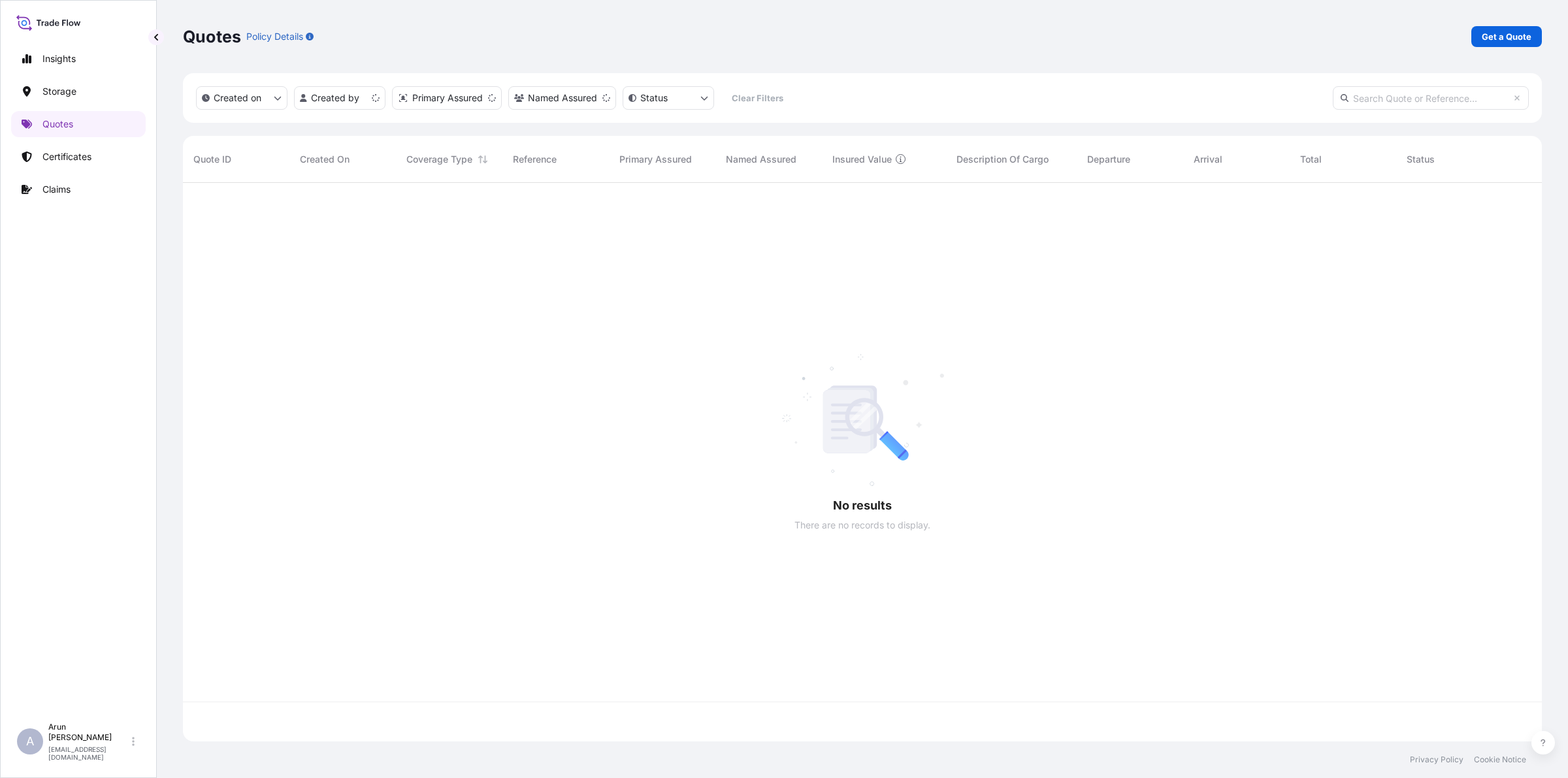
scroll to position [554, 1346]
click at [1491, 39] on p "Get a Quote" at bounding box center [1506, 36] width 49 height 13
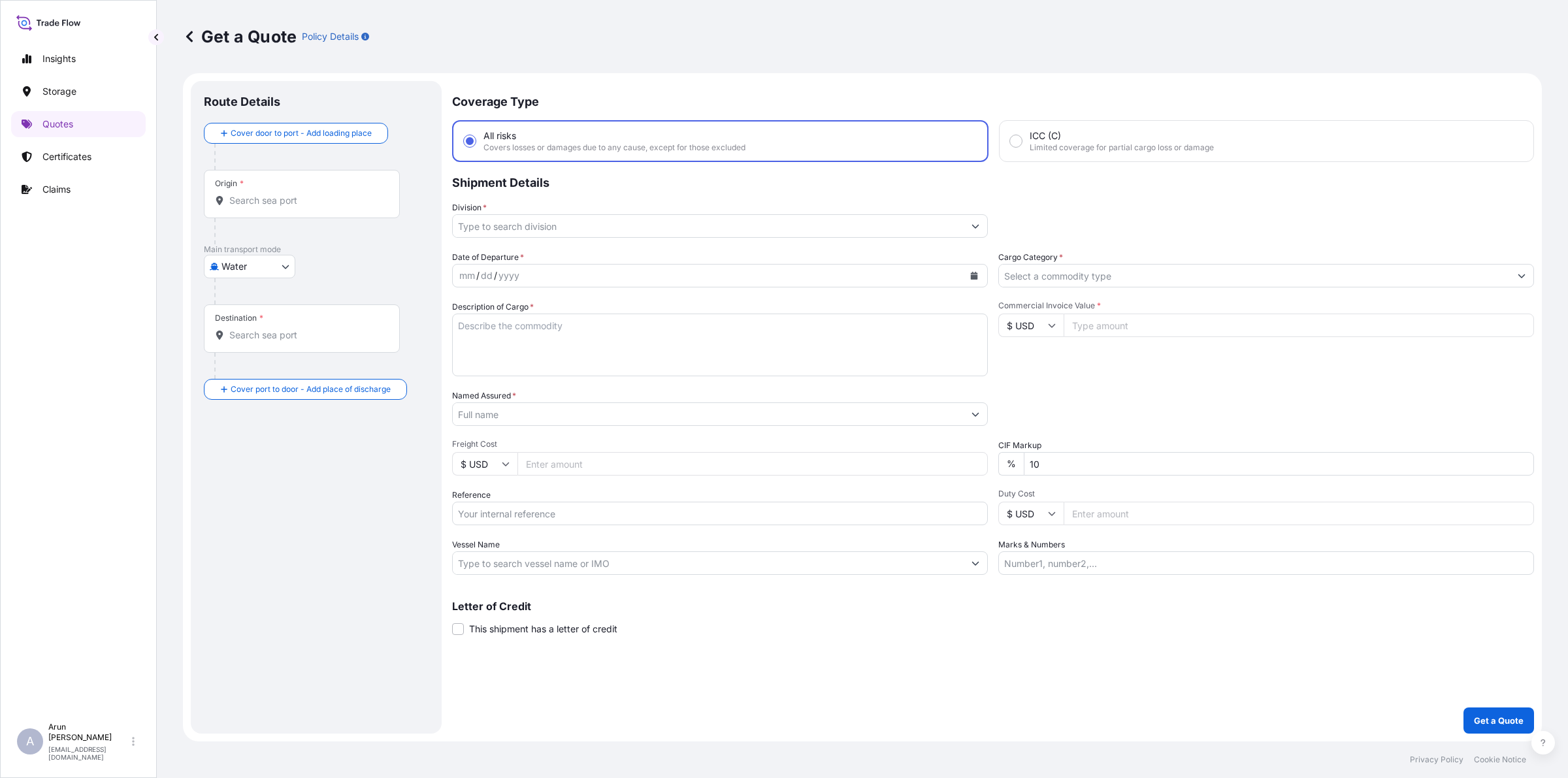
click at [279, 250] on p "Main transport mode" at bounding box center [316, 250] width 224 height 10
click at [284, 256] on body "Insights Storage Quotes Certificates Claims A [PERSON_NAME] [PERSON_NAME][EMAIL…" at bounding box center [784, 389] width 1568 height 778
click at [242, 307] on div "Air" at bounding box center [249, 300] width 81 height 24
select select "Air"
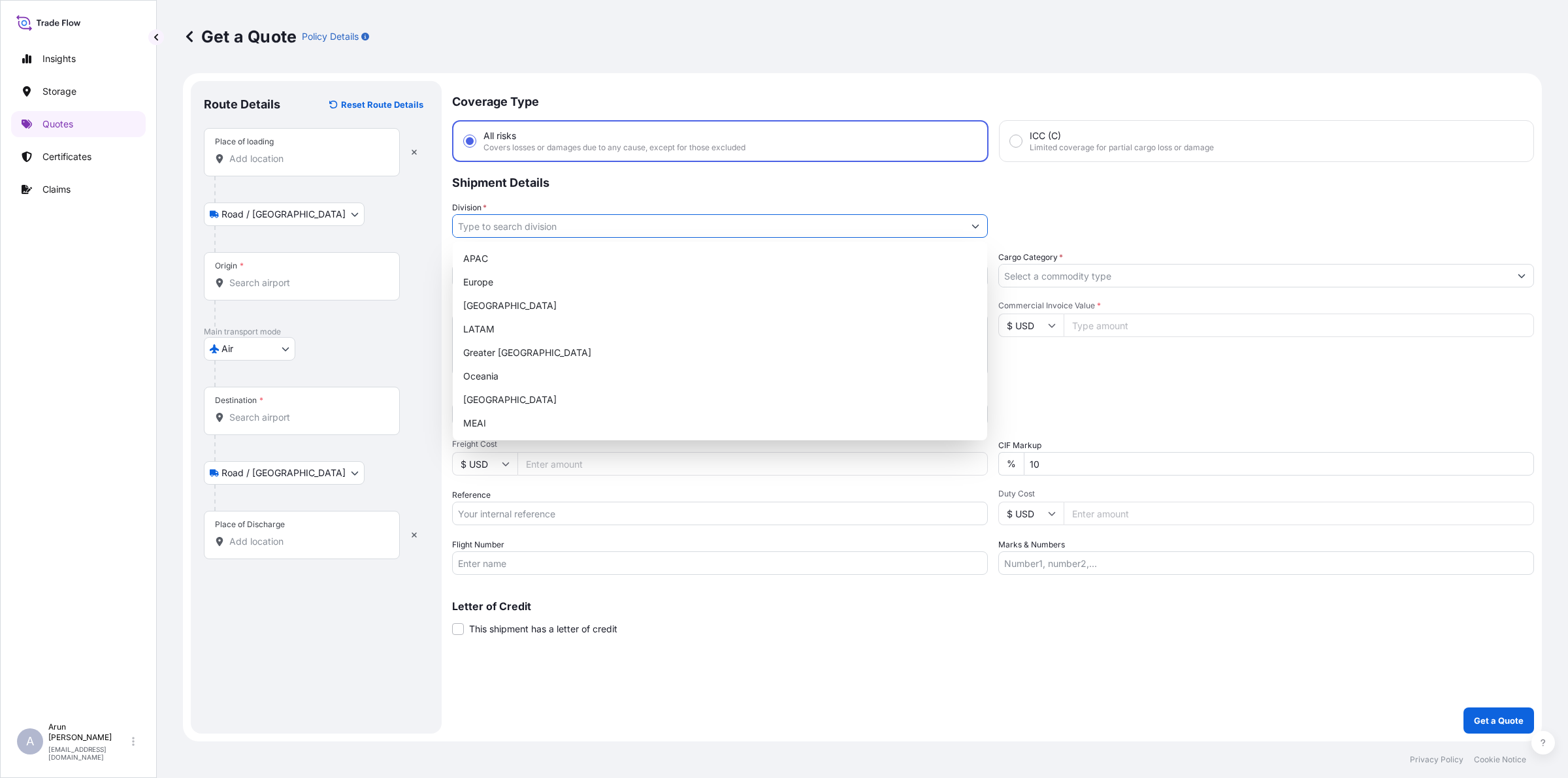
click at [540, 233] on input "Division *" at bounding box center [708, 226] width 511 height 24
click at [482, 427] on div "MEAI" at bounding box center [720, 424] width 524 height 24
type input "MEAI"
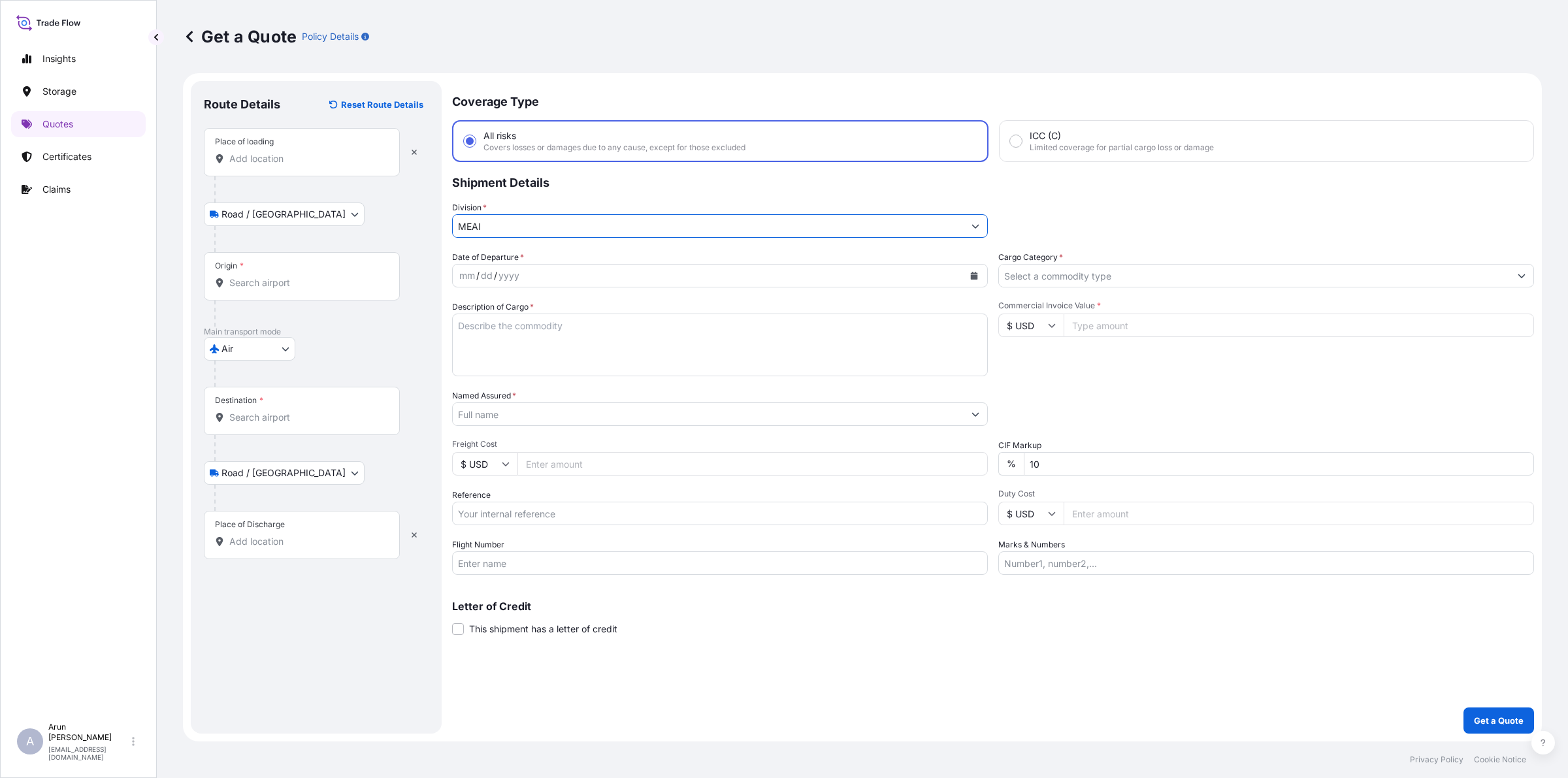
click at [1148, 277] on input "Cargo Category *" at bounding box center [1254, 276] width 511 height 24
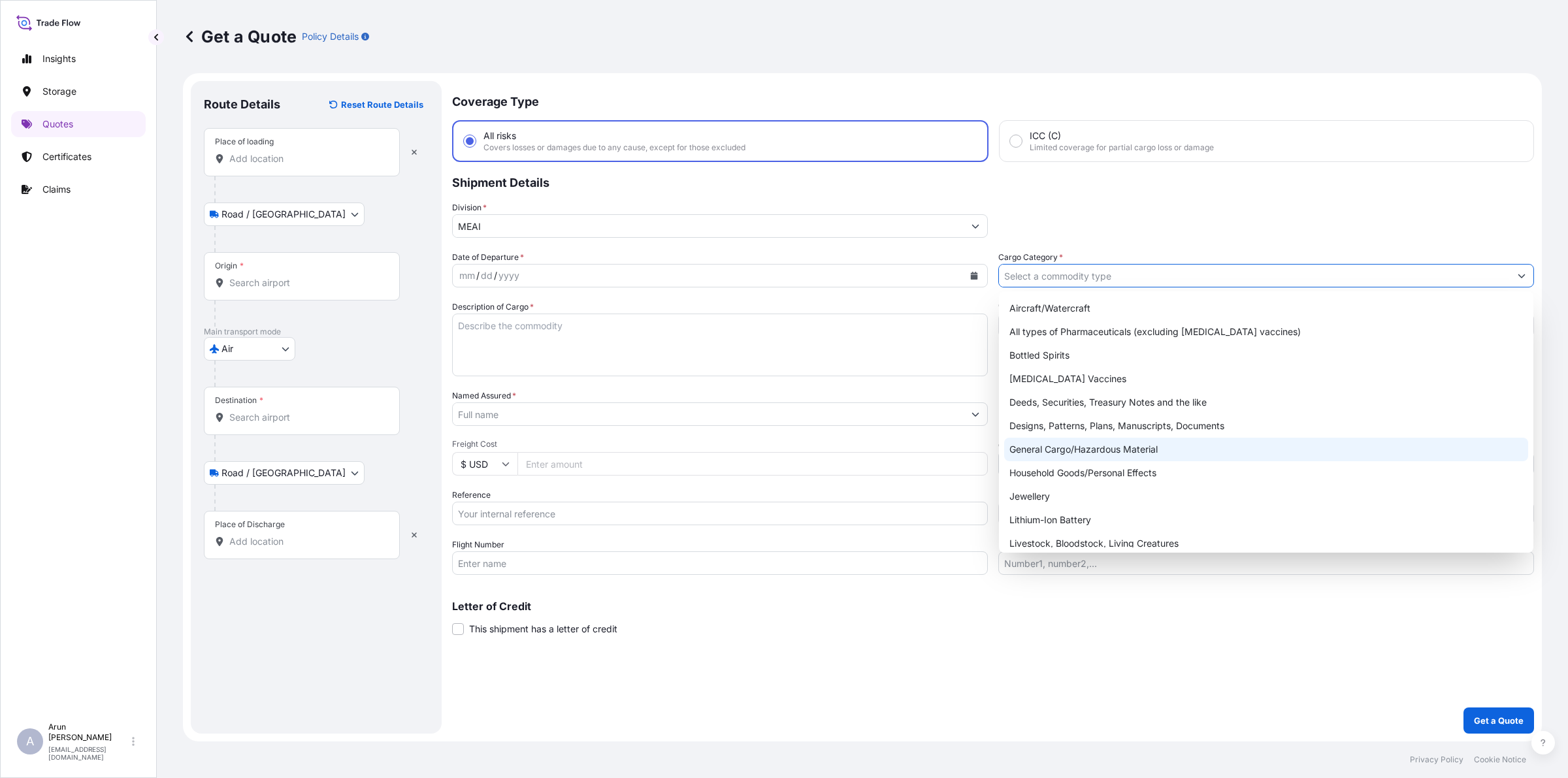
click at [1056, 445] on div "General Cargo/Hazardous Material" at bounding box center [1266, 450] width 524 height 24
type input "General Cargo/Hazardous Material"
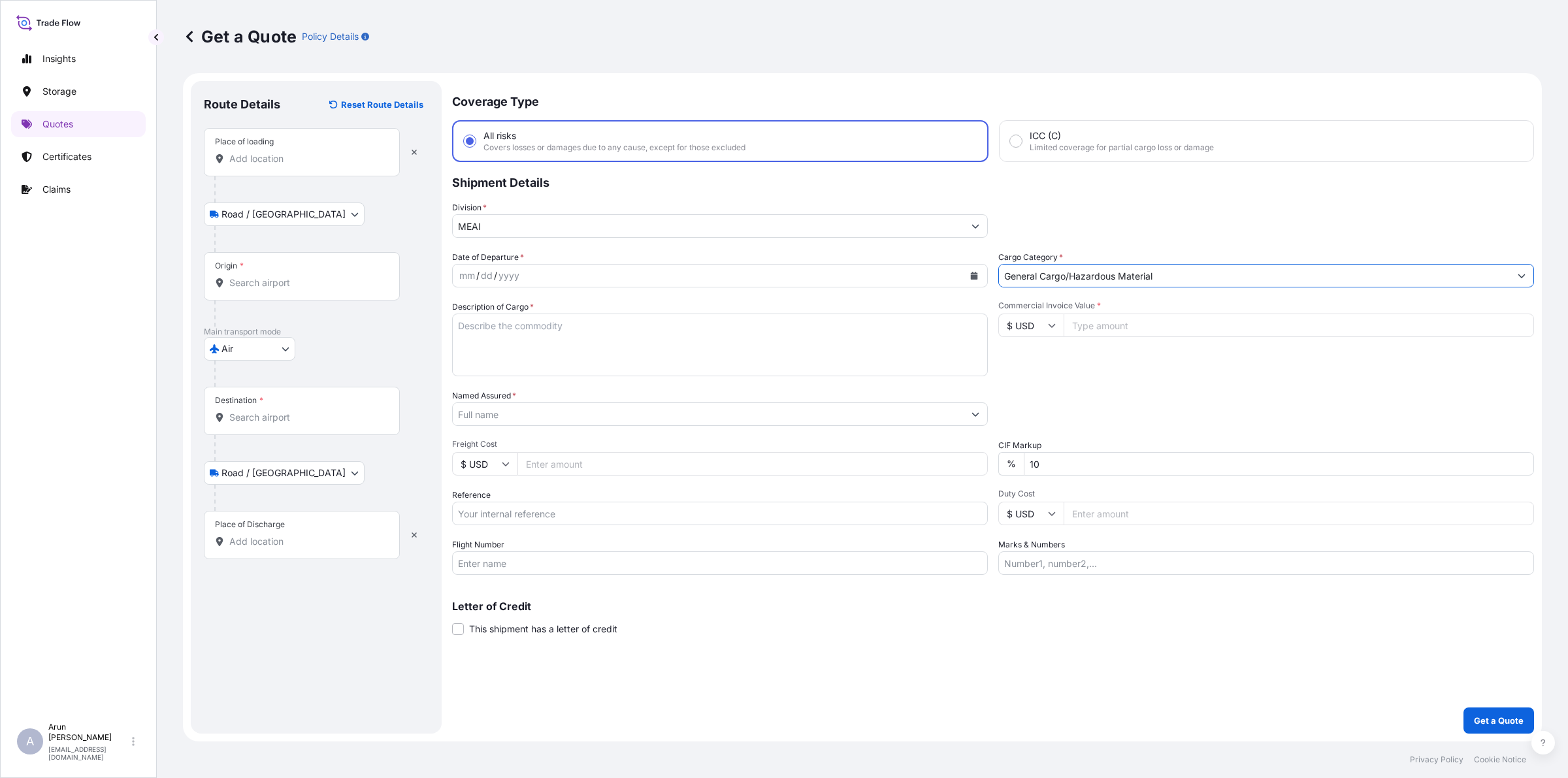
click at [976, 277] on icon "Calendar" at bounding box center [974, 275] width 7 height 8
click at [576, 357] on div "2" at bounding box center [574, 360] width 24 height 24
click at [282, 160] on input "Place of loading" at bounding box center [306, 158] width 154 height 13
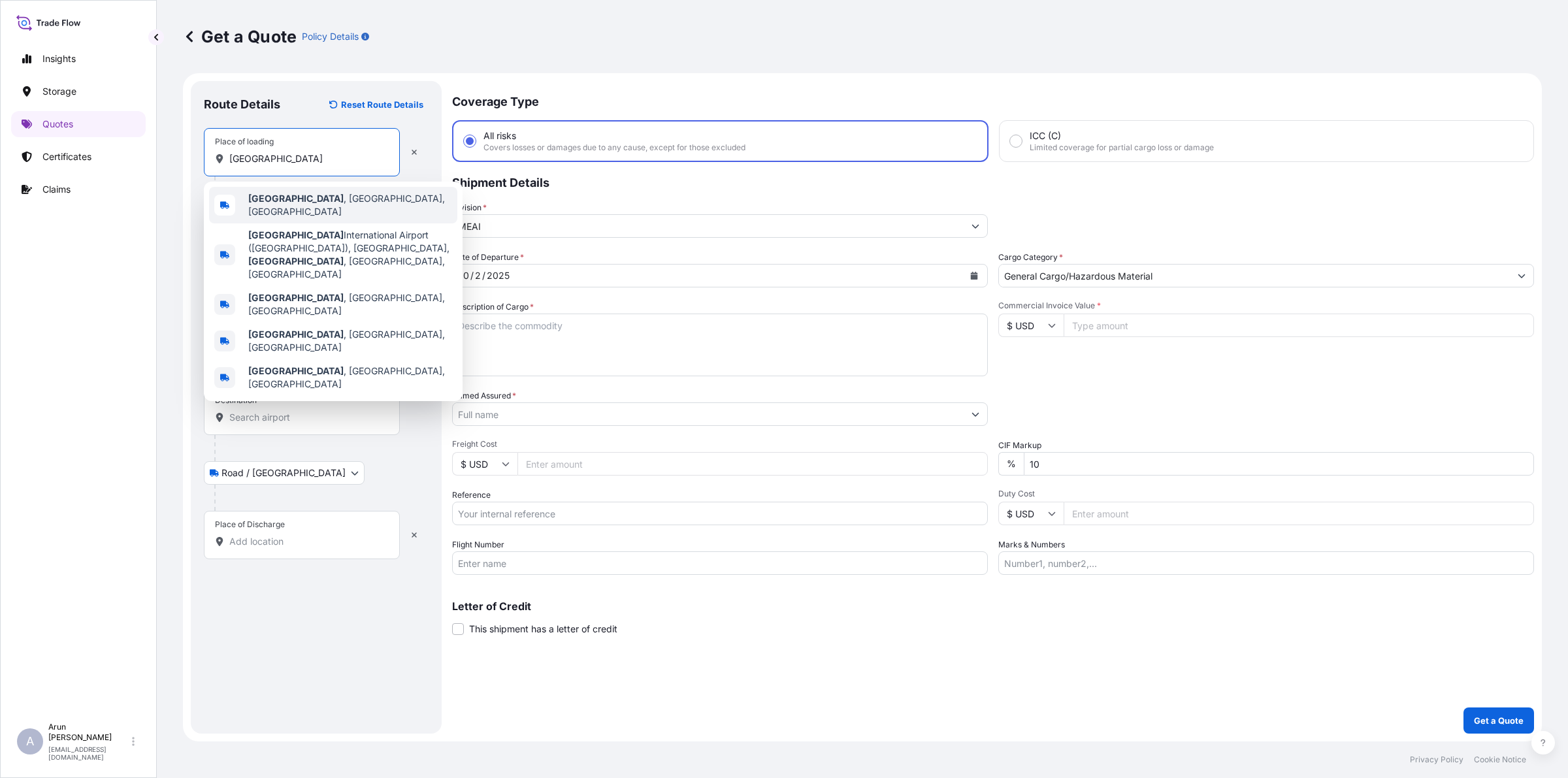
click at [307, 204] on span "[GEOGRAPHIC_DATA] , [GEOGRAPHIC_DATA], [GEOGRAPHIC_DATA]" at bounding box center [350, 205] width 203 height 26
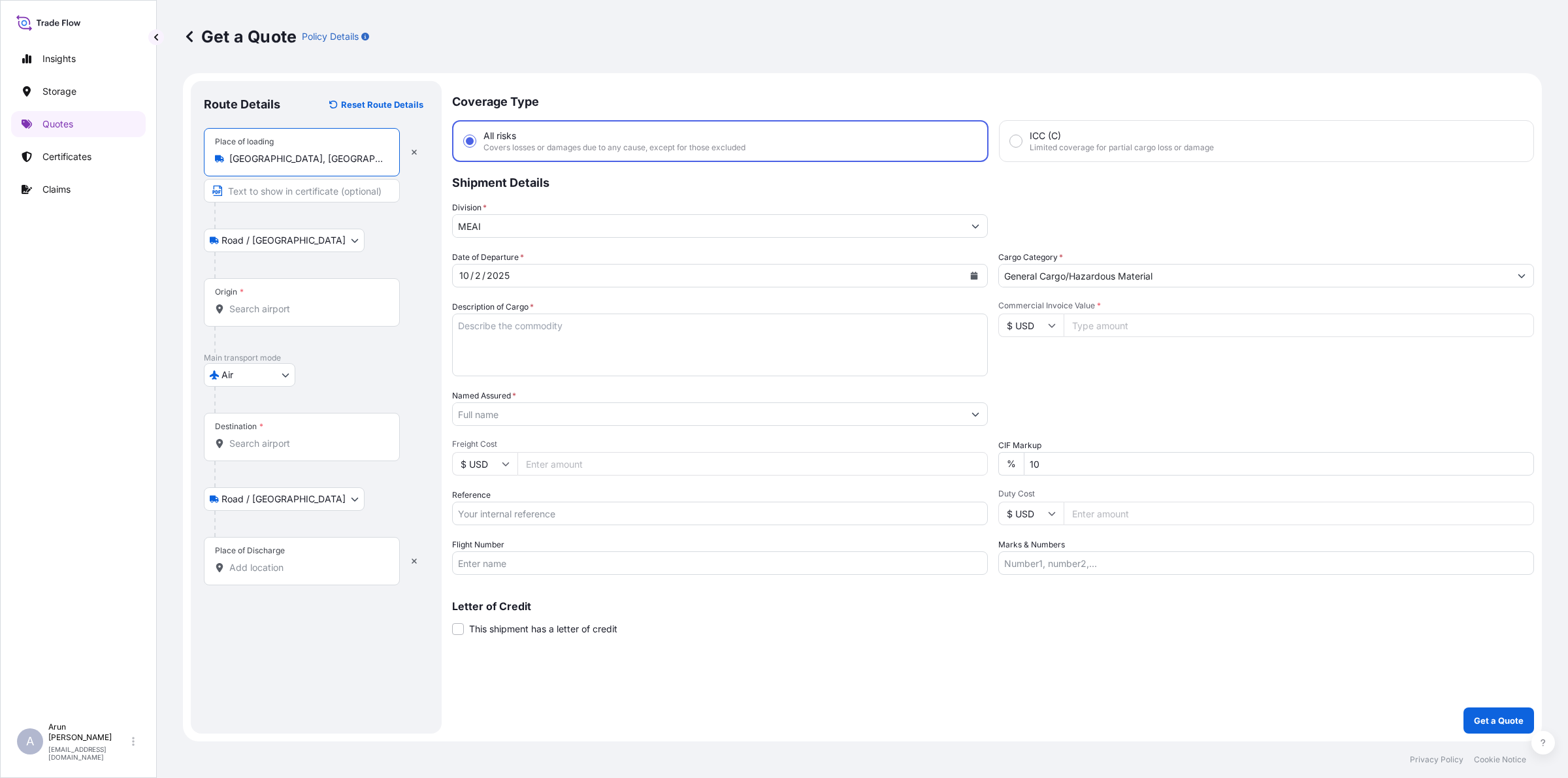
type input "[GEOGRAPHIC_DATA], [GEOGRAPHIC_DATA], [GEOGRAPHIC_DATA]"
click at [285, 193] on input "Text to appear on certificate" at bounding box center [301, 191] width 196 height 24
type input "IDEXX L"
click at [263, 312] on input "Origin *" at bounding box center [306, 309] width 154 height 13
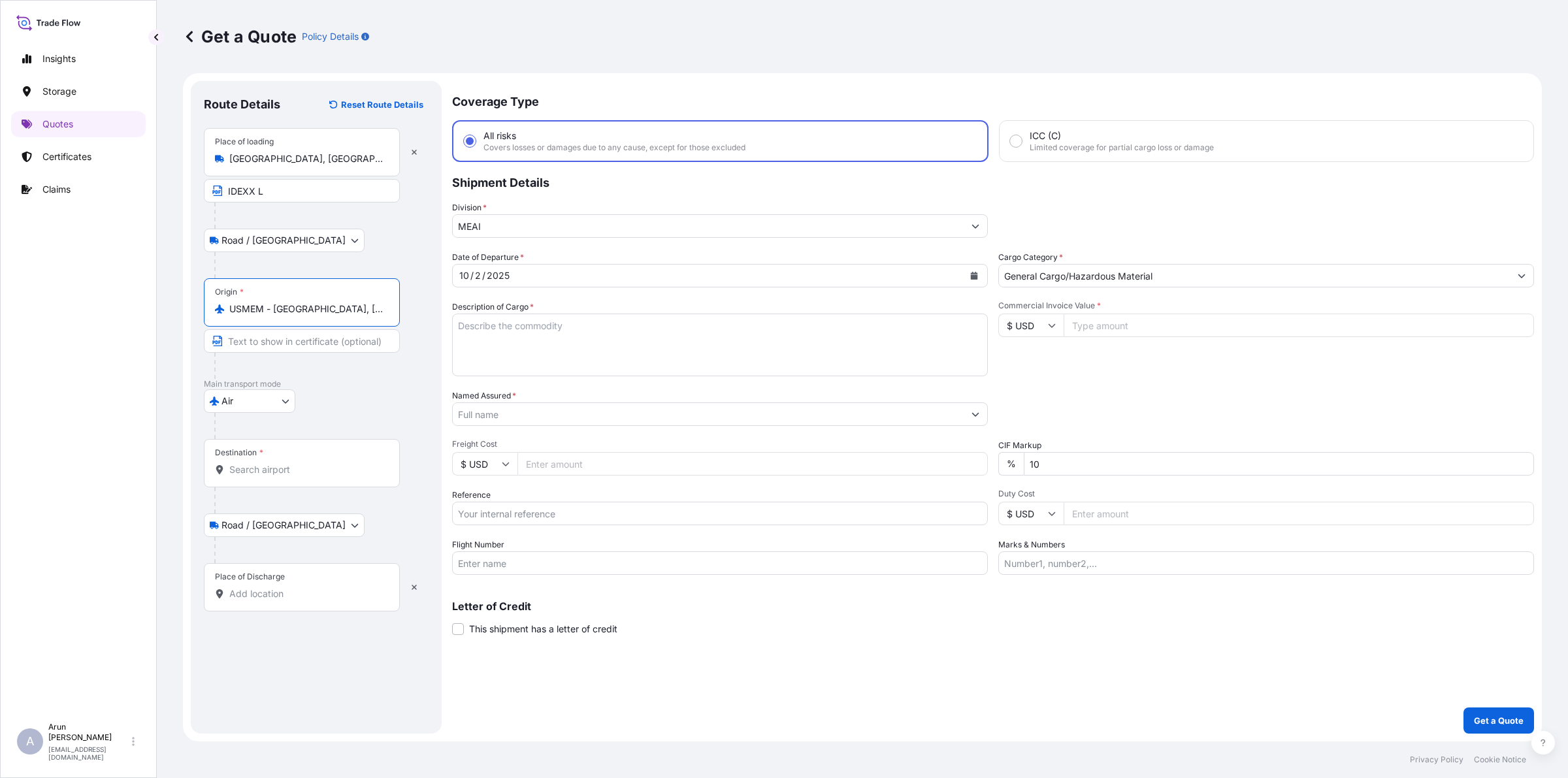
type input "USMEM - [GEOGRAPHIC_DATA], [GEOGRAPHIC_DATA]"
click at [275, 471] on input "Destination *" at bounding box center [306, 470] width 154 height 13
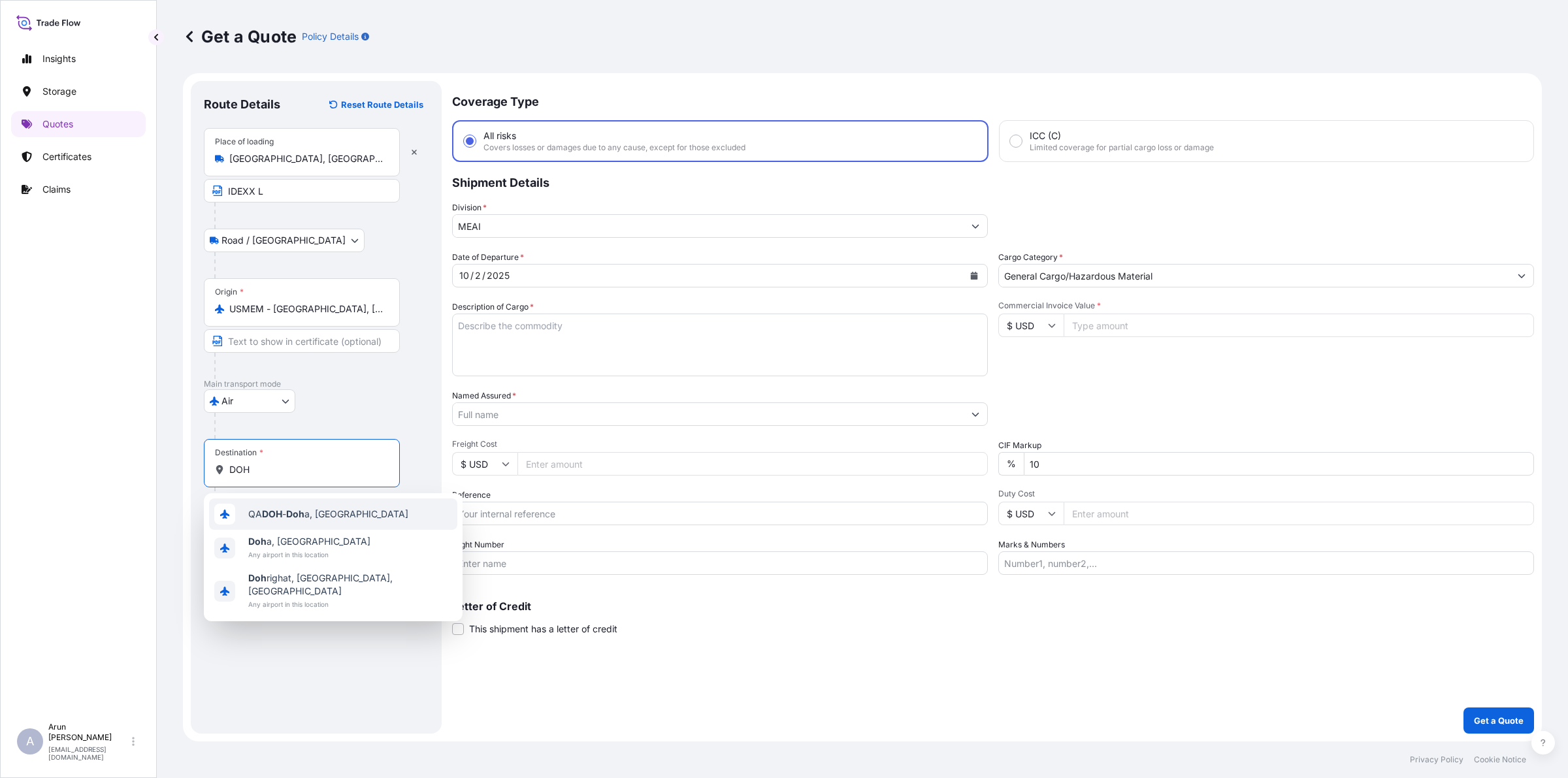
click at [283, 510] on span "QA DOH - Doh a, [GEOGRAPHIC_DATA]" at bounding box center [328, 514] width 160 height 13
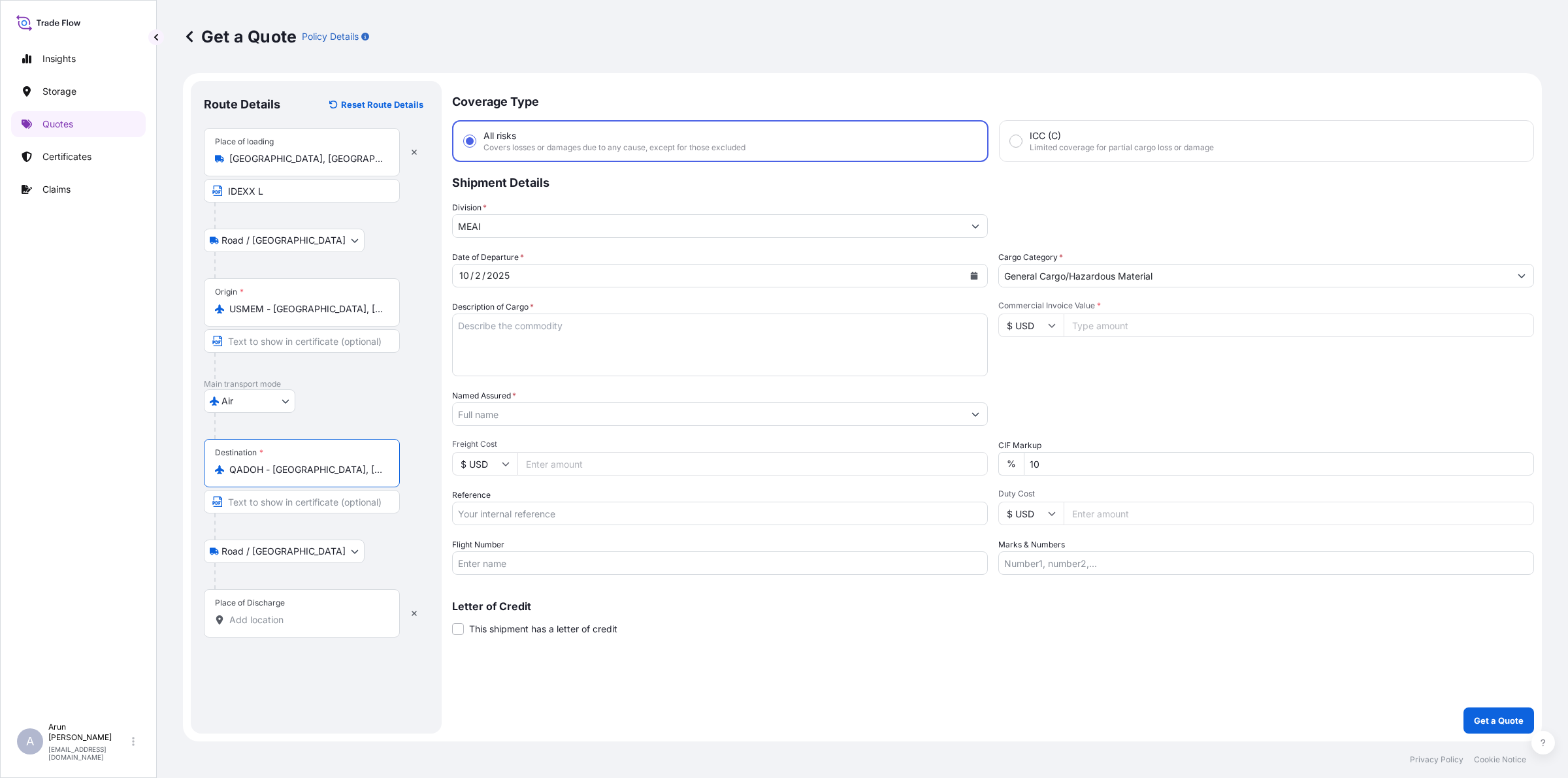
type input "QADOH - [GEOGRAPHIC_DATA], [GEOGRAPHIC_DATA]"
click at [569, 330] on textarea "Description of Cargo *" at bounding box center [720, 345] width 536 height 63
type textarea "ASSEMBLY"
click at [283, 196] on input "IDEXX L" at bounding box center [301, 191] width 196 height 24
drag, startPoint x: 328, startPoint y: 170, endPoint x: 243, endPoint y: 151, distance: 87.1
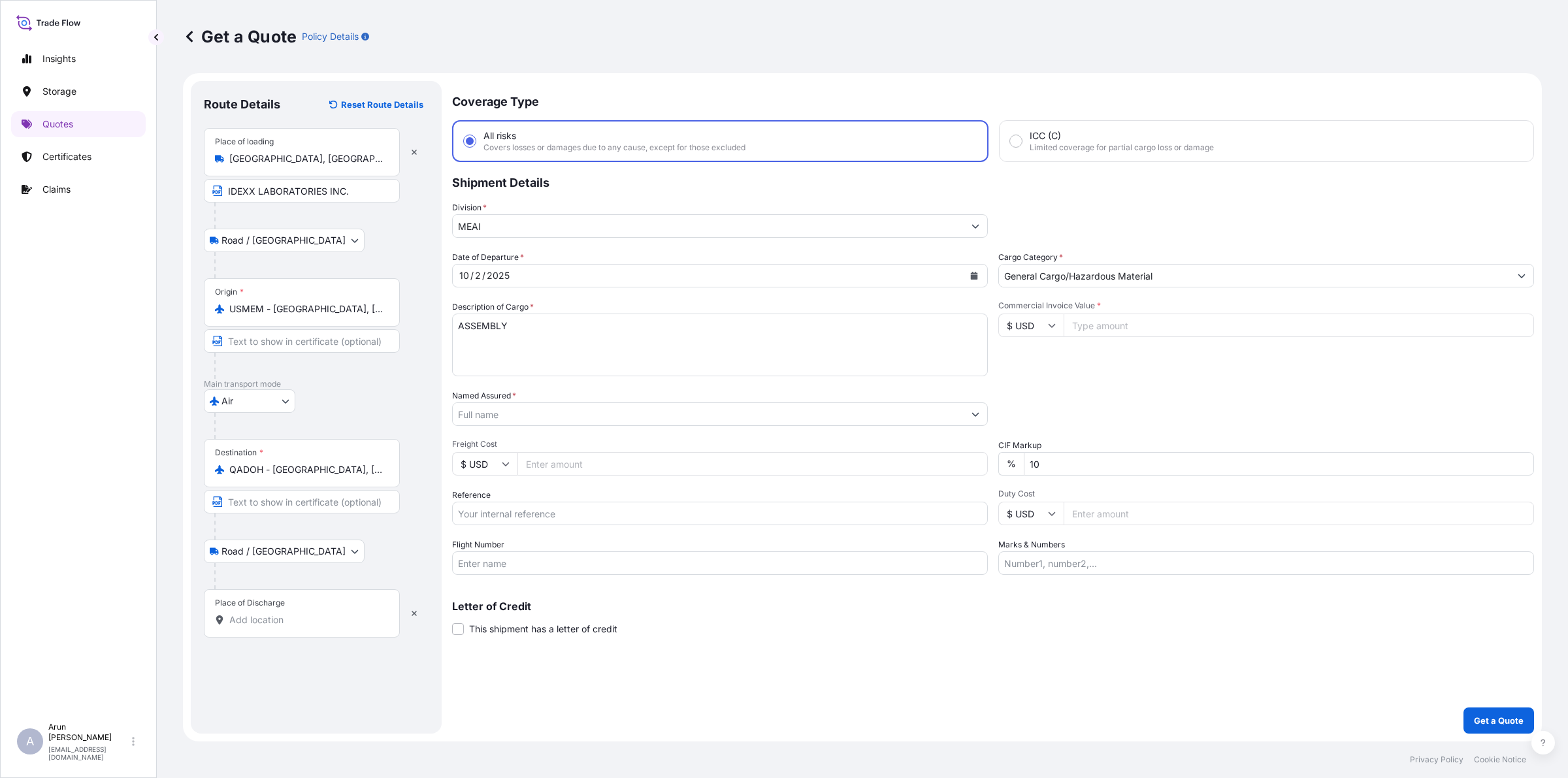
click at [243, 151] on div "Place of loading [GEOGRAPHIC_DATA], [GEOGRAPHIC_DATA], [GEOGRAPHIC_DATA]" at bounding box center [301, 152] width 196 height 48
copy icon
click at [373, 188] on input "IDEXX LABORATORIES INC." at bounding box center [301, 191] width 196 height 24
paste input "[GEOGRAPHIC_DATA], [GEOGRAPHIC_DATA], [GEOGRAPHIC_DATA]"
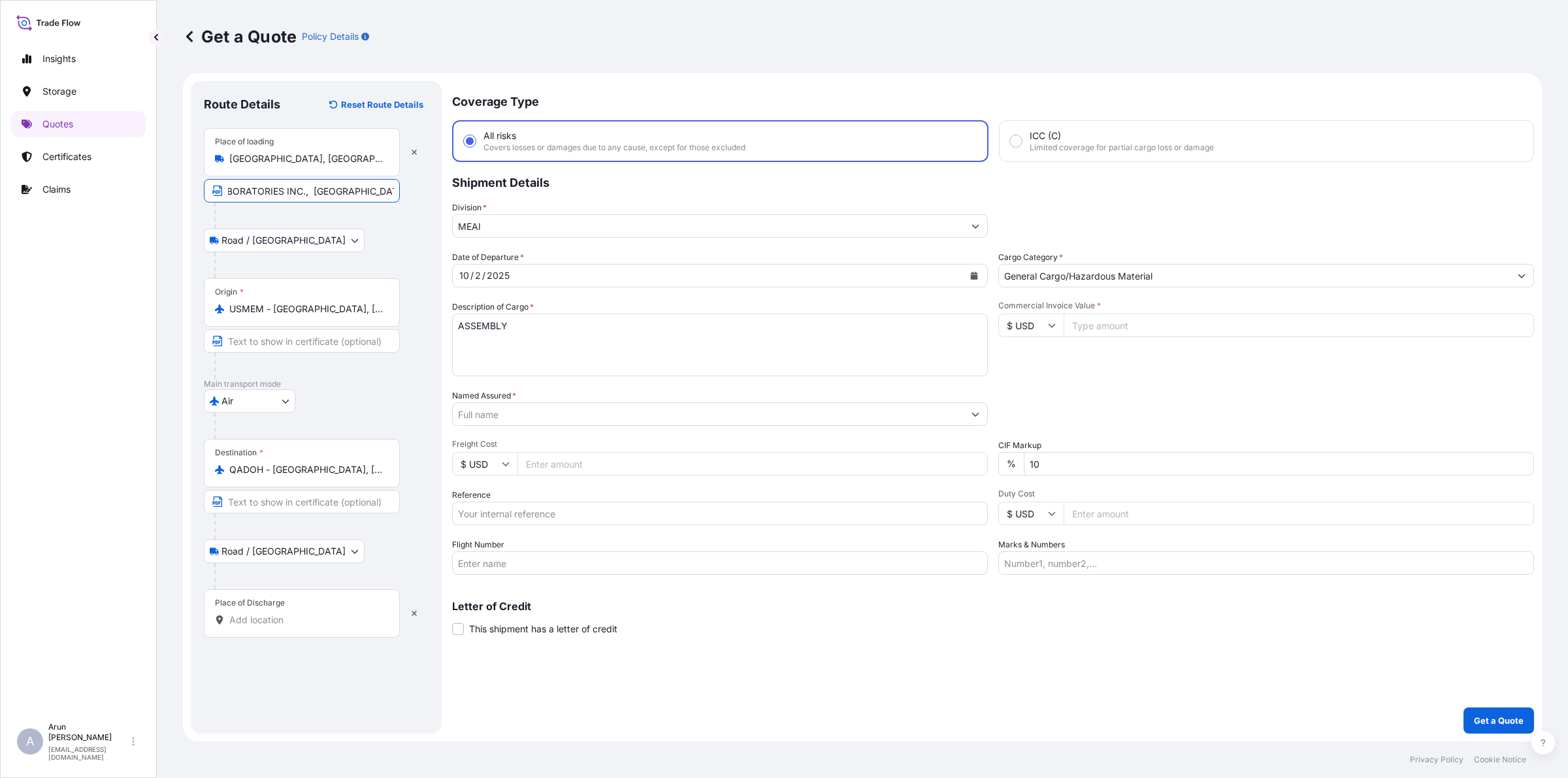
type input "IDEXX LABORATORIES INC., [GEOGRAPHIC_DATA], [GEOGRAPHIC_DATA], [GEOGRAPHIC_DATA]"
click at [298, 498] on input "Text to appear on certificate" at bounding box center [301, 502] width 196 height 24
type input "O"
click at [255, 606] on div "Place of Discharge" at bounding box center [249, 603] width 70 height 10
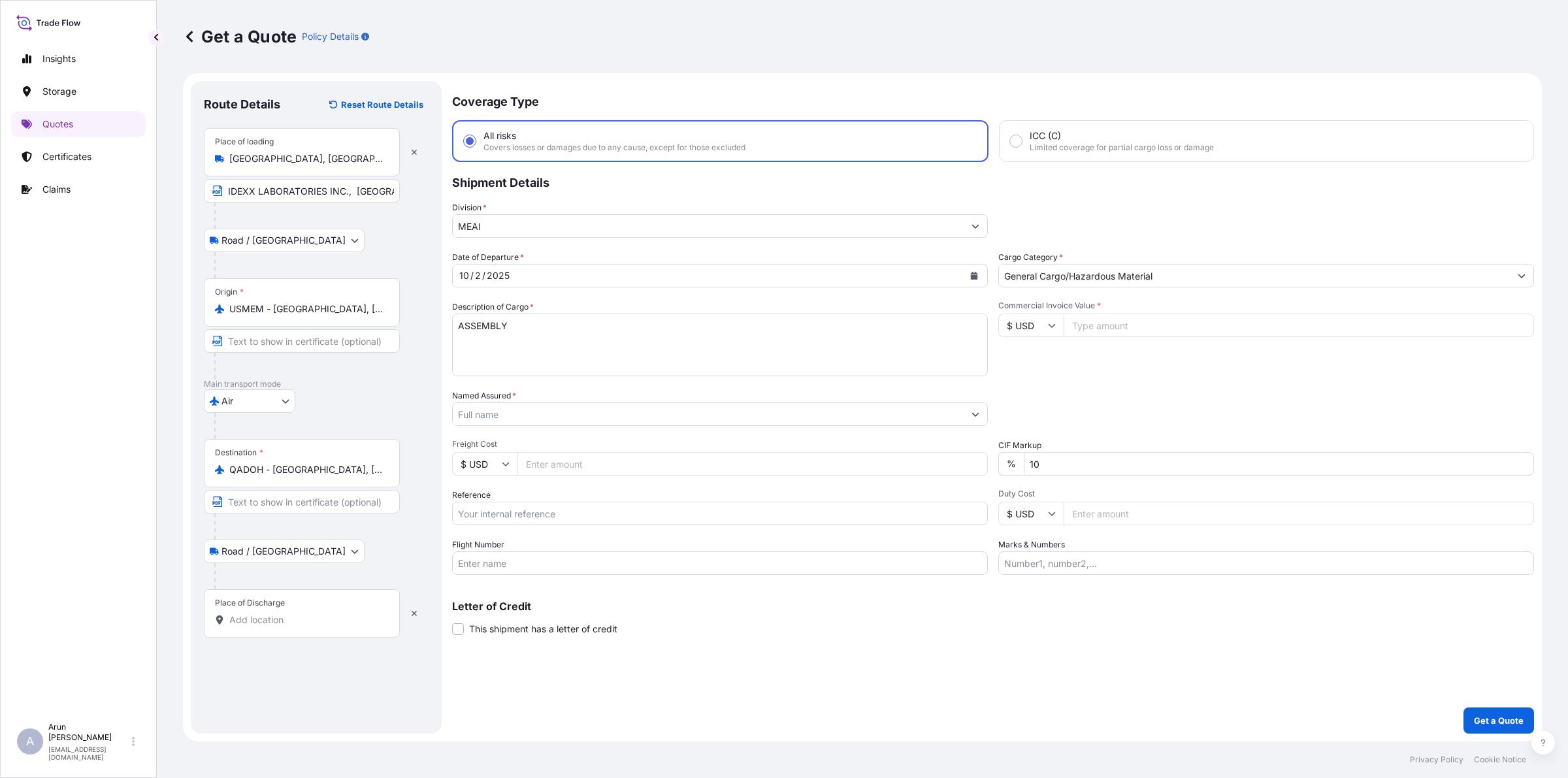
click at [255, 613] on input "Place of Discharge" at bounding box center [306, 620] width 154 height 13
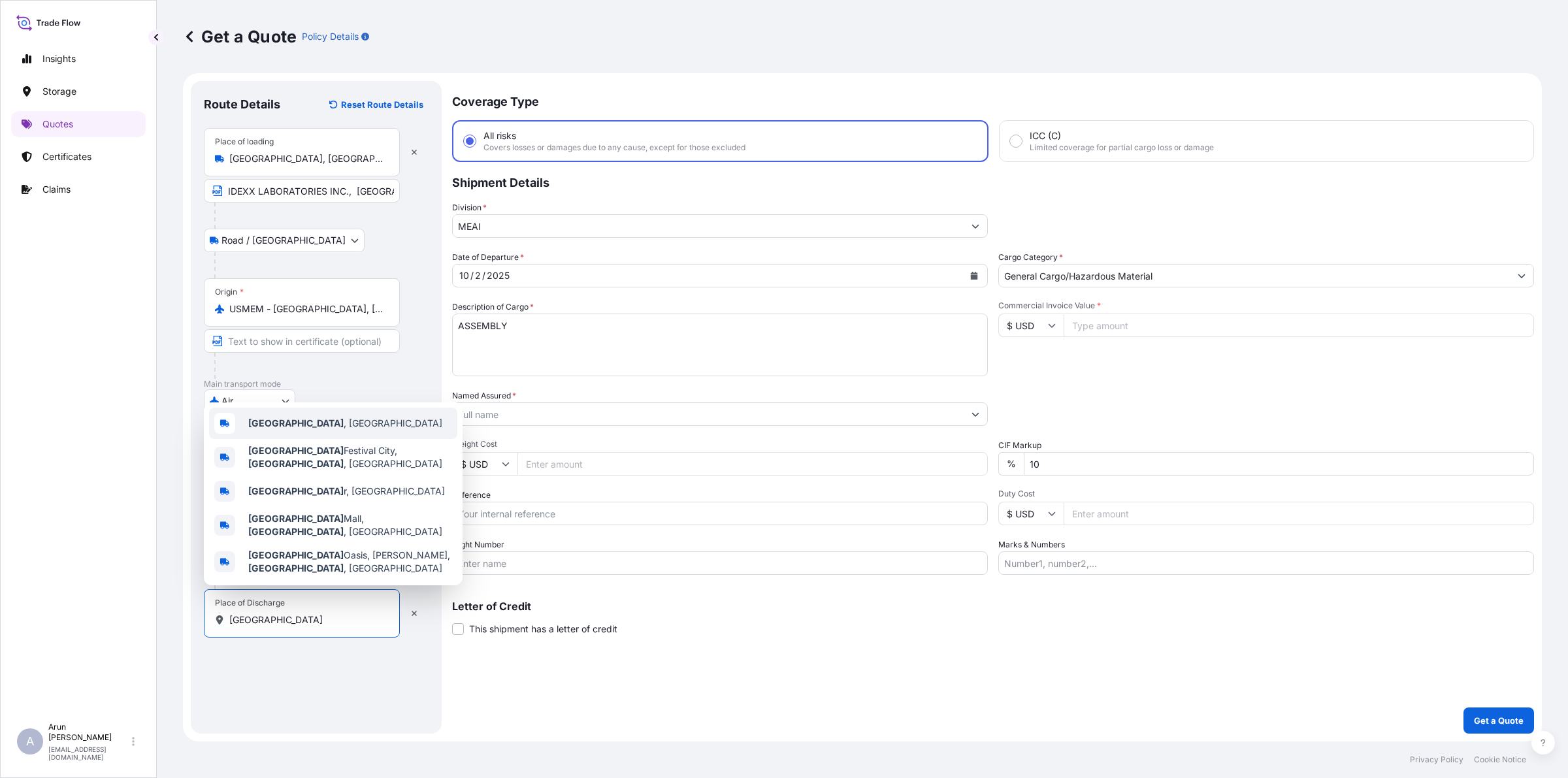
click at [248, 429] on b "[GEOGRAPHIC_DATA]" at bounding box center [295, 423] width 95 height 11
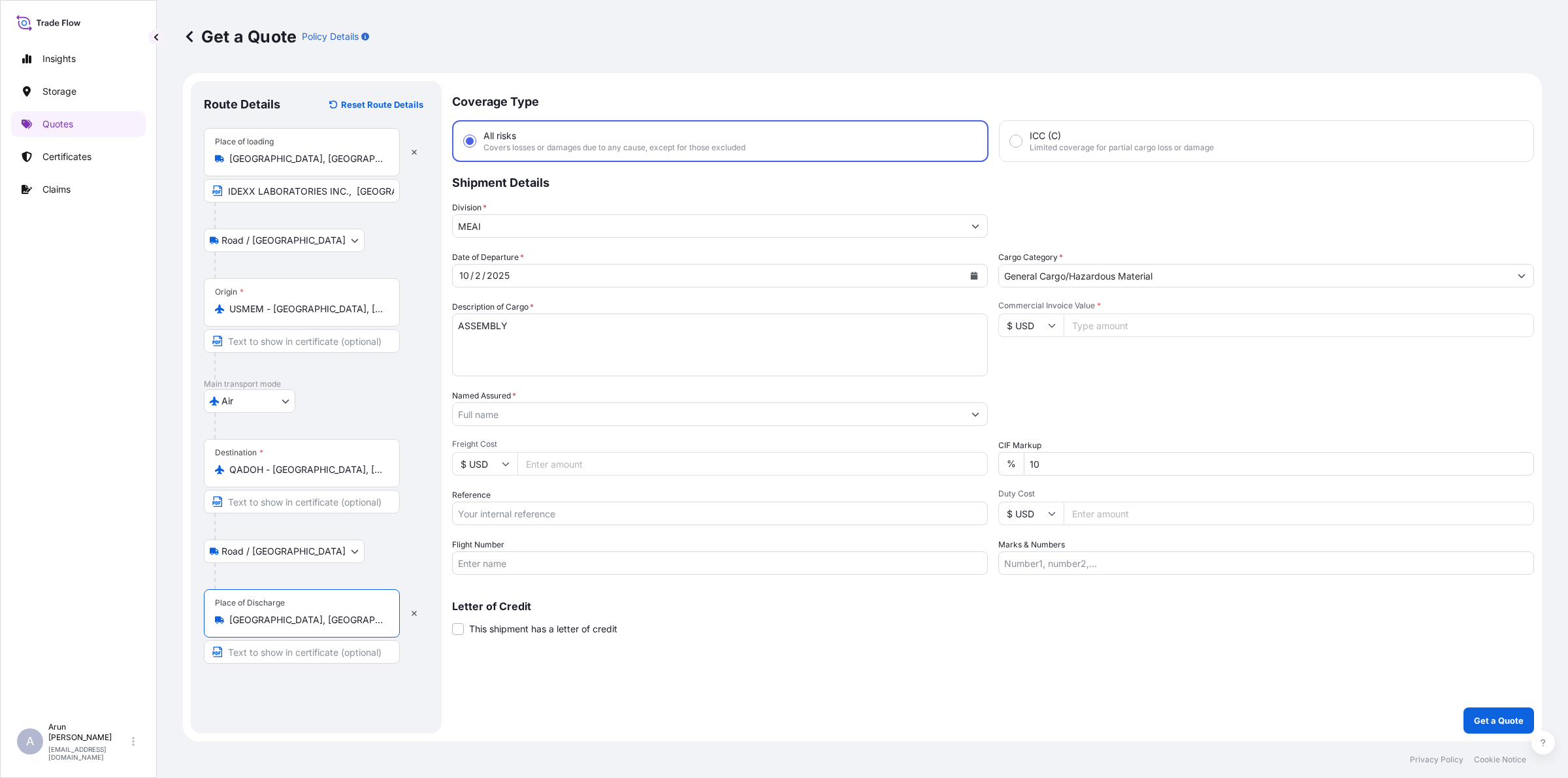
type input "[GEOGRAPHIC_DATA], [GEOGRAPHIC_DATA]"
click at [275, 652] on input "Text to appear on certificate" at bounding box center [301, 653] width 196 height 24
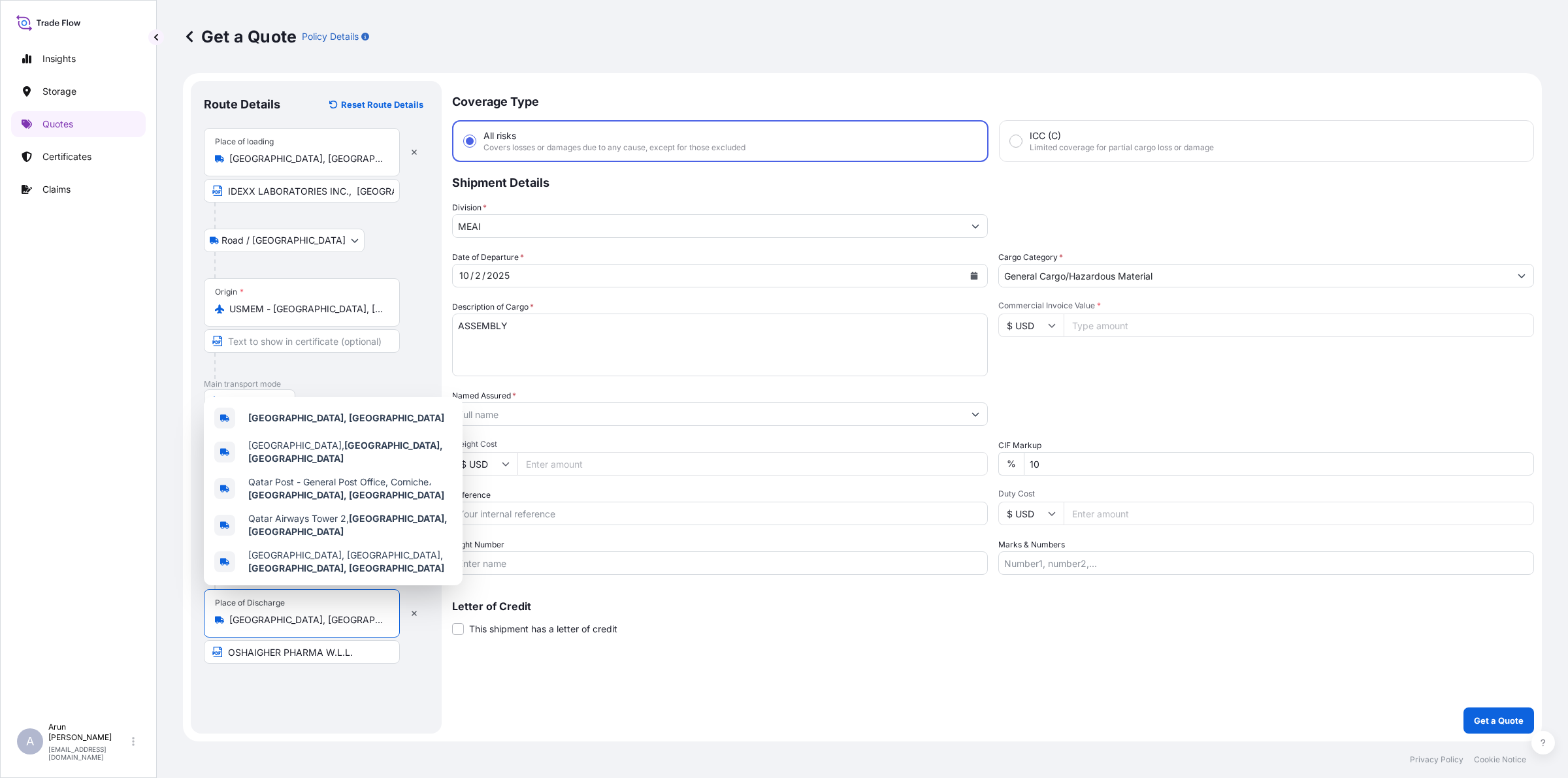
drag, startPoint x: 293, startPoint y: 627, endPoint x: 208, endPoint y: 626, distance: 85.0
click at [208, 626] on div "Place of Discharge [GEOGRAPHIC_DATA], [GEOGRAPHIC_DATA]" at bounding box center [301, 613] width 196 height 48
click at [366, 660] on input "OSHAIGHER PHARMA W.L.L." at bounding box center [301, 653] width 196 height 24
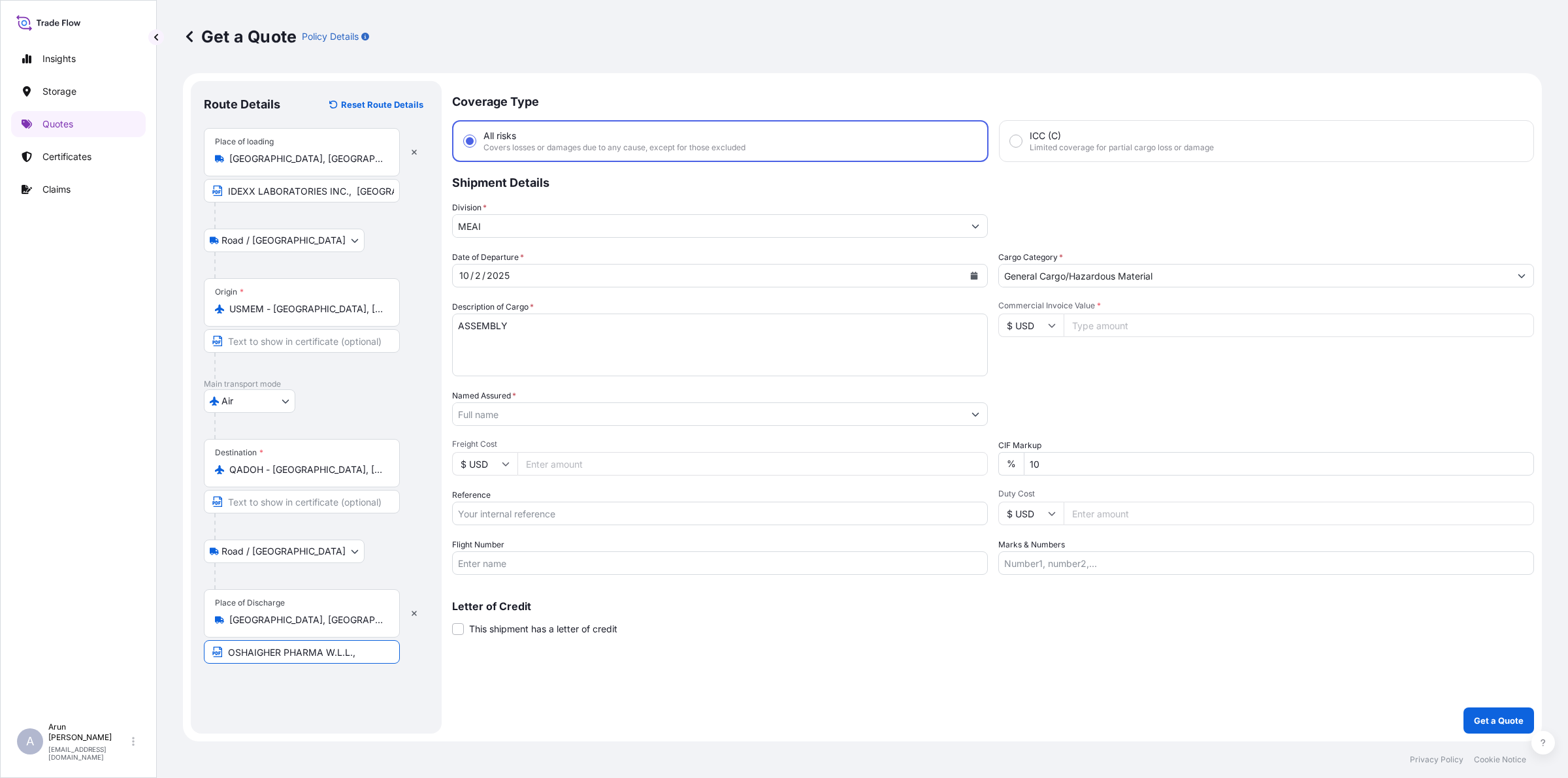
paste input "[GEOGRAPHIC_DATA], [GEOGRAPHIC_DATA]"
type input "OSHAIGHER PHARMA W.L.L., [GEOGRAPHIC_DATA], [GEOGRAPHIC_DATA]"
click at [541, 328] on textarea "ASSEMBLY" at bounding box center [720, 345] width 536 height 63
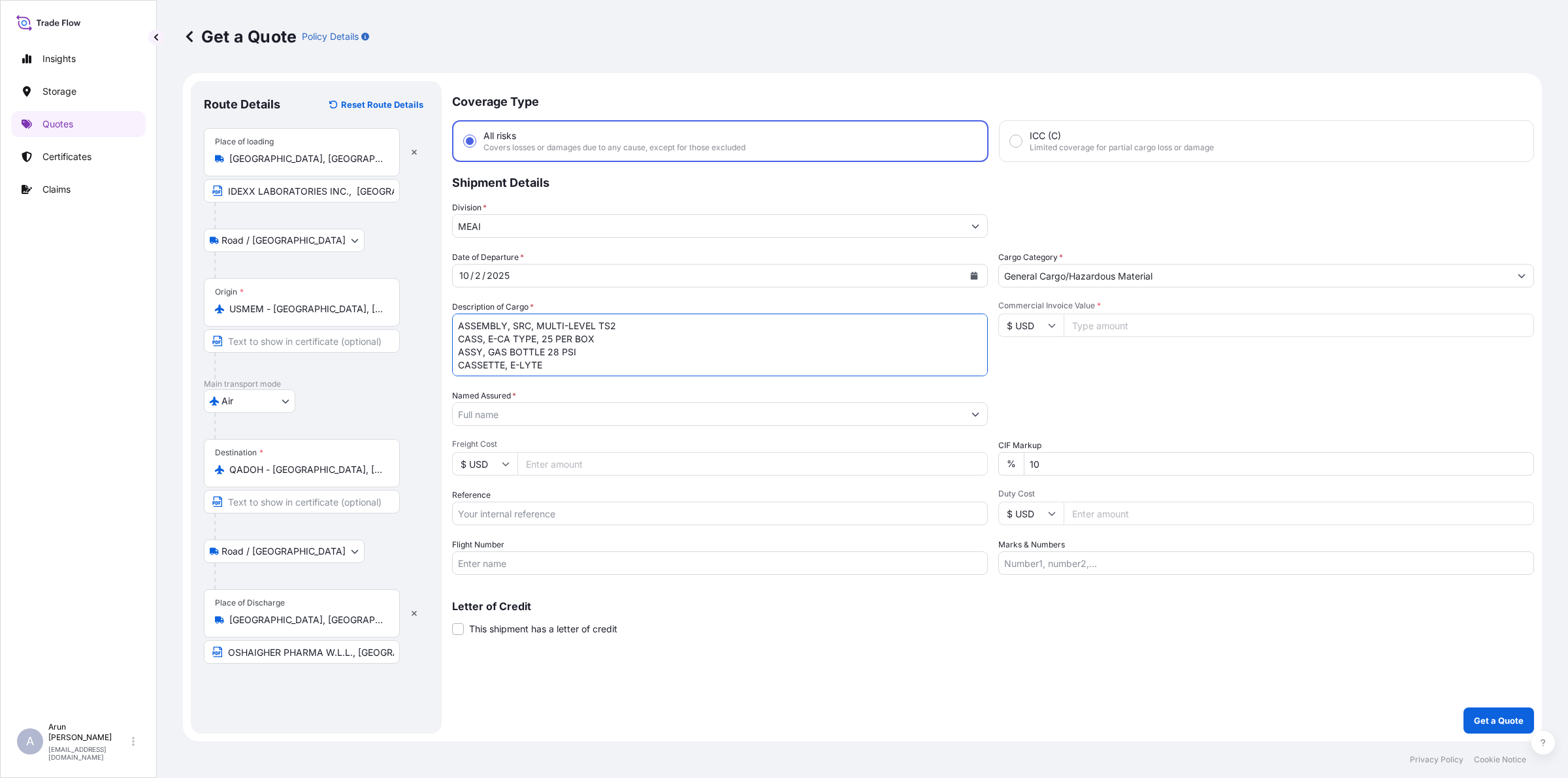
click at [631, 365] on textarea "ASSEMBLY, SRC, MULTI-LEVEL TS2 CASS, E-CA TYPE, 25 PER BOX ASSY, GAS BOTTLE 28 …" at bounding box center [720, 345] width 536 height 63
click at [544, 371] on textarea "ASSEMBLY, SRC, MULTI-LEVEL TS2 CASS, E-CA TYPE, 25 PER BOX ASSY, GAS BOTTLE 28 …" at bounding box center [720, 345] width 536 height 63
click at [761, 358] on textarea "ASSEMBLY, SRC, MULTI-LEVEL TS2 CASS, E-CA TYPE, 25 PER BOX ASSY, GAS BOTTLE 28 …" at bounding box center [720, 345] width 536 height 63
type textarea "ASSEMBLY, SRC, MULTI-LEVEL TS2 CASS, E-CA TYPE, 25 PER BOX ASSY, GAS BOTTLE 28 …"
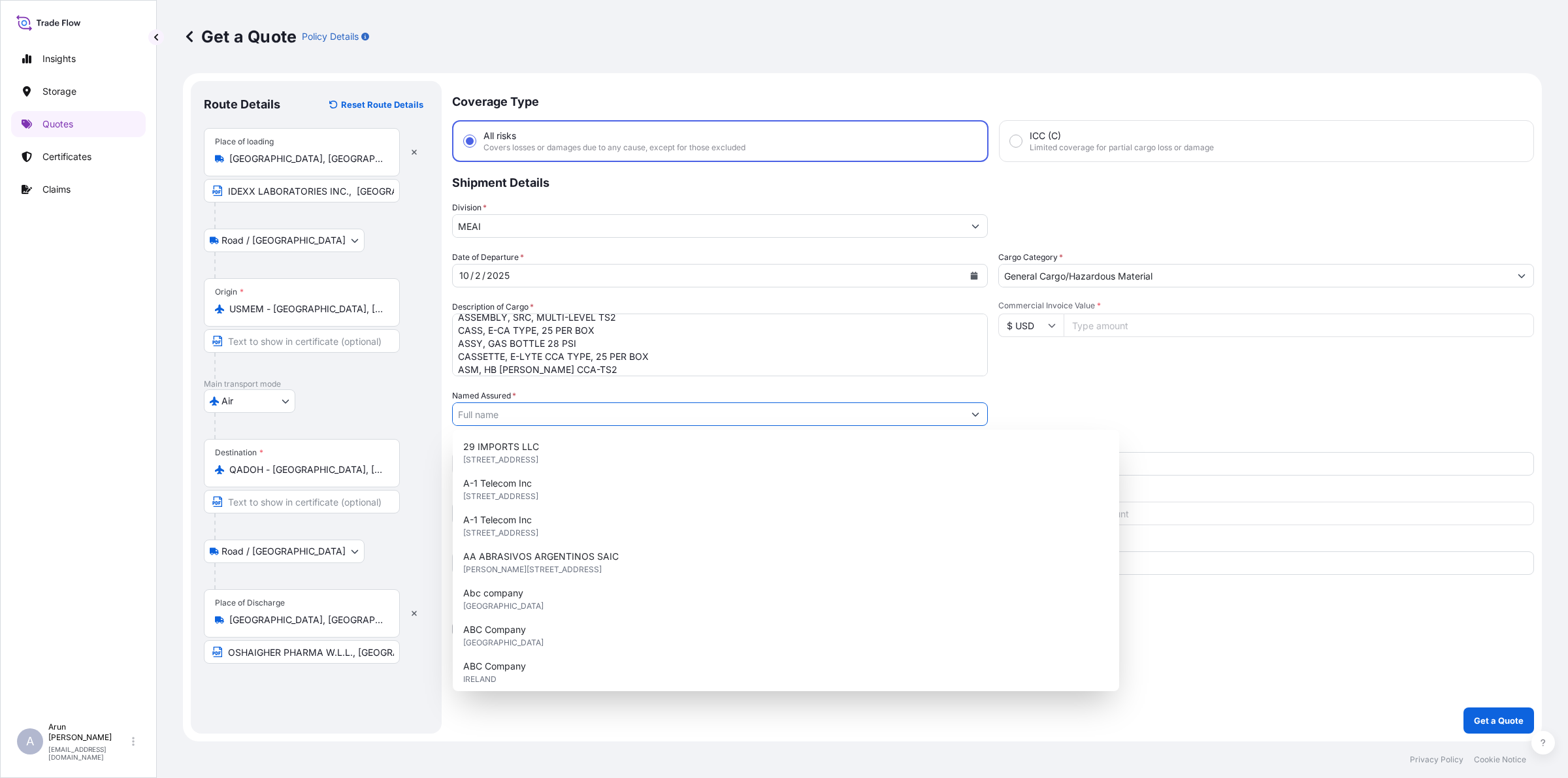
click at [485, 420] on input "Named Assured *" at bounding box center [708, 414] width 511 height 24
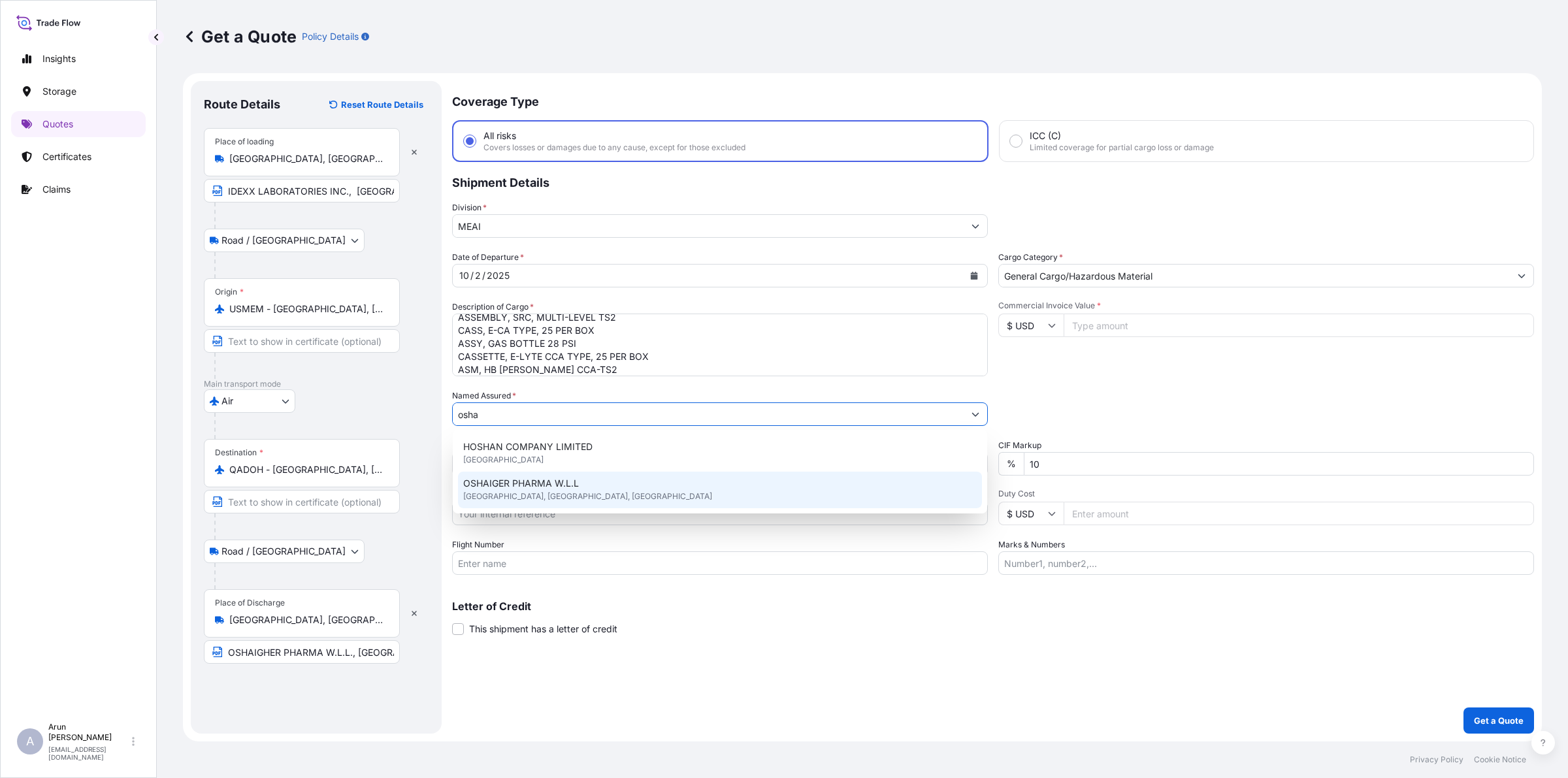
click at [531, 491] on div "OSHAIGER PHARMA W.L.L [GEOGRAPHIC_DATA], [GEOGRAPHIC_DATA], [GEOGRAPHIC_DATA]" at bounding box center [720, 490] width 524 height 36
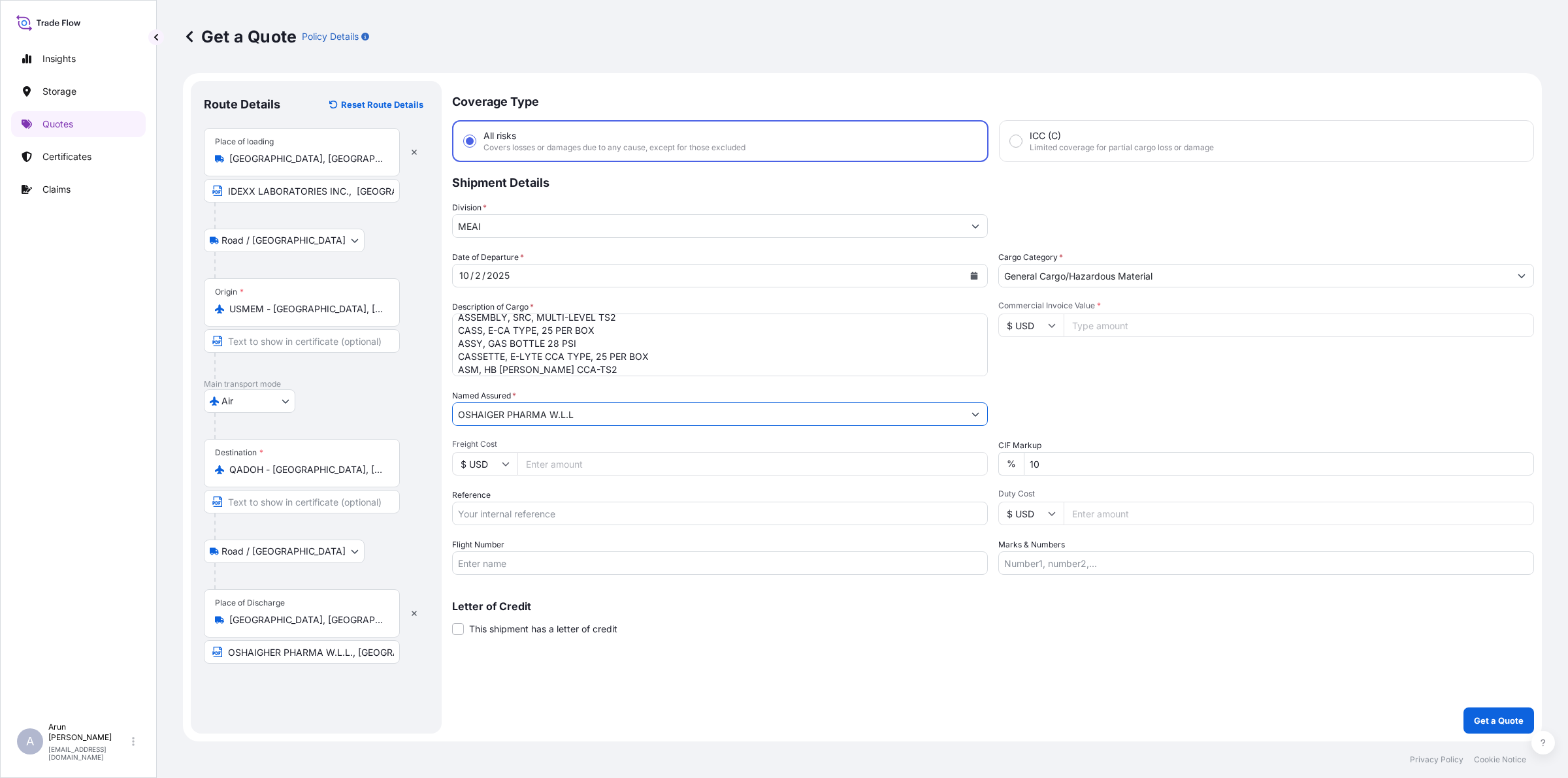
type input "OSHAIGER PHARMA W.L.L"
click at [563, 462] on input "Freight Cost" at bounding box center [752, 464] width 470 height 24
type input "2700"
click at [573, 513] on input "Reference" at bounding box center [720, 514] width 536 height 24
click at [477, 514] on input "Reference" at bounding box center [720, 514] width 536 height 24
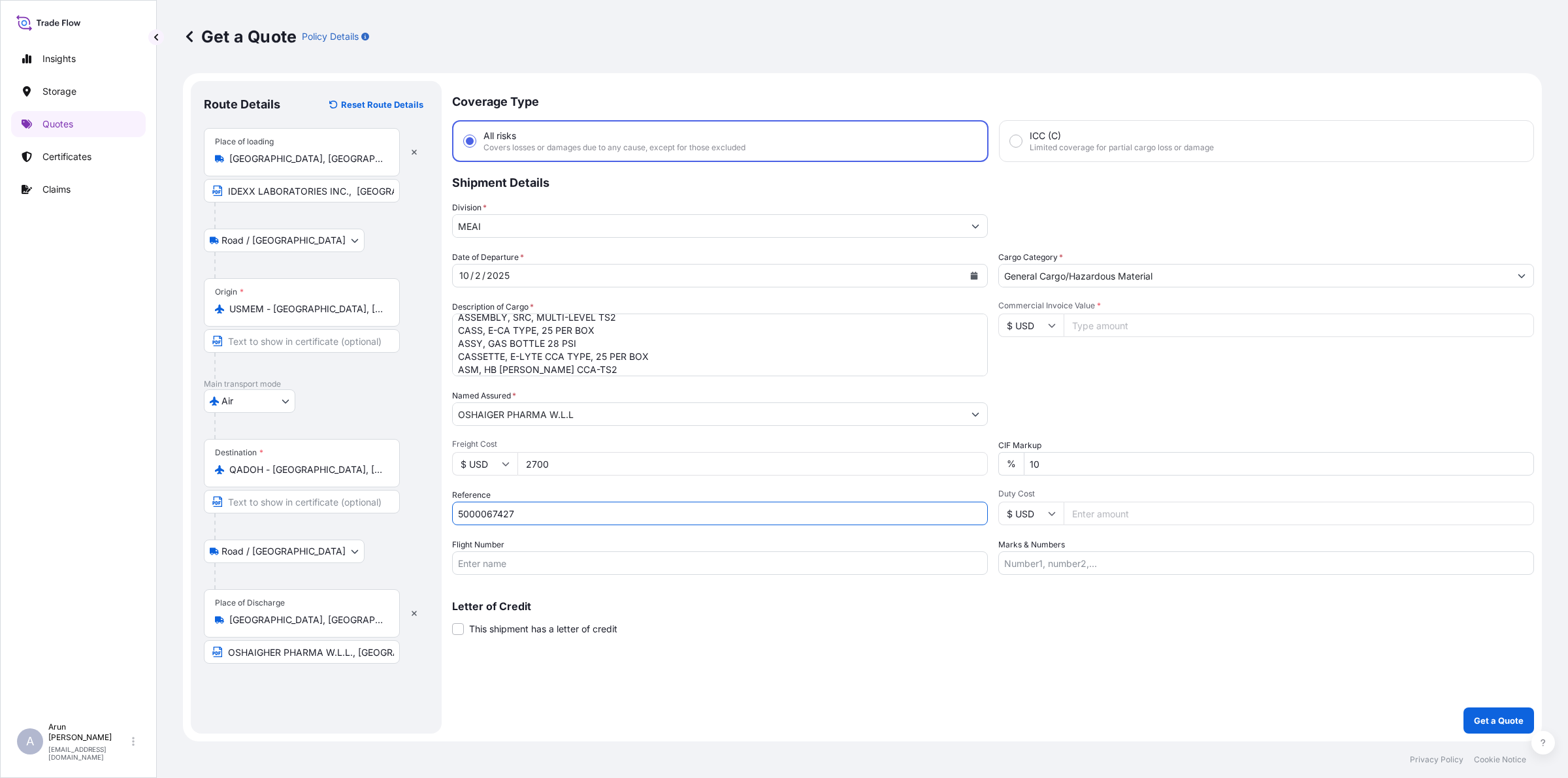
click at [707, 503] on input "5000067427" at bounding box center [720, 514] width 536 height 24
type input "5000067427"
click at [478, 562] on input "Flight Number" at bounding box center [720, 563] width 536 height 24
type input "BY AIR"
drag, startPoint x: 464, startPoint y: 517, endPoint x: 475, endPoint y: 517, distance: 11.0
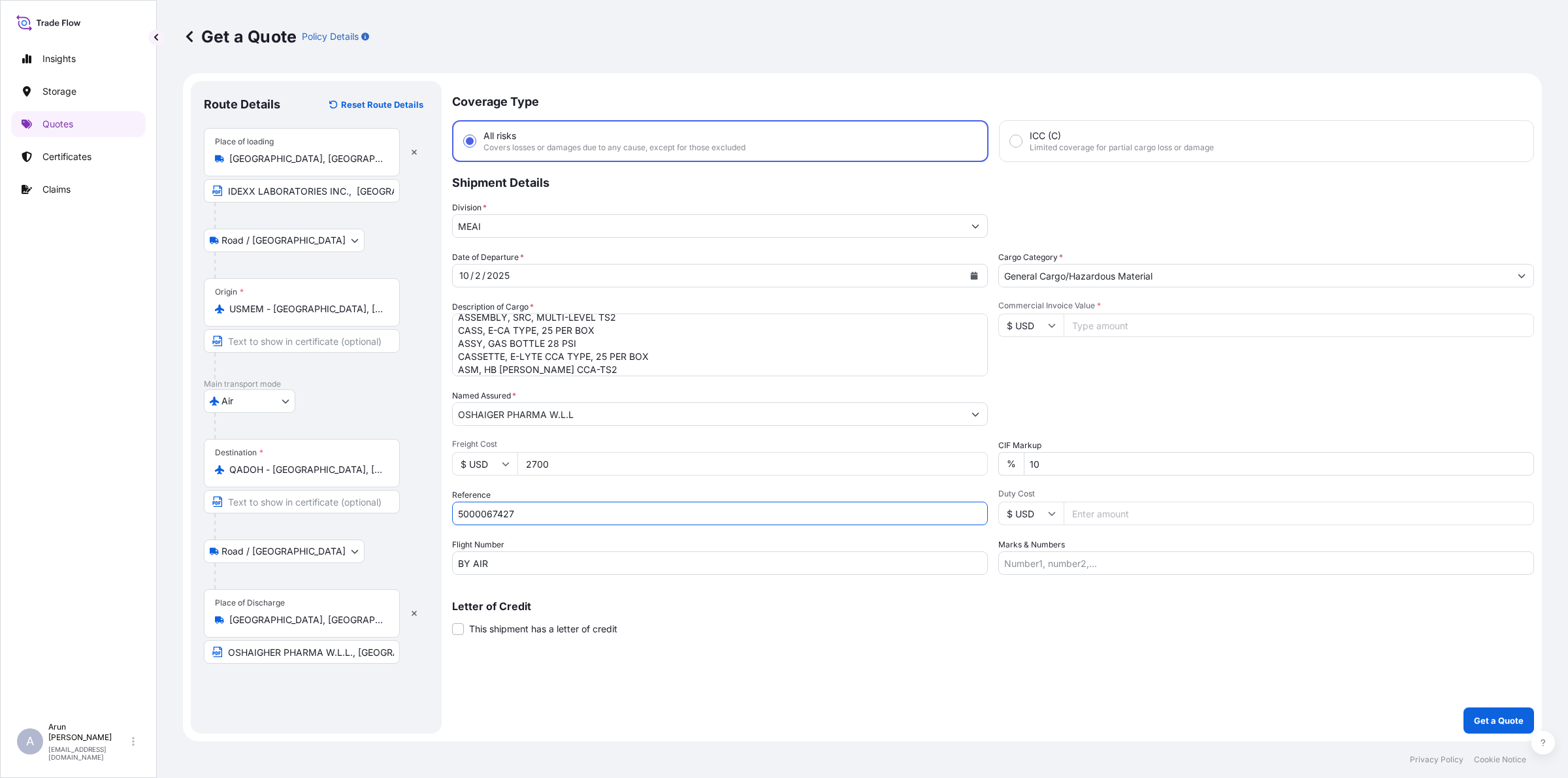
click at [475, 517] on input "5000067427" at bounding box center [720, 514] width 536 height 24
click at [578, 520] on input "5000067427" at bounding box center [720, 514] width 536 height 24
click at [1128, 319] on input "Commercial Invoice Value *" at bounding box center [1298, 326] width 470 height 24
type input "4212.53"
click at [1101, 472] on input "10" at bounding box center [1279, 464] width 510 height 24
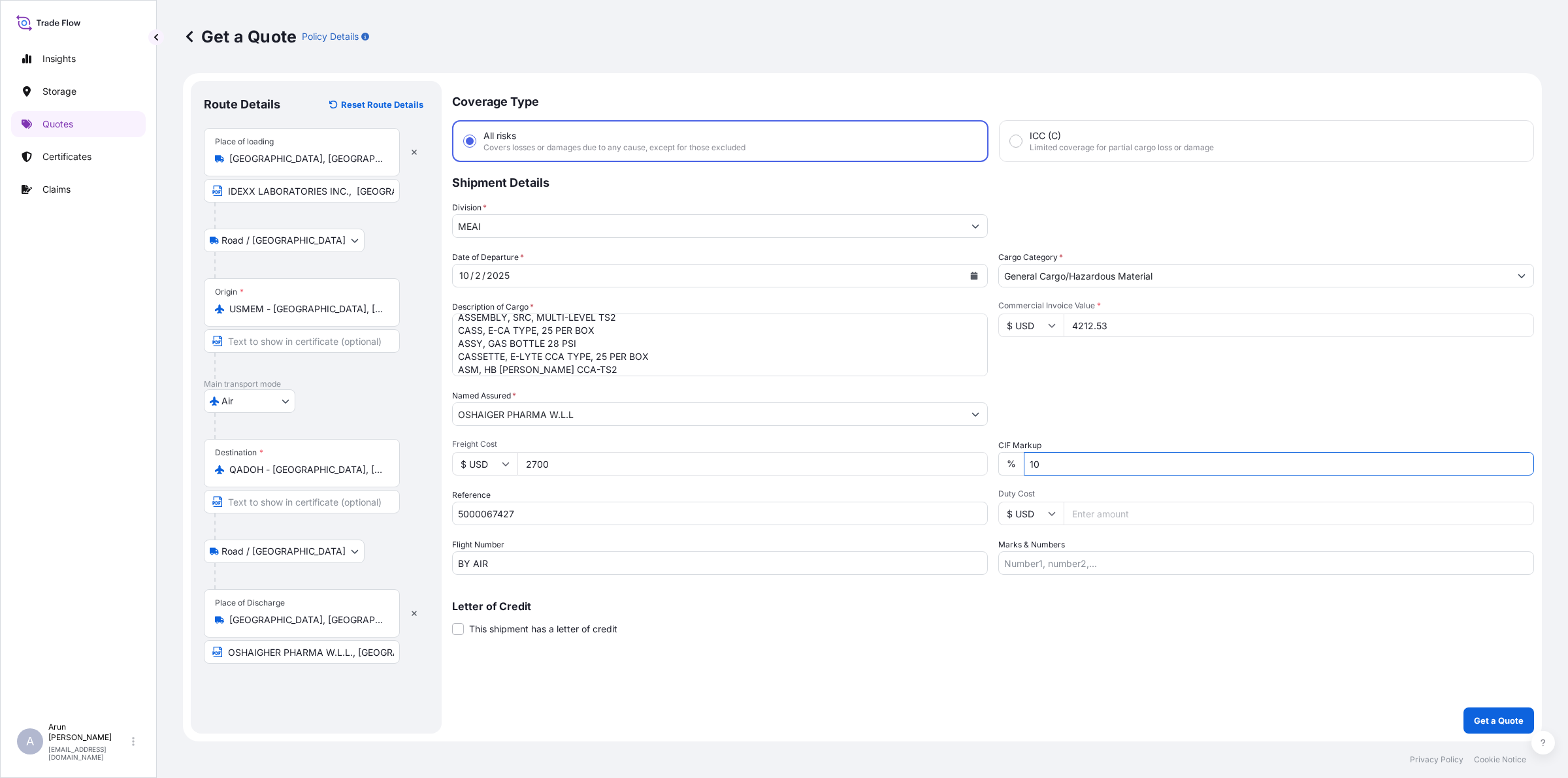
type input "1"
type input "0"
click at [1094, 567] on input "Marks & Numbers" at bounding box center [1266, 563] width 536 height 24
drag, startPoint x: 1063, startPoint y: 564, endPoint x: 1116, endPoint y: 573, distance: 53.8
click at [1116, 573] on input "INVOICE NO: CPI2025003 DATE: [DATE]" at bounding box center [1266, 563] width 536 height 24
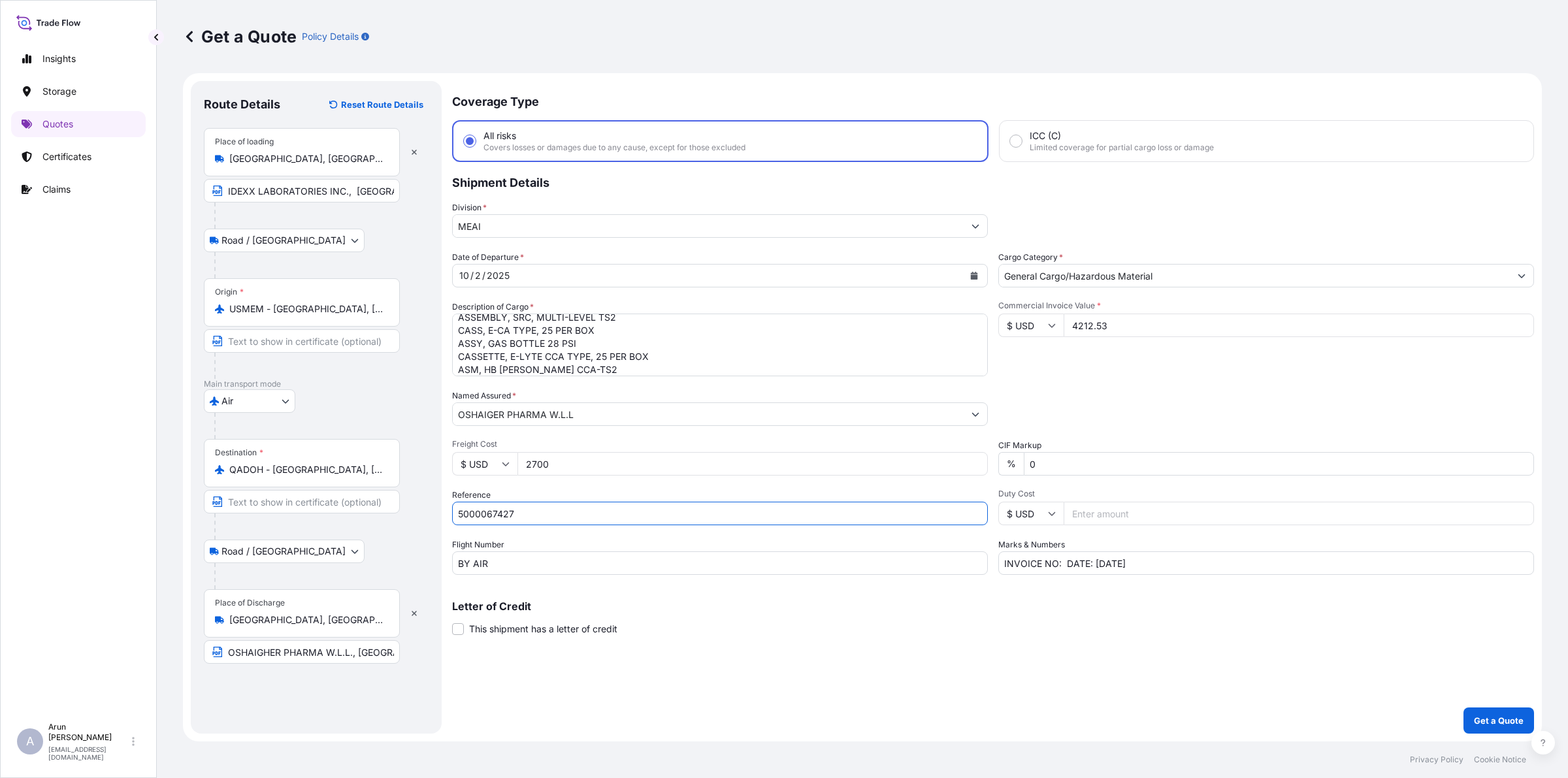
drag, startPoint x: 527, startPoint y: 519, endPoint x: 368, endPoint y: 527, distance: 159.2
click at [368, 527] on form "Route Details Reset Route Details Place of loading [GEOGRAPHIC_DATA], [GEOGRAPH…" at bounding box center [862, 407] width 1359 height 669
click at [1063, 563] on input "INVOICE NO: DATE: [DATE]" at bounding box center [1266, 563] width 536 height 24
paste input "5000067427"
click at [1158, 562] on input "INVOICE NO: 5000067427 DATE: [DATE]" at bounding box center [1266, 563] width 536 height 24
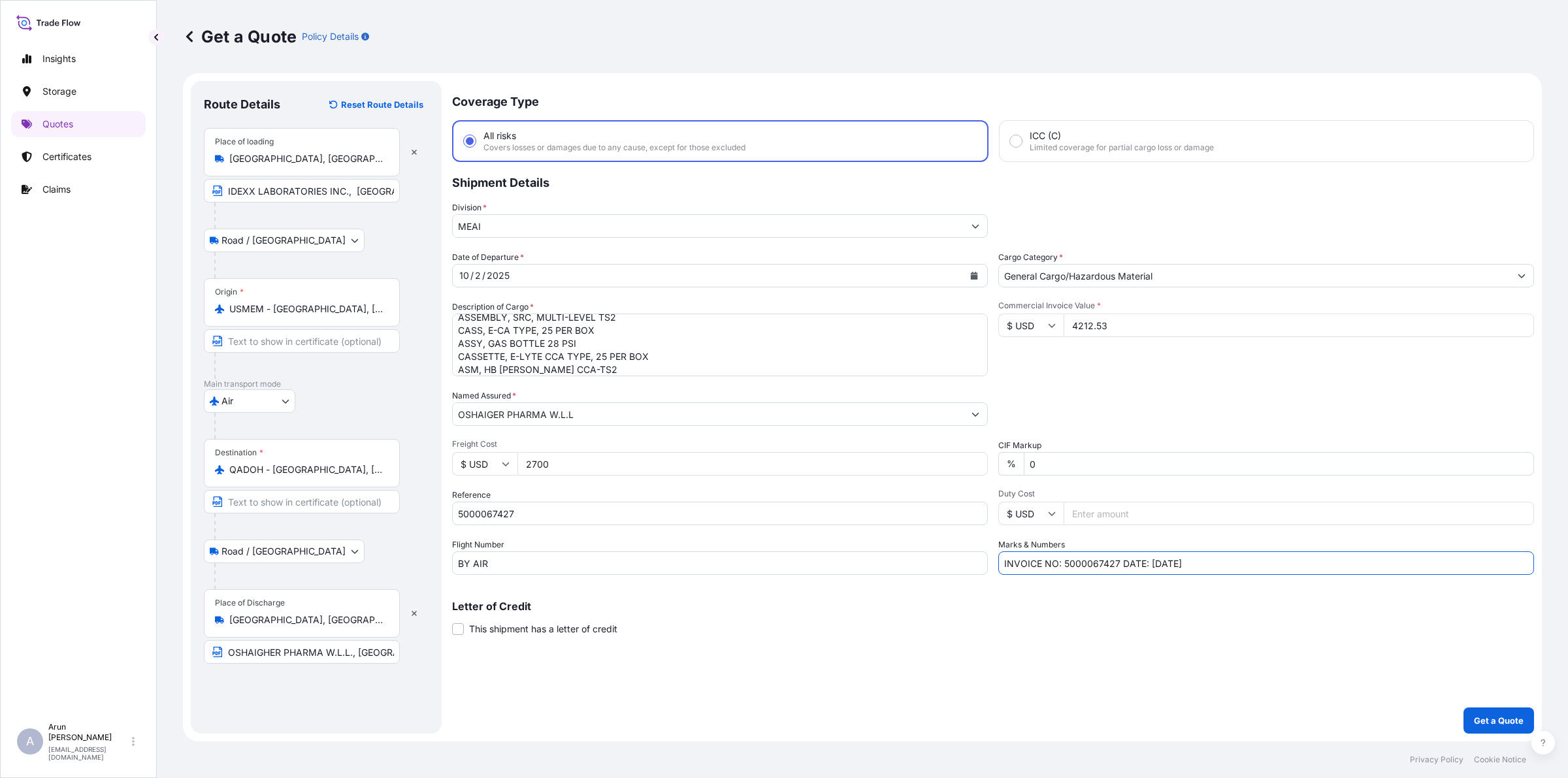
type input "INVOICE NO: 5000067427 DATE: [DATE]"
click at [1480, 727] on button "Get a Quote" at bounding box center [1498, 720] width 70 height 26
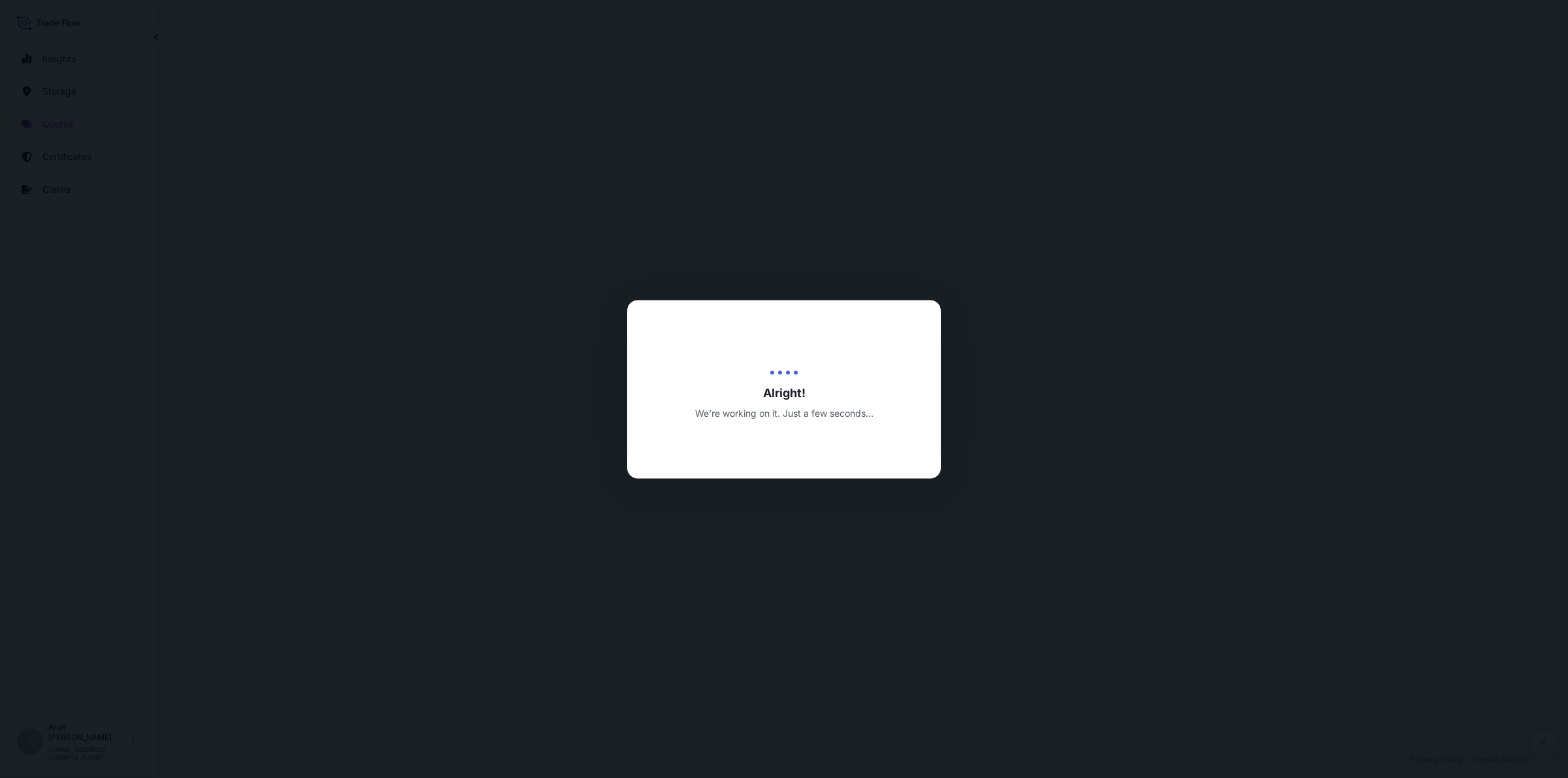
select select "Road / [GEOGRAPHIC_DATA]"
select select "Air"
select select "Road / [GEOGRAPHIC_DATA]"
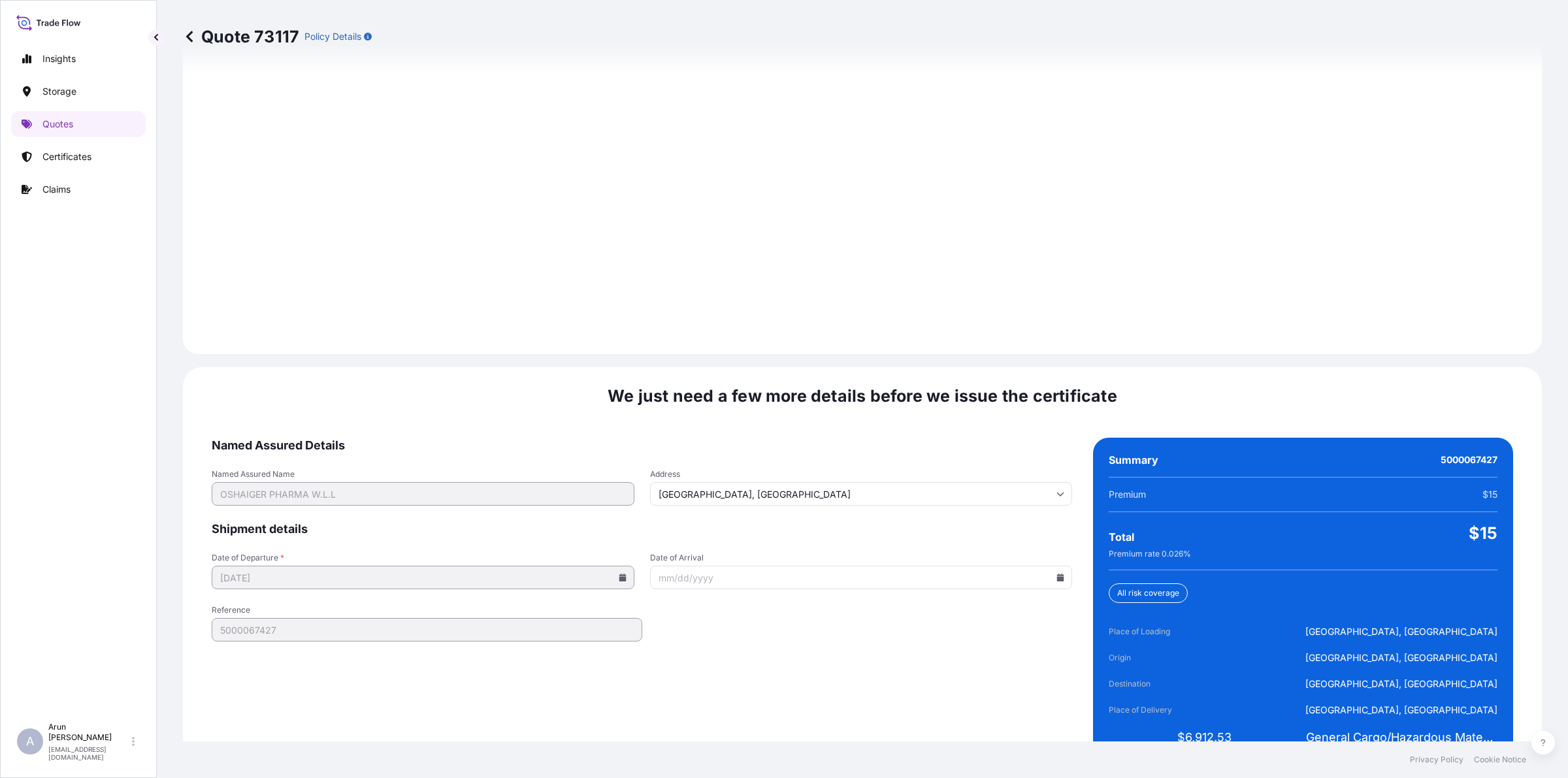
scroll to position [1806, 0]
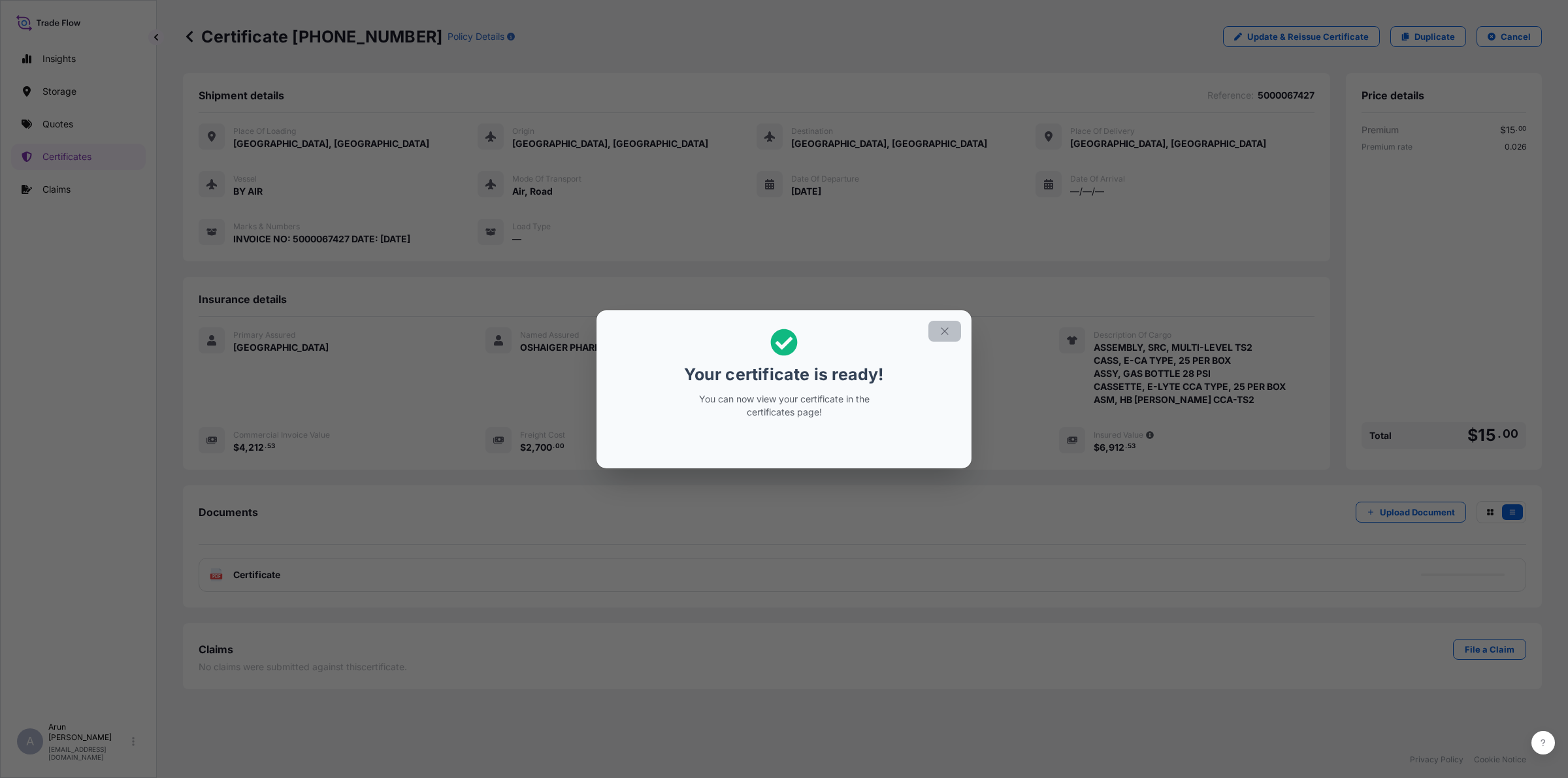
click at [952, 331] on button "button" at bounding box center [944, 331] width 33 height 21
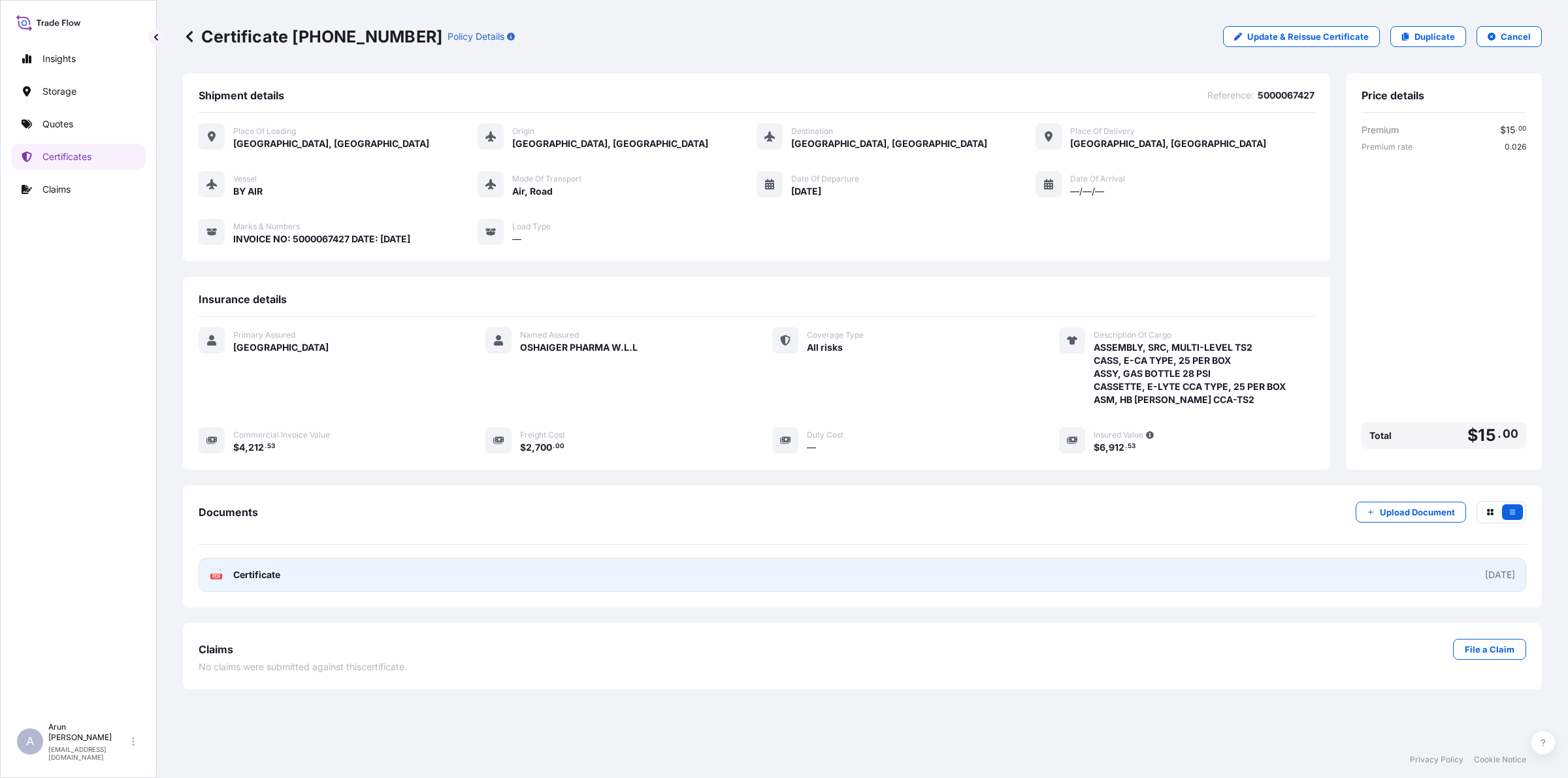
click at [354, 558] on link "PDF Certificate [DATE]" at bounding box center [862, 575] width 1328 height 34
